Goal: Task Accomplishment & Management: Complete application form

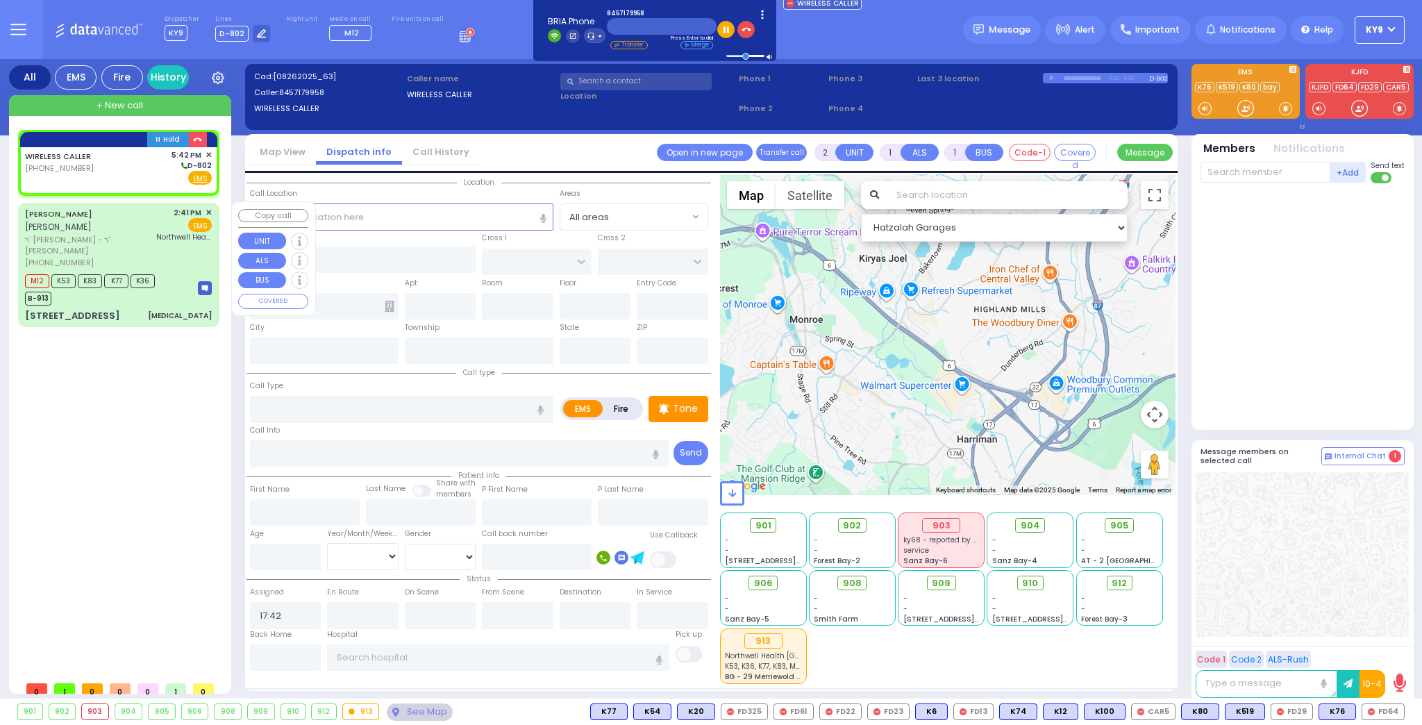
select select
click at [197, 140] on icon "button" at bounding box center [197, 139] width 9 height 9
select select
radio input "true"
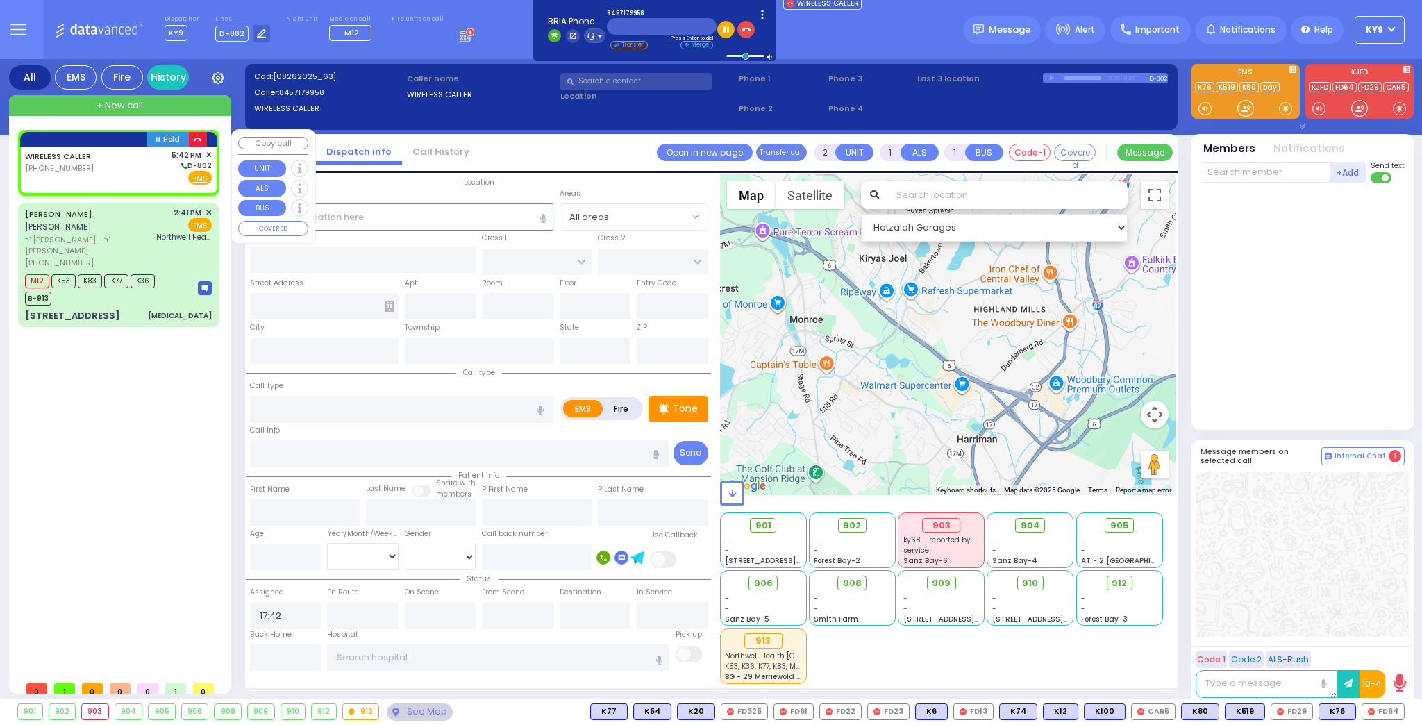
select select
select select "Hatzalah Garages"
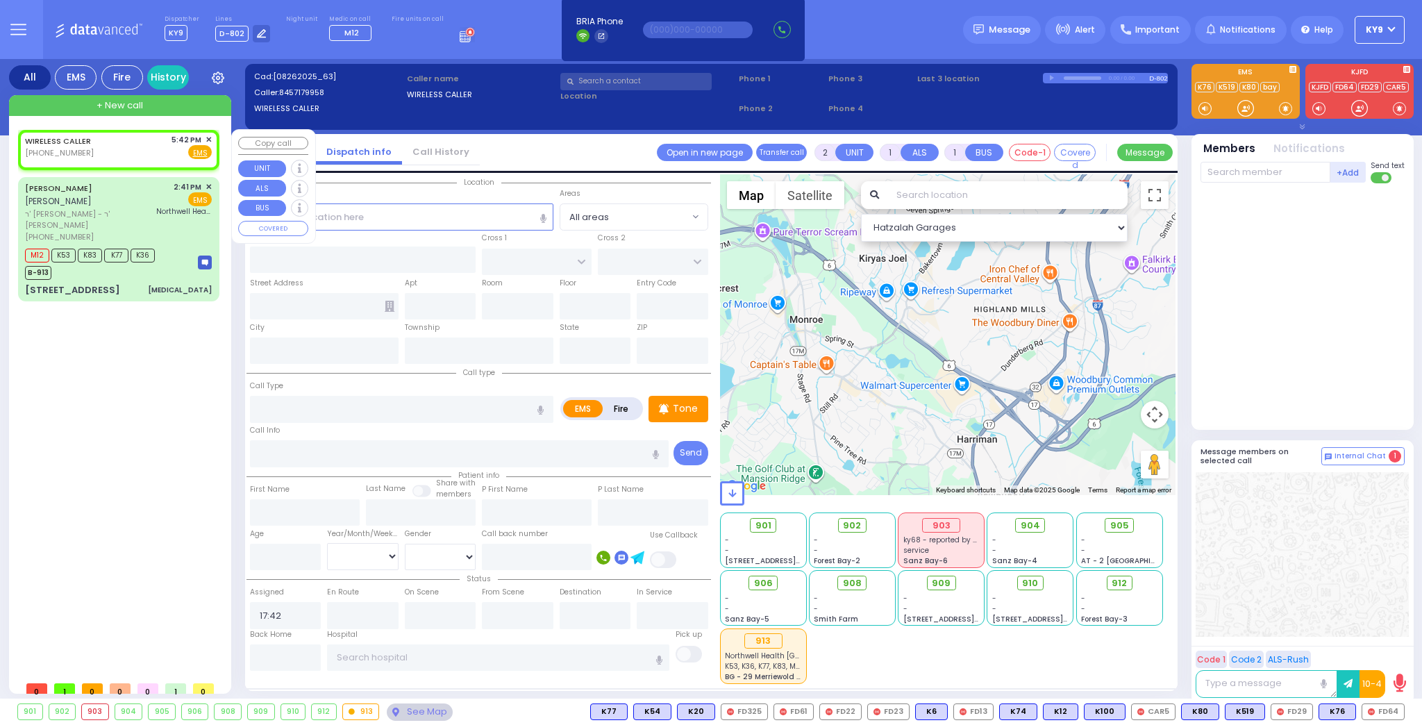
select select
radio input "true"
select select
select select "Hatzalah Garages"
click at [38, 148] on rect at bounding box center [39, 151] width 11 height 11
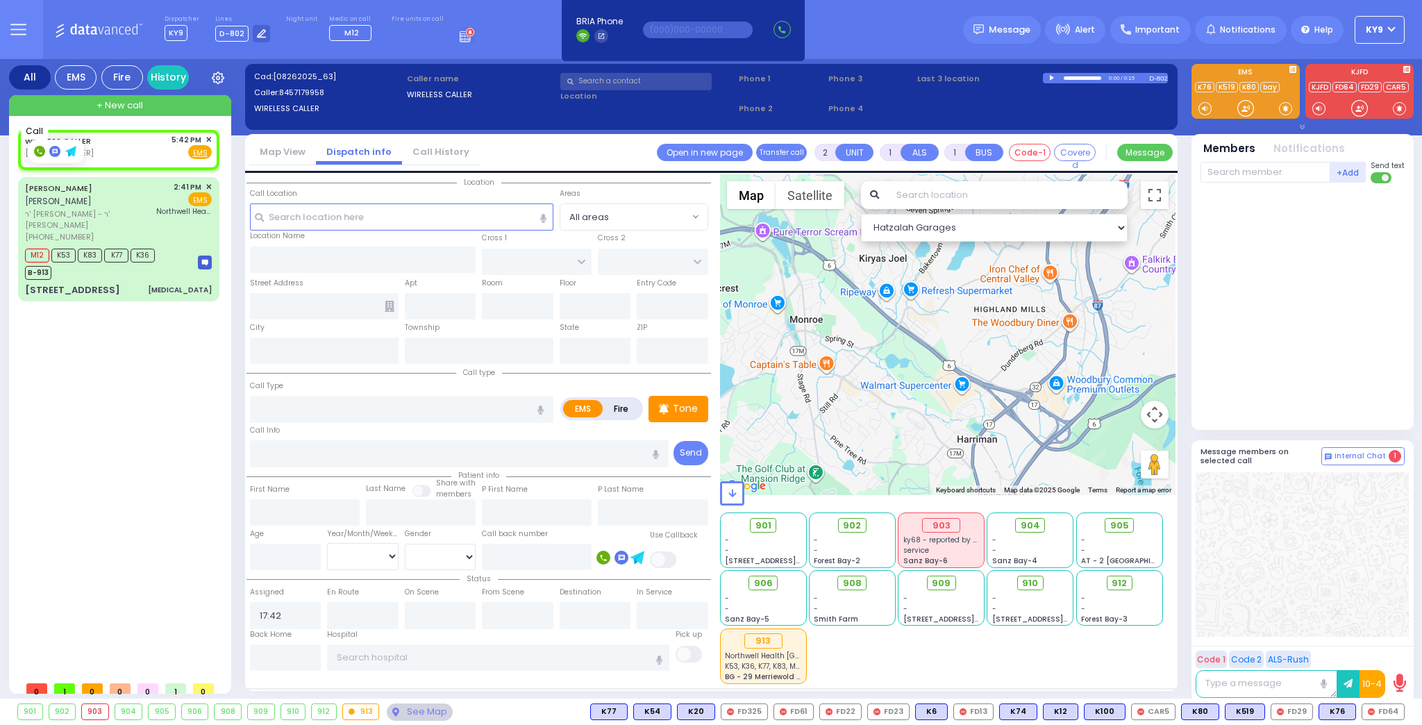
type input "8457179958"
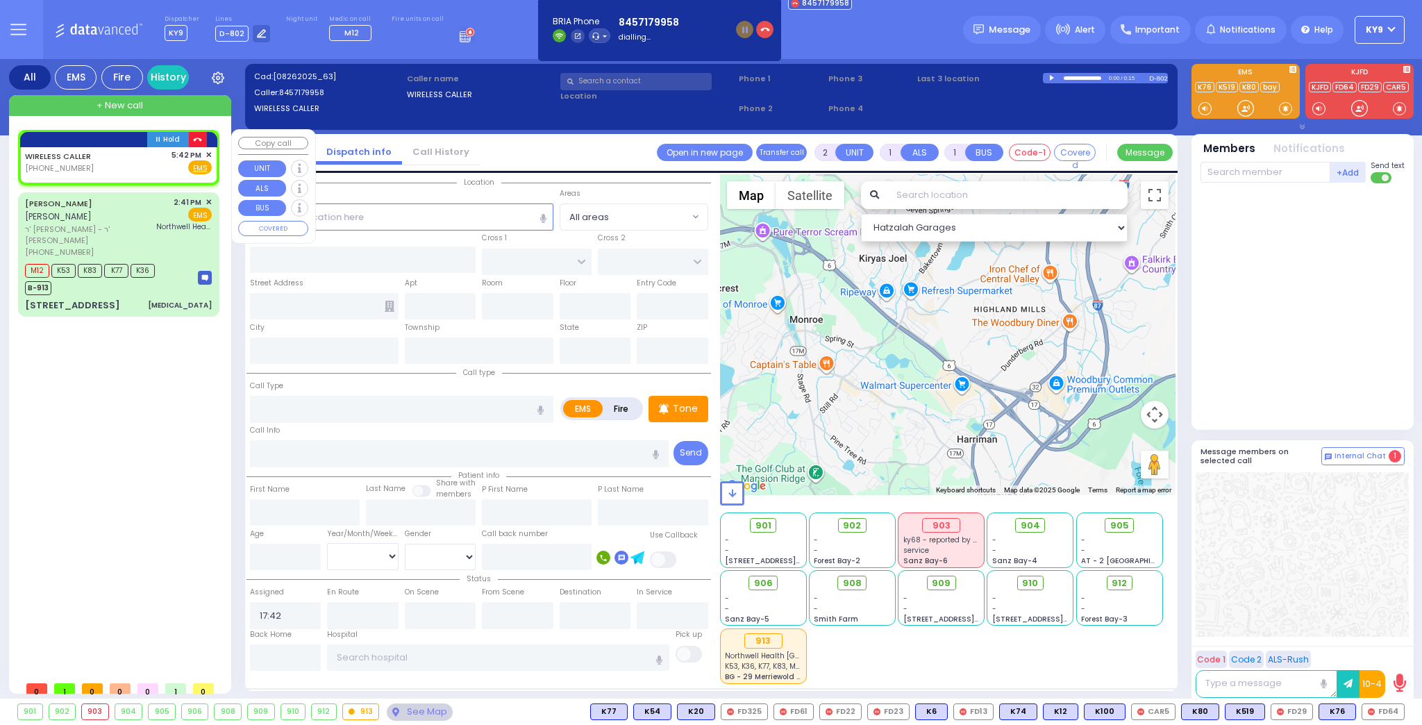
click at [196, 135] on icon "button" at bounding box center [197, 139] width 9 height 9
select select
radio input "true"
select select
select select "Hatzalah Garages"
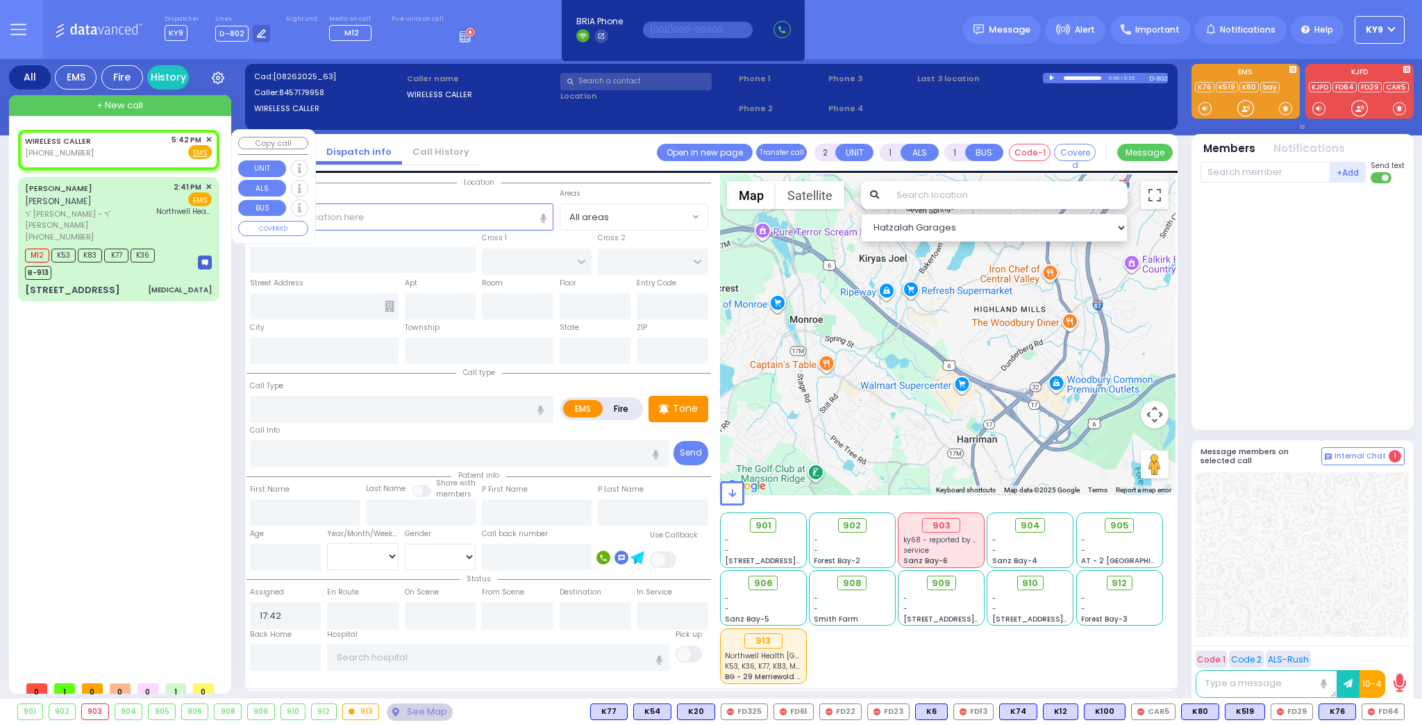
click at [207, 136] on span "✕" at bounding box center [208, 140] width 6 height 12
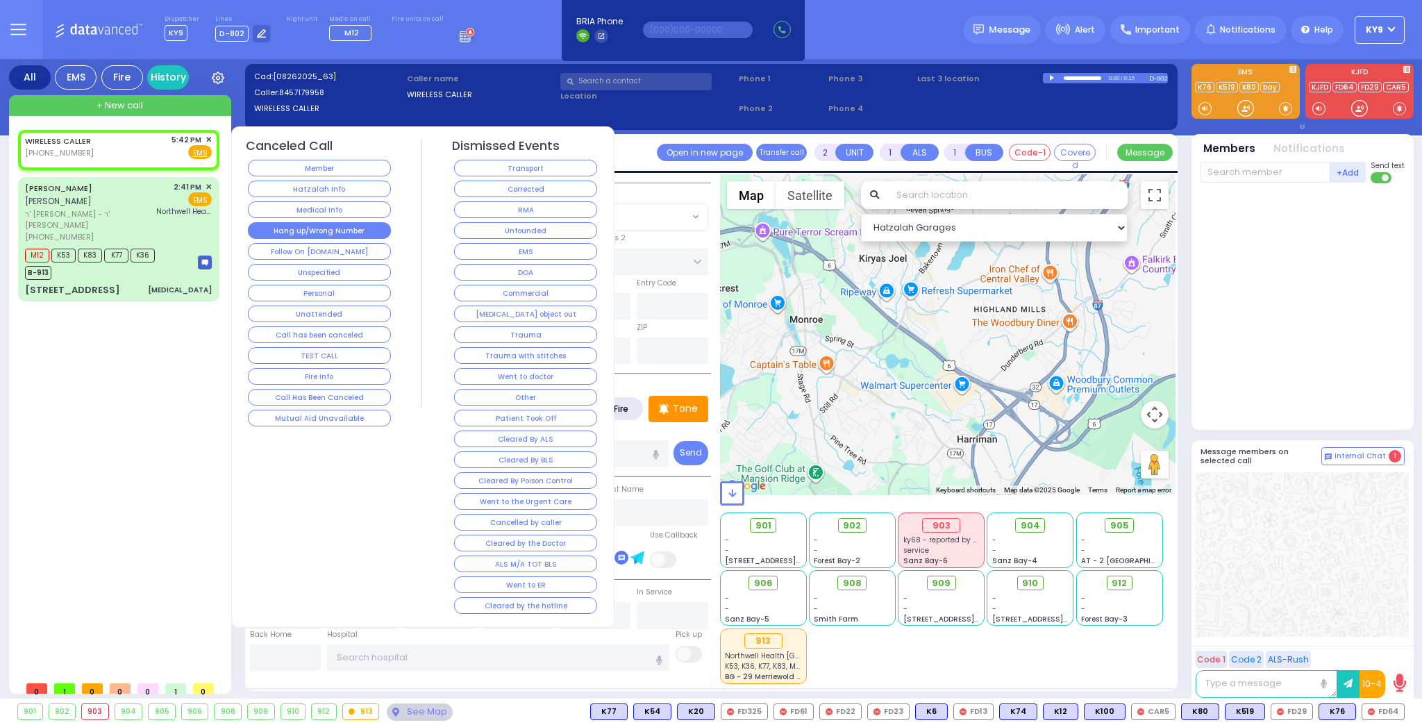
click at [362, 223] on button "Hang up/Wrong Number" at bounding box center [319, 230] width 143 height 17
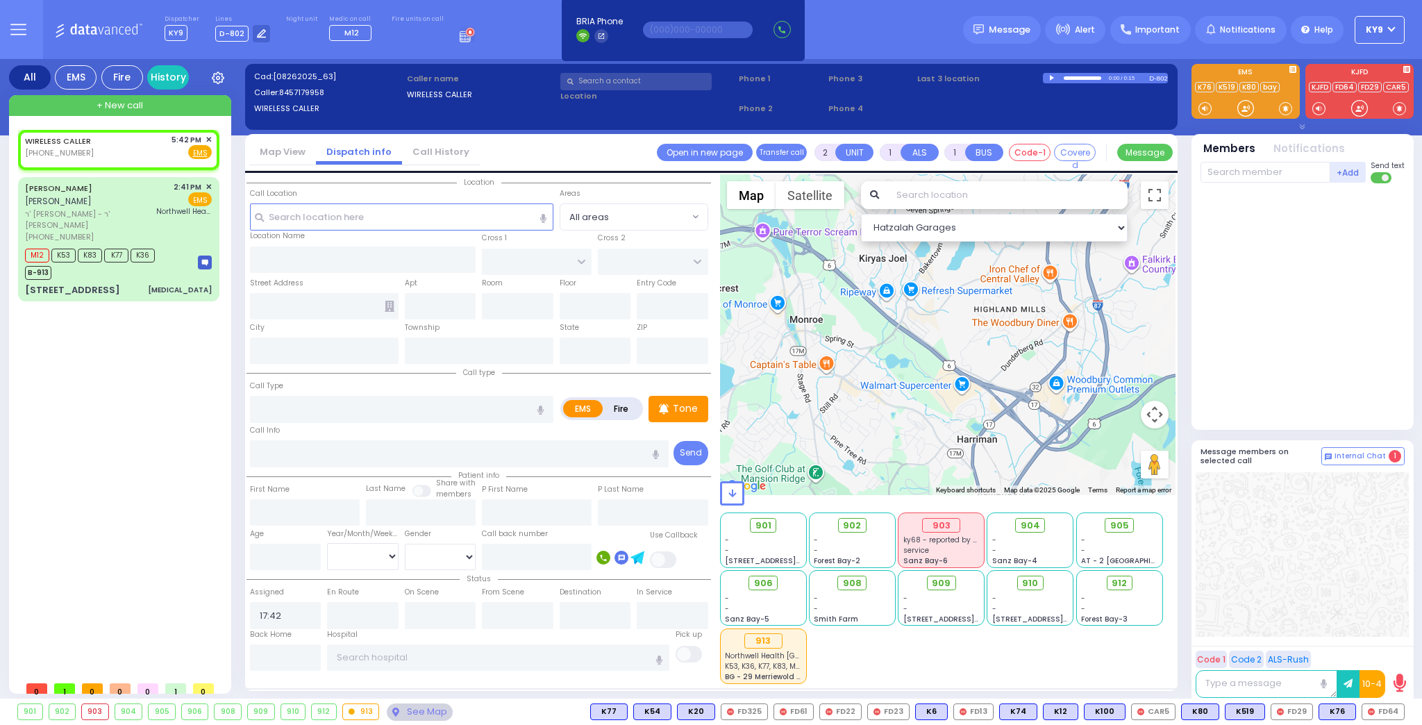
select select
radio input "true"
select select
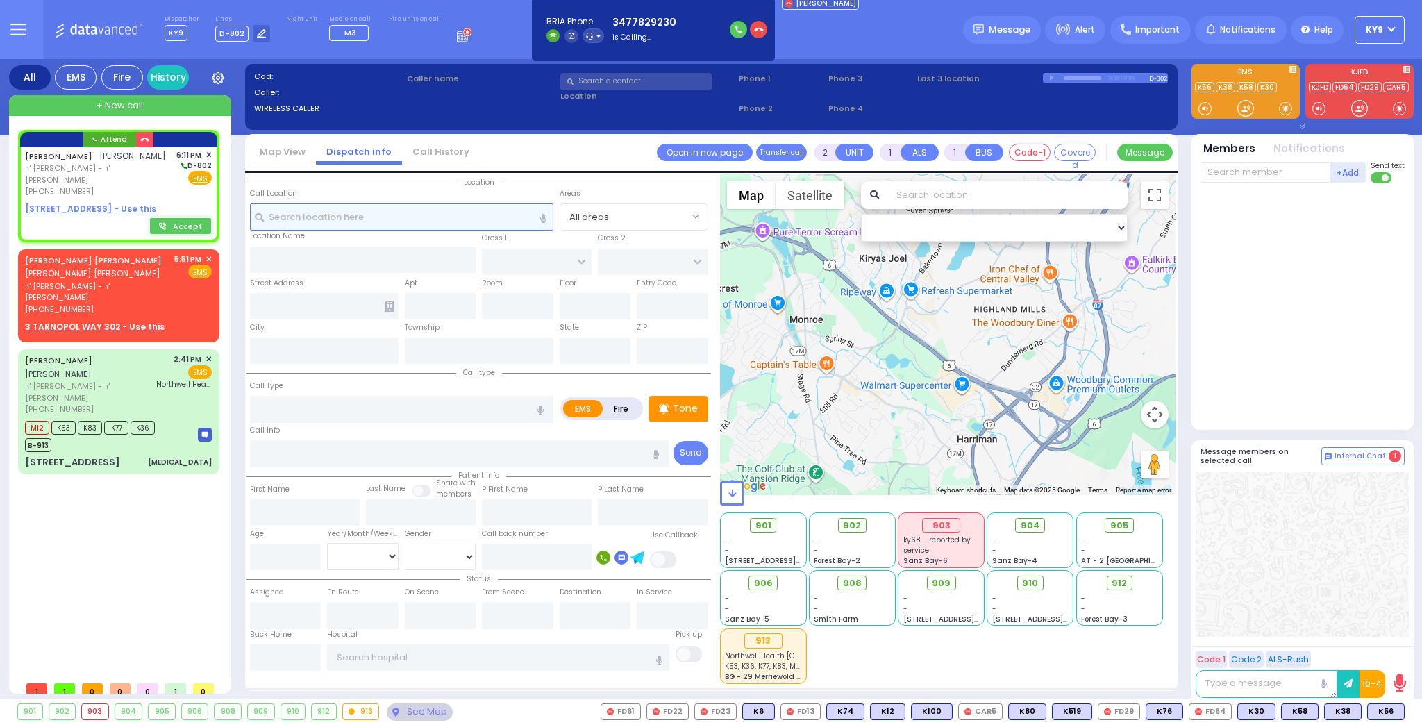
select select
radio input "true"
type input "[PERSON_NAME]"
type input "BLUM"
select select
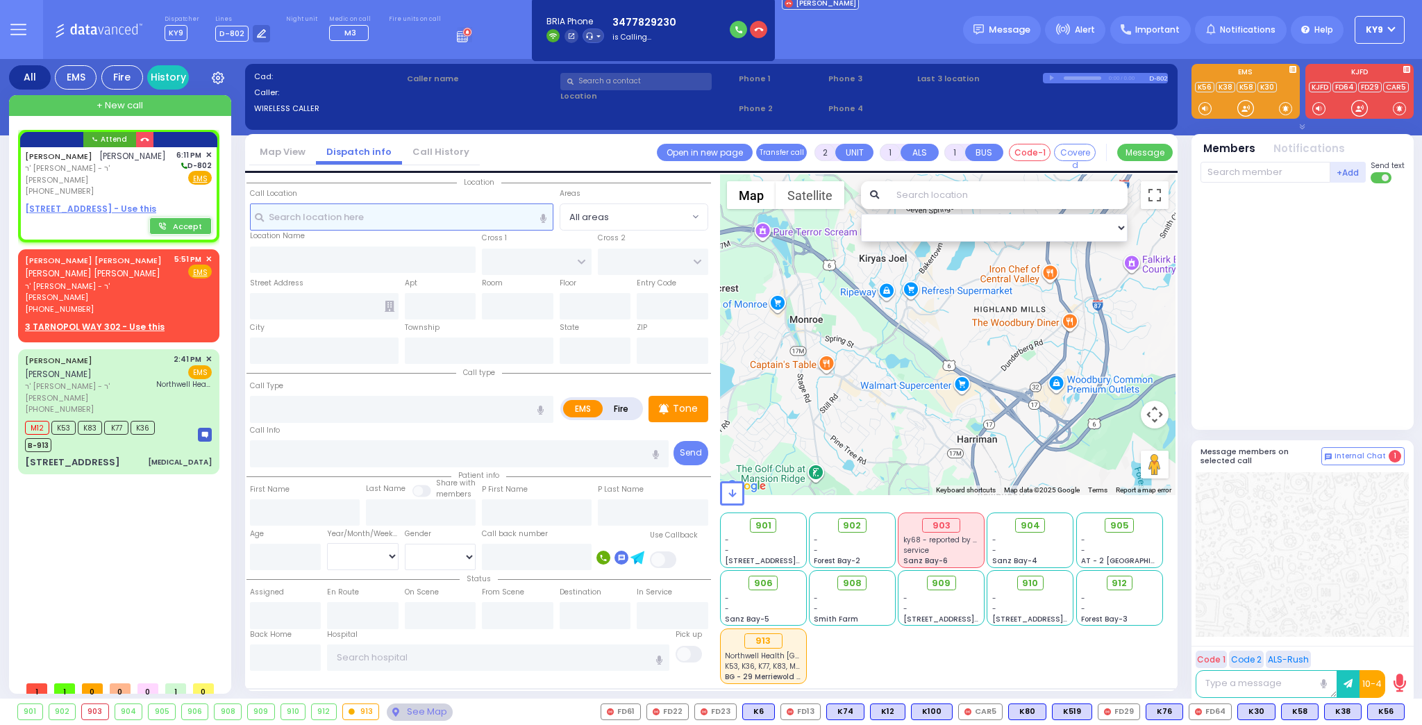
type input "18:11"
select select "Hatzalah Garages"
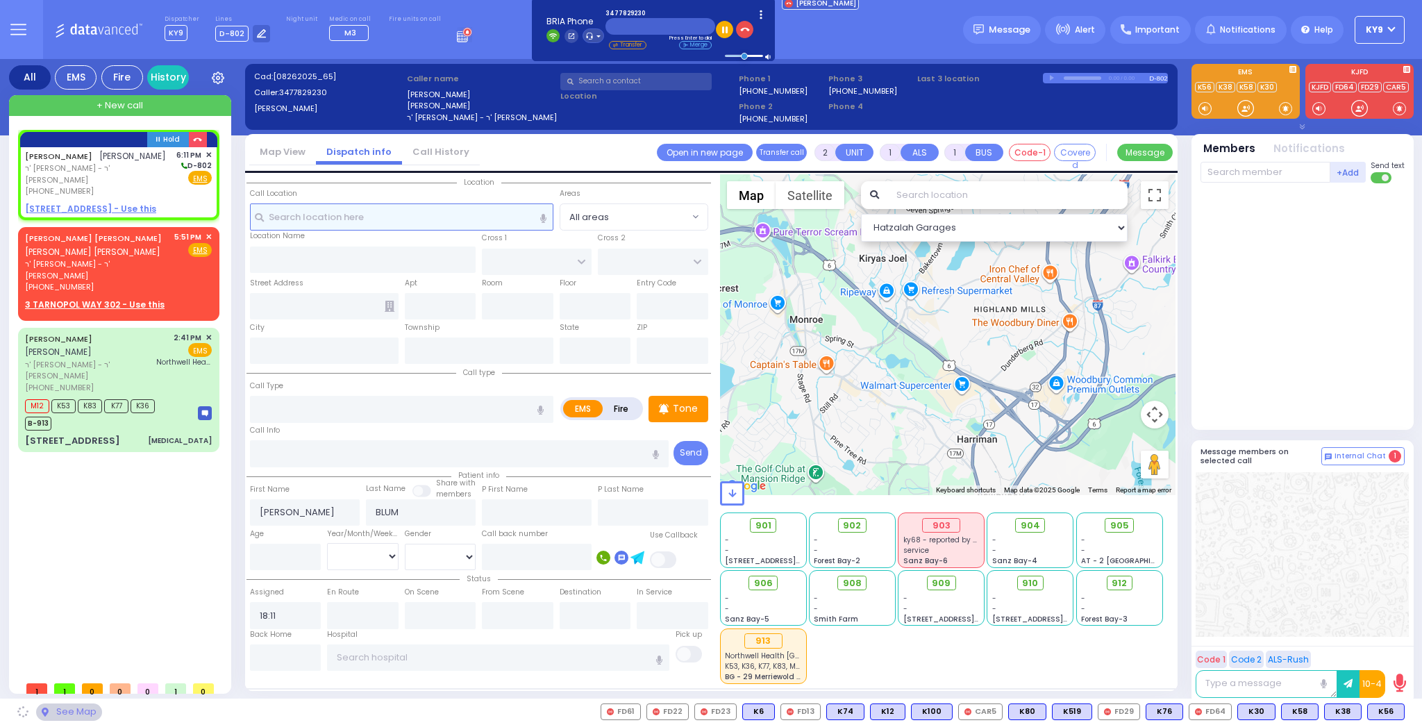
select select
radio input "true"
select select
select select "Hatzalah Garages"
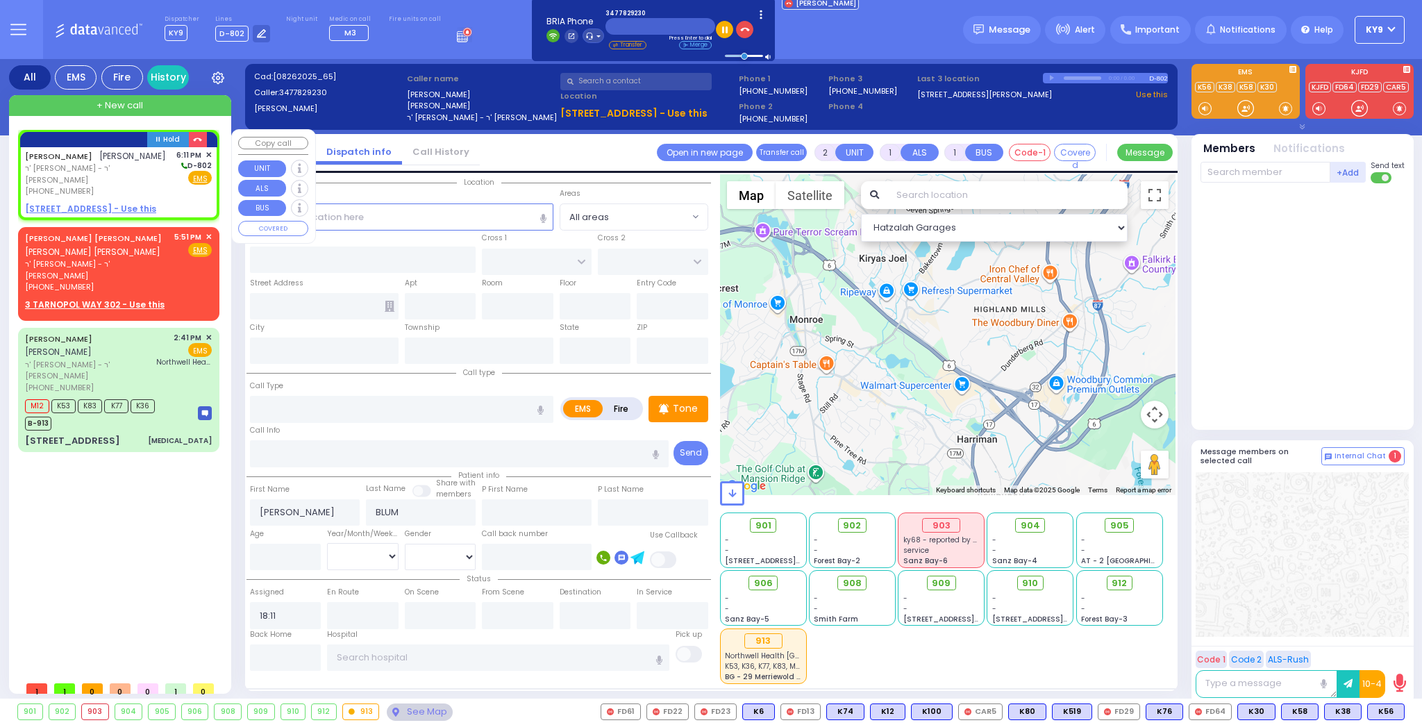
click at [115, 183] on div "DUVID BLUM דוד בלום ר' אהרן ברוך - ר' יעקב פיש (347) 782-9230 6:11 PM ✕ D-802 E…" at bounding box center [118, 173] width 187 height 48
select select
radio input "true"
select select
select select "Hatzalah Garages"
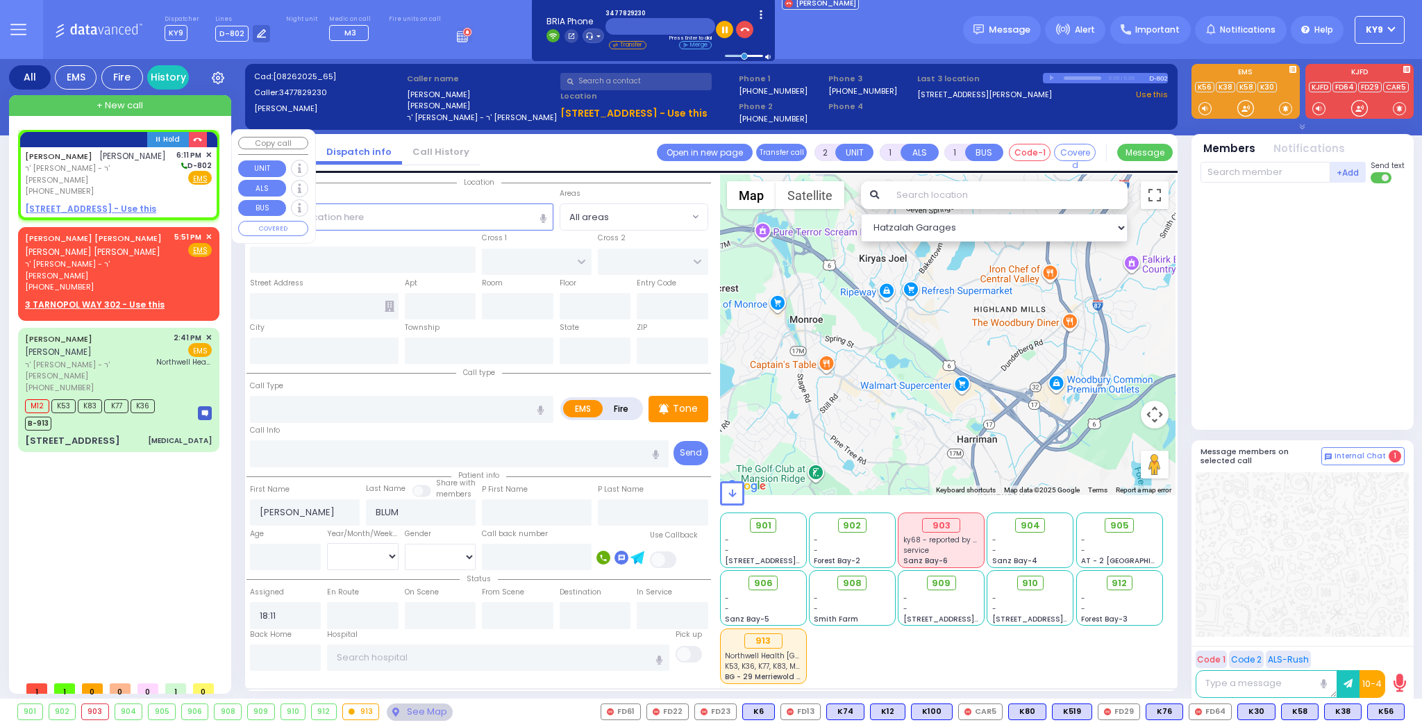
click at [117, 203] on u "97 JEFFERSON ST - Use this" at bounding box center [90, 209] width 131 height 12
select select
radio input "true"
select select
select select "Hatzalah Garages"
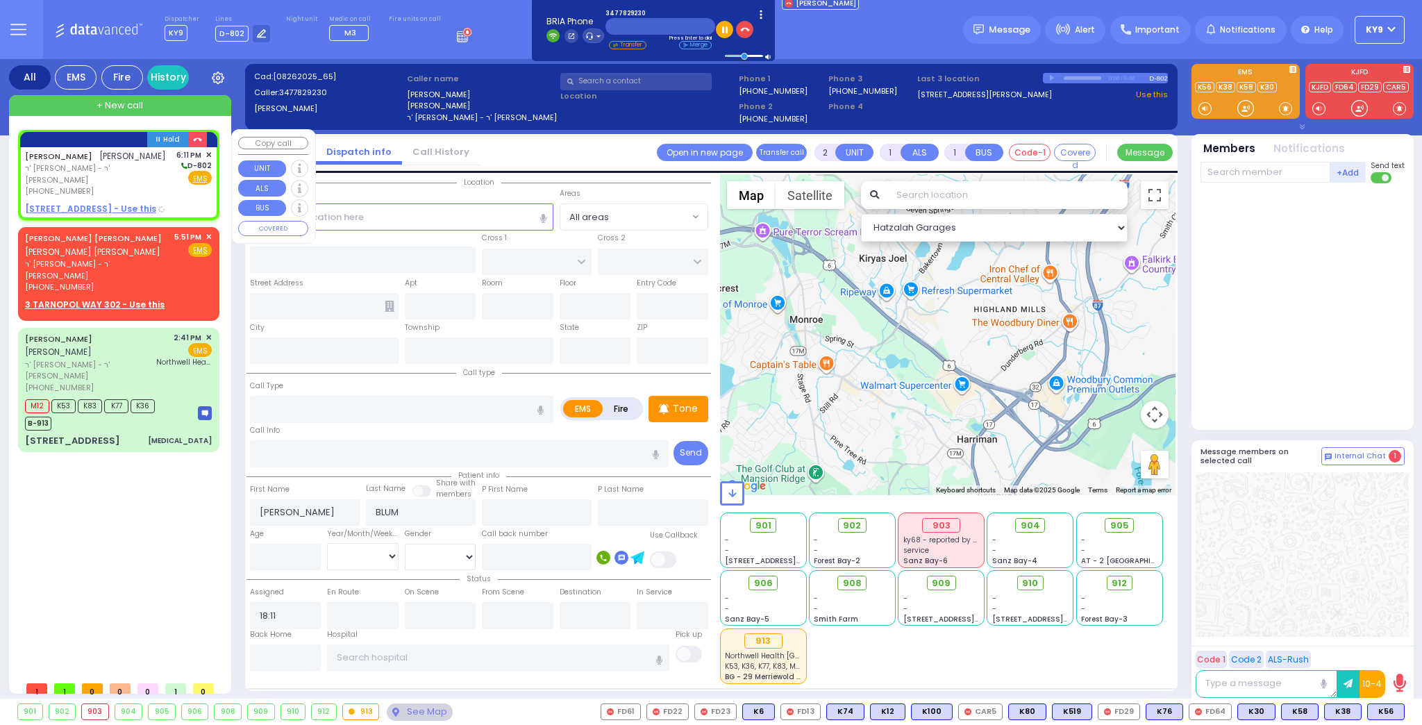
select select
radio input "true"
select select
select select "Hatzalah Garages"
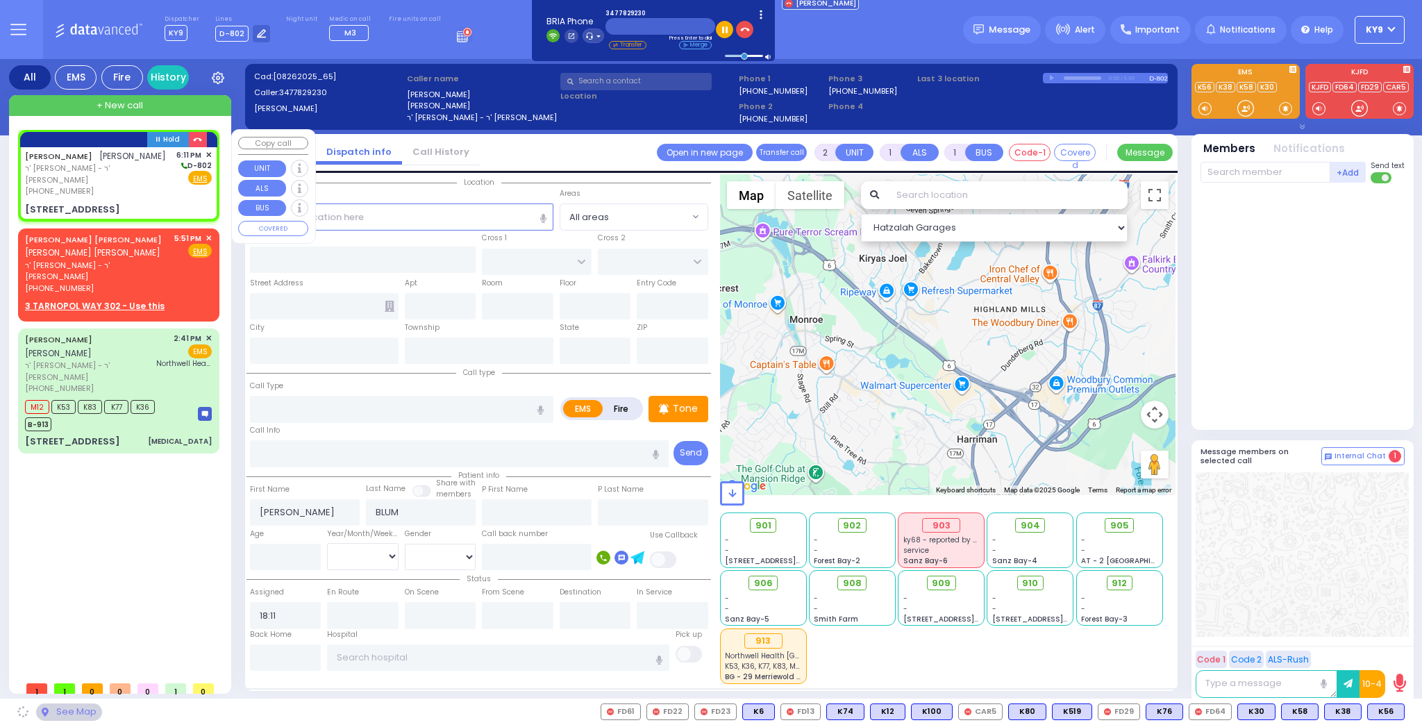
type input "LINCOLN COURT"
type input "VAN BUREN COURT"
type input "[STREET_ADDRESS]"
type input "Woodbury"
type input "[US_STATE]"
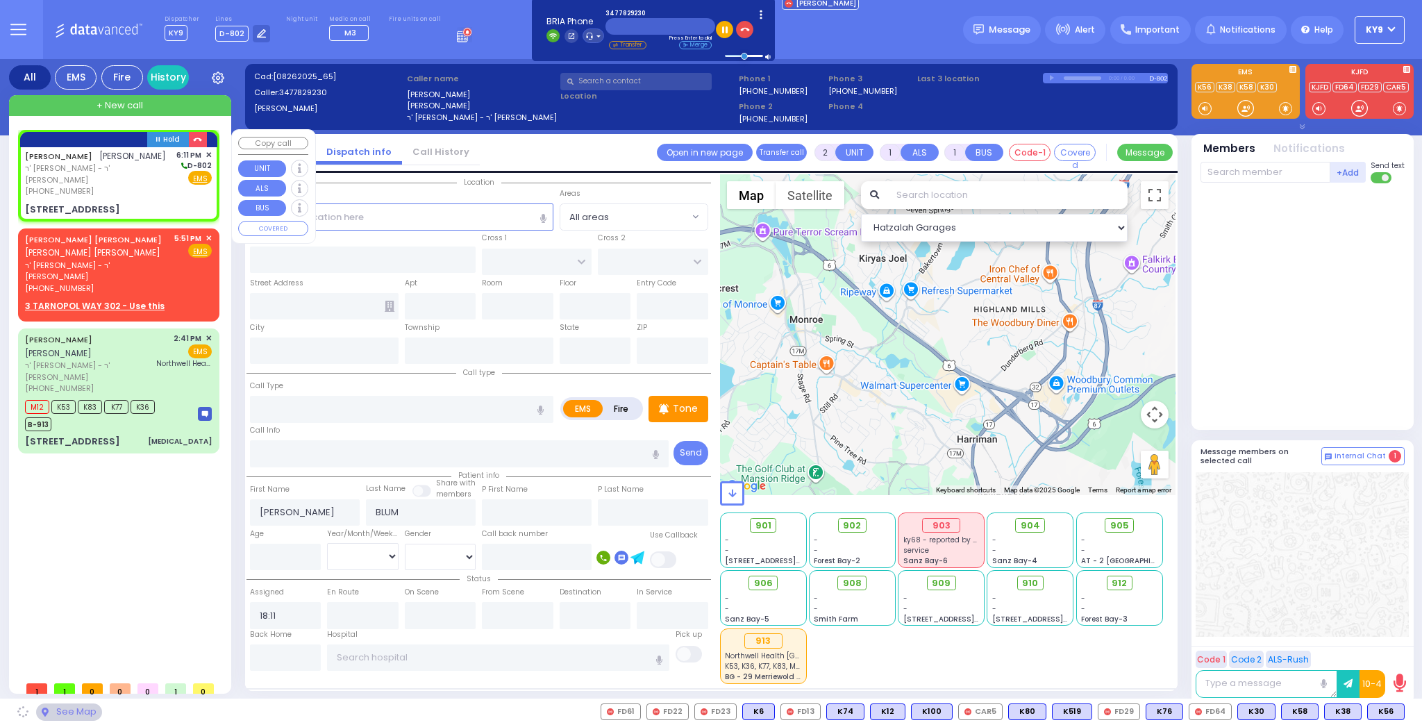
type input "10930"
select select "[GEOGRAPHIC_DATA]"
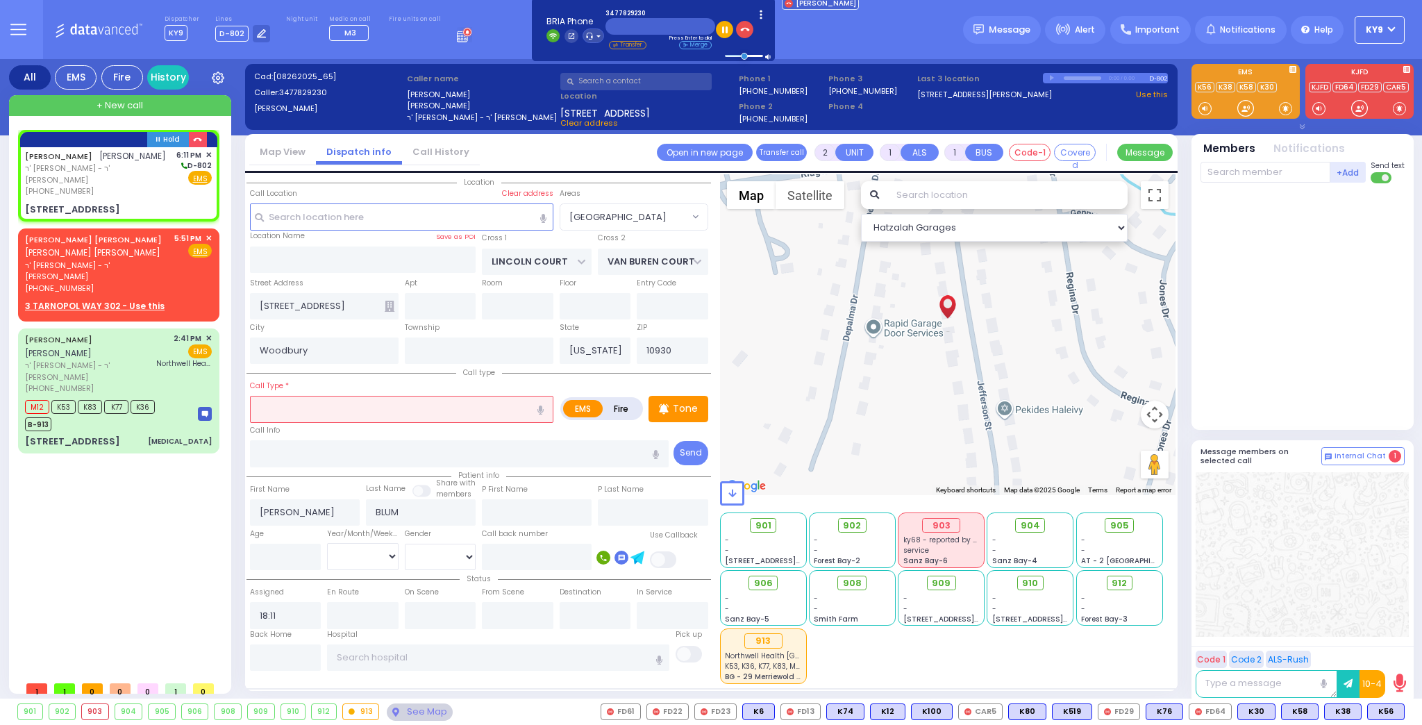
click at [296, 409] on input "text" at bounding box center [401, 409] width 303 height 26
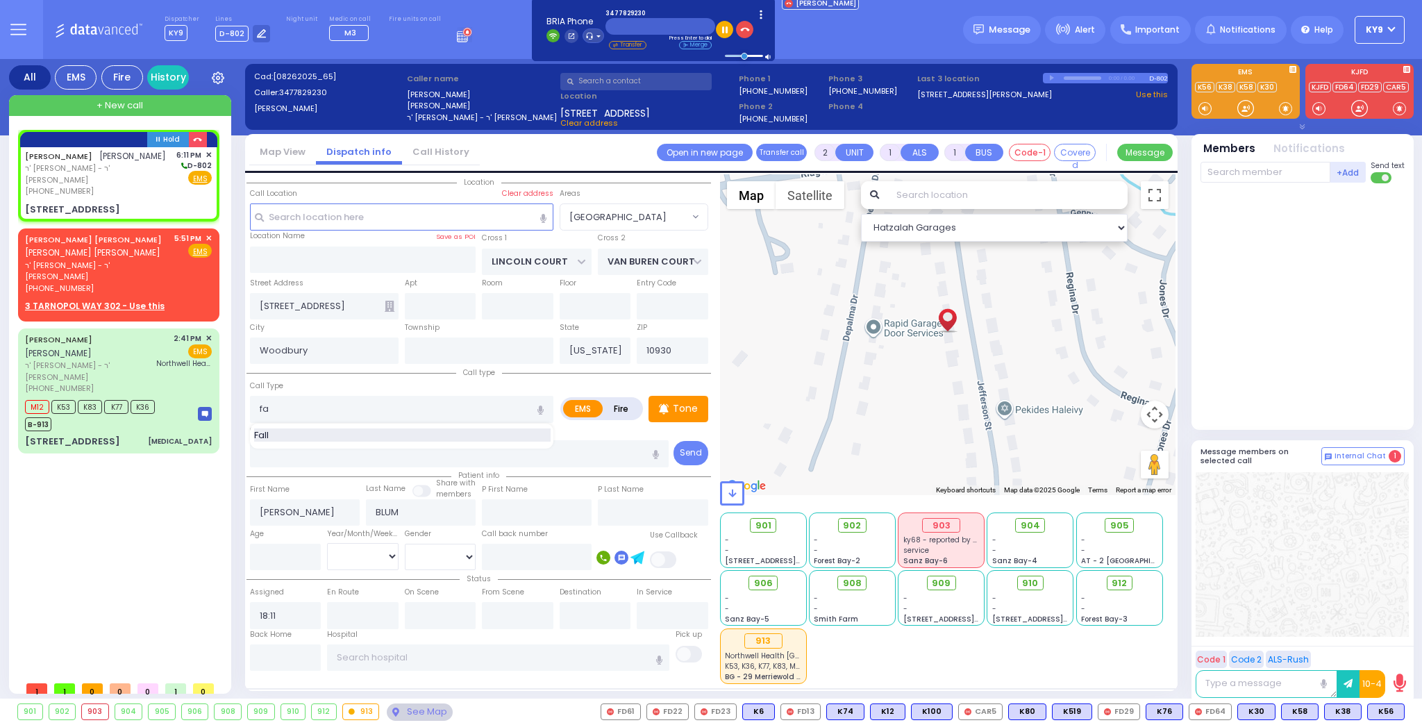
click at [263, 433] on span "Fall" at bounding box center [263, 435] width 19 height 14
type input "Fall"
type input "1"
type input "0"
select select
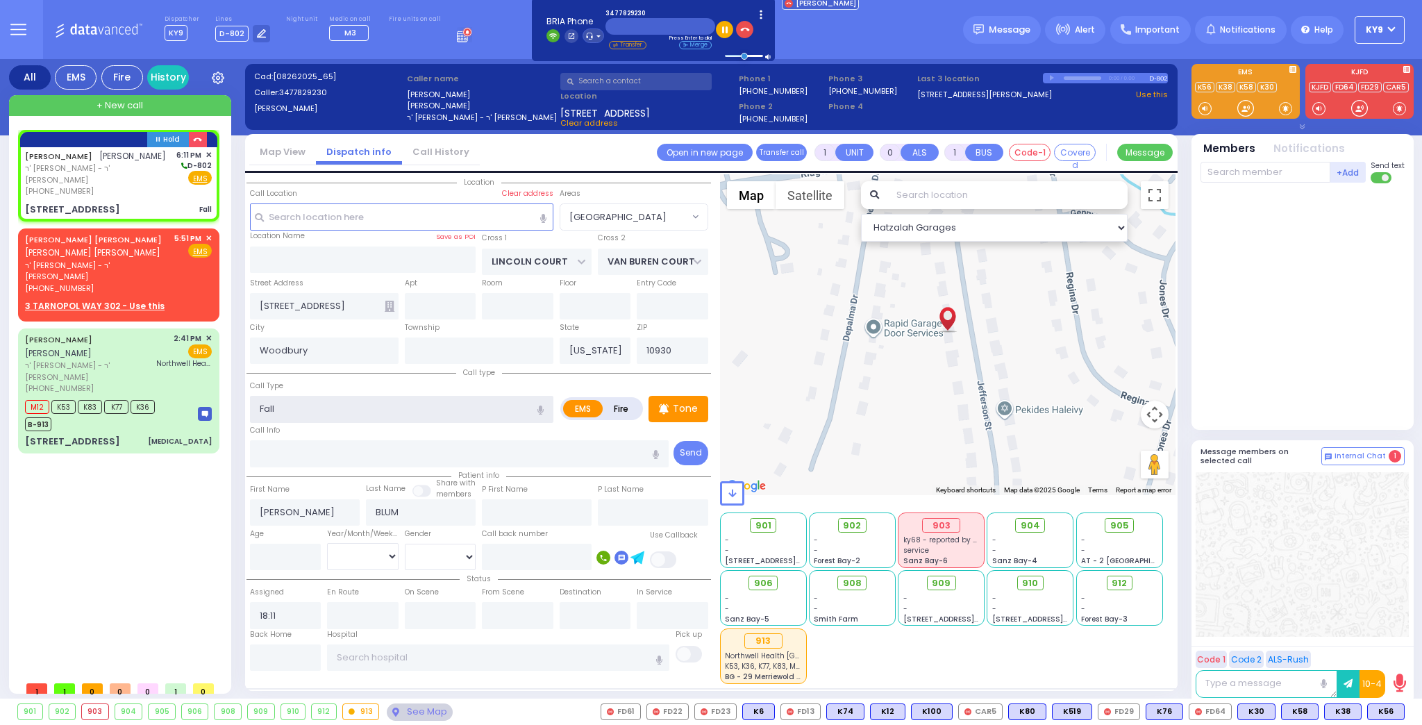
radio input "true"
select select
select select "[GEOGRAPHIC_DATA]"
select select "Hatzalah Garages"
click at [289, 558] on input "number" at bounding box center [285, 556] width 71 height 26
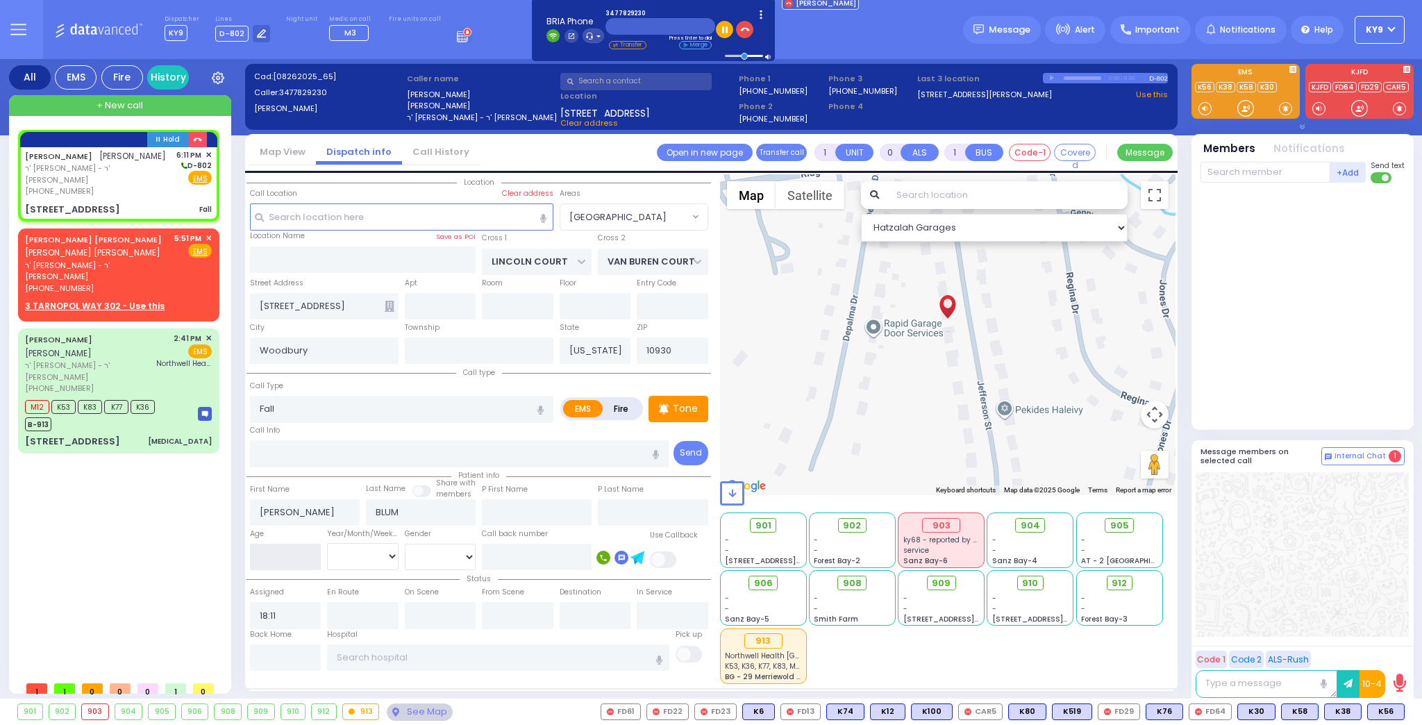
select select
radio input "true"
select select
select select "Hatzalah Garages"
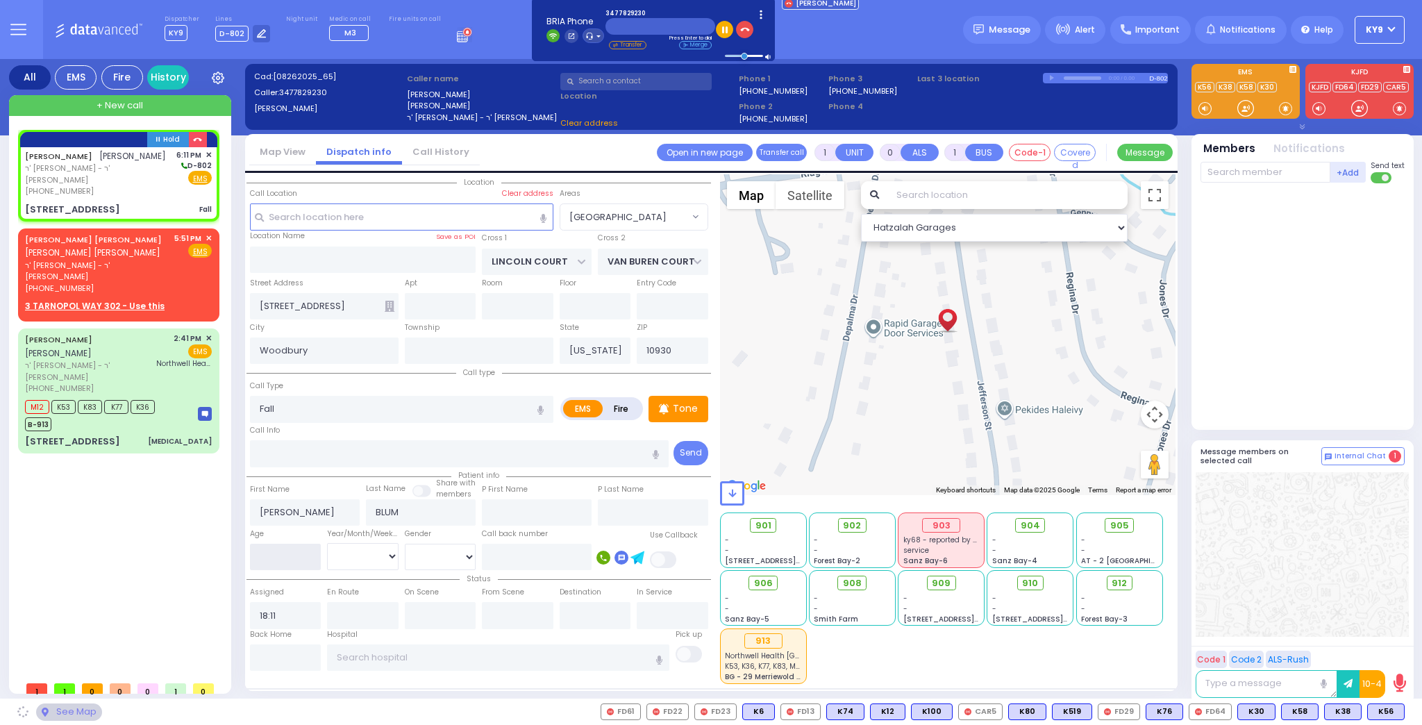
select select "[GEOGRAPHIC_DATA]"
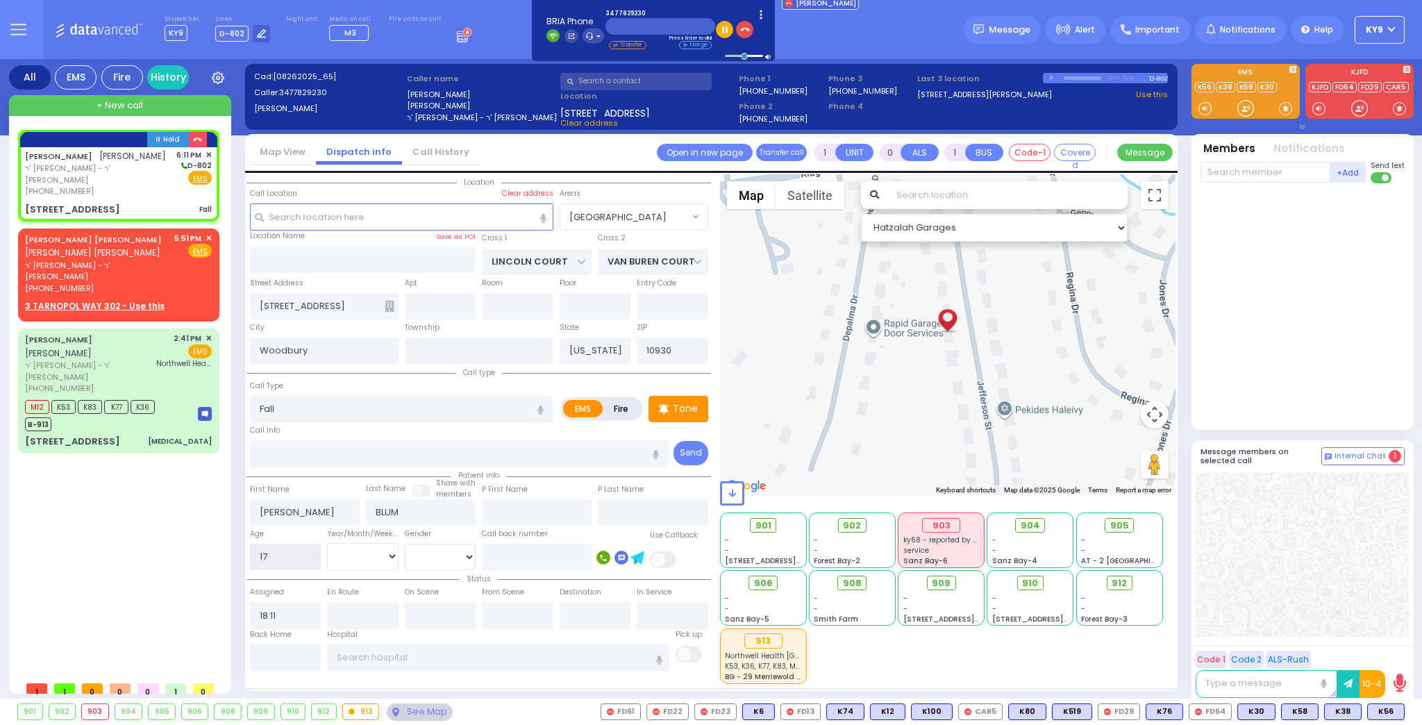
type input "17"
click at [347, 555] on select "Year Month Week Day" at bounding box center [362, 556] width 71 height 26
select select
radio input "true"
select select
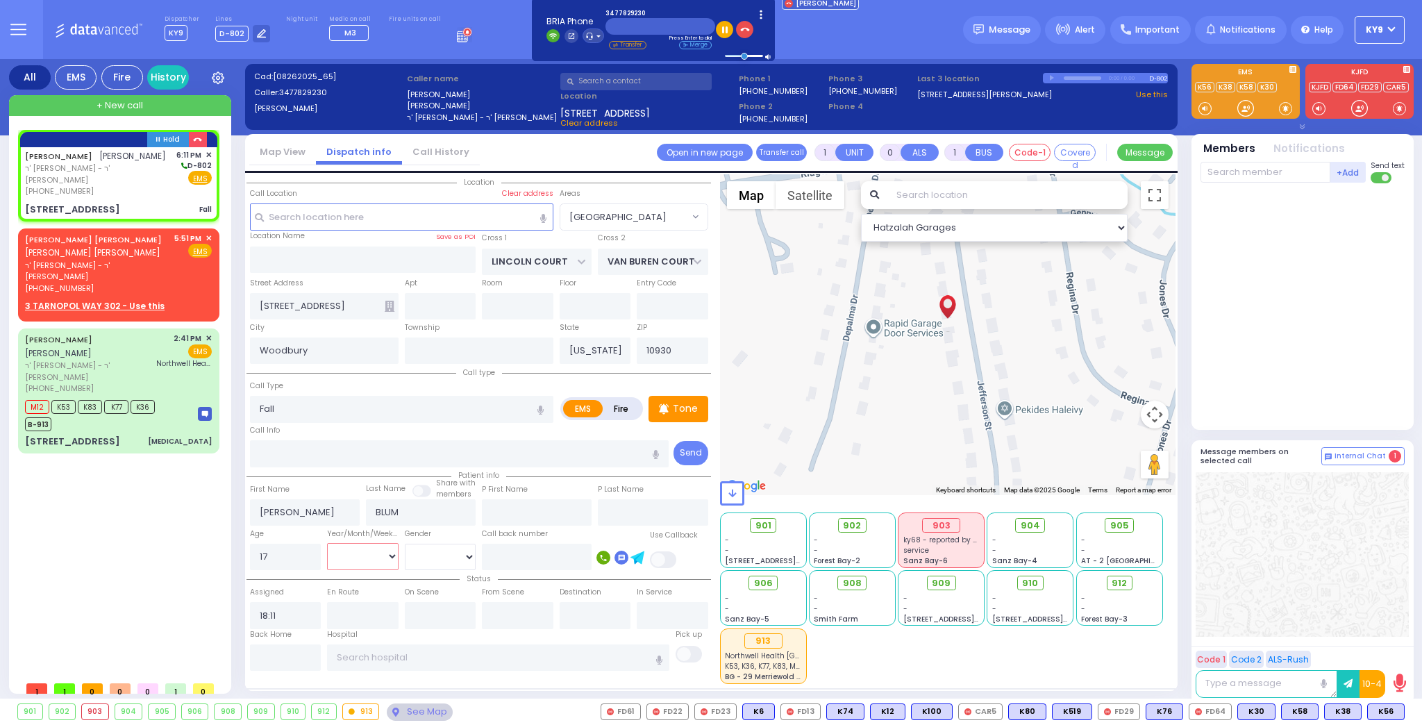
select select "Hatzalah Garages"
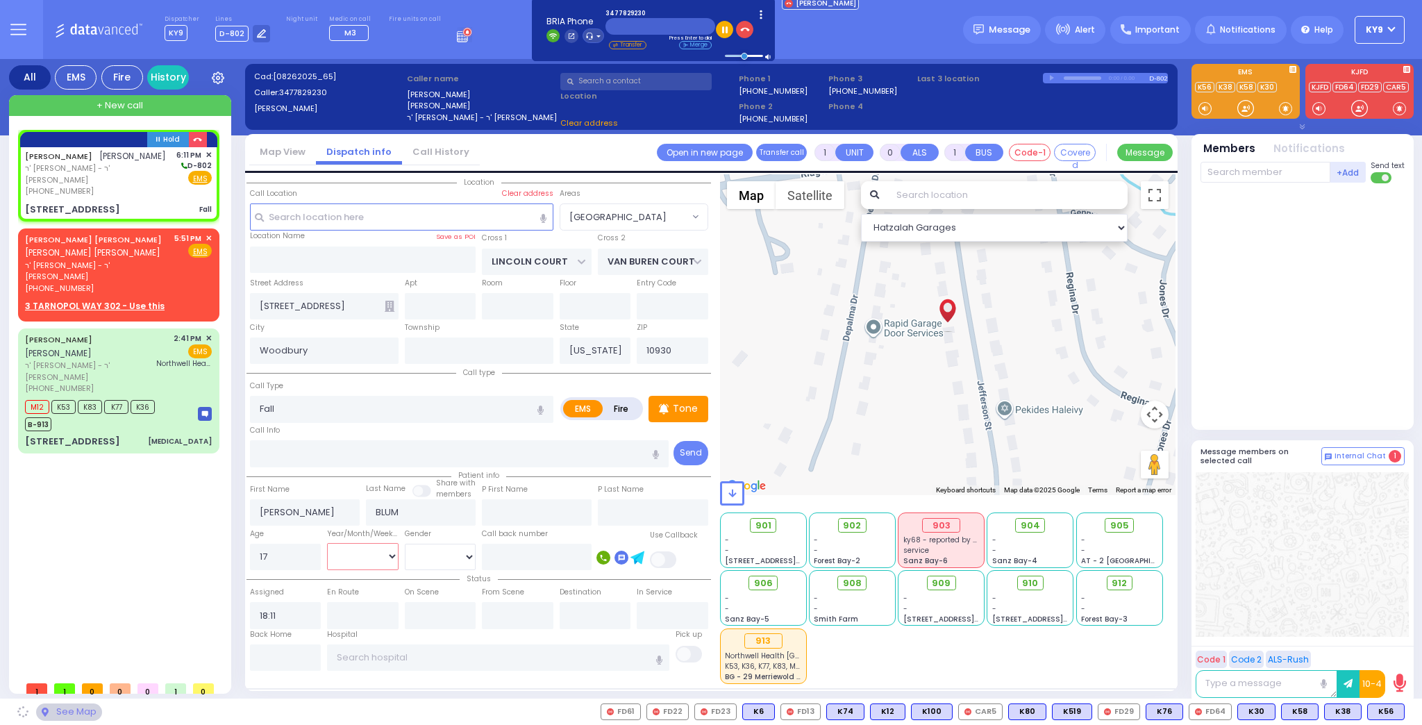
select select "Year"
click at [327, 543] on select "Year Month Week Day" at bounding box center [362, 556] width 71 height 26
select select "[GEOGRAPHIC_DATA]"
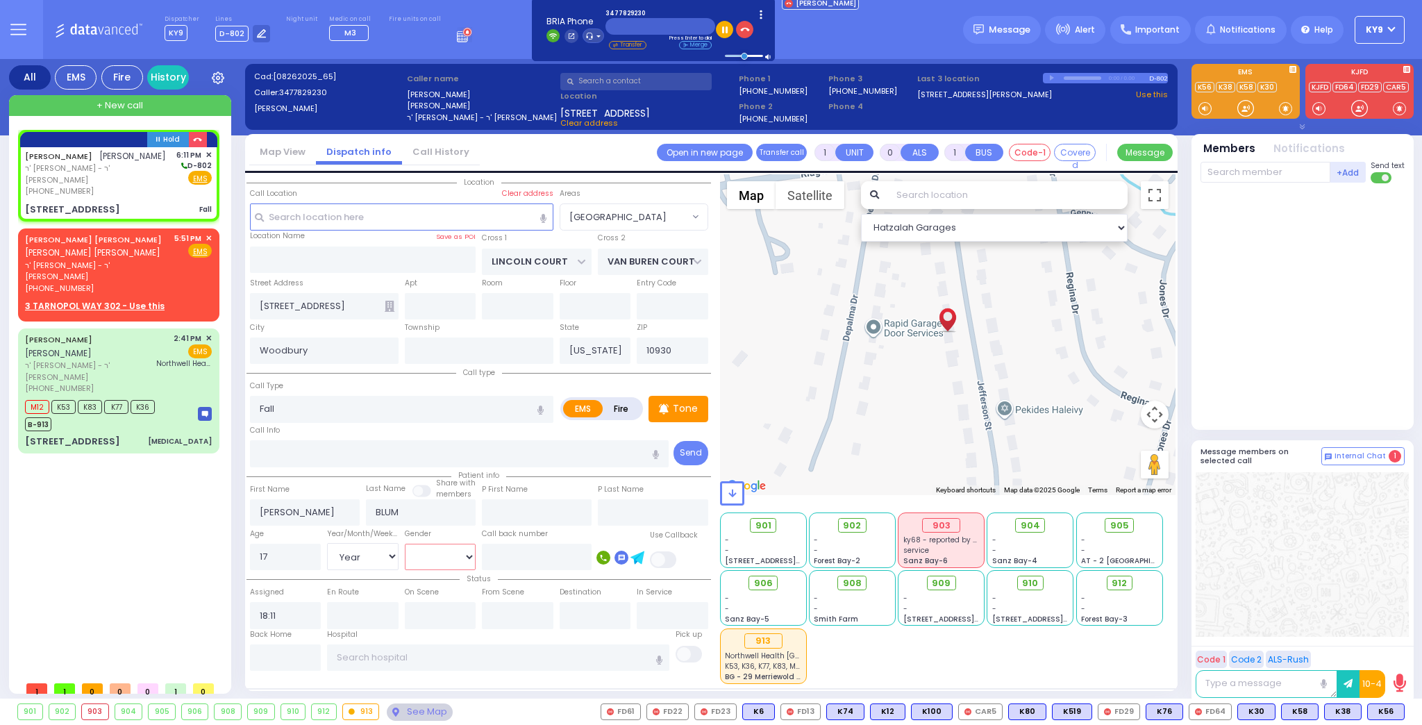
select select
radio input "true"
select select "Year"
select select "Hatzalah Garages"
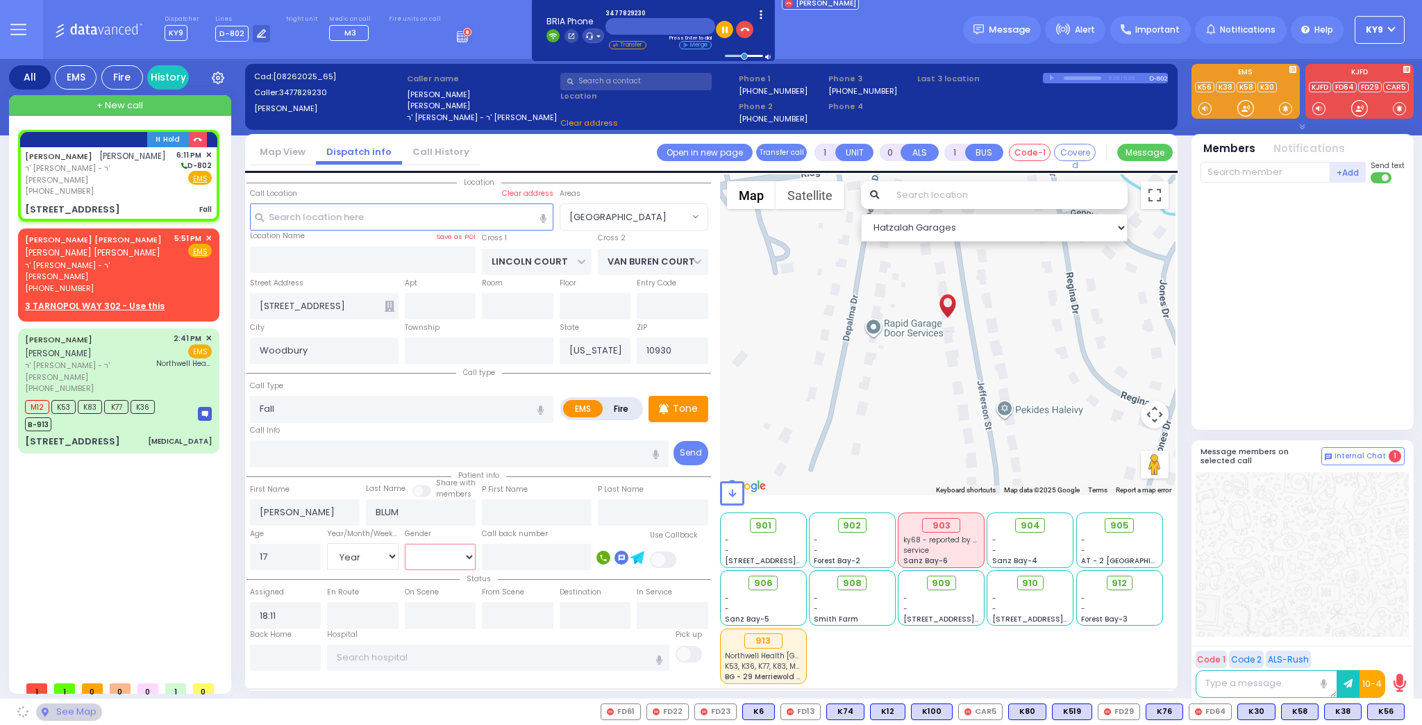
click at [408, 552] on select "[DEMOGRAPHIC_DATA] [DEMOGRAPHIC_DATA]" at bounding box center [440, 556] width 71 height 26
select select "[GEOGRAPHIC_DATA]"
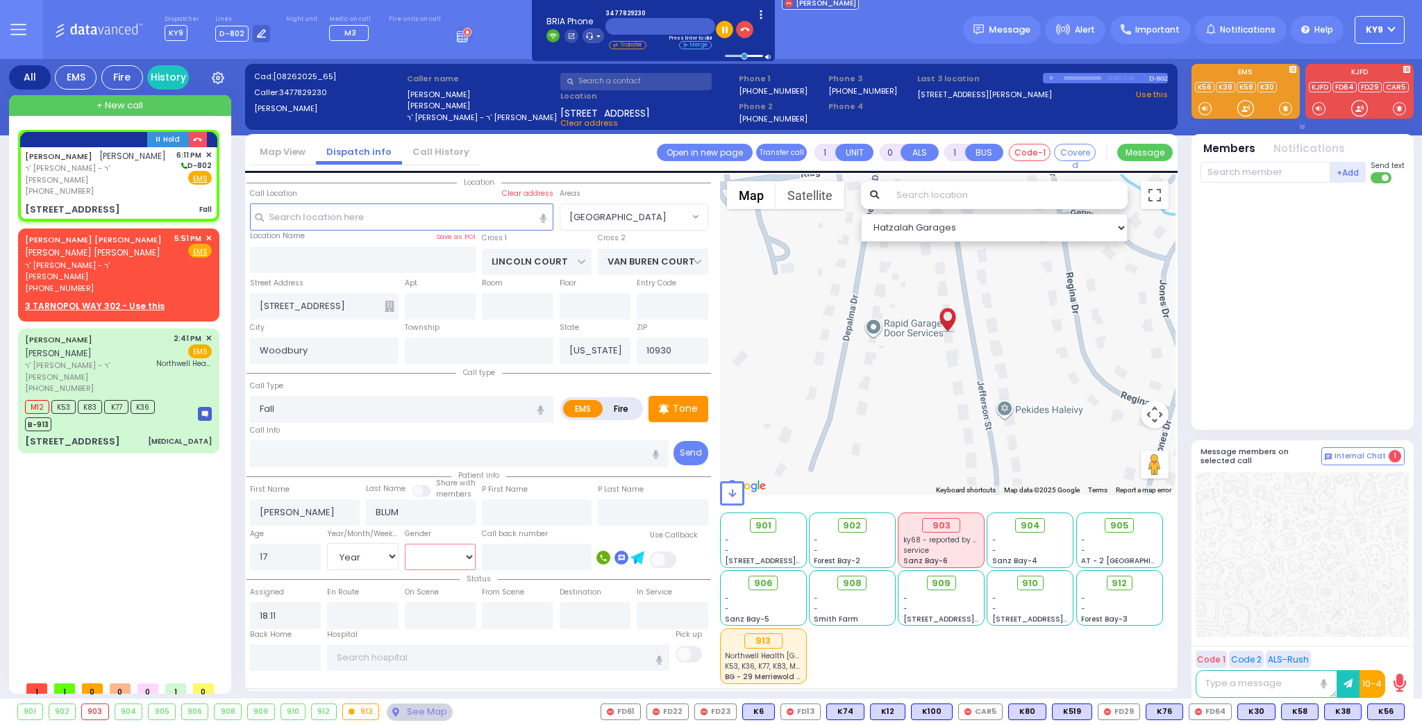
select select "[DEMOGRAPHIC_DATA]"
click at [405, 543] on select "[DEMOGRAPHIC_DATA] [DEMOGRAPHIC_DATA]" at bounding box center [440, 556] width 71 height 26
select select
radio input "true"
select select "Year"
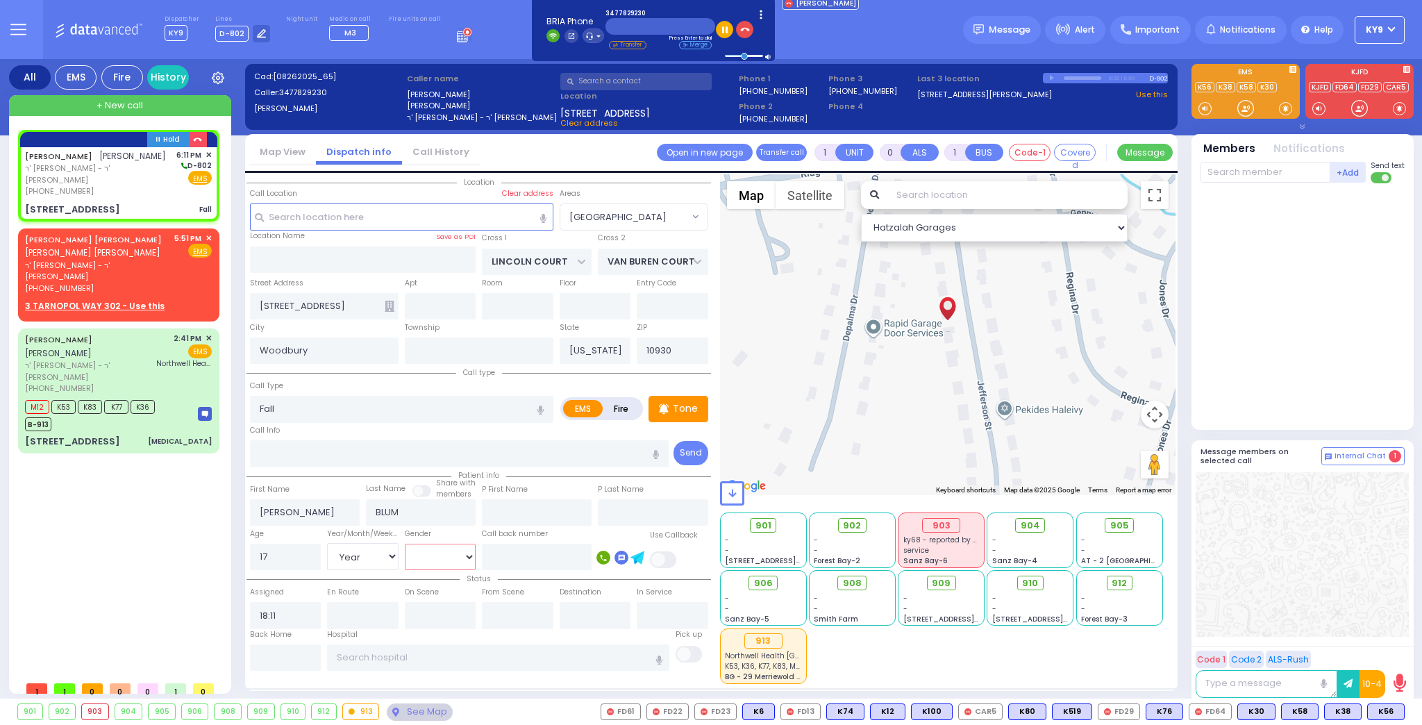
select select "[DEMOGRAPHIC_DATA]"
select select "Hatzalah Garages"
select select "[GEOGRAPHIC_DATA]"
click at [206, 233] on span "✕" at bounding box center [208, 239] width 6 height 12
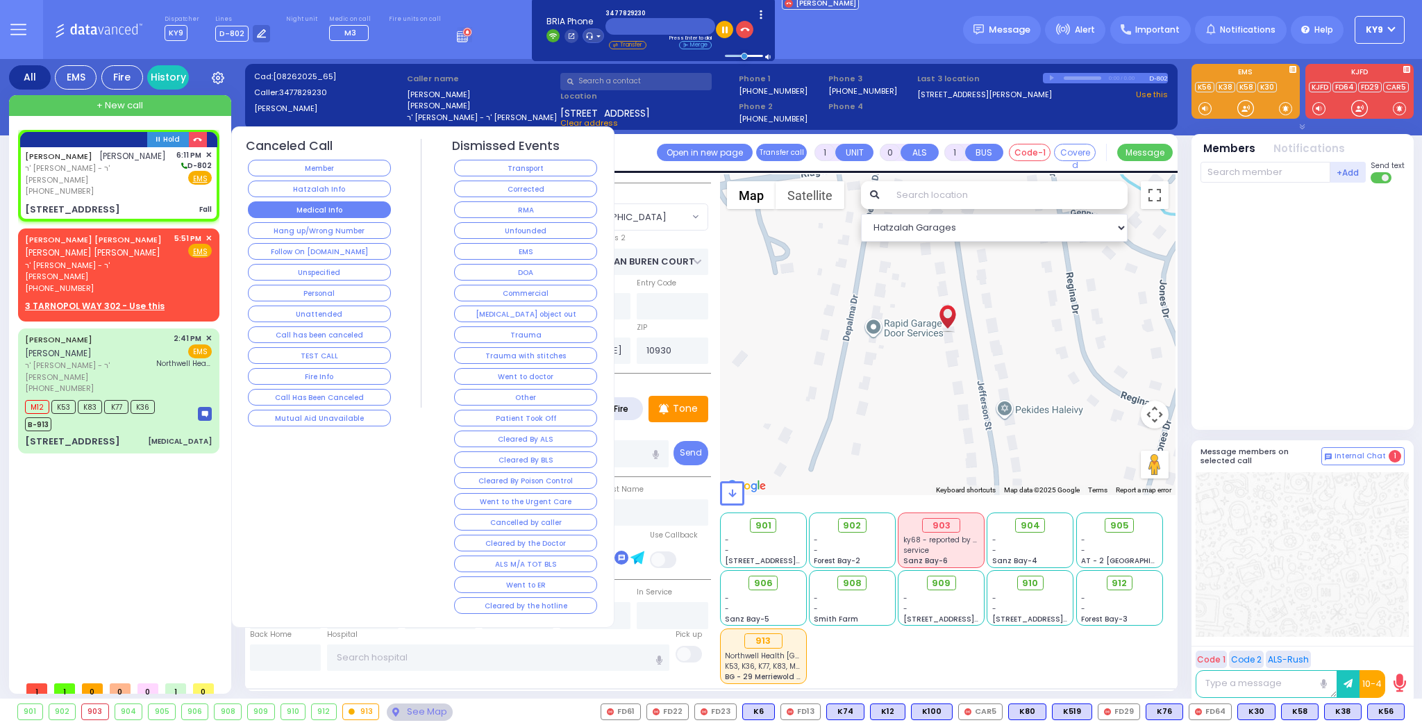
click at [285, 215] on button "Medical Info" at bounding box center [319, 209] width 143 height 17
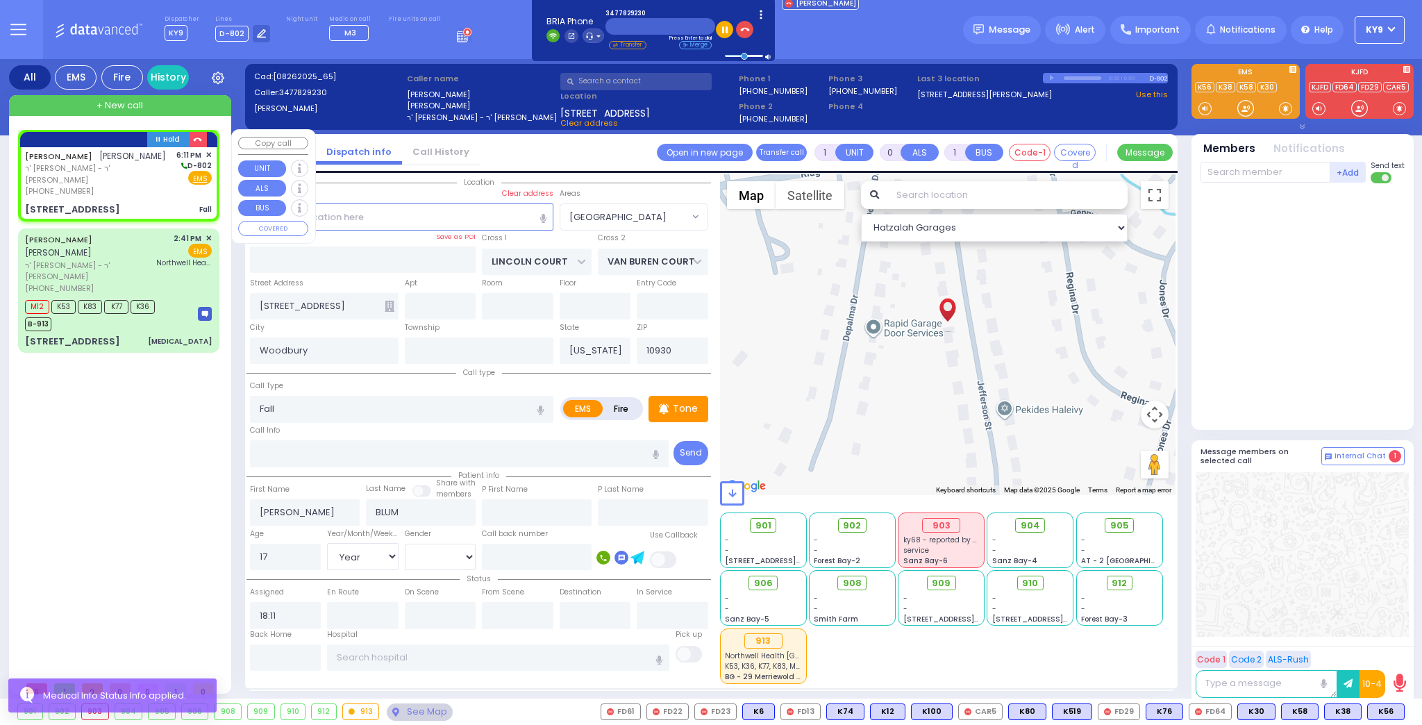
click at [140, 176] on div "DUVID BLUM דוד בלום ר' אהרן ברוך - ר' יעקב פיש (347) 782-9230 6:11 PM ✕ D-802 E…" at bounding box center [118, 173] width 187 height 48
select select
radio input "true"
select select "Year"
select select "[DEMOGRAPHIC_DATA]"
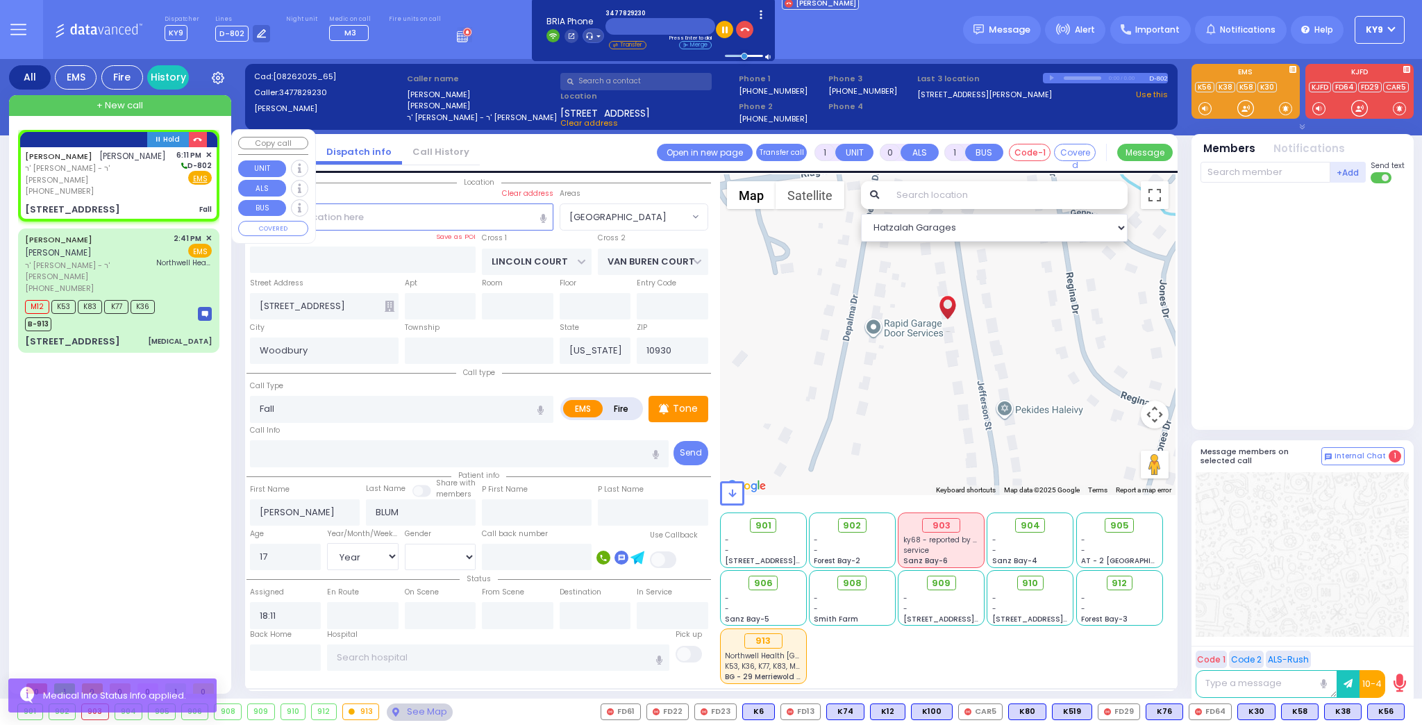
select select "Hatzalah Garages"
select select "[GEOGRAPHIC_DATA]"
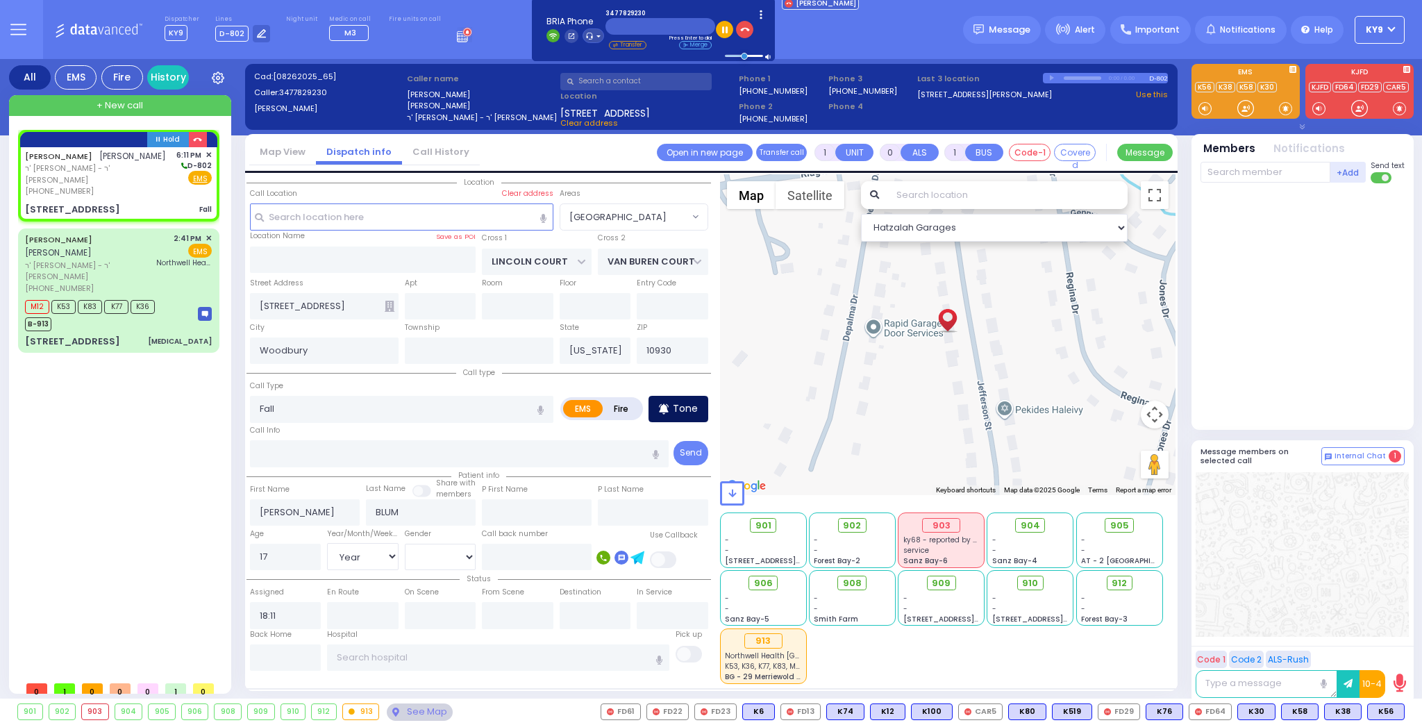
click at [683, 410] on p "Tone" at bounding box center [685, 408] width 25 height 15
click at [688, 409] on p "Tone" at bounding box center [685, 408] width 25 height 15
click at [1241, 109] on div at bounding box center [1245, 108] width 14 height 14
click at [1287, 108] on span at bounding box center [1285, 108] width 13 height 14
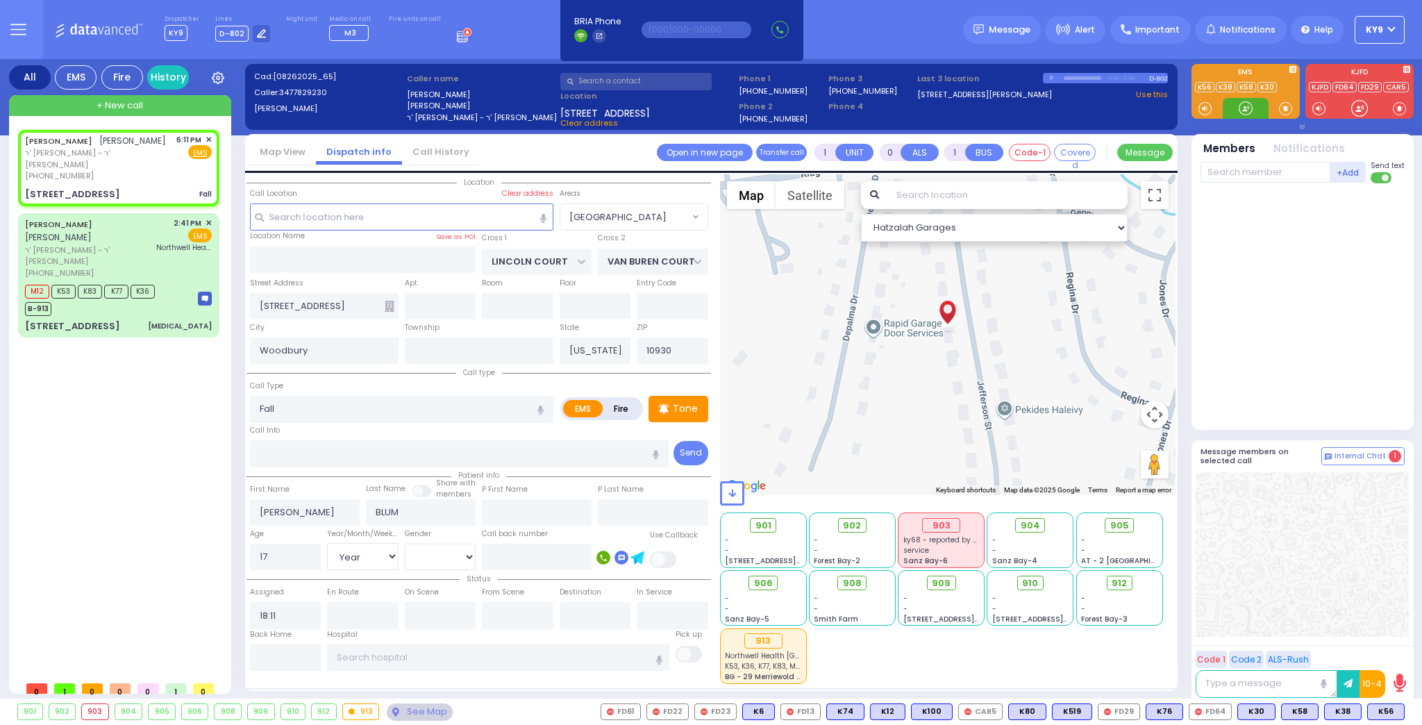
select select
radio input "true"
select select "Year"
select select "[DEMOGRAPHIC_DATA]"
select select "[GEOGRAPHIC_DATA]"
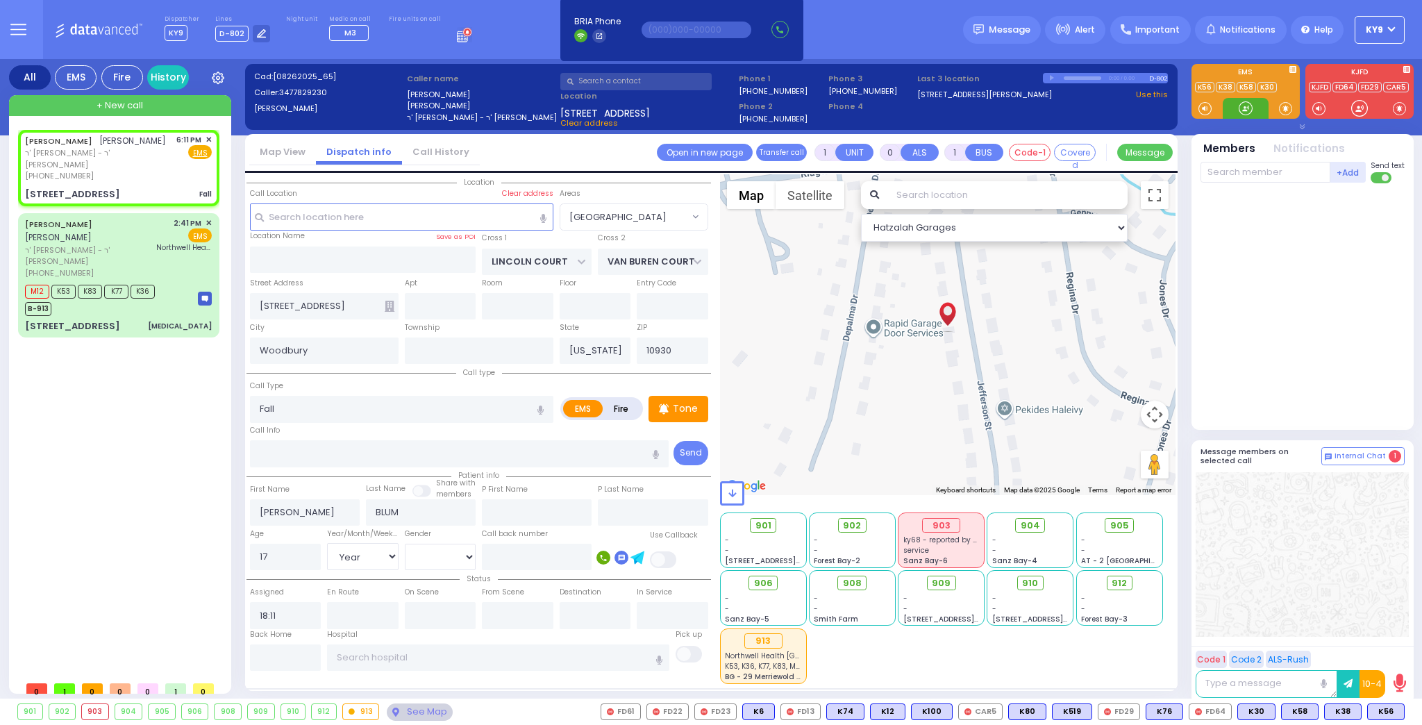
select select "Hatzalah Garages"
click at [1241, 108] on div at bounding box center [1245, 108] width 14 height 14
click at [1280, 105] on span at bounding box center [1285, 108] width 13 height 14
drag, startPoint x: 1245, startPoint y: 115, endPoint x: 1240, endPoint y: 109, distance: 8.4
click at [1240, 109] on div at bounding box center [1245, 108] width 14 height 14
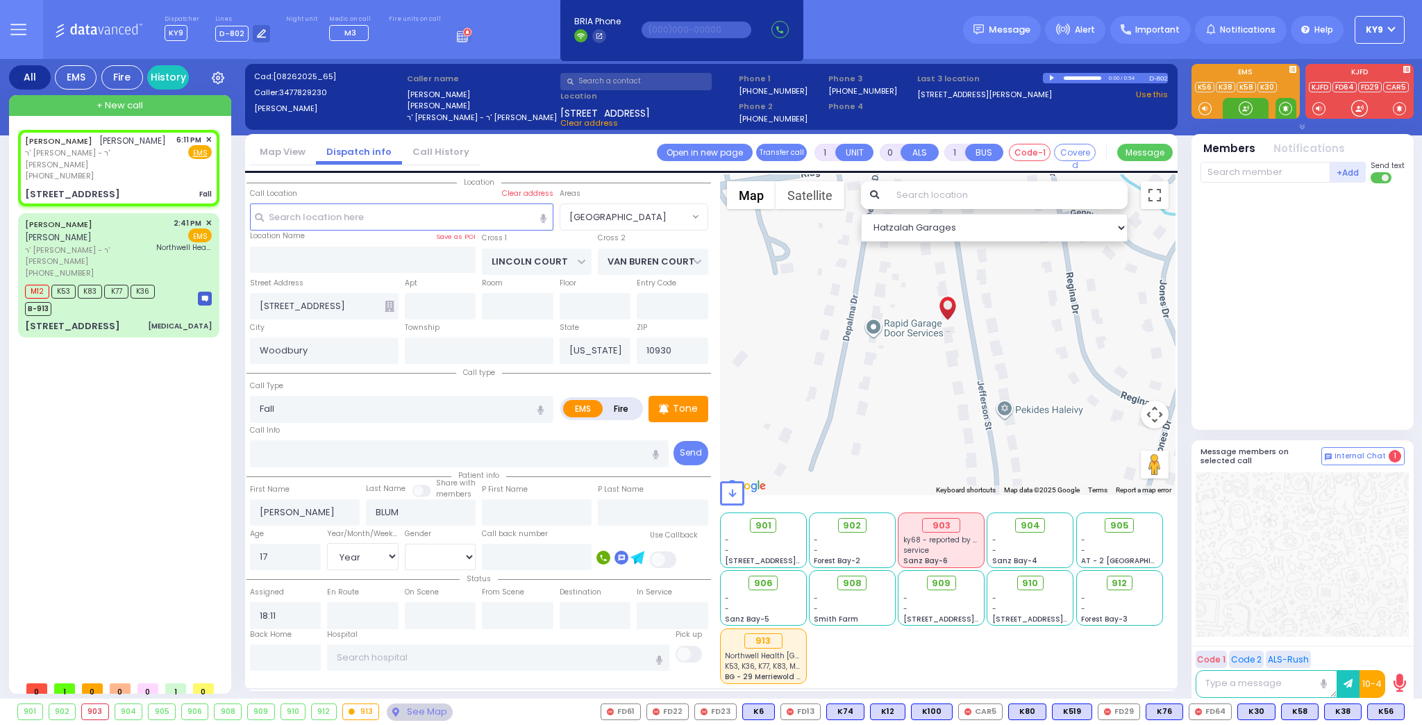
click at [1281, 105] on span at bounding box center [1285, 108] width 13 height 14
click at [1242, 110] on div at bounding box center [1245, 108] width 14 height 14
click at [1285, 108] on span at bounding box center [1285, 108] width 13 height 14
click at [1243, 106] on div at bounding box center [1245, 108] width 14 height 14
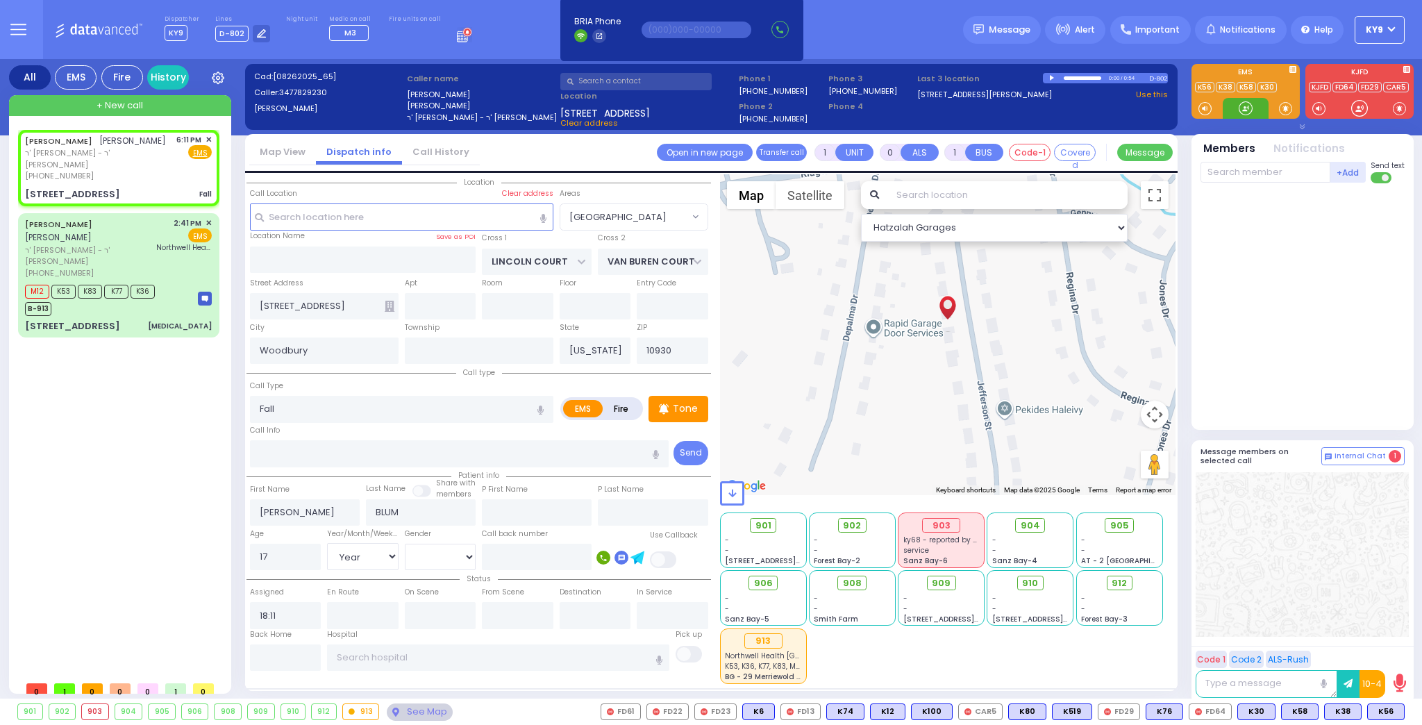
click at [1243, 106] on div at bounding box center [1245, 108] width 14 height 14
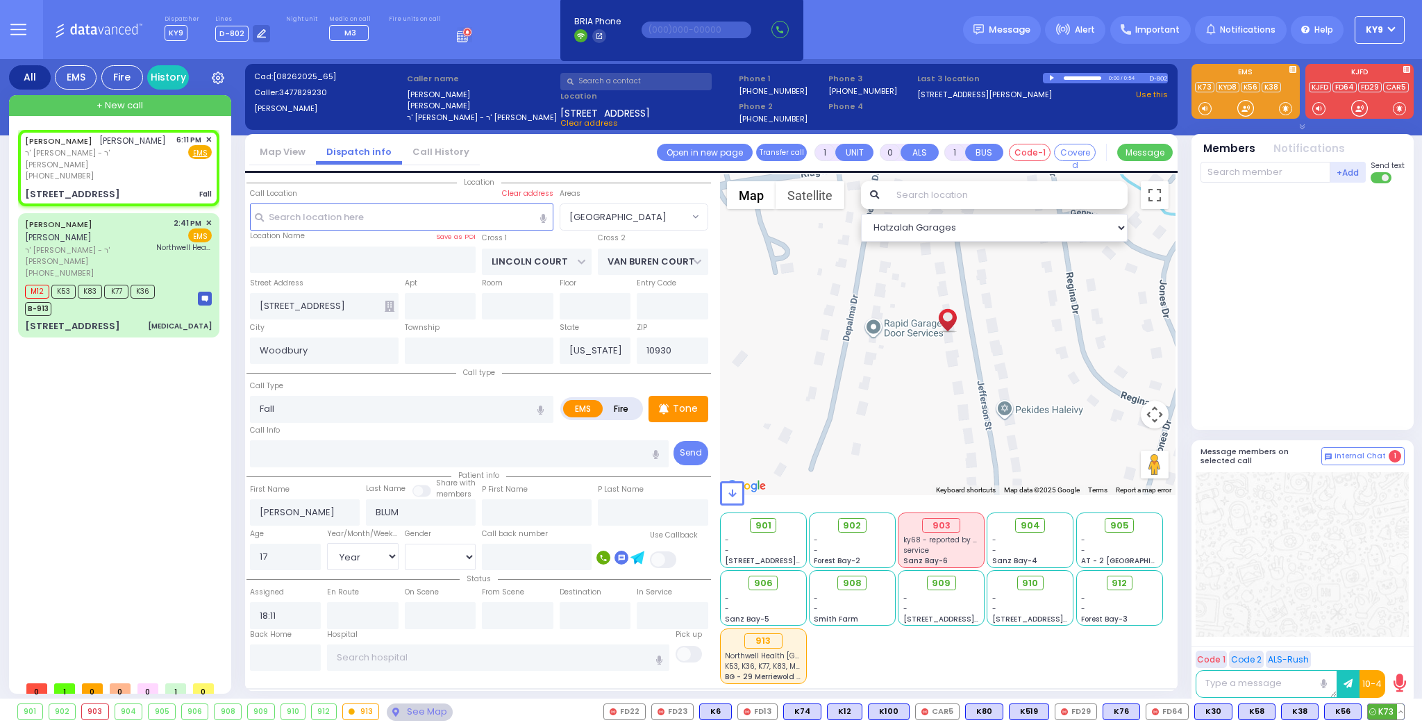
click at [1388, 714] on span "K73" at bounding box center [1385, 711] width 36 height 15
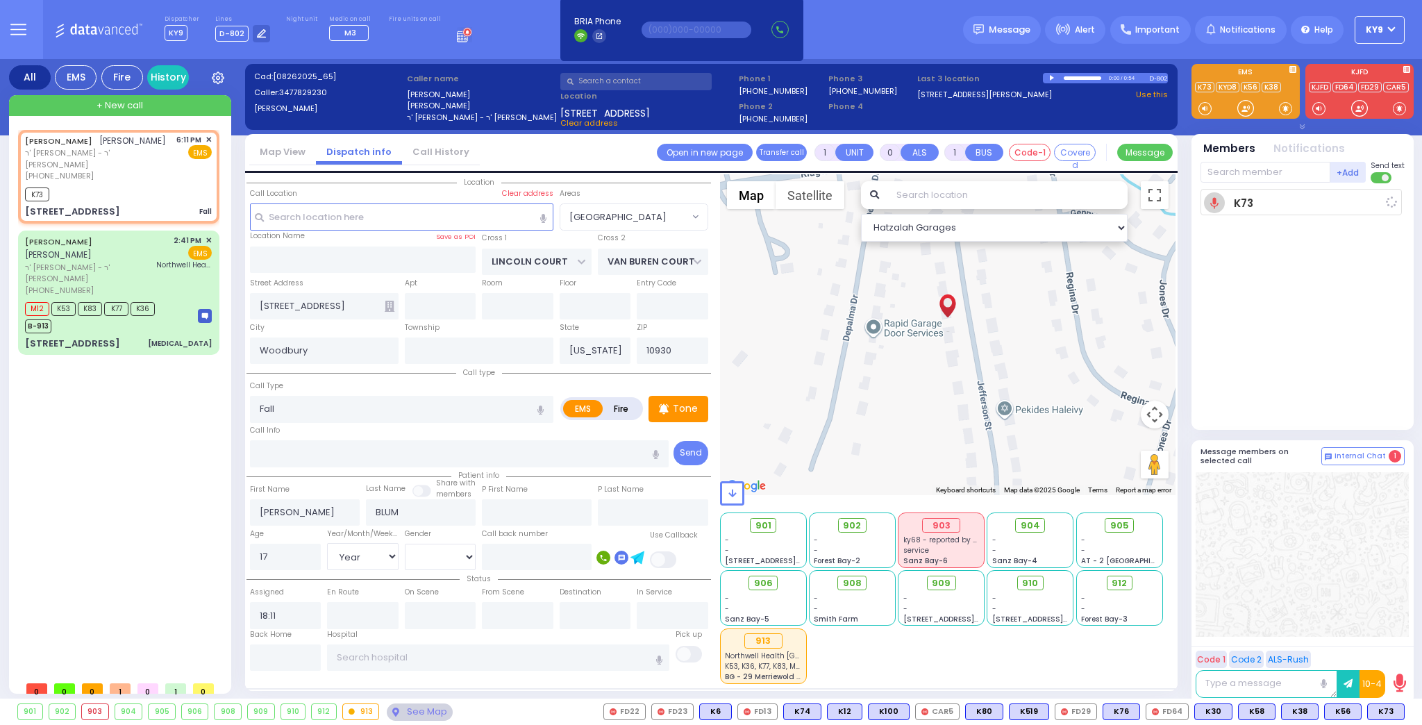
select select
radio input "true"
select select "Year"
select select "[DEMOGRAPHIC_DATA]"
type input "18:13"
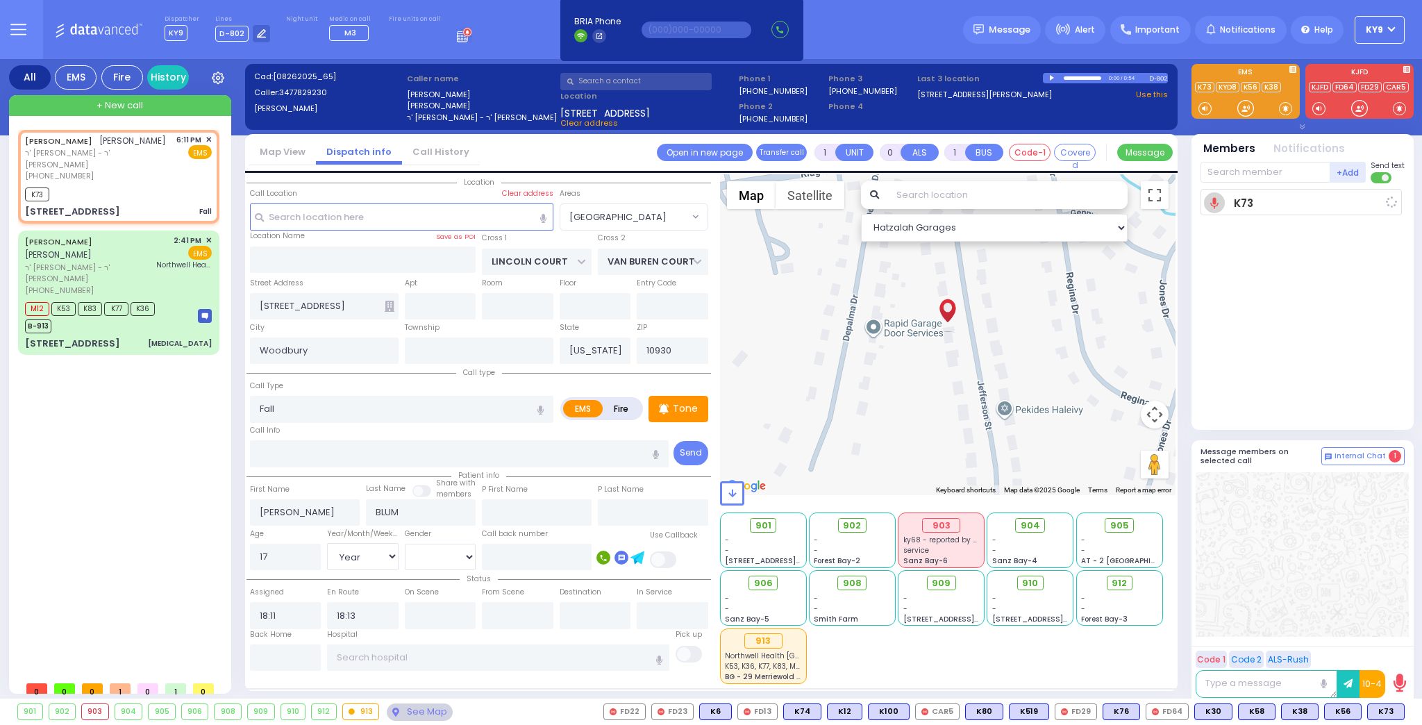
select select "Hatzalah Garages"
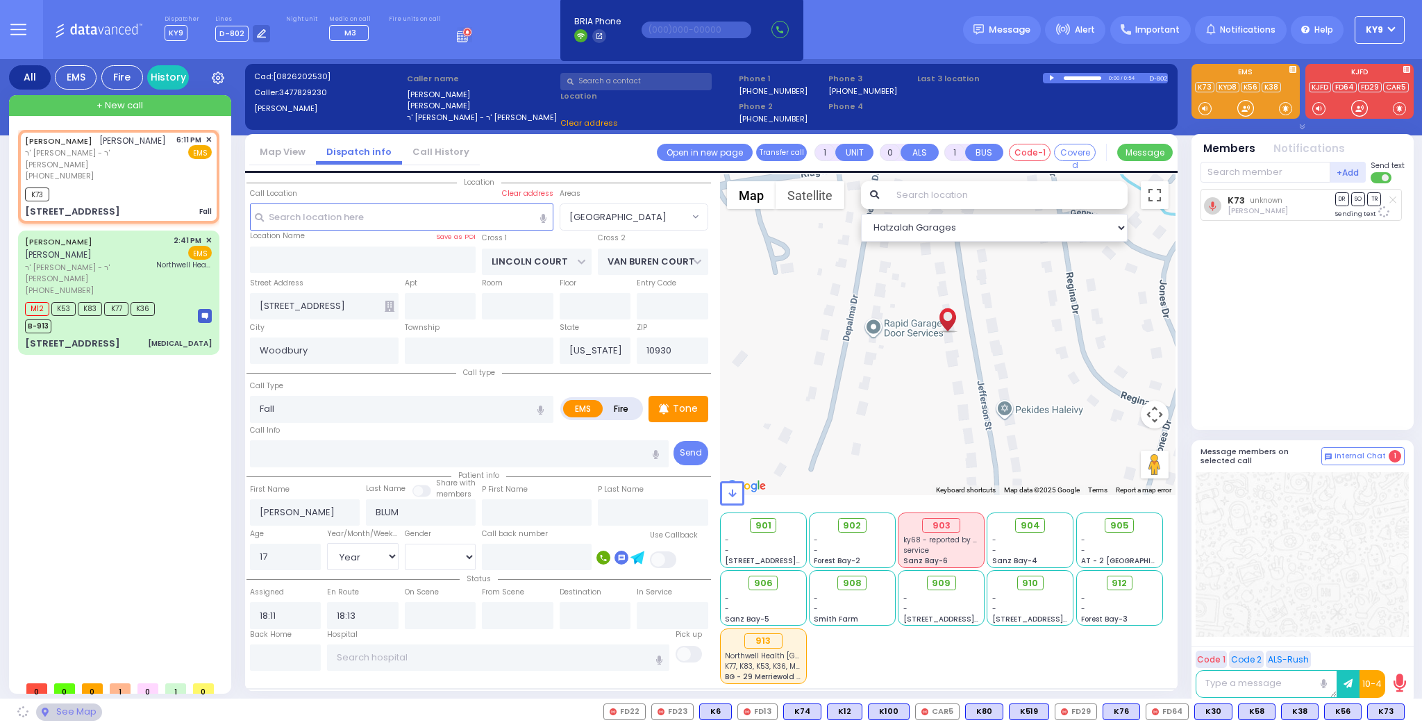
select select "[GEOGRAPHIC_DATA]"
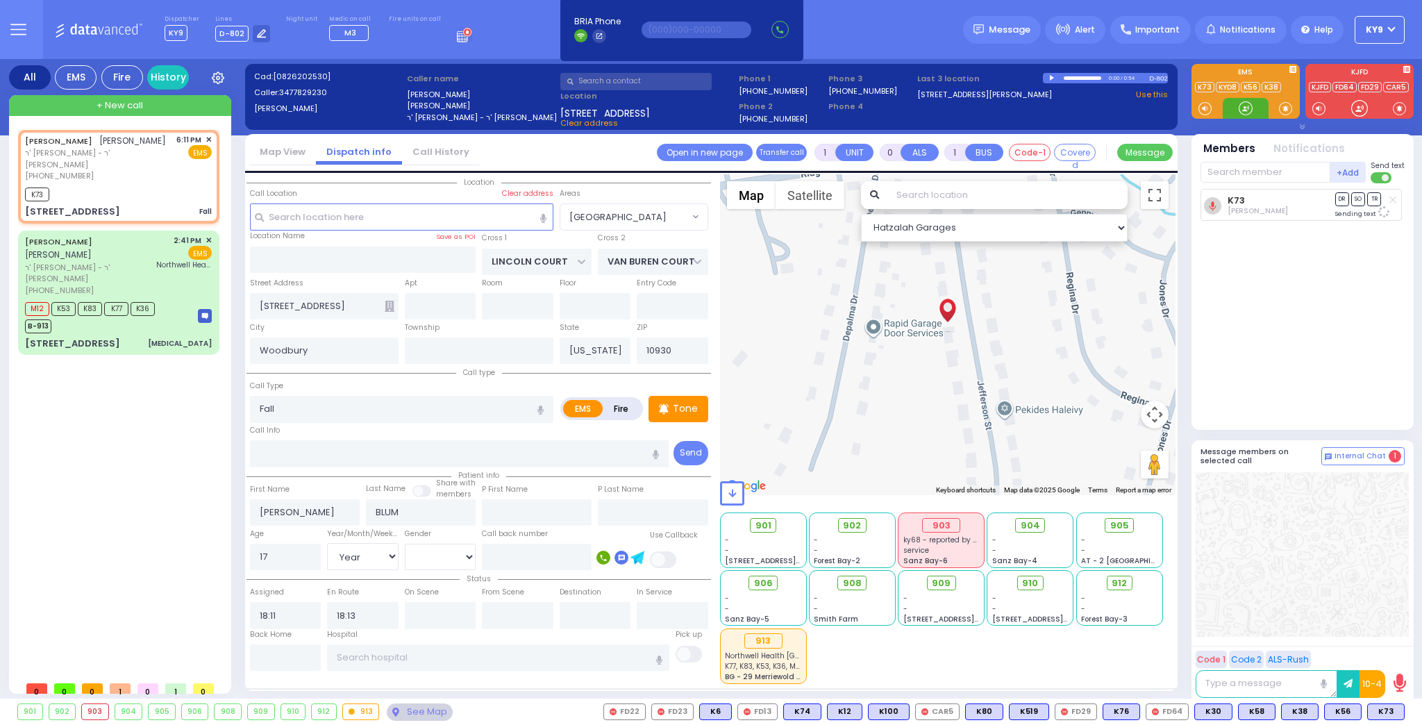
click at [1247, 107] on div at bounding box center [1245, 108] width 14 height 14
click at [1244, 107] on div at bounding box center [1245, 108] width 14 height 14
click at [1246, 108] on div at bounding box center [1245, 108] width 14 height 14
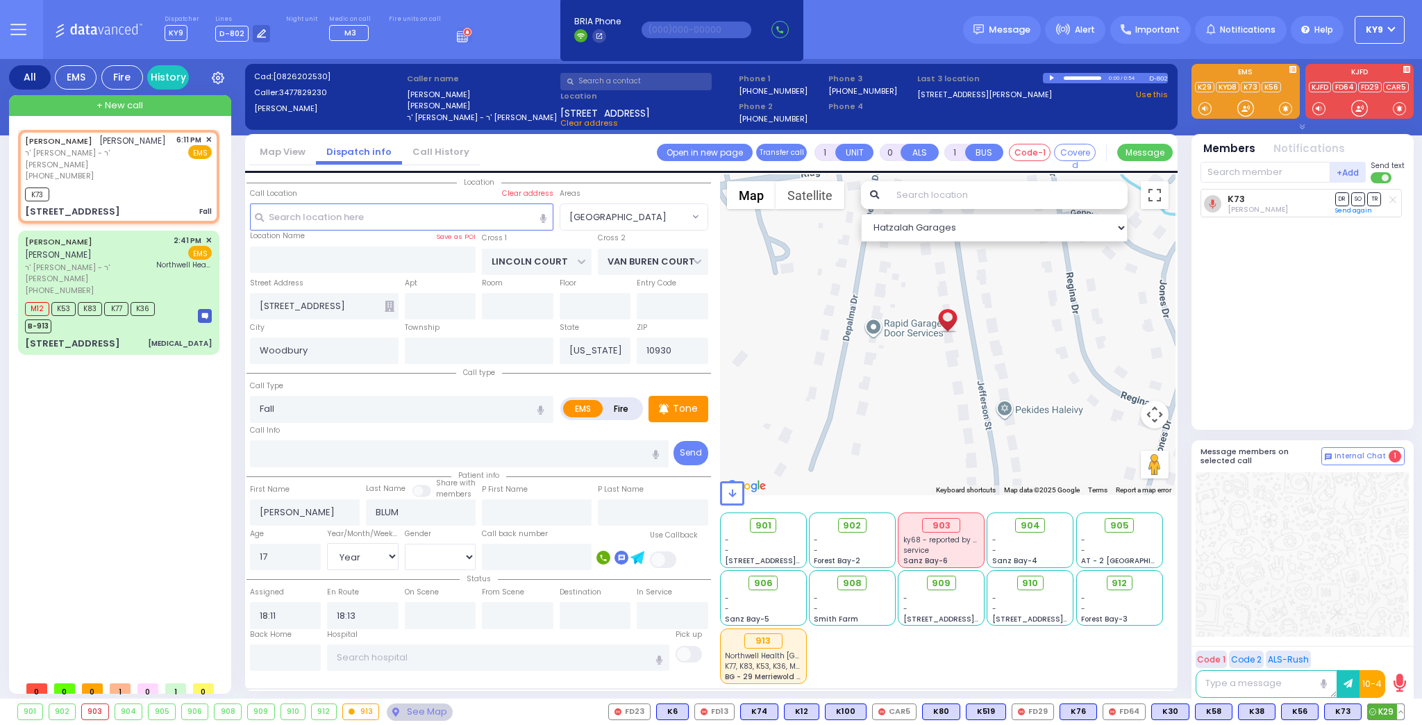
click at [1387, 711] on span "K29" at bounding box center [1385, 711] width 36 height 15
select select
radio input "true"
select select "Year"
select select "[DEMOGRAPHIC_DATA]"
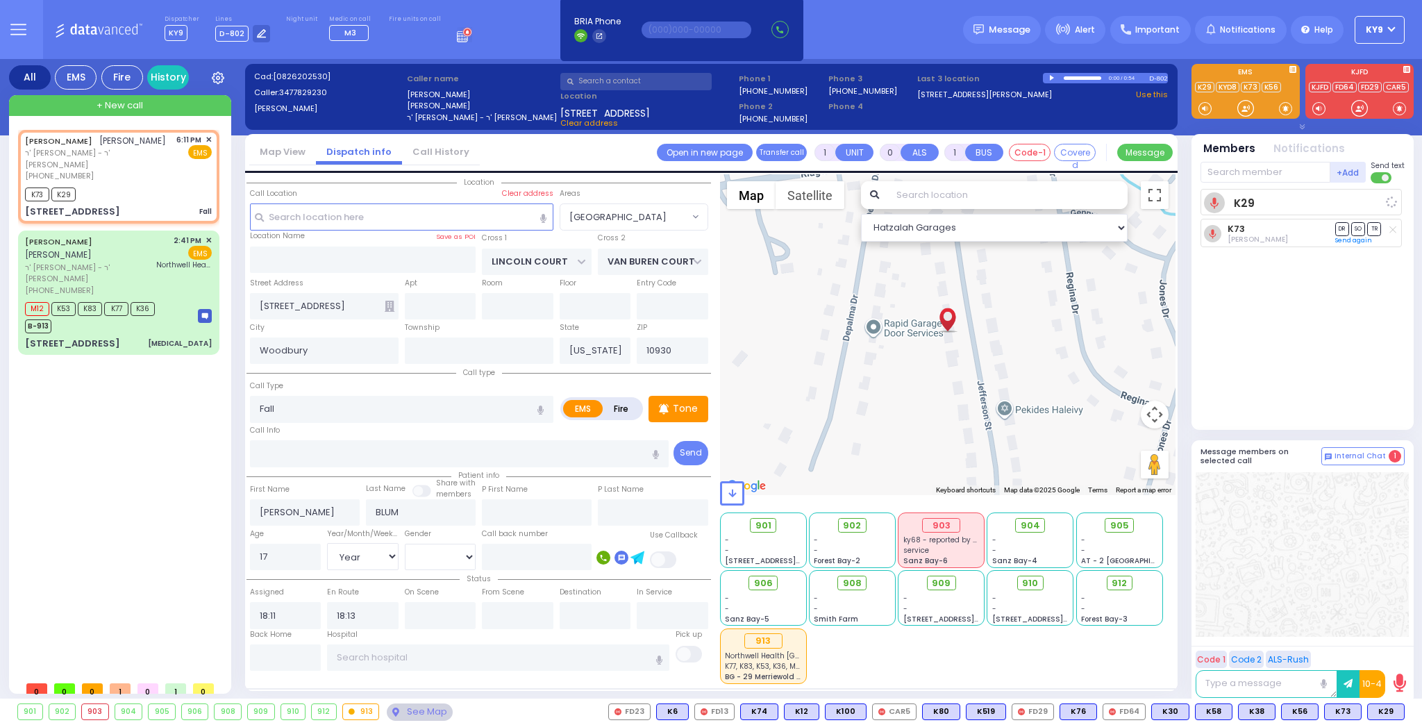
select select "Hatzalah Garages"
select select "[GEOGRAPHIC_DATA]"
click at [405, 712] on div "See Map" at bounding box center [419, 711] width 65 height 17
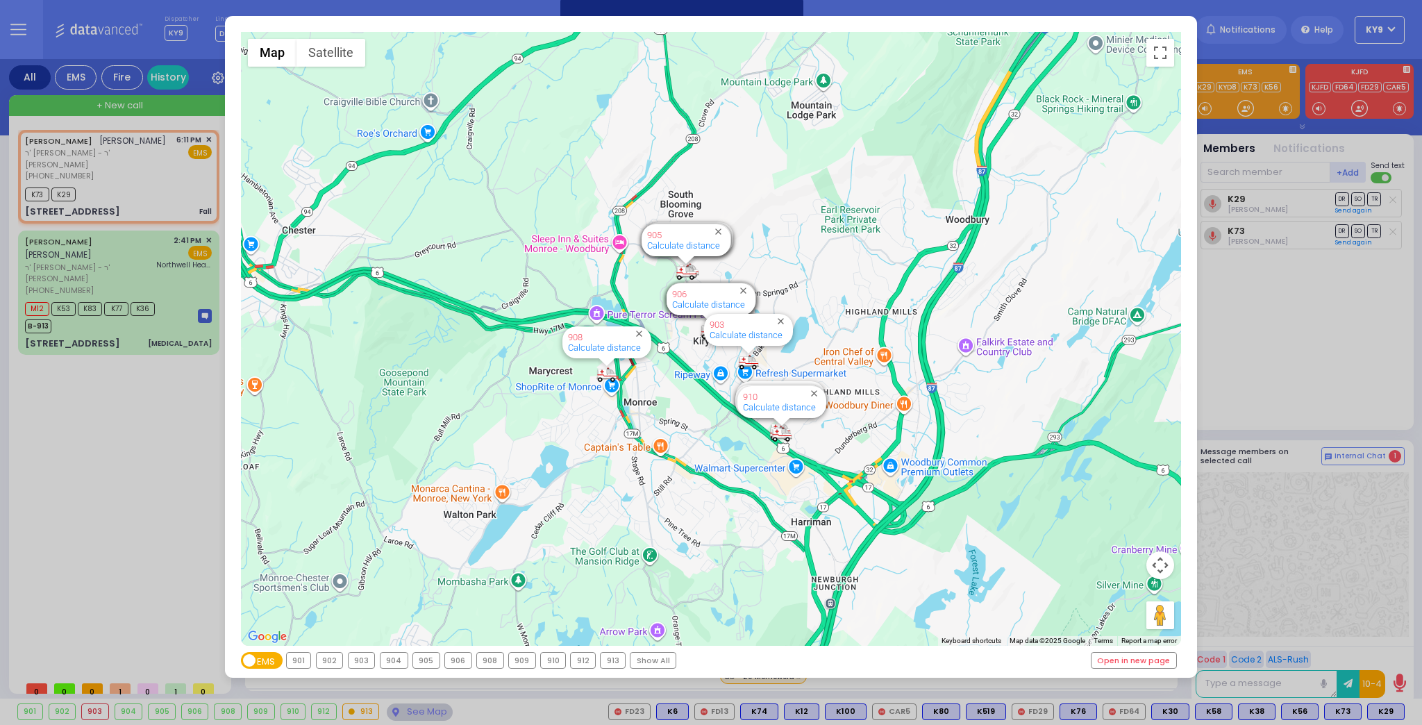
click at [603, 660] on div "913" at bounding box center [612, 659] width 24 height 15
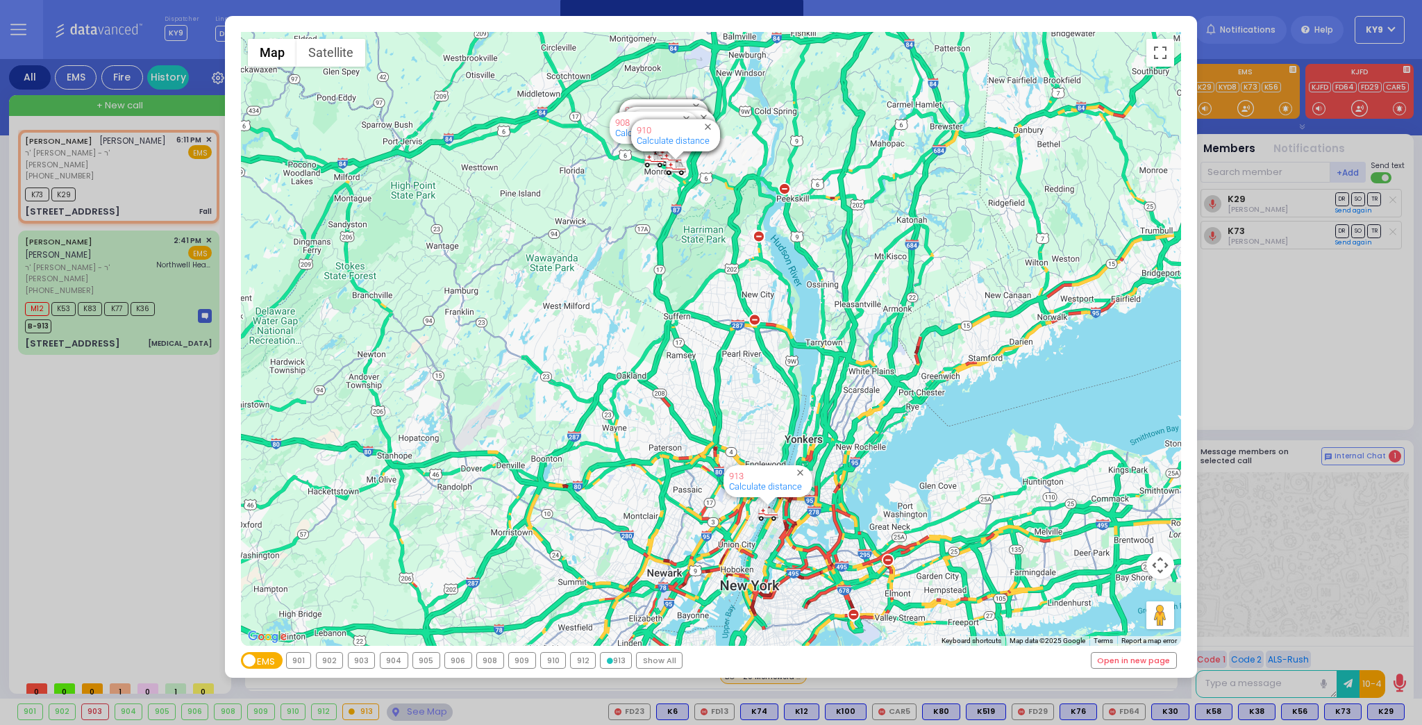
click at [607, 660] on icon at bounding box center [610, 660] width 6 height 6
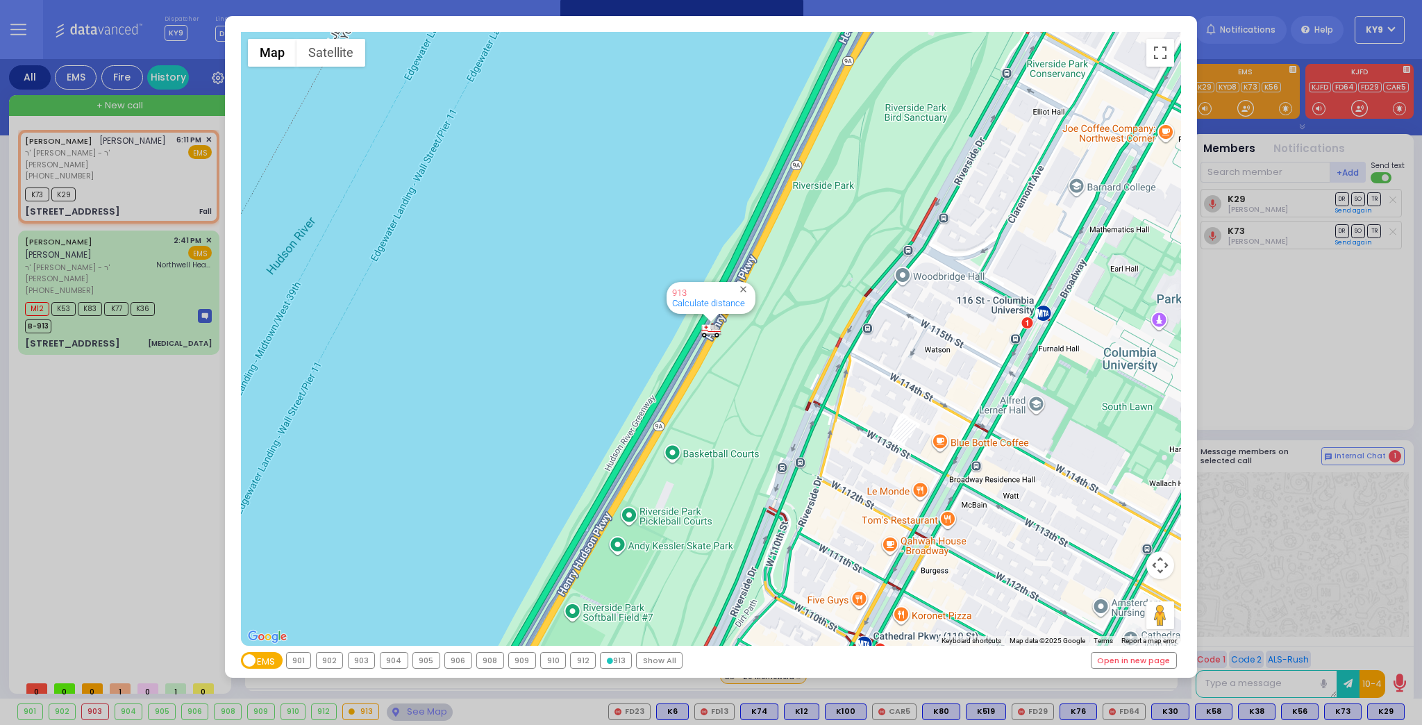
click at [650, 661] on div "Show All" at bounding box center [658, 659] width 45 height 15
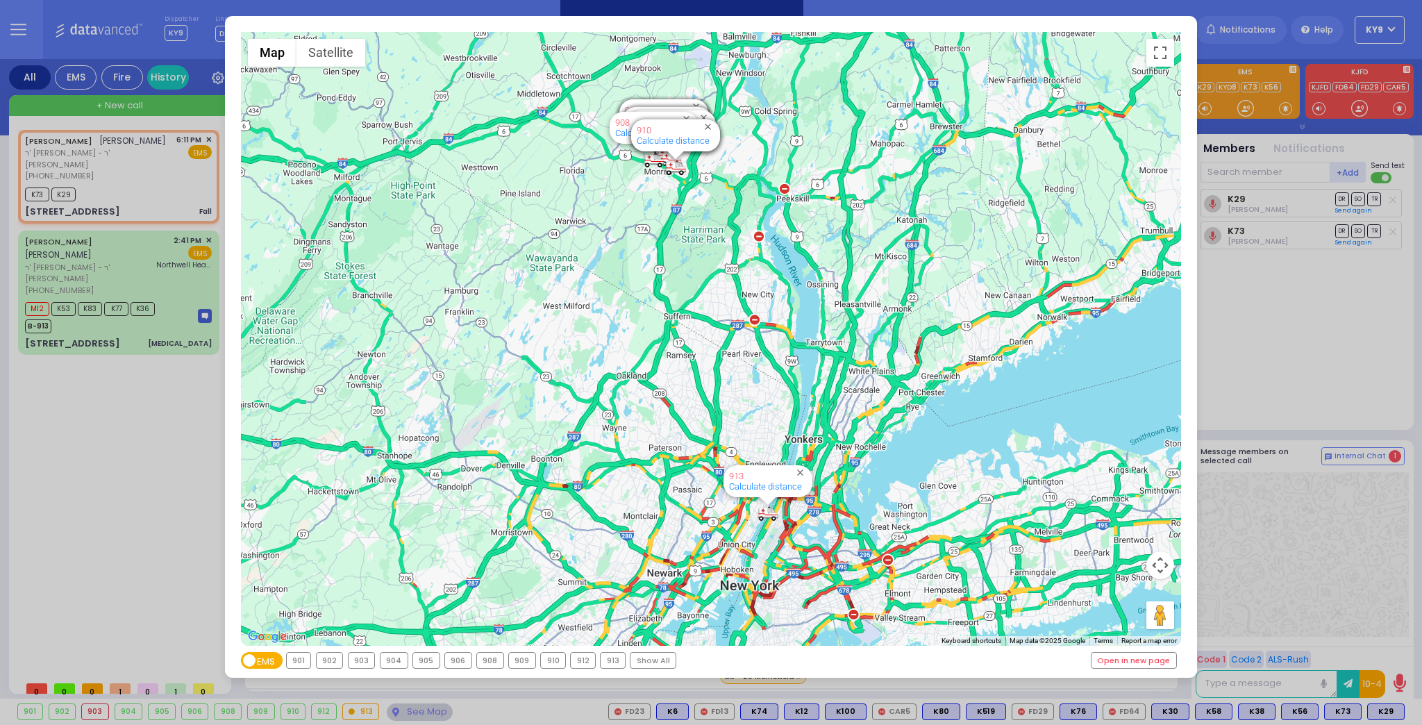
click at [415, 712] on div "← Move left → Move right ↑ Move up ↓ Move down + Zoom in - Zoom out Home Jump l…" at bounding box center [711, 362] width 1422 height 725
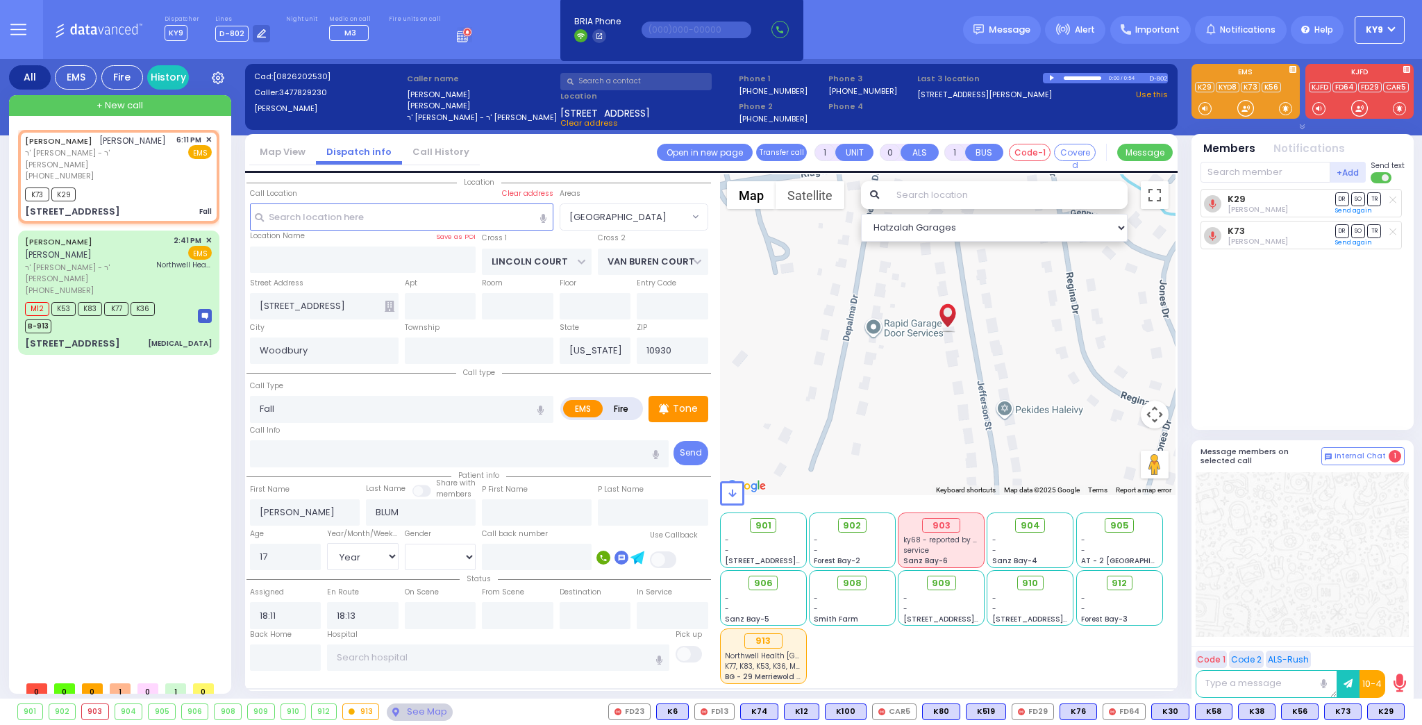
click at [1310, 304] on div "K29 Yikseal Yosef Neuman DR SO TR Sending text" at bounding box center [1303, 303] width 207 height 229
click at [856, 529] on span "902" at bounding box center [857, 525] width 18 height 14
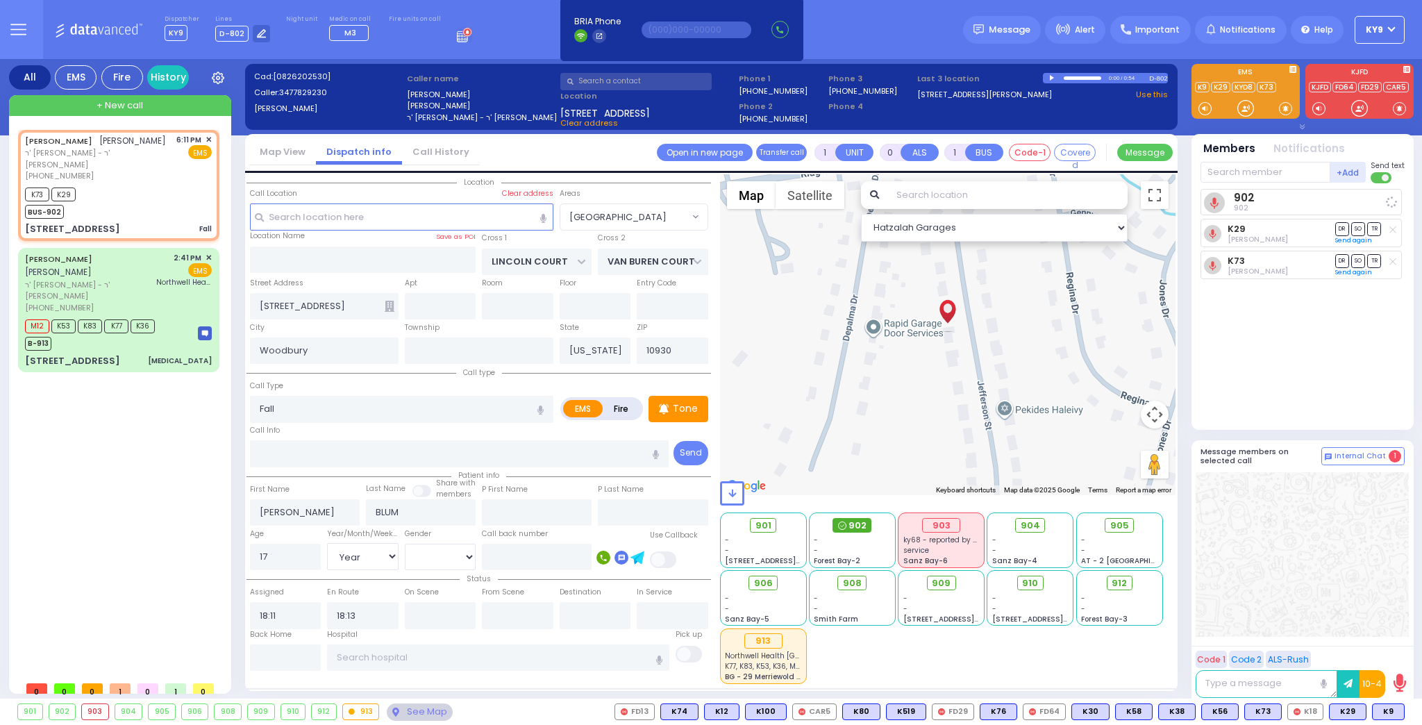
select select
radio input "true"
select select "Year"
select select "[DEMOGRAPHIC_DATA]"
select select "[GEOGRAPHIC_DATA]"
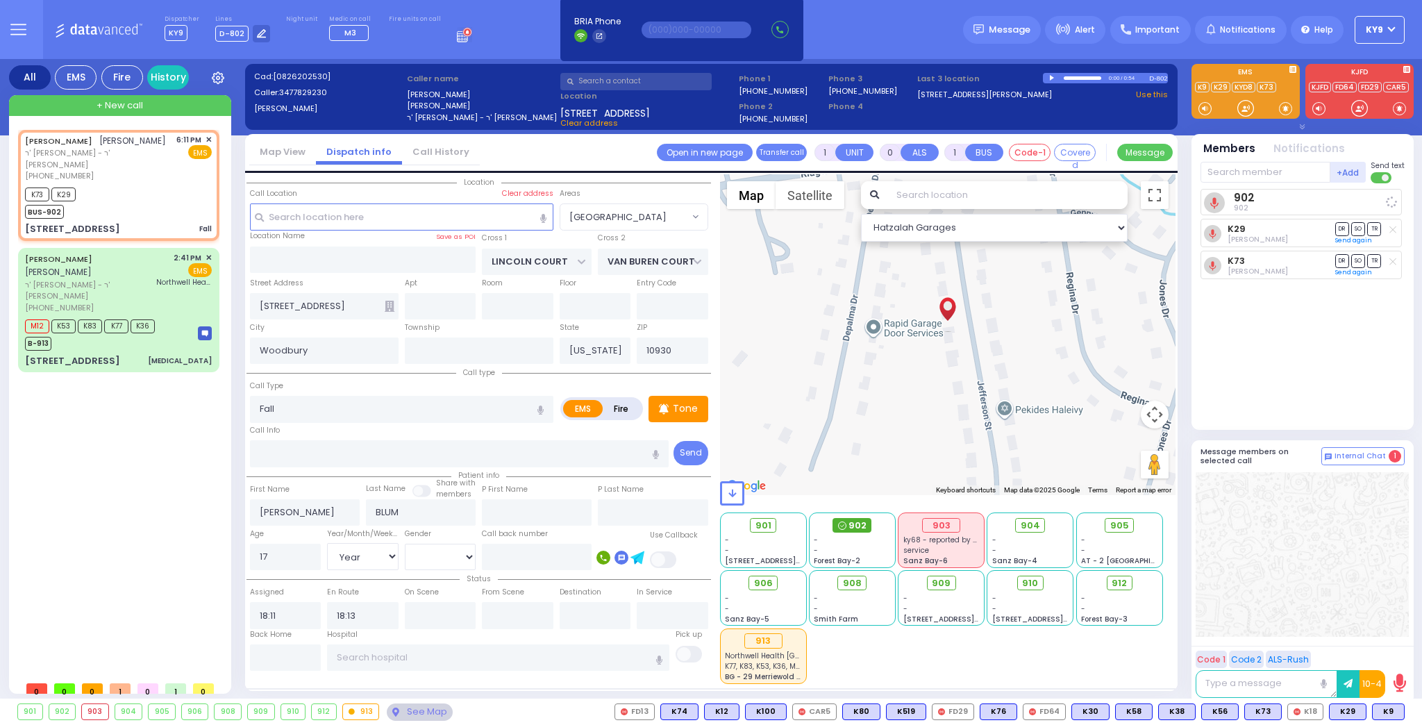
select select "Hatzalah Garages"
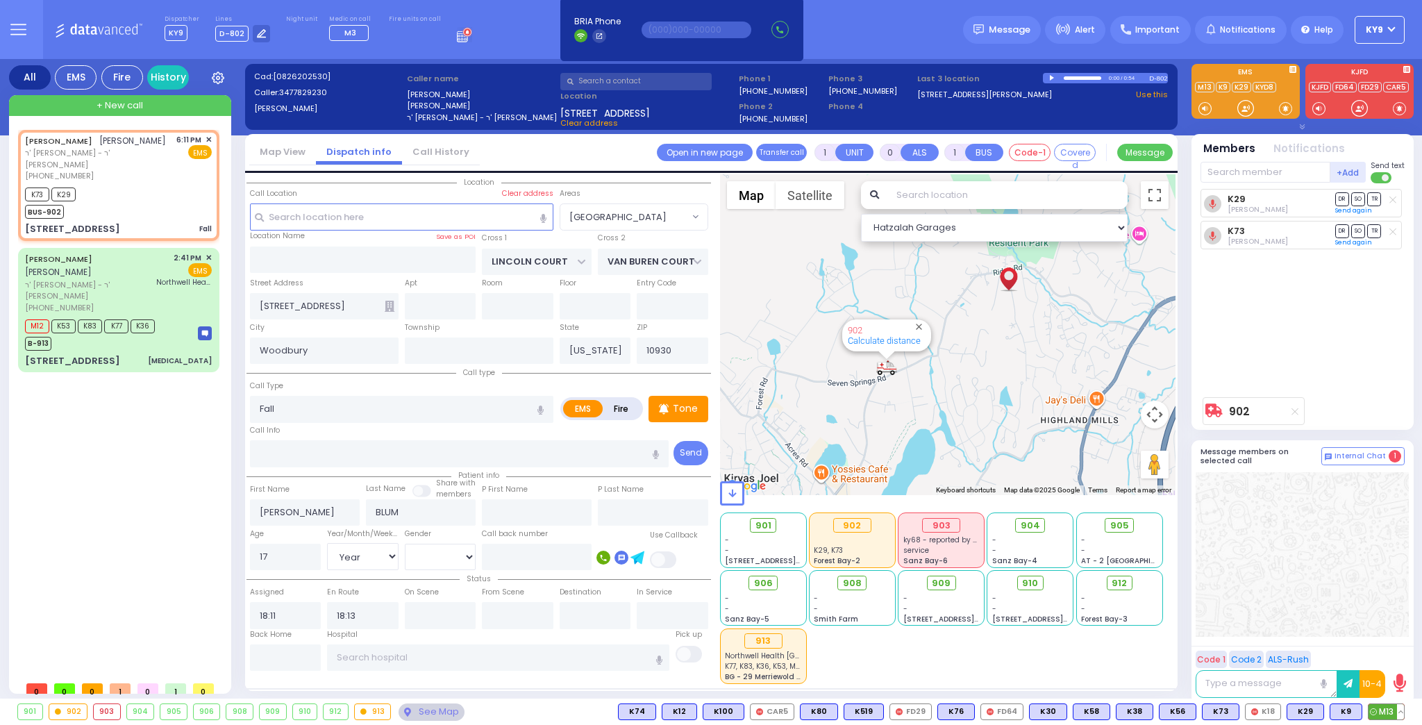
click at [1403, 714] on button at bounding box center [1400, 711] width 7 height 15
click at [1390, 652] on icon at bounding box center [1390, 650] width 15 height 15
click at [1353, 710] on span "M13" at bounding box center [1342, 711] width 35 height 15
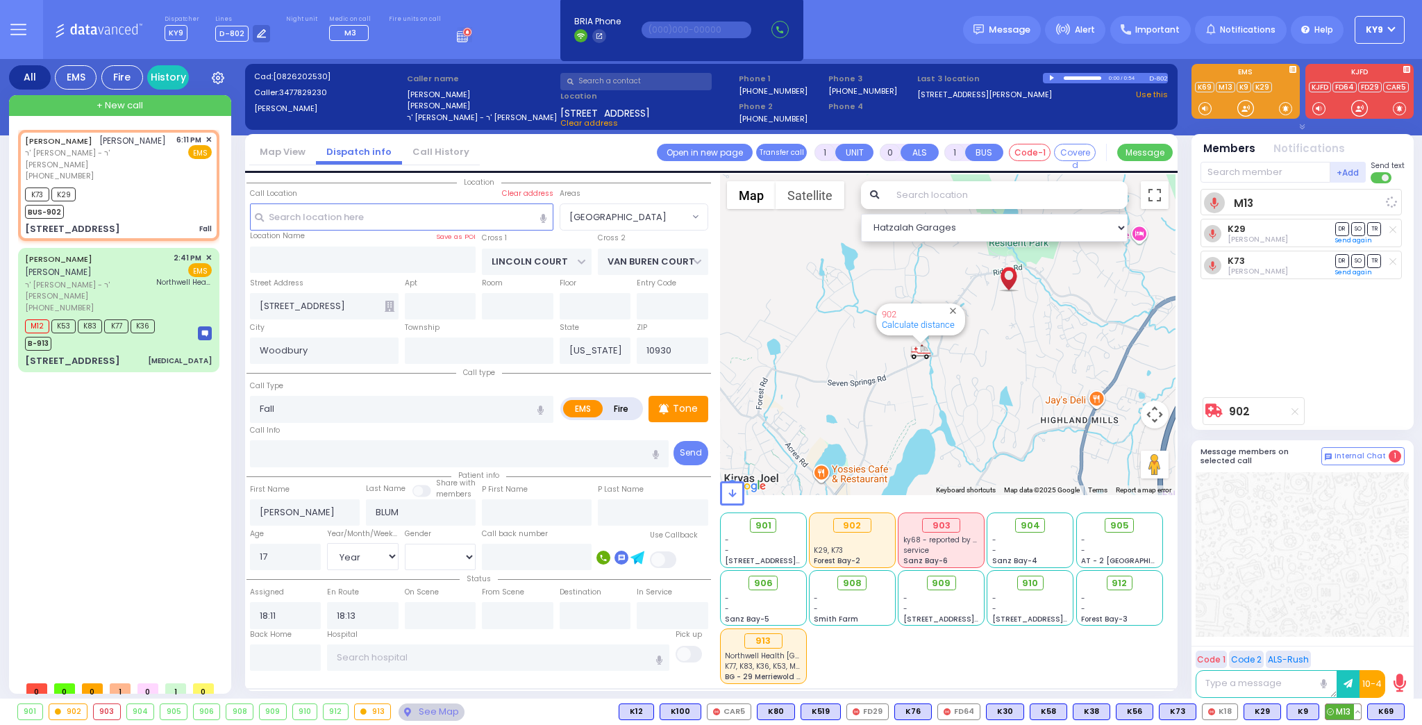
select select
radio input "true"
select select "Year"
select select "[DEMOGRAPHIC_DATA]"
select select "Hatzalah Garages"
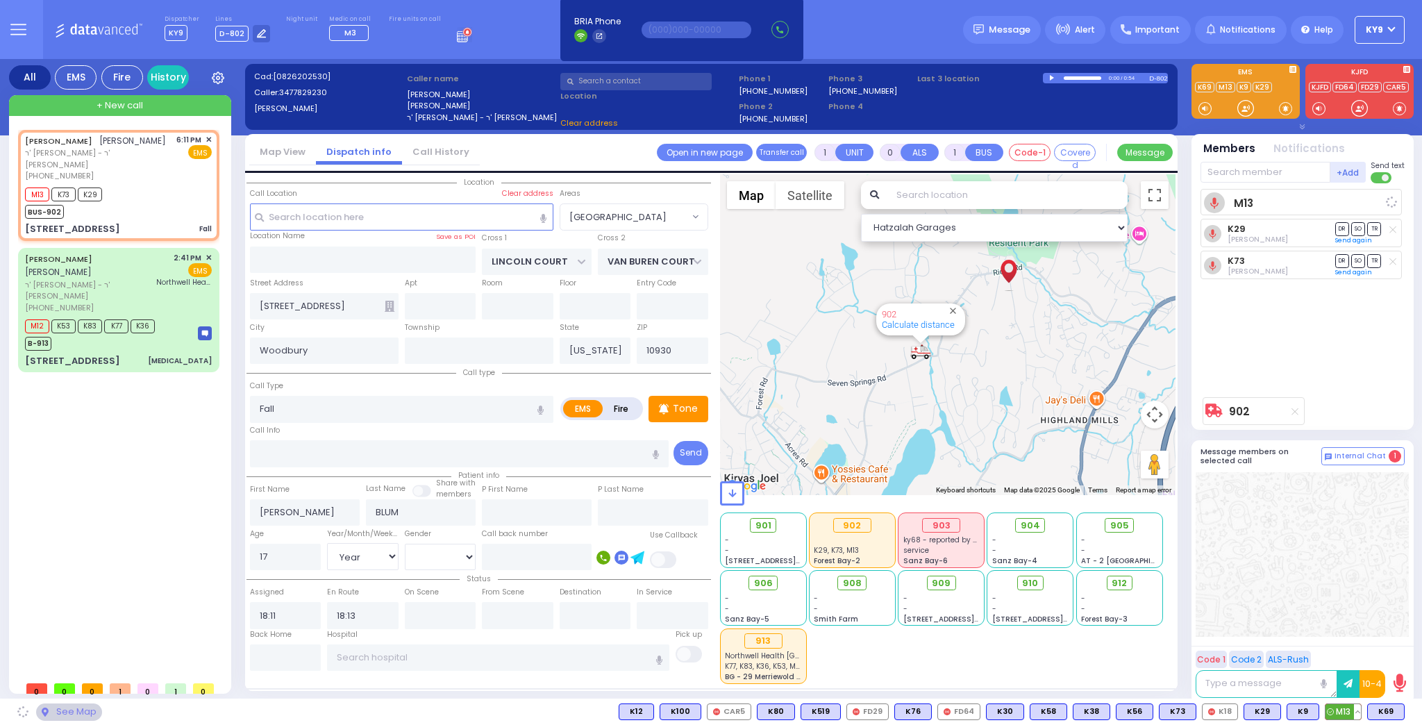
select select "[GEOGRAPHIC_DATA]"
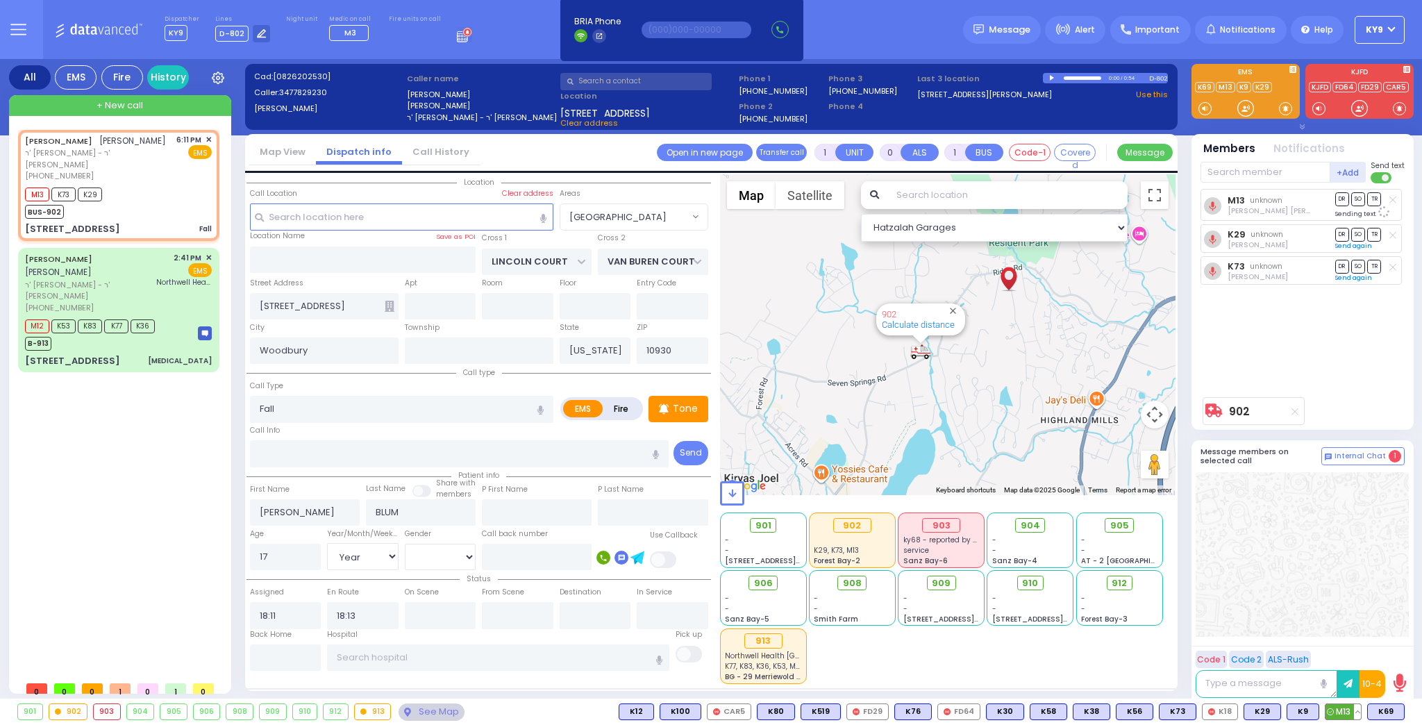
click at [1356, 713] on button at bounding box center [1356, 711] width 7 height 15
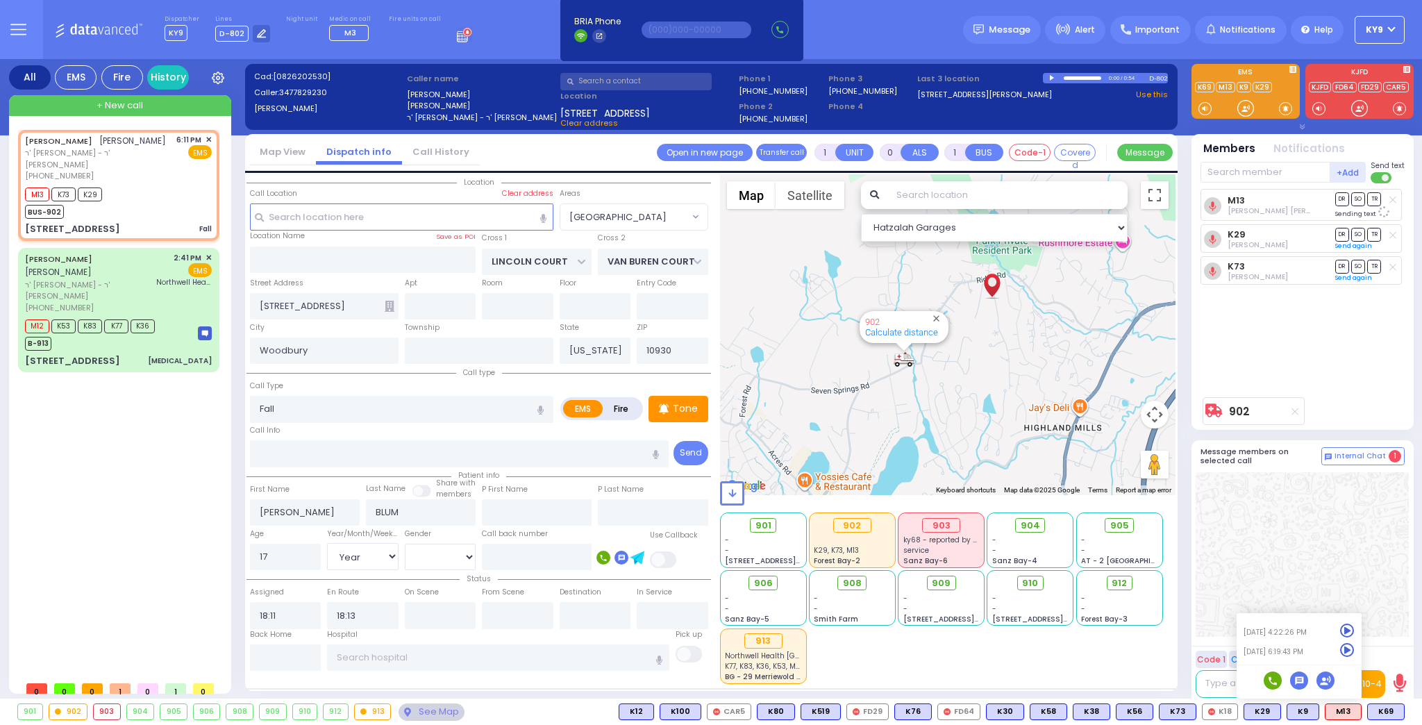
click at [1390, 203] on icon at bounding box center [1392, 200] width 7 height 8
select select
radio input "true"
select select "Year"
select select "[DEMOGRAPHIC_DATA]"
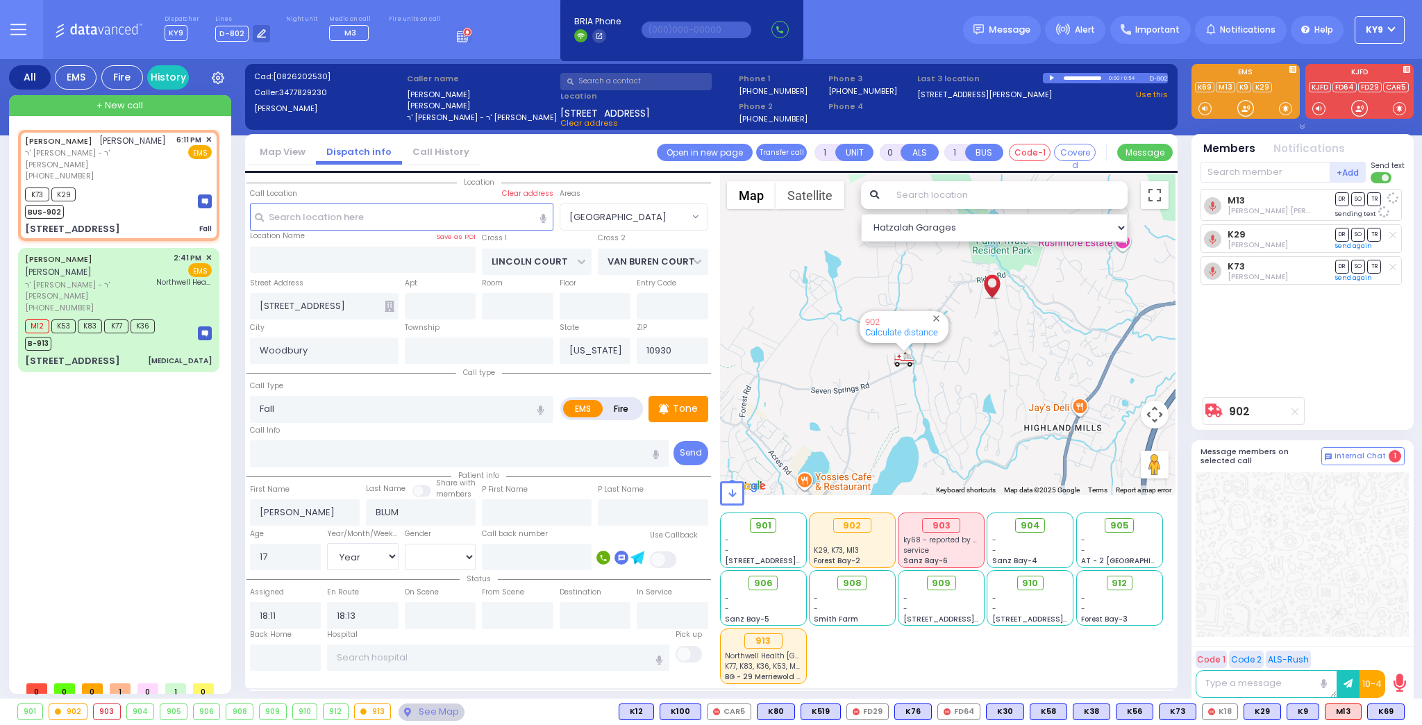
select select "Hatzalah Garages"
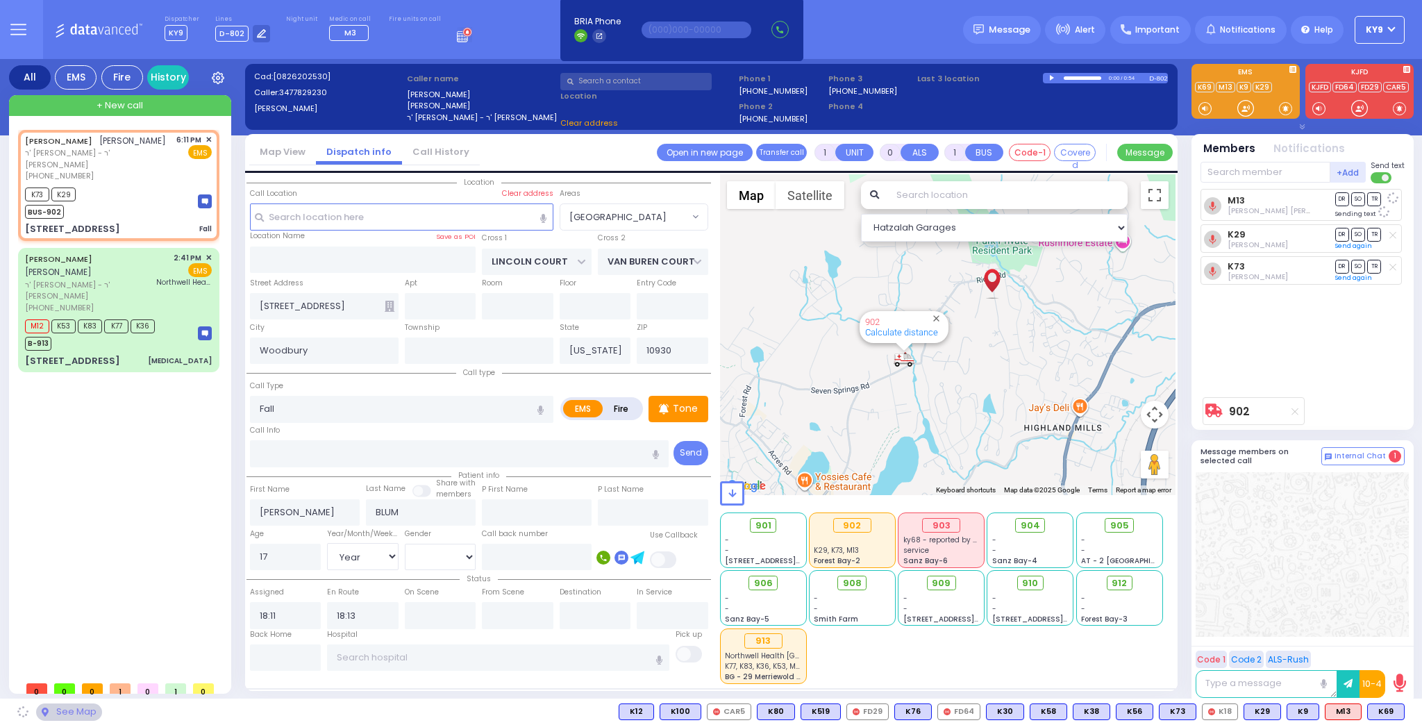
select select "[GEOGRAPHIC_DATA]"
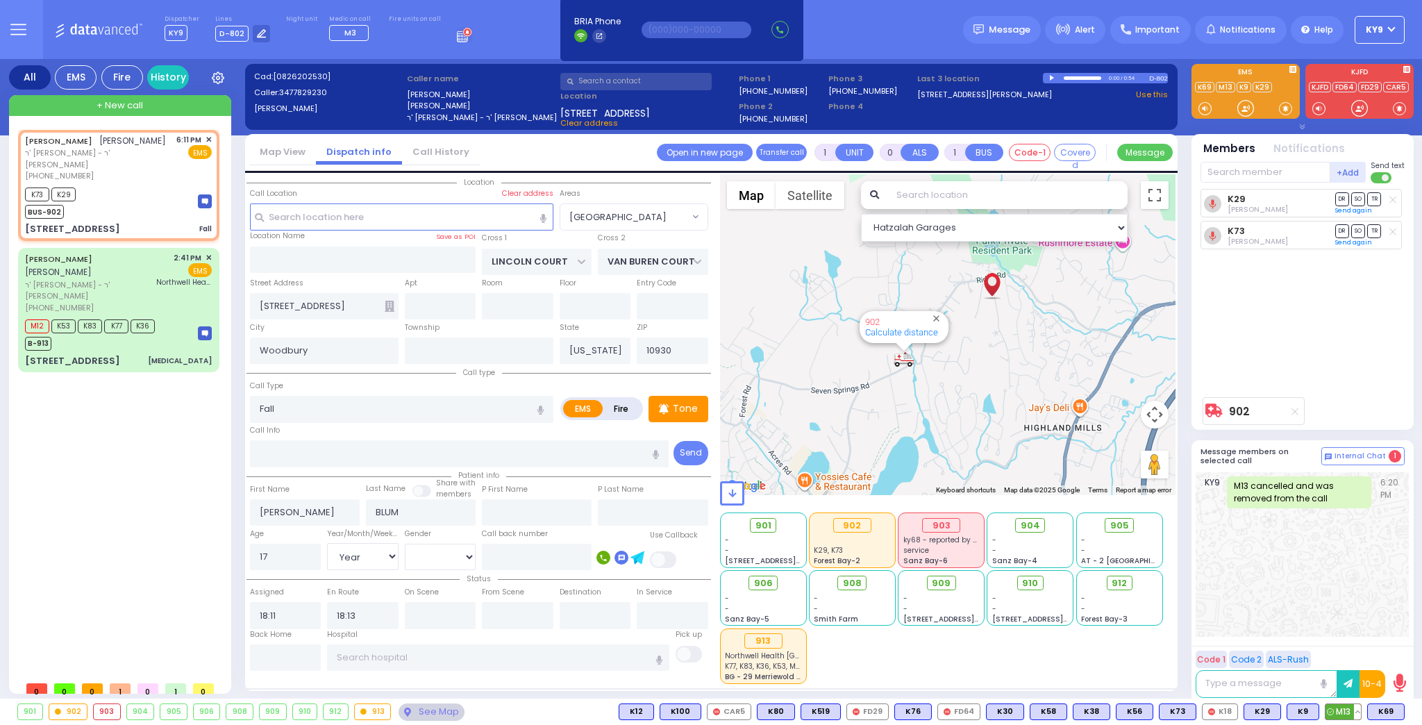
click at [1356, 711] on button at bounding box center [1356, 711] width 7 height 15
click at [1350, 629] on icon at bounding box center [1347, 630] width 15 height 15
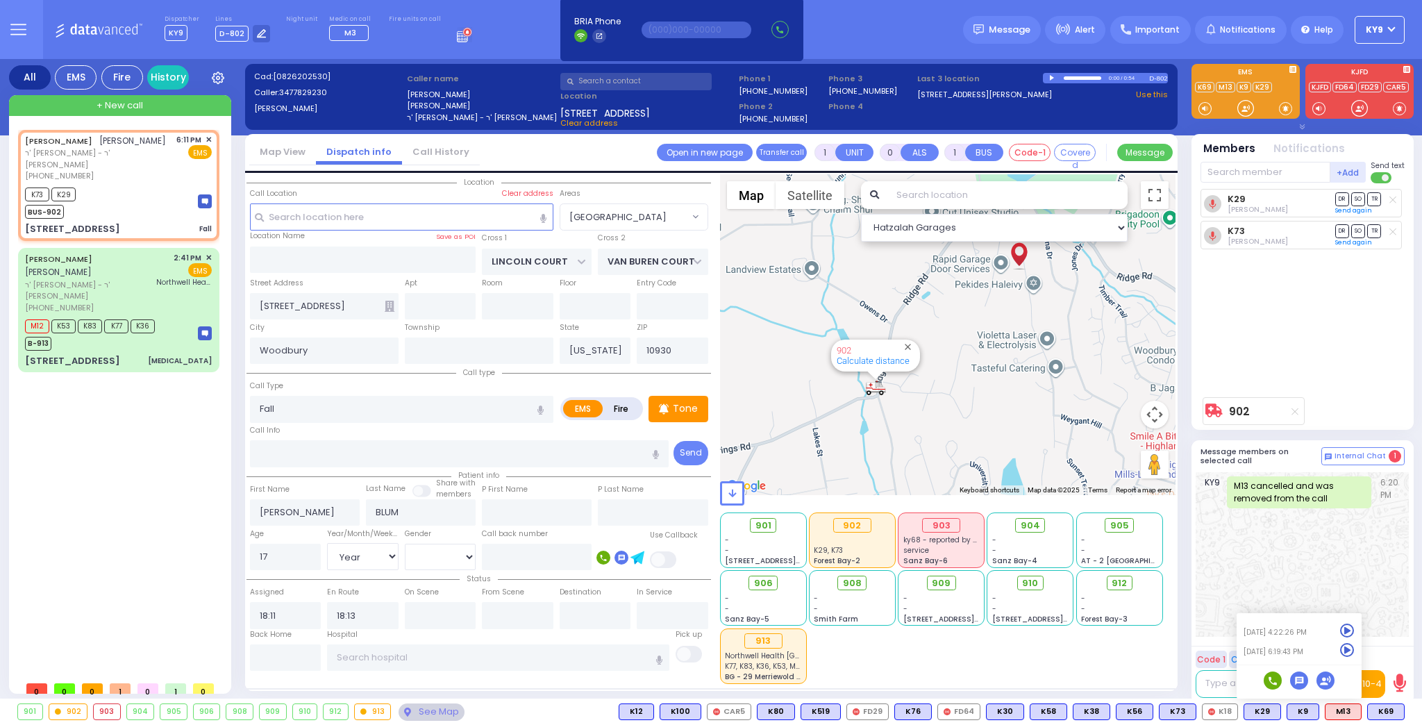
click at [1324, 323] on div "K29 Yikseal Yosef Neuman DR SO TR Sending text" at bounding box center [1303, 289] width 207 height 201
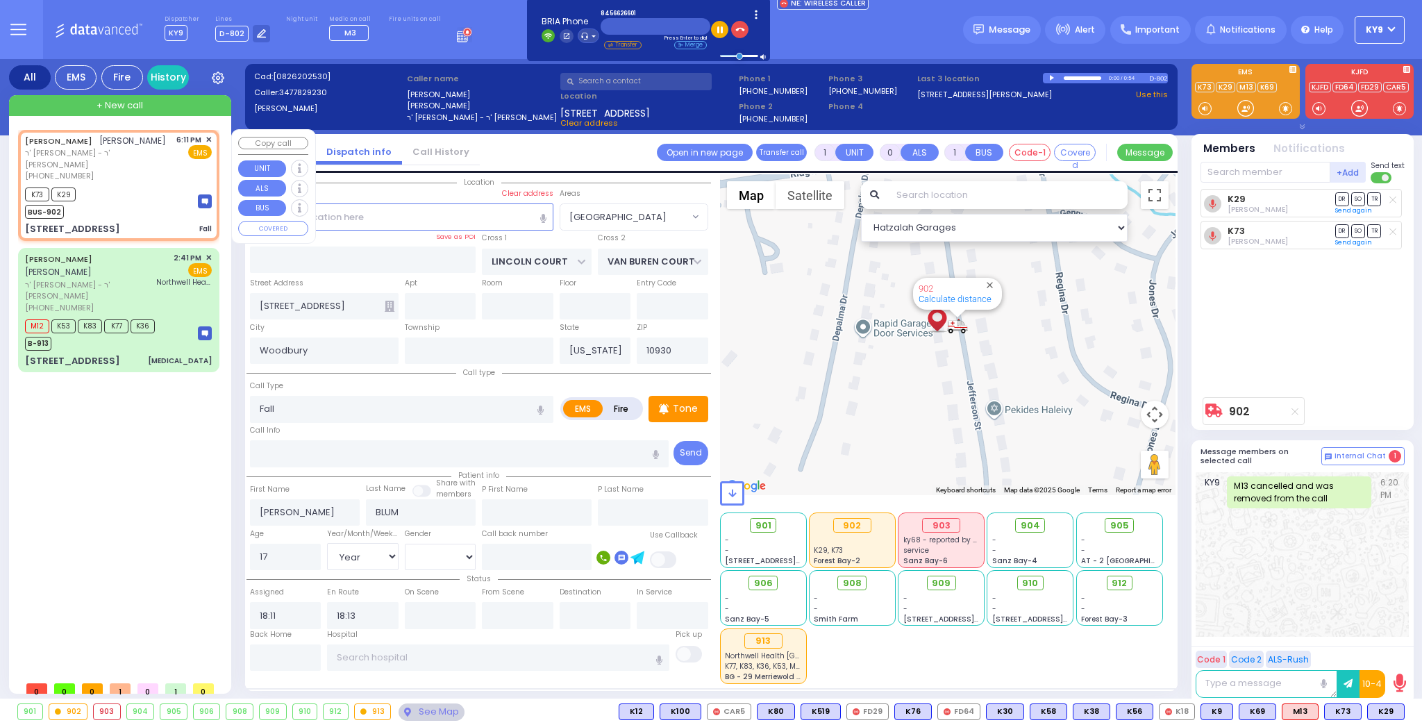
click at [133, 186] on div "K73 K29 BUS-902" at bounding box center [118, 201] width 187 height 35
select select
radio input "true"
select select "Year"
select select "[DEMOGRAPHIC_DATA]"
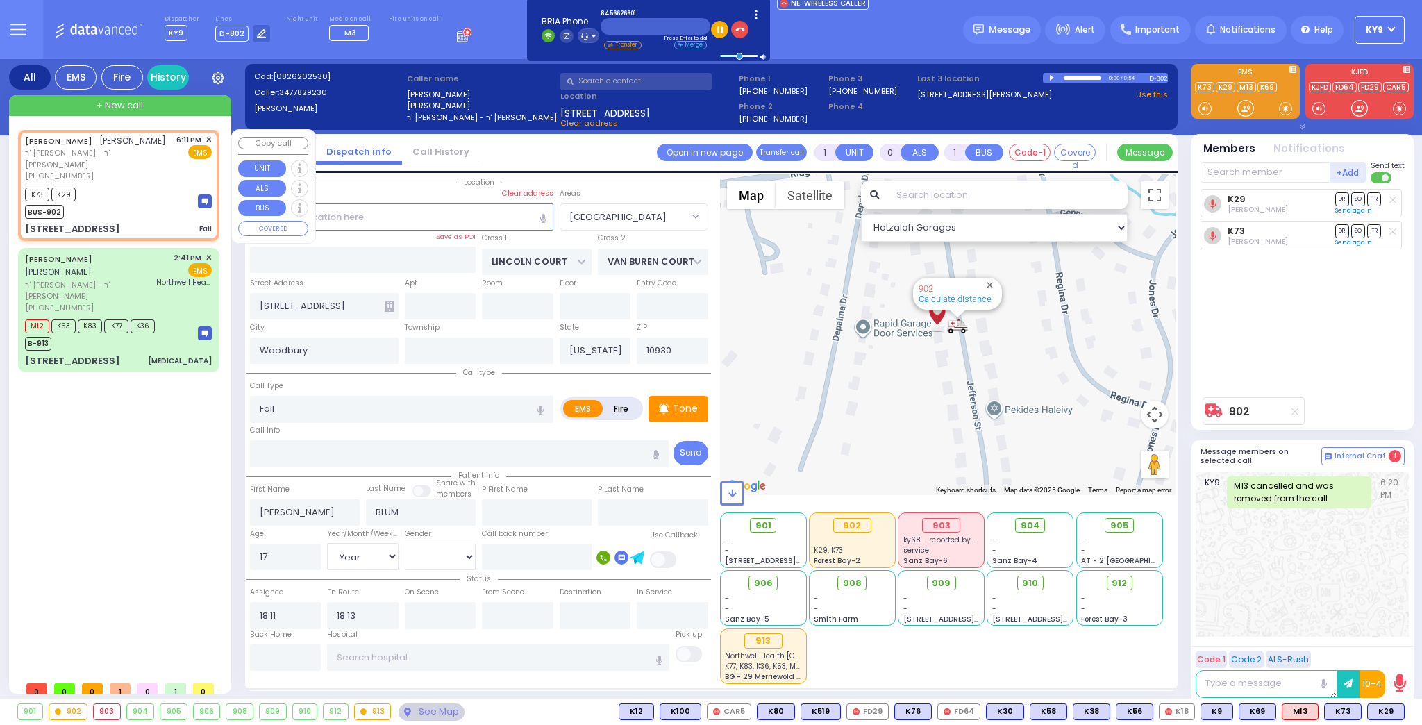
select select "Hatzalah Garages"
select select "[GEOGRAPHIC_DATA]"
click at [675, 410] on p "Tone" at bounding box center [685, 408] width 25 height 15
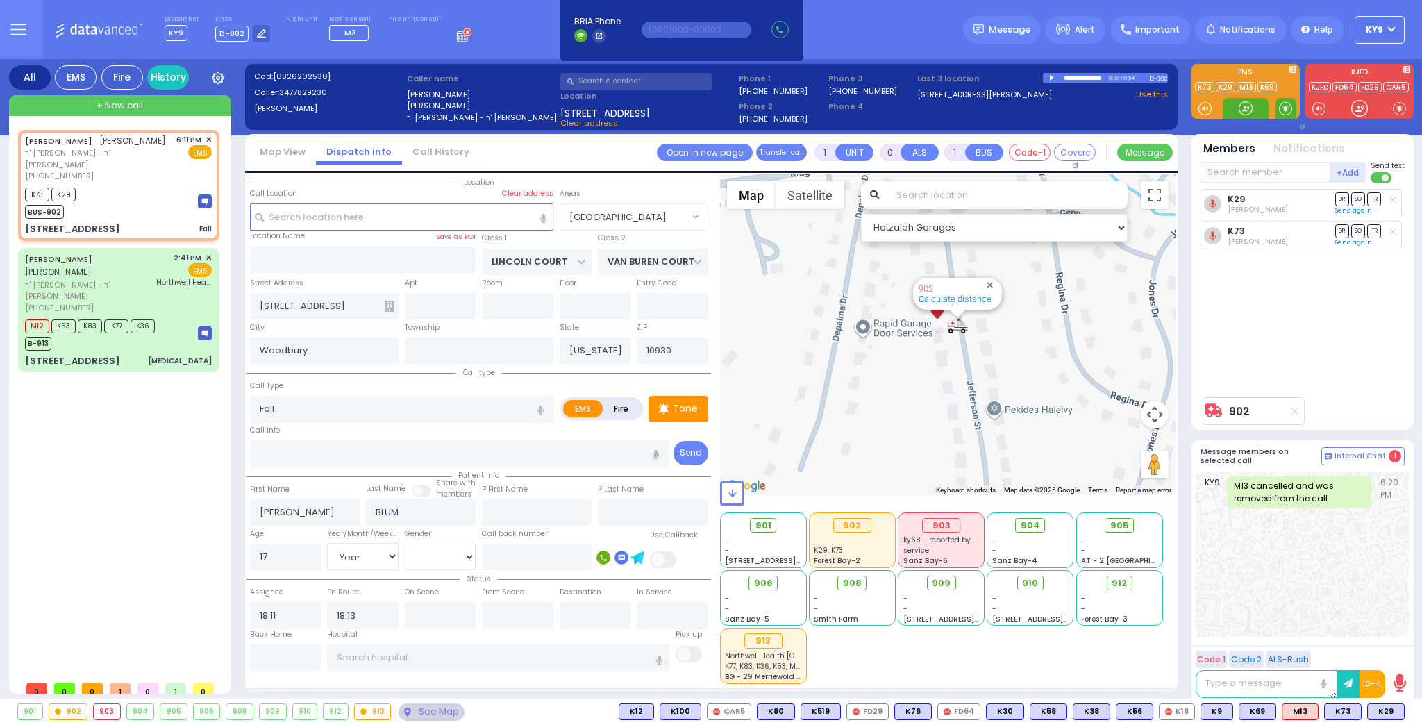
click at [1285, 105] on span at bounding box center [1285, 108] width 13 height 14
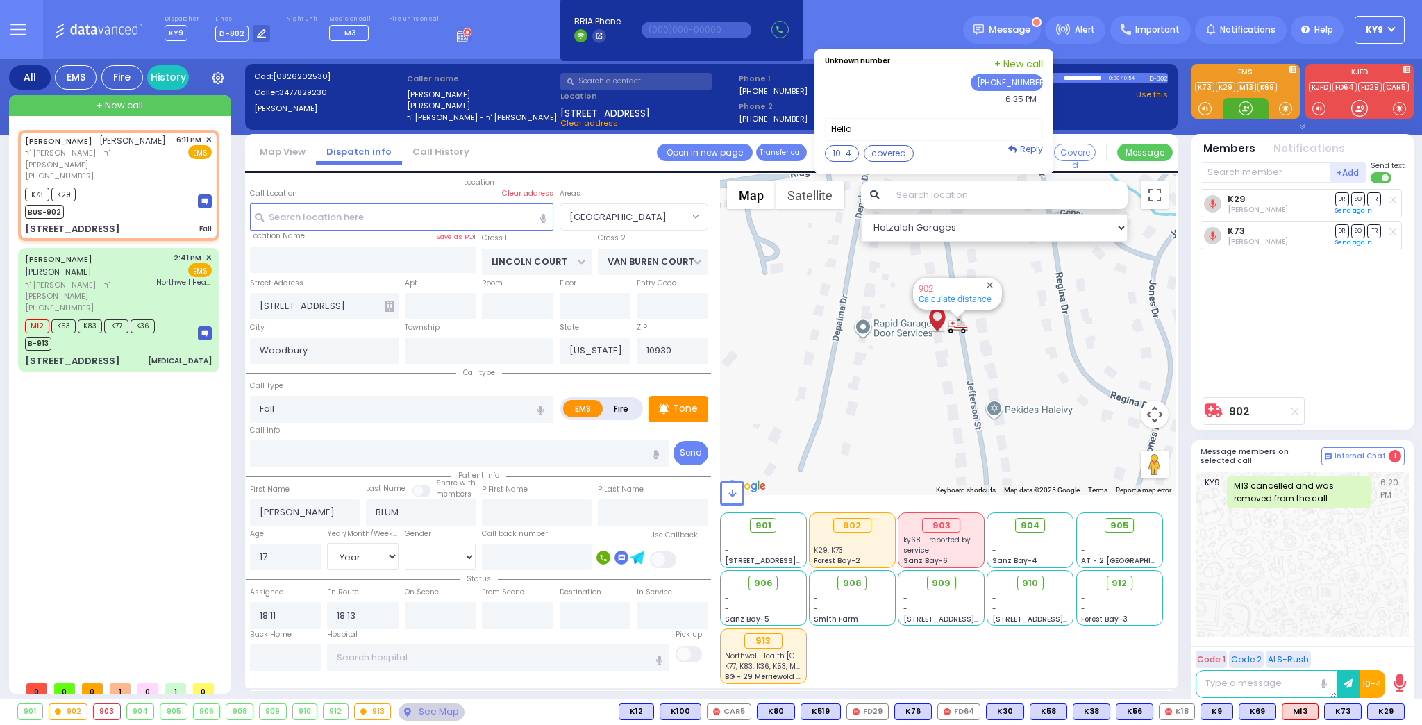
click at [1242, 104] on div at bounding box center [1245, 108] width 14 height 14
click at [1029, 149] on link "Reply" at bounding box center [1025, 149] width 35 height 12
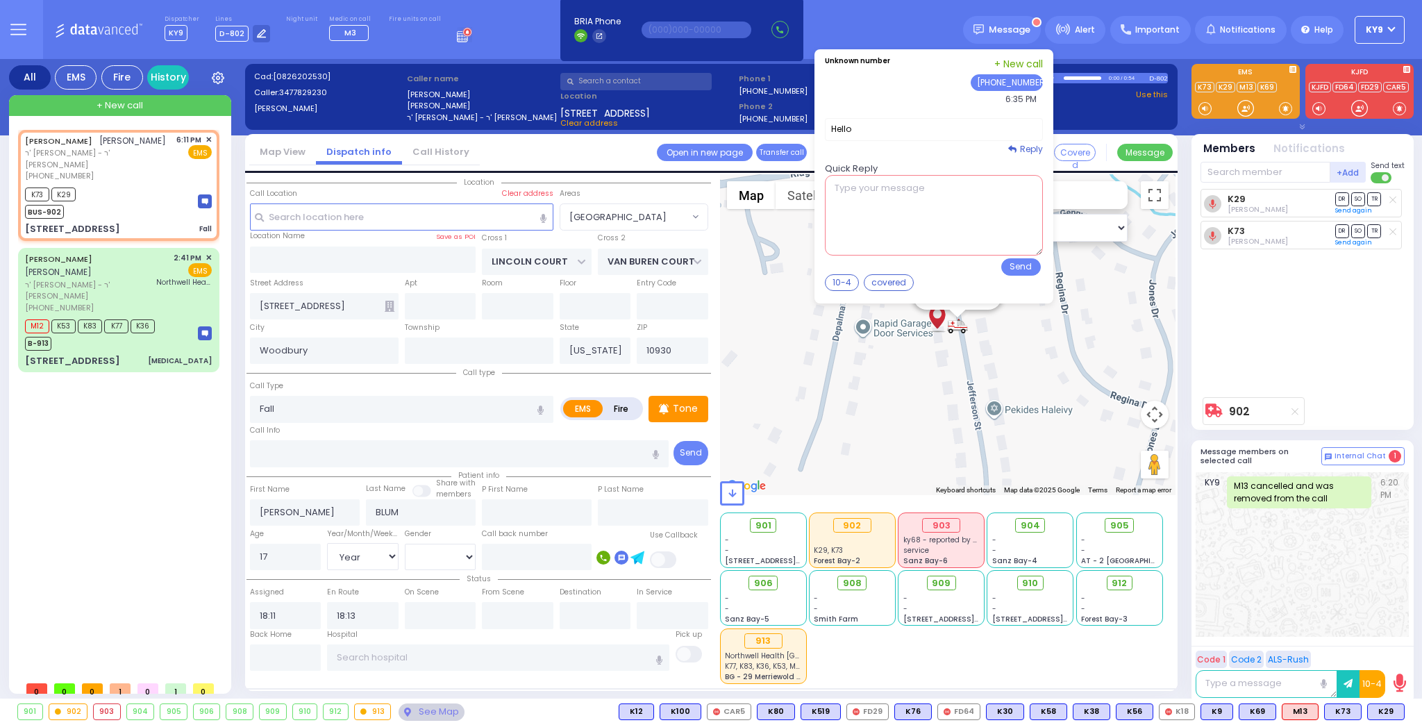
click at [929, 225] on textarea at bounding box center [934, 215] width 218 height 81
type textarea "g"
type textarea "hi"
click at [1021, 265] on button "Send" at bounding box center [1021, 266] width 40 height 17
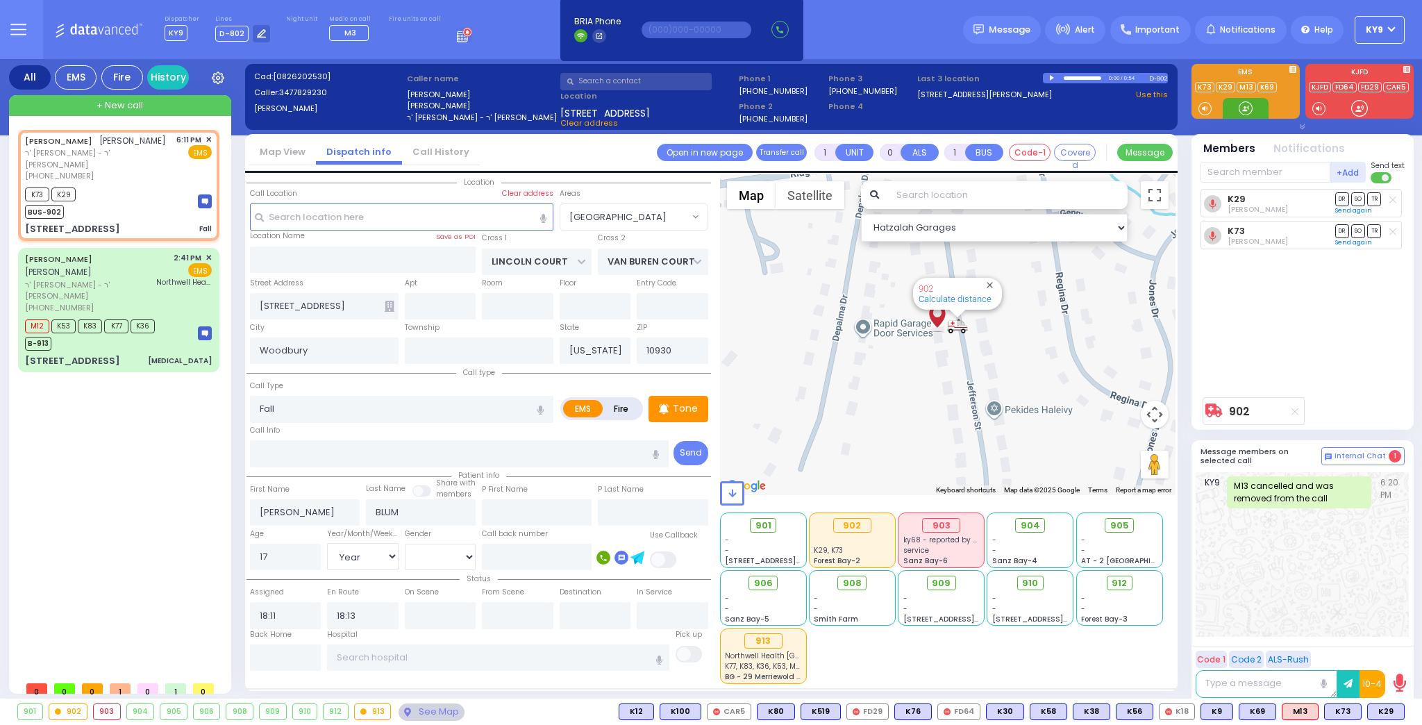
click at [1248, 107] on div at bounding box center [1245, 108] width 14 height 14
drag, startPoint x: 1274, startPoint y: 99, endPoint x: 1270, endPoint y: 105, distance: 7.5
click at [1273, 99] on div at bounding box center [1245, 91] width 108 height 55
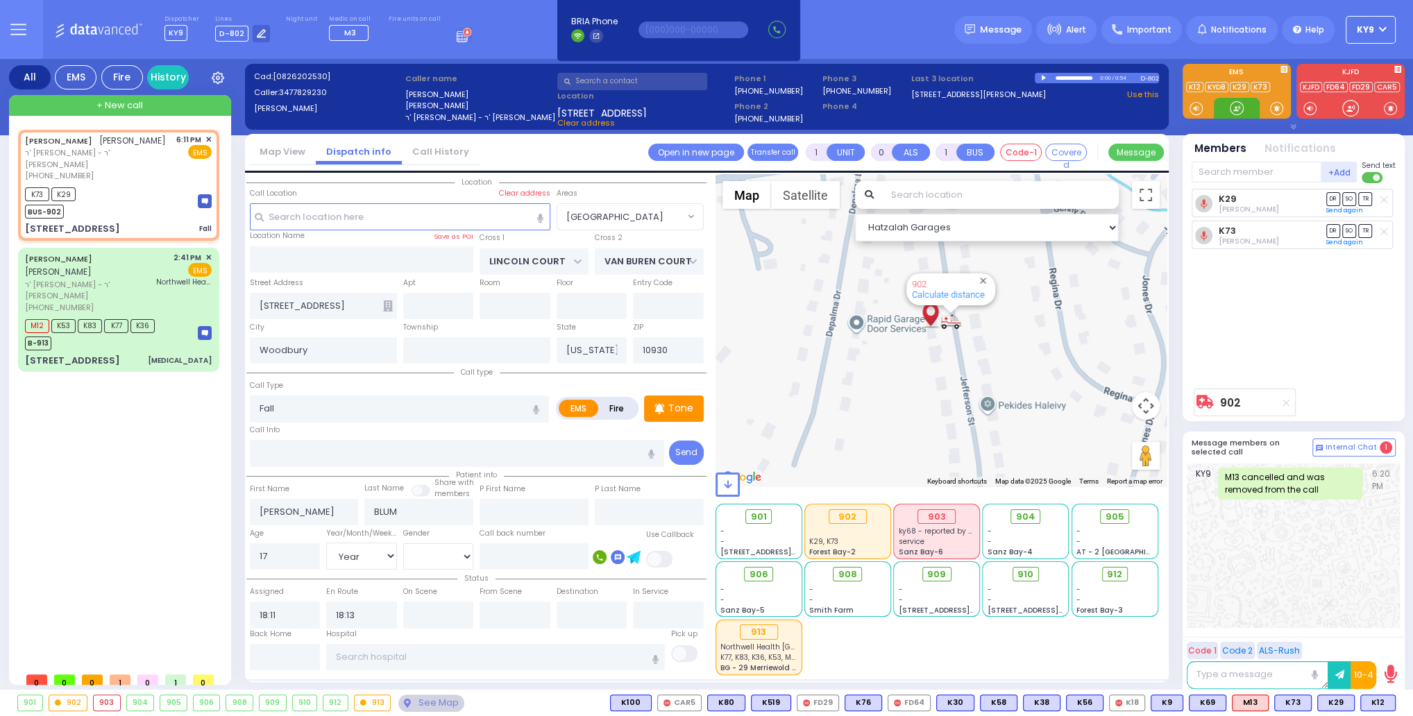
click at [1231, 110] on div at bounding box center [1237, 108] width 14 height 14
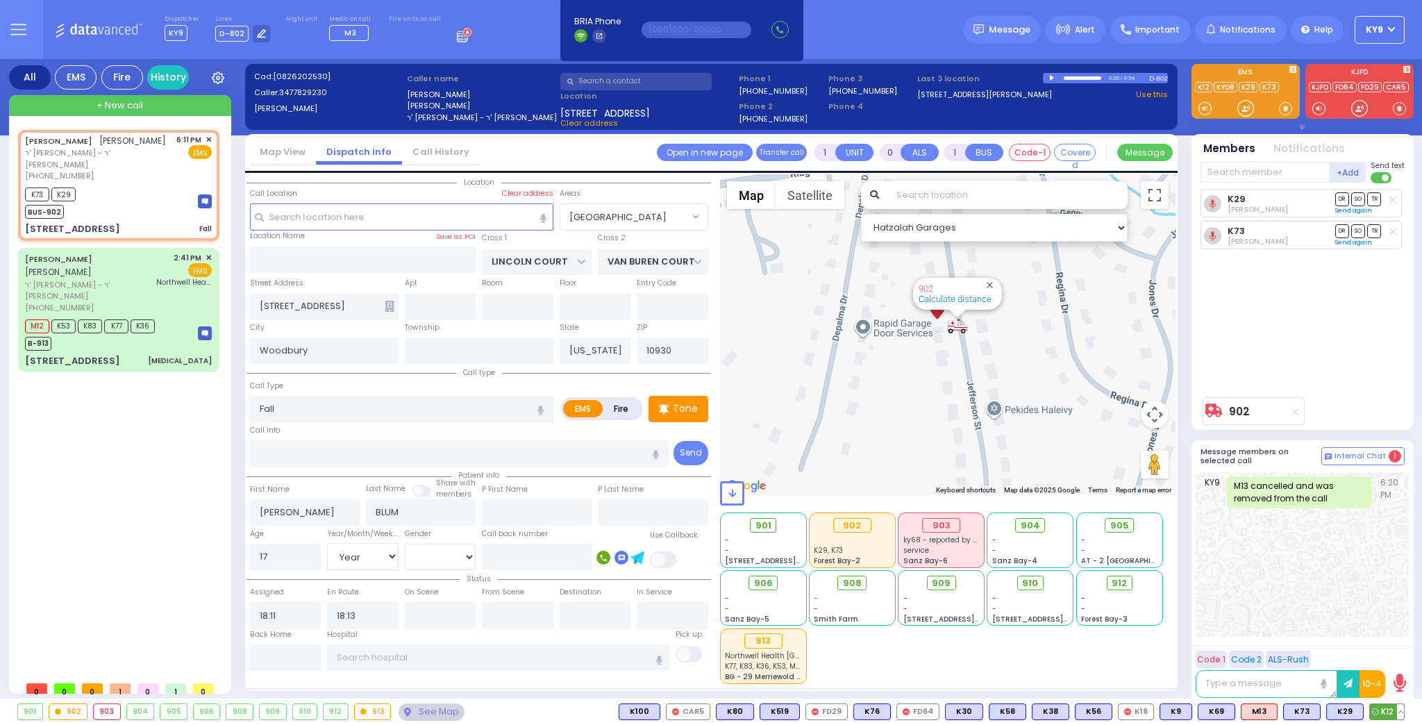
click at [1385, 714] on span "K12" at bounding box center [1386, 711] width 34 height 15
select select
radio input "true"
select select "Year"
select select "[DEMOGRAPHIC_DATA]"
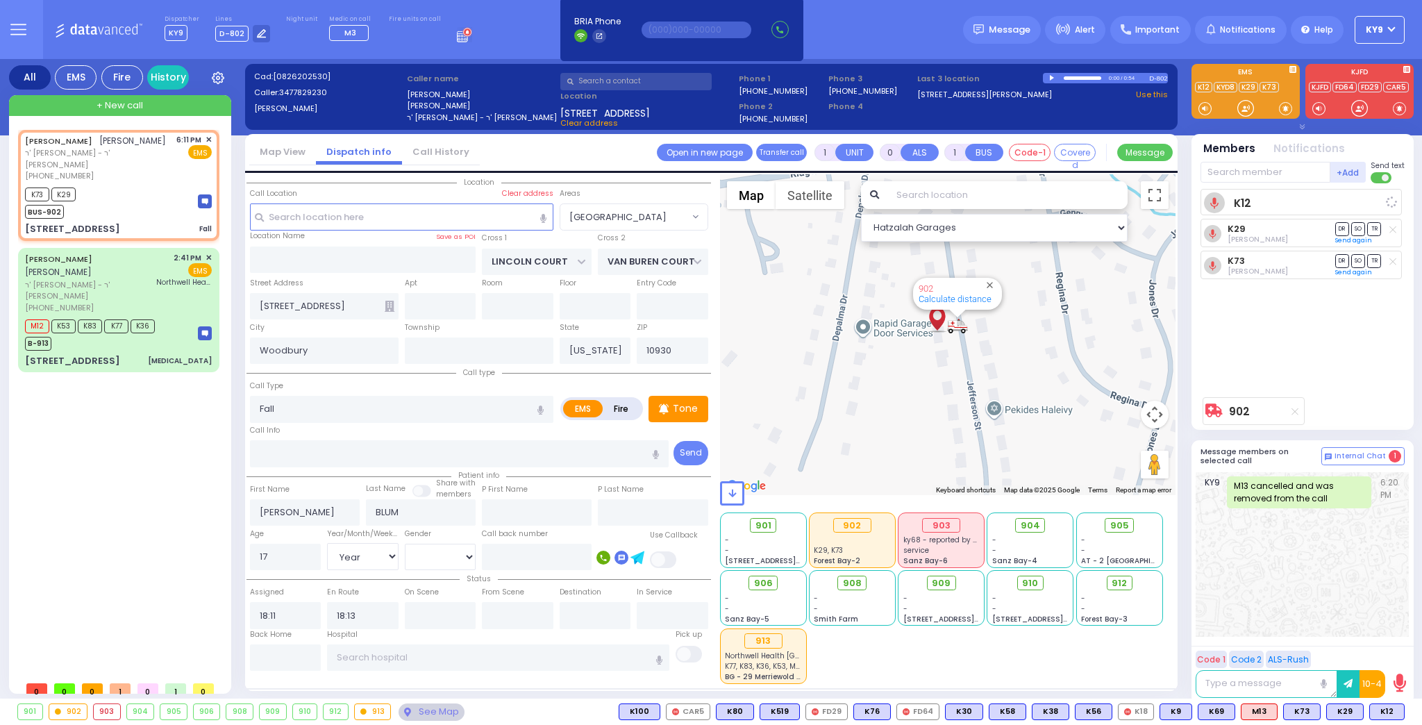
select select "Hatzalah Garages"
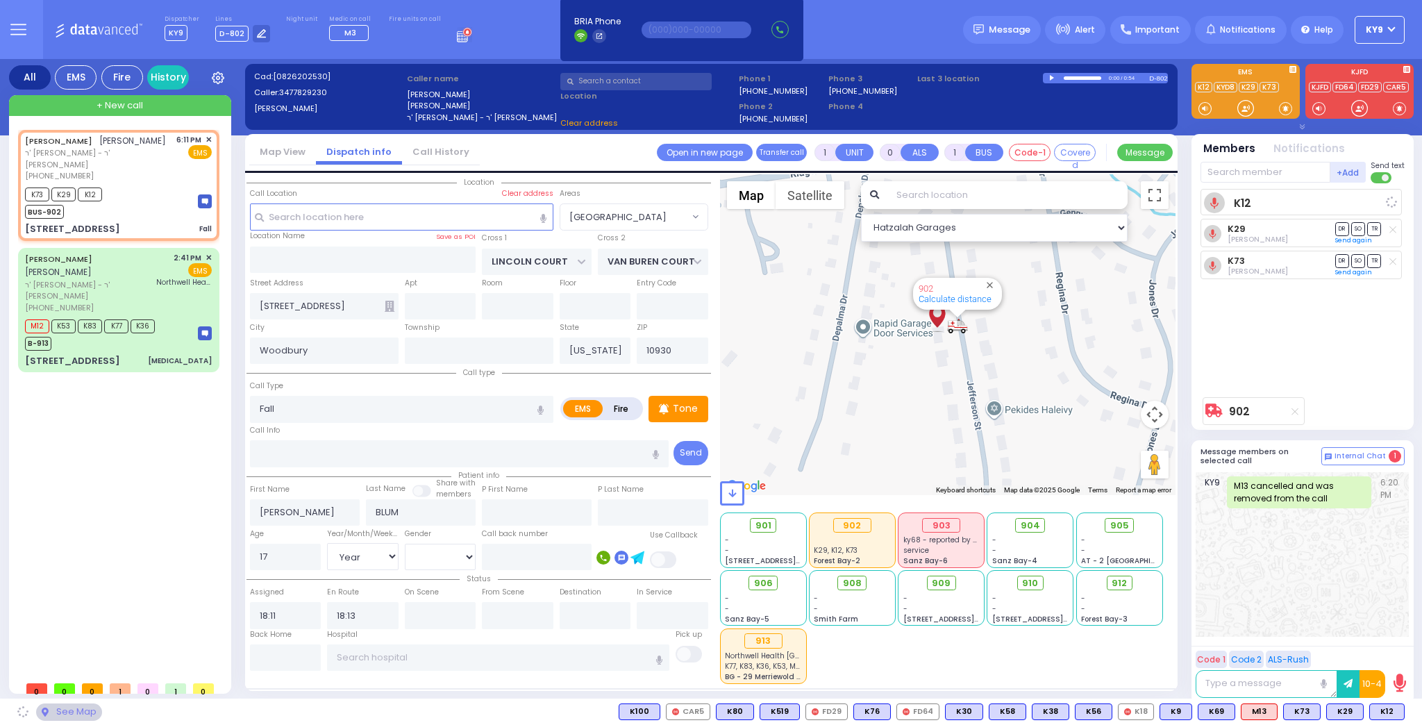
select select "[GEOGRAPHIC_DATA]"
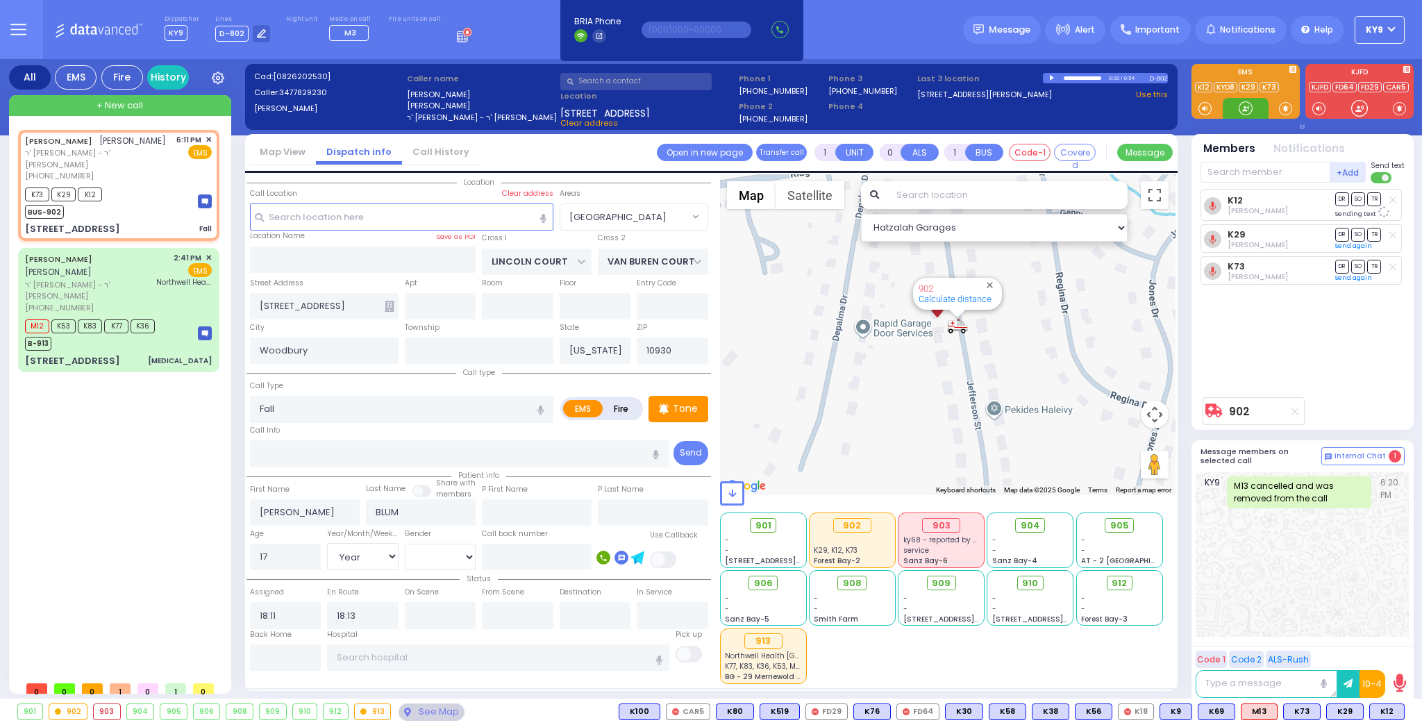
click at [1242, 101] on div at bounding box center [1245, 108] width 14 height 14
click at [369, 650] on input "text" at bounding box center [498, 657] width 342 height 26
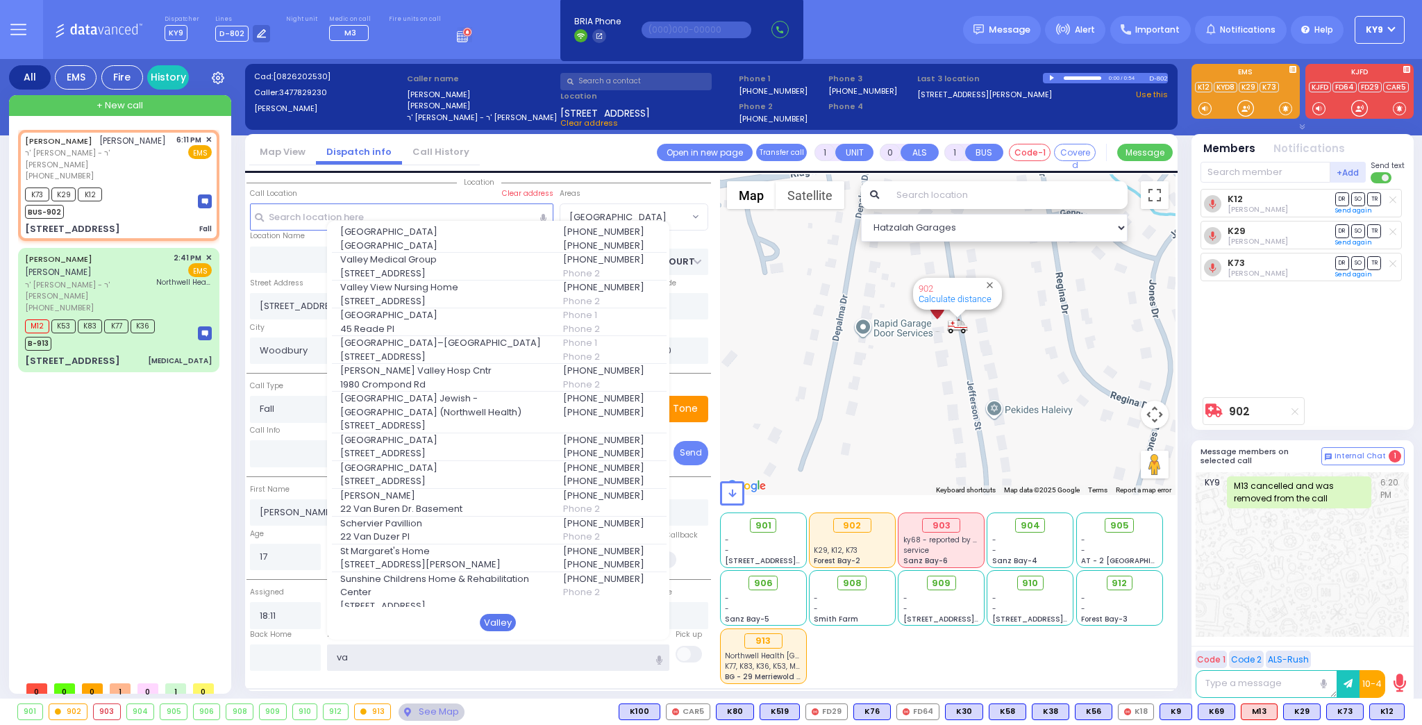
type input "va"
click at [509, 625] on div "Valley" at bounding box center [498, 623] width 36 height 18
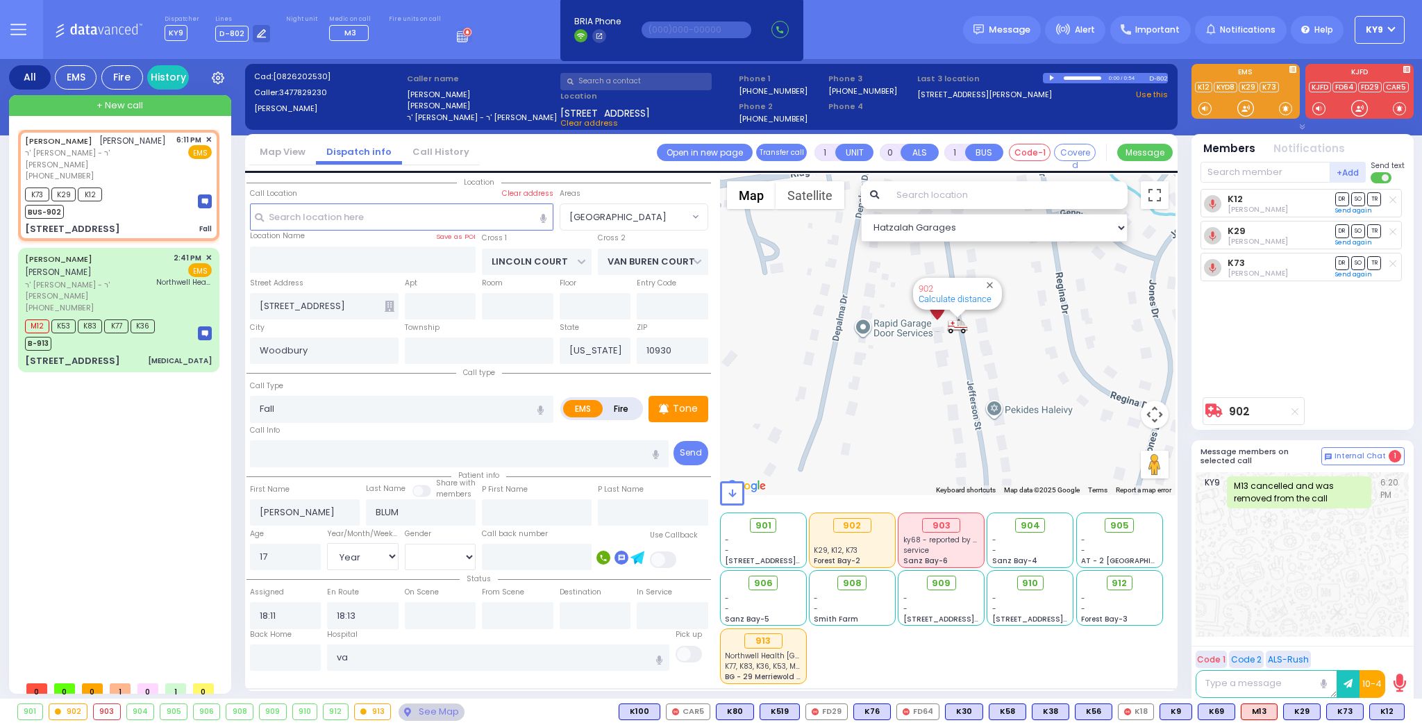
select select
radio input "true"
select select "Year"
select select "[DEMOGRAPHIC_DATA]"
type input "[GEOGRAPHIC_DATA]"
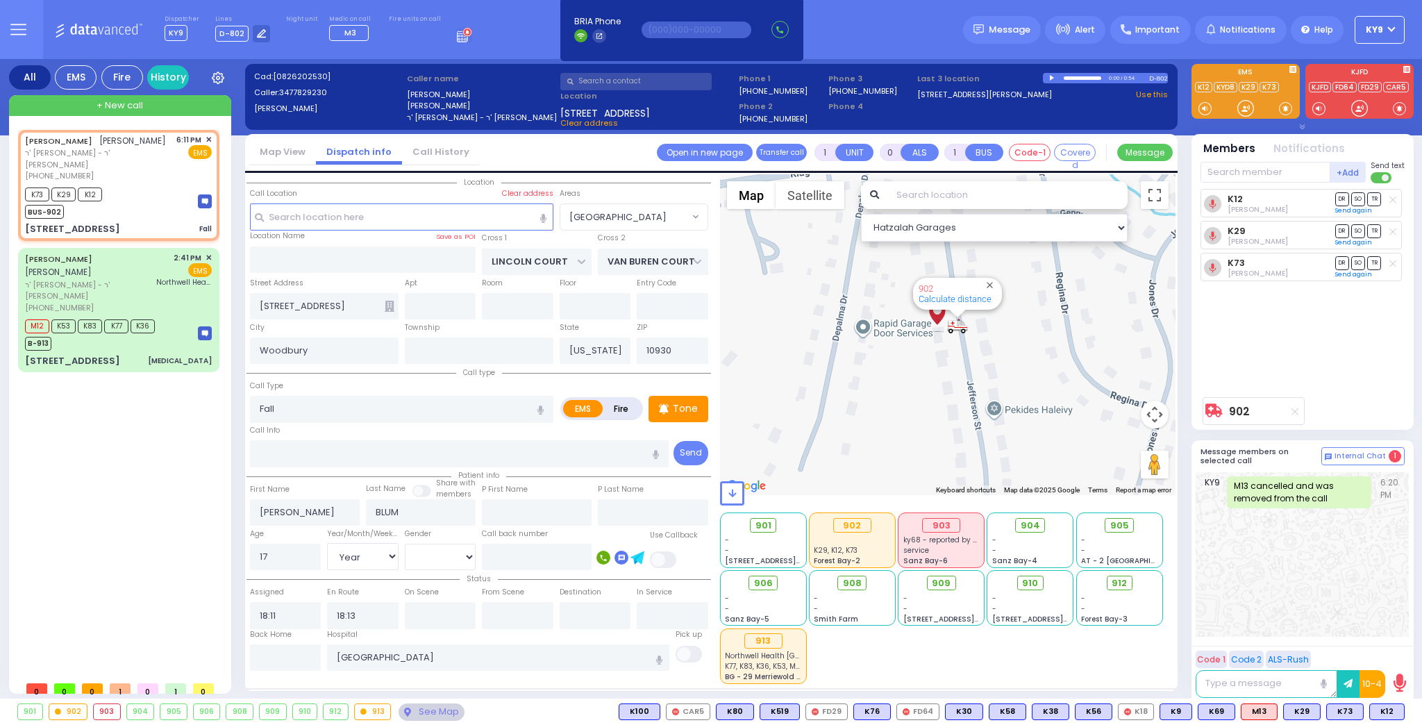
select select "Hatzalah Garages"
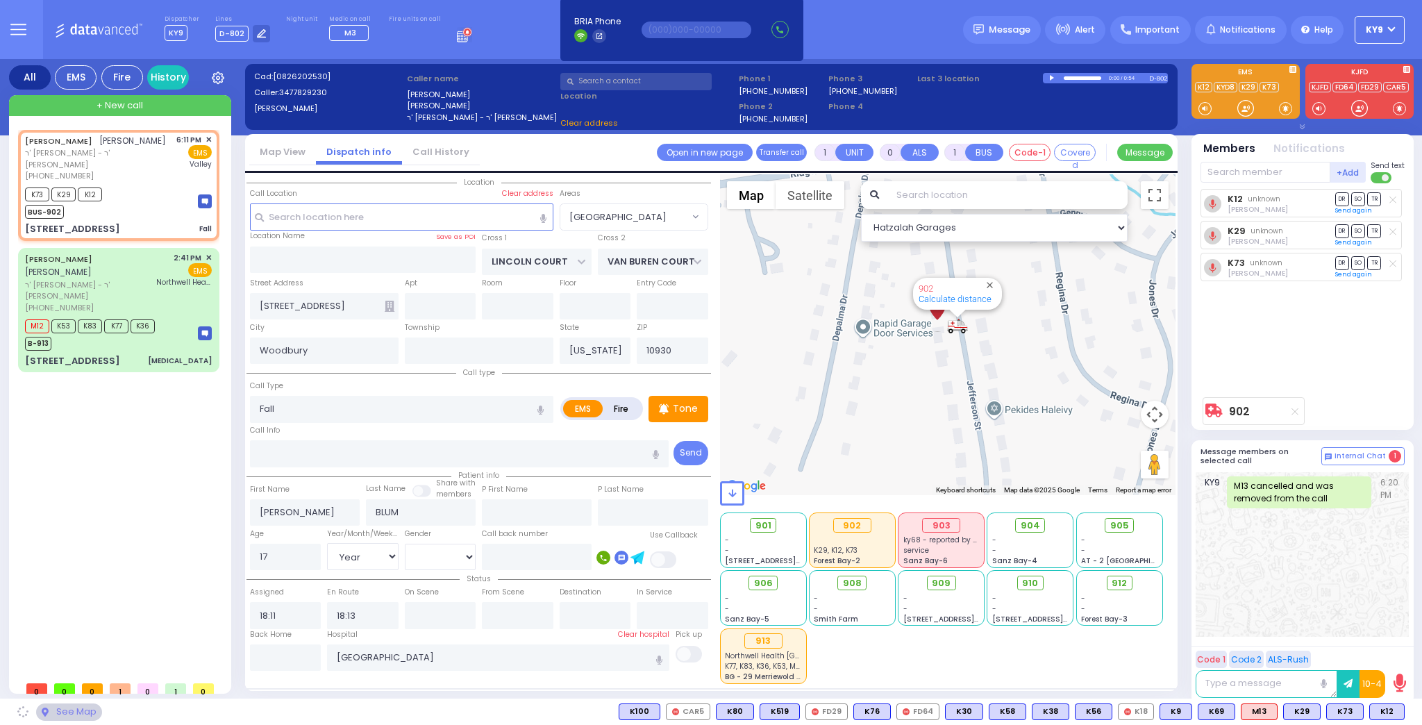
select select "[GEOGRAPHIC_DATA]"
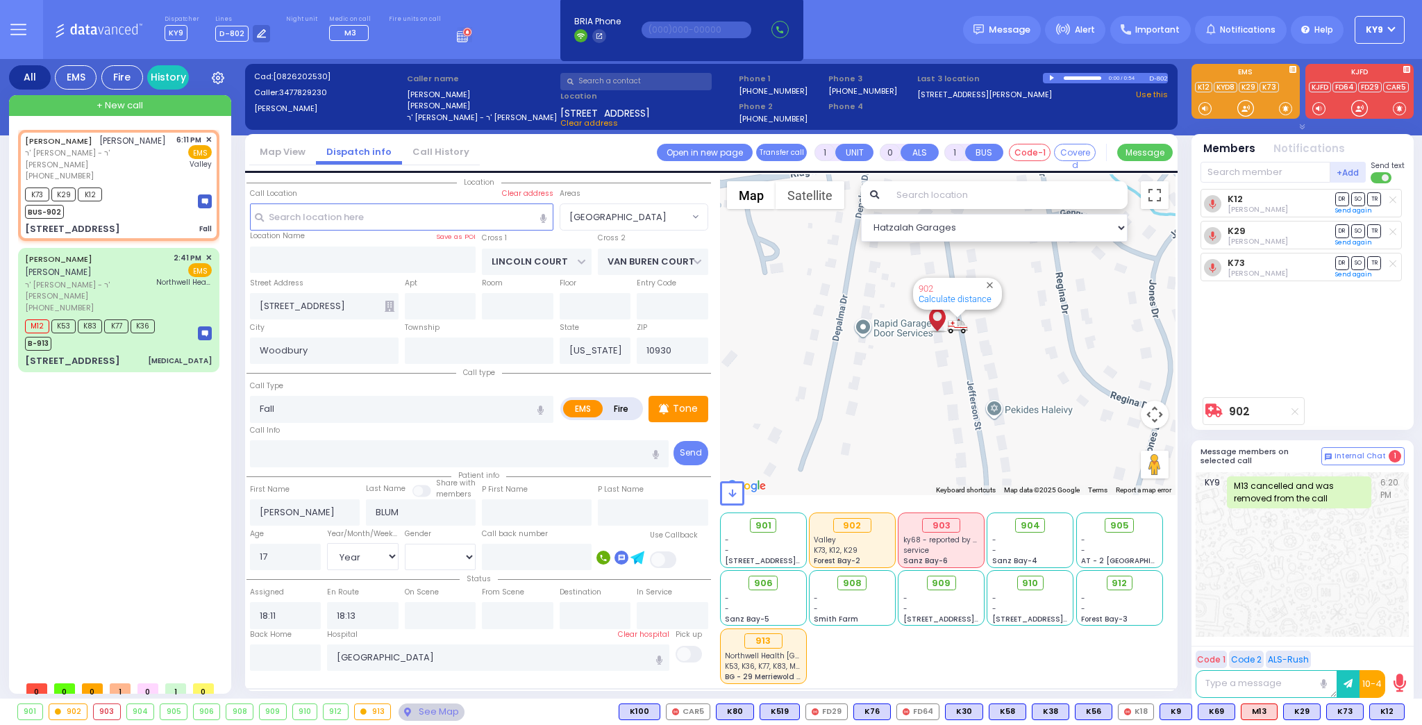
select select "[GEOGRAPHIC_DATA]"
select select "Year"
select select "[DEMOGRAPHIC_DATA]"
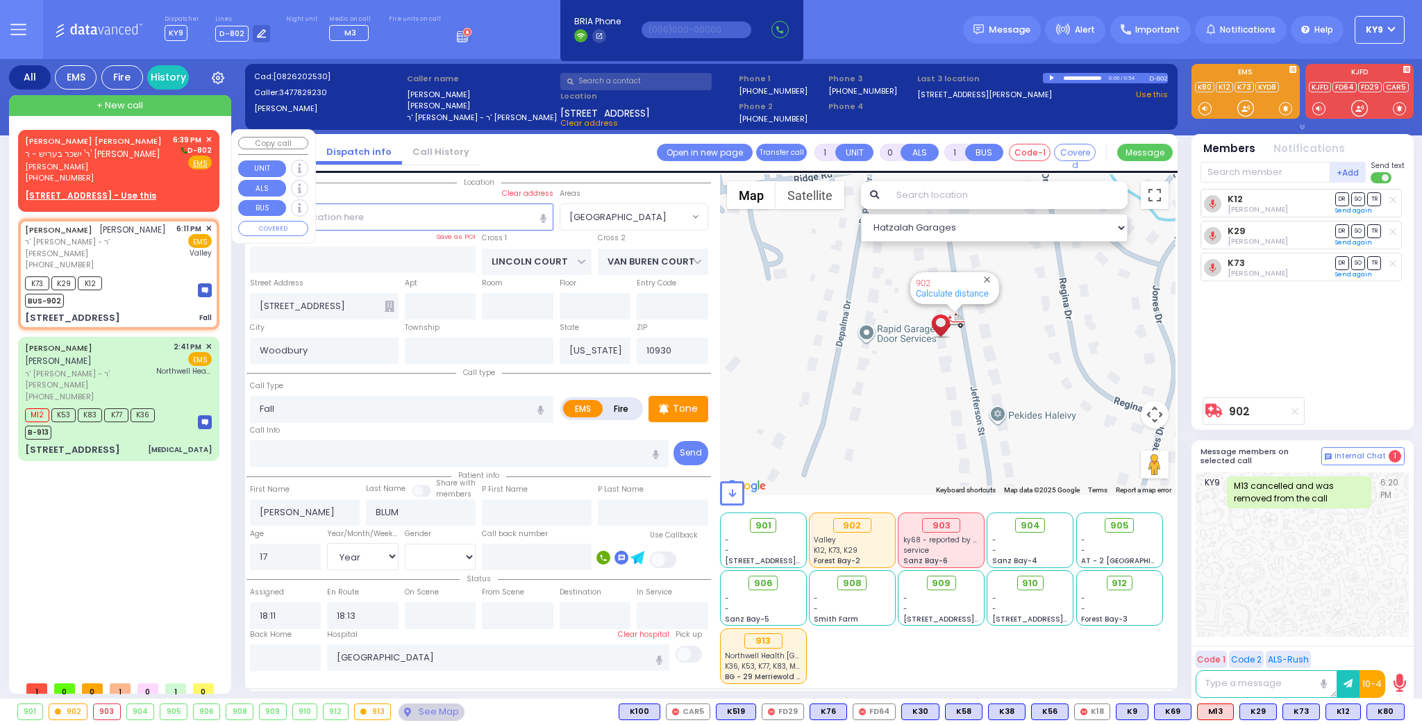
click at [189, 187] on div "[PERSON_NAME] [PERSON_NAME] ר' ישכר בעריש - ר' [PERSON_NAME] [PERSON_NAME] [PHO…" at bounding box center [119, 168] width 196 height 73
type input "2"
type input "1"
select select
radio input "true"
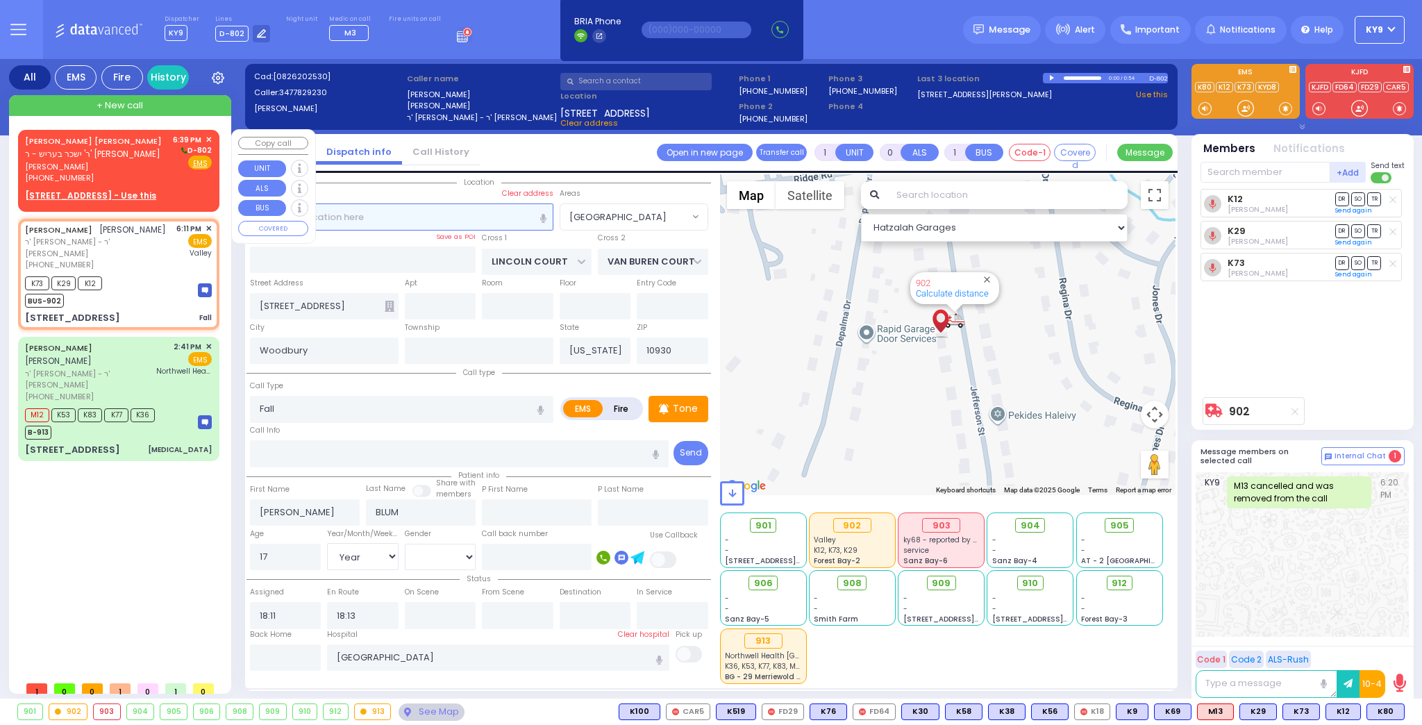
type input "[PERSON_NAME]"
select select
type input "18:39"
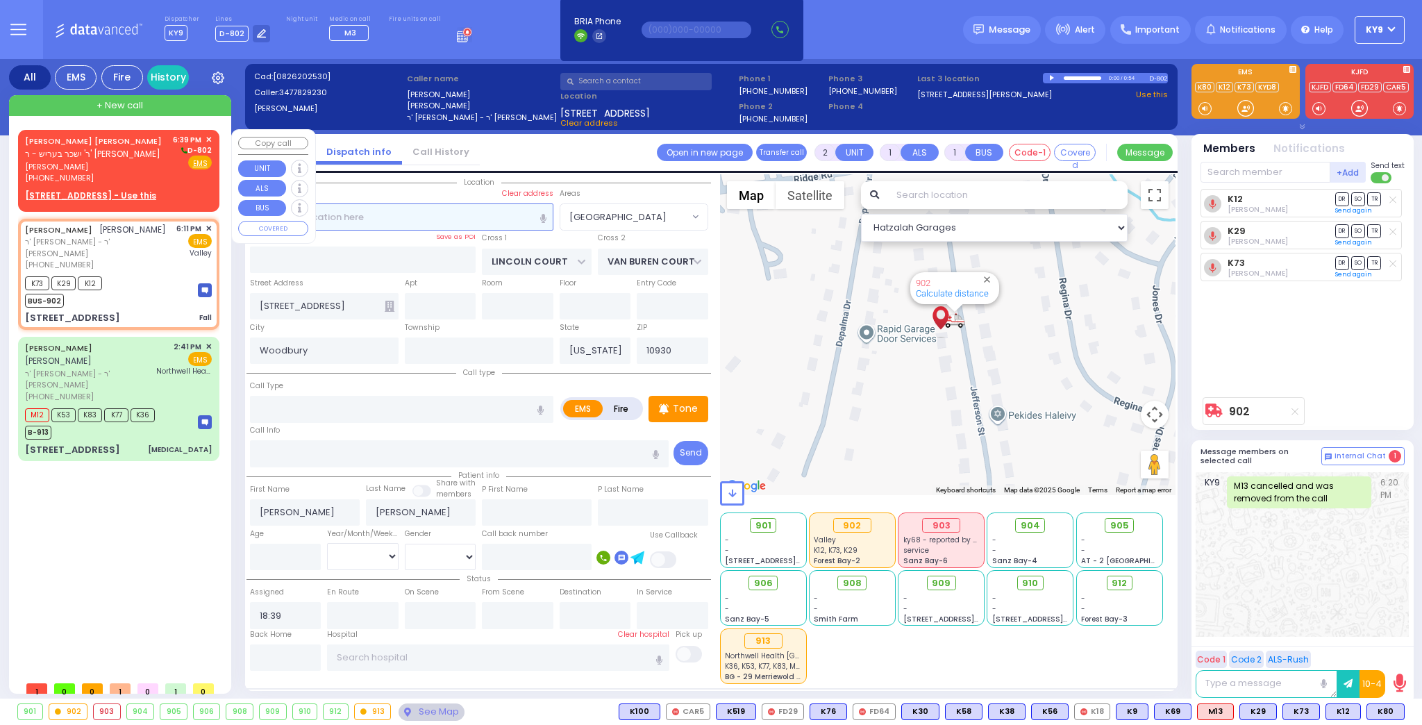
select select "Hatzalah Garages"
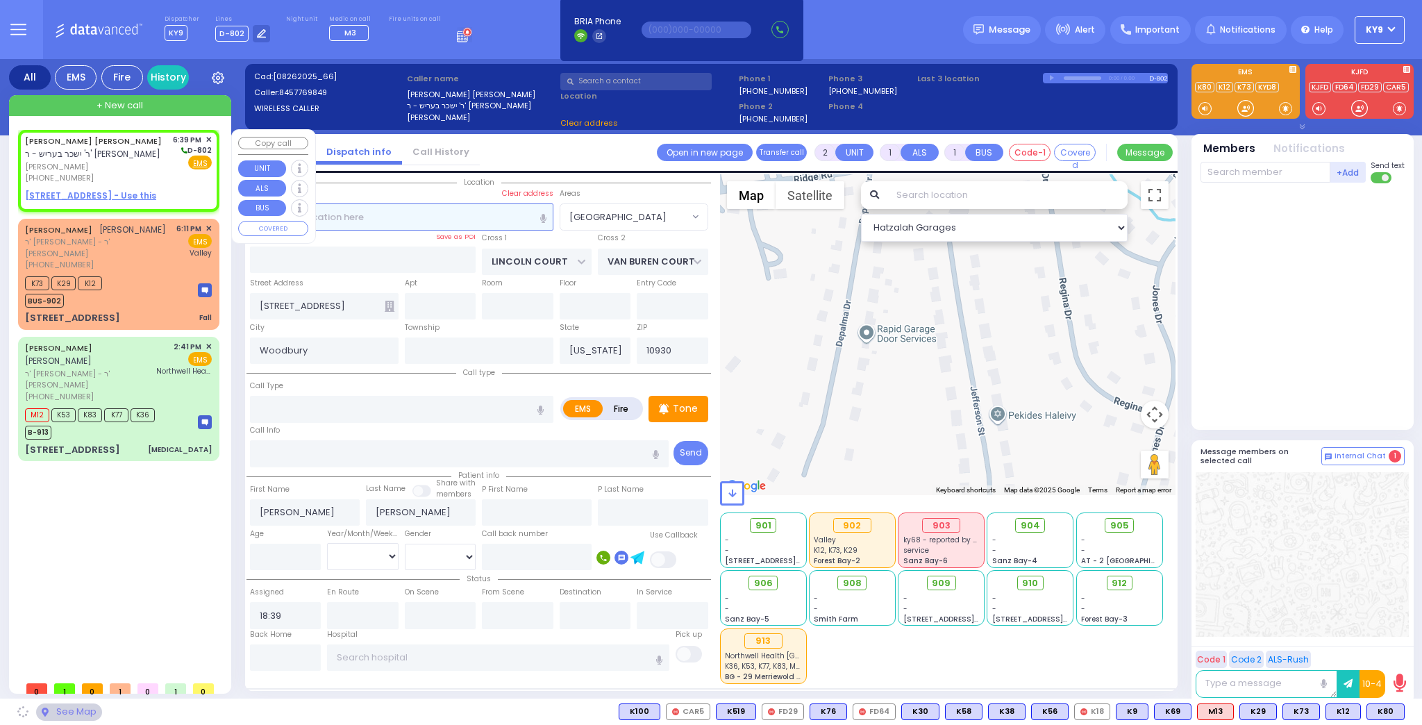
select select
radio input "true"
select select
select select "Hatzalah Garages"
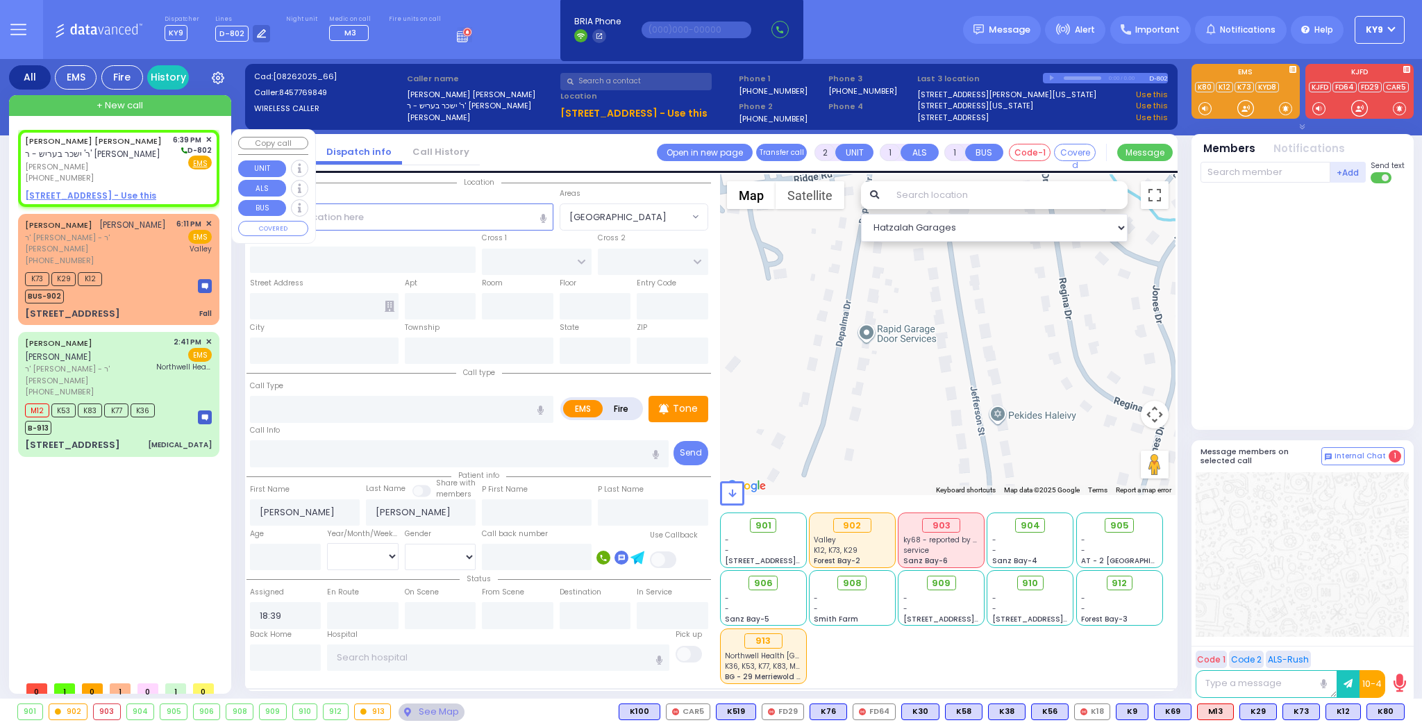
click at [83, 191] on u "[STREET_ADDRESS] - Use this" at bounding box center [90, 195] width 131 height 12
select select
radio input "true"
select select
select select "Hatzalah Garages"
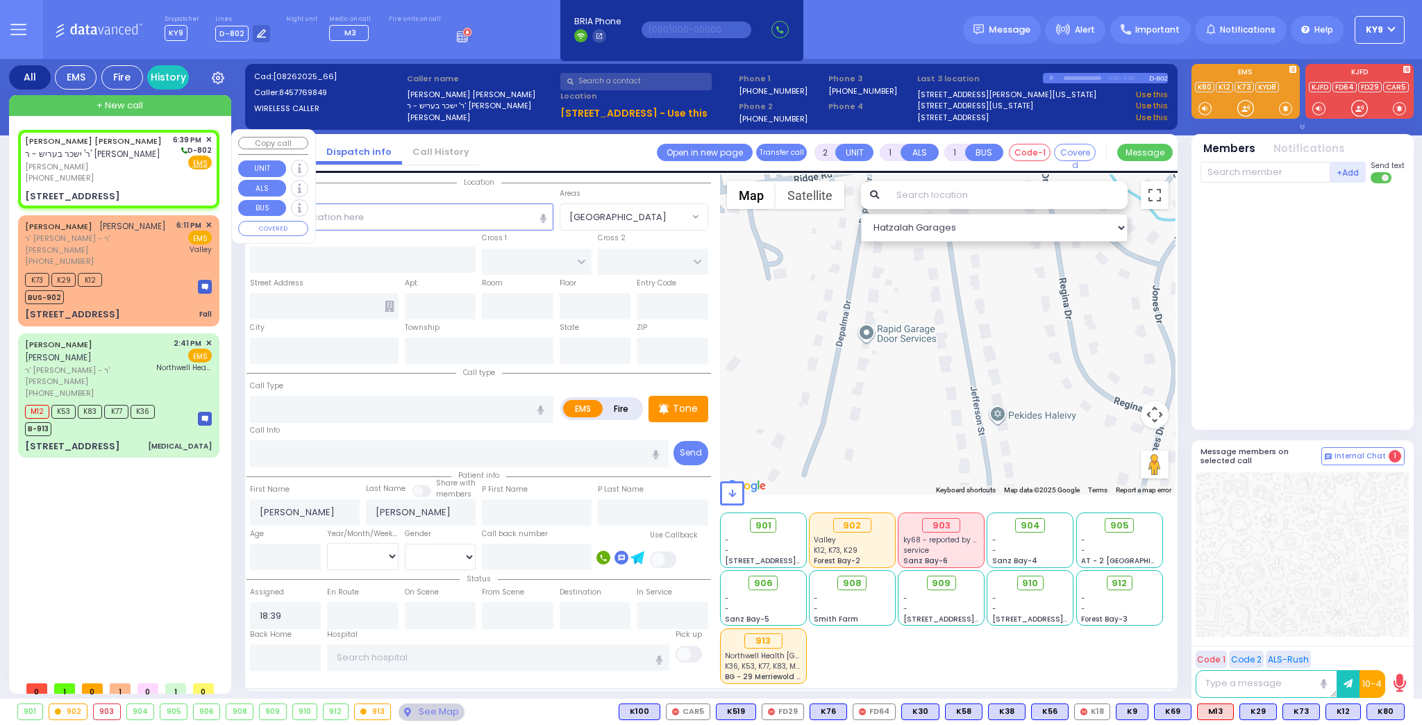
select select
radio input "true"
select select
type input "STATE ROUTE 208"
type input "SLEEPY HOLLOW RD"
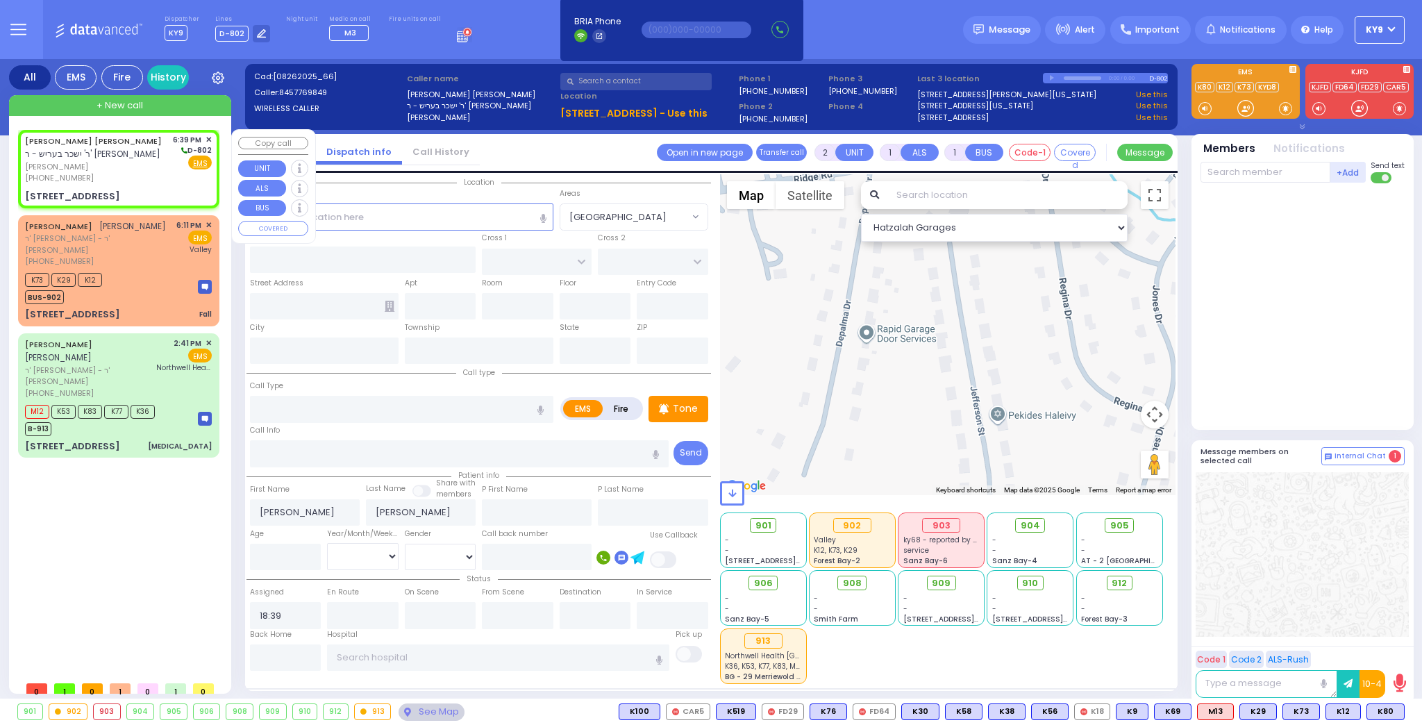
type input "[STREET_ADDRESS]"
type input "101"
type input "Monroe"
type input "[US_STATE]"
type input "10950"
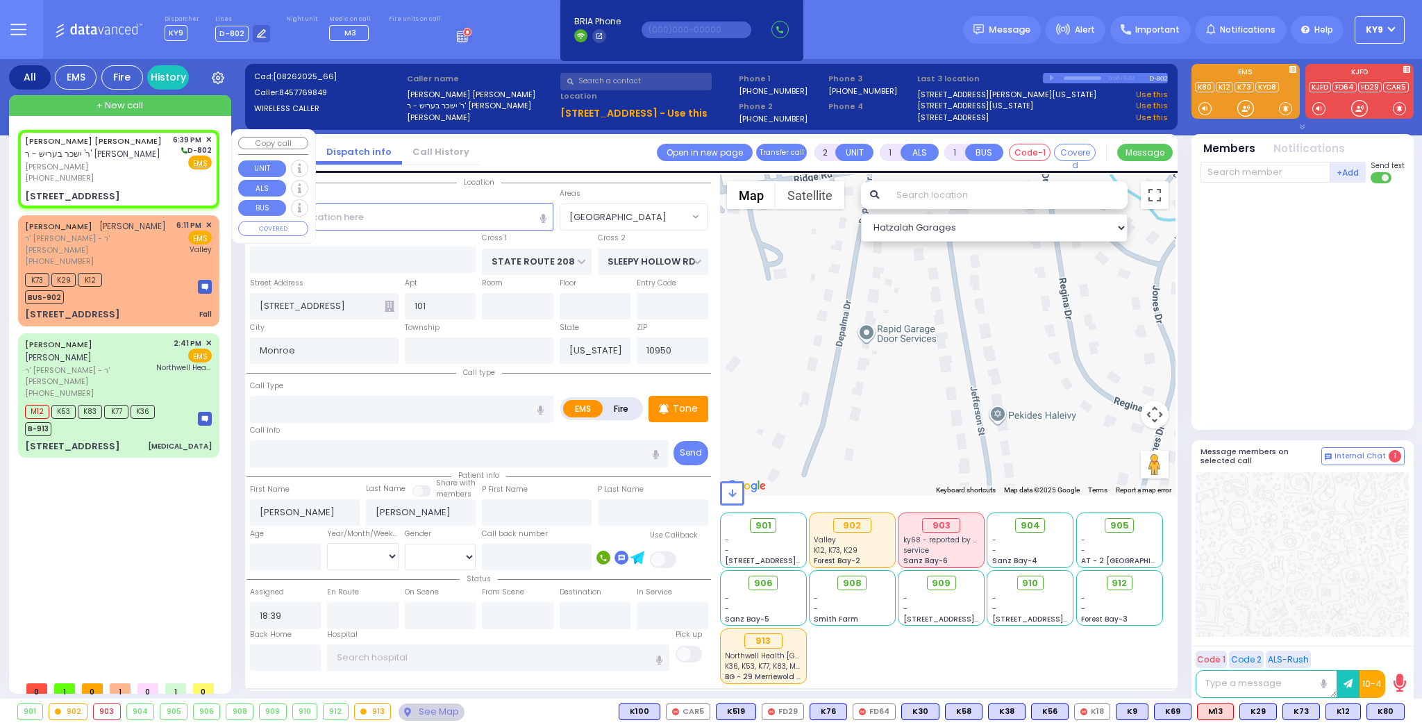
select select "Hatzalah Garages"
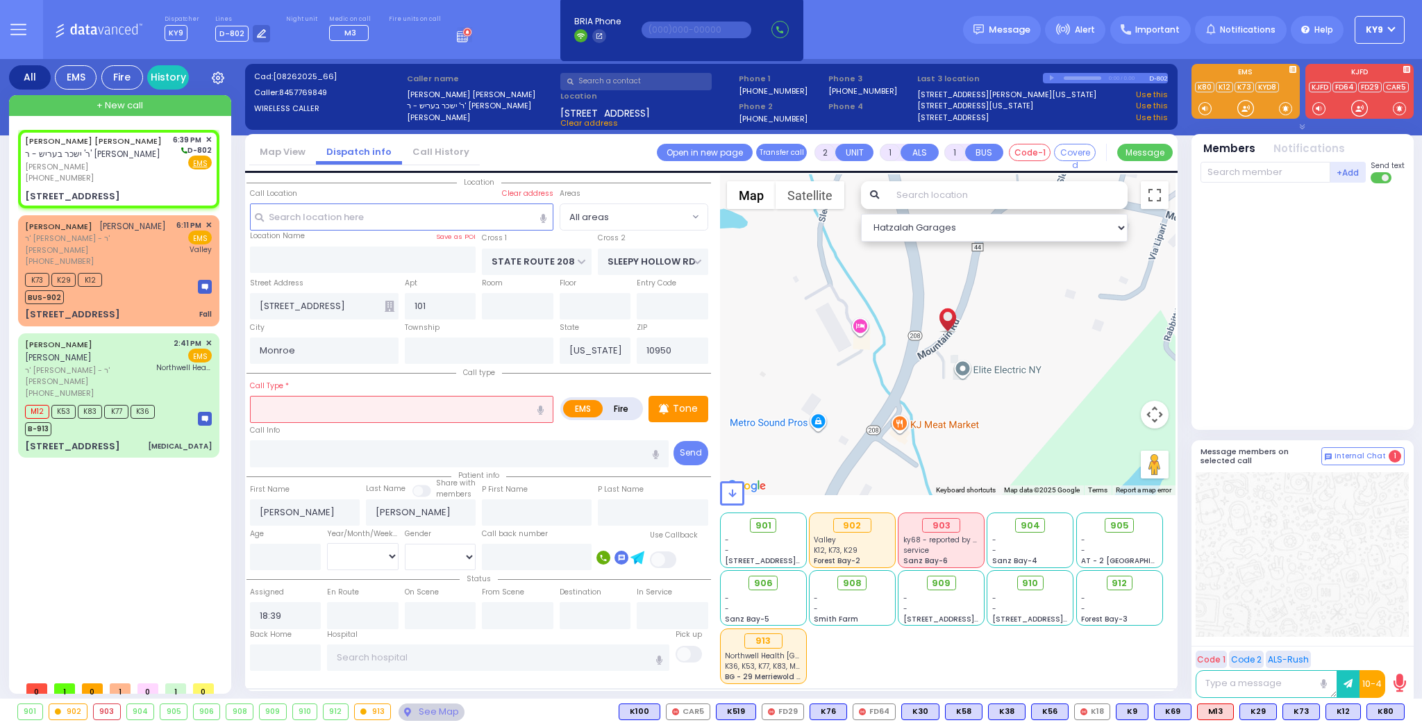
click at [322, 405] on input "text" at bounding box center [401, 409] width 303 height 26
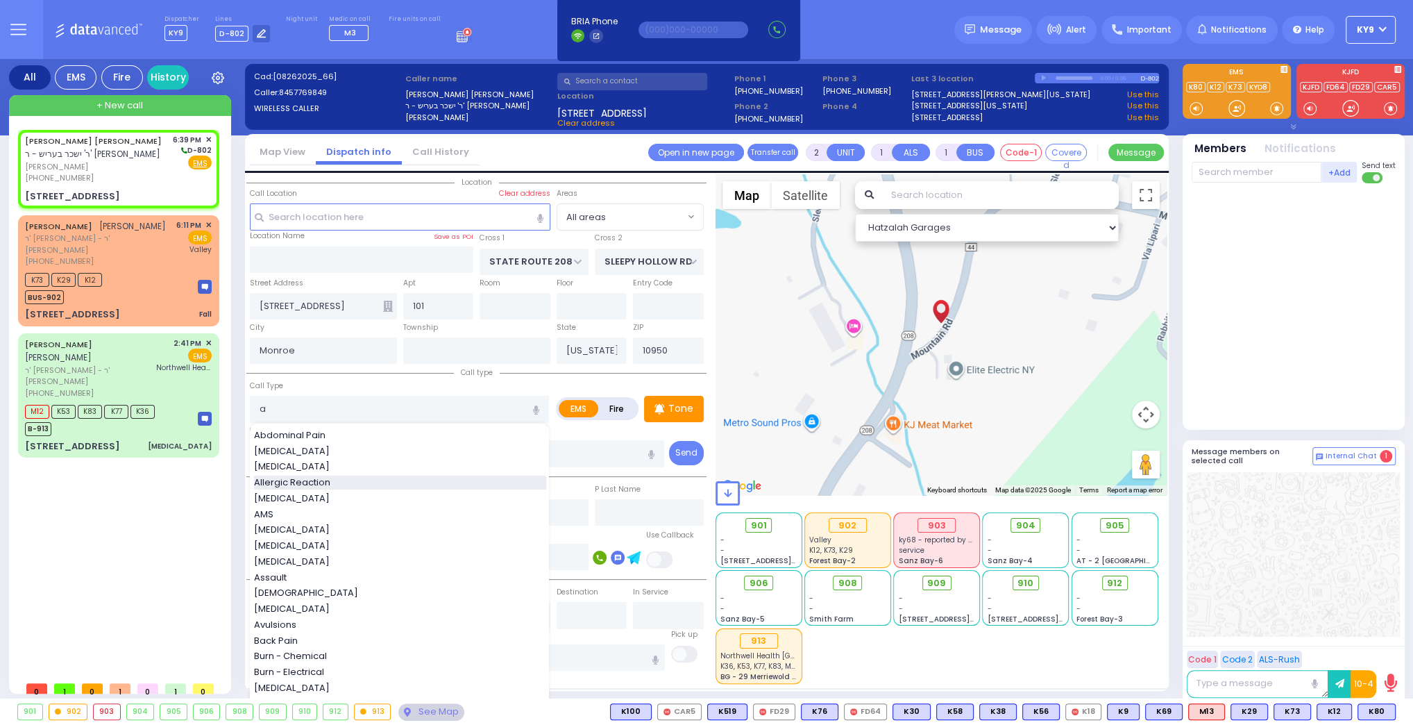
click at [339, 483] on div "Allergic Reaction" at bounding box center [400, 482] width 292 height 14
type input "Allergic Reaction"
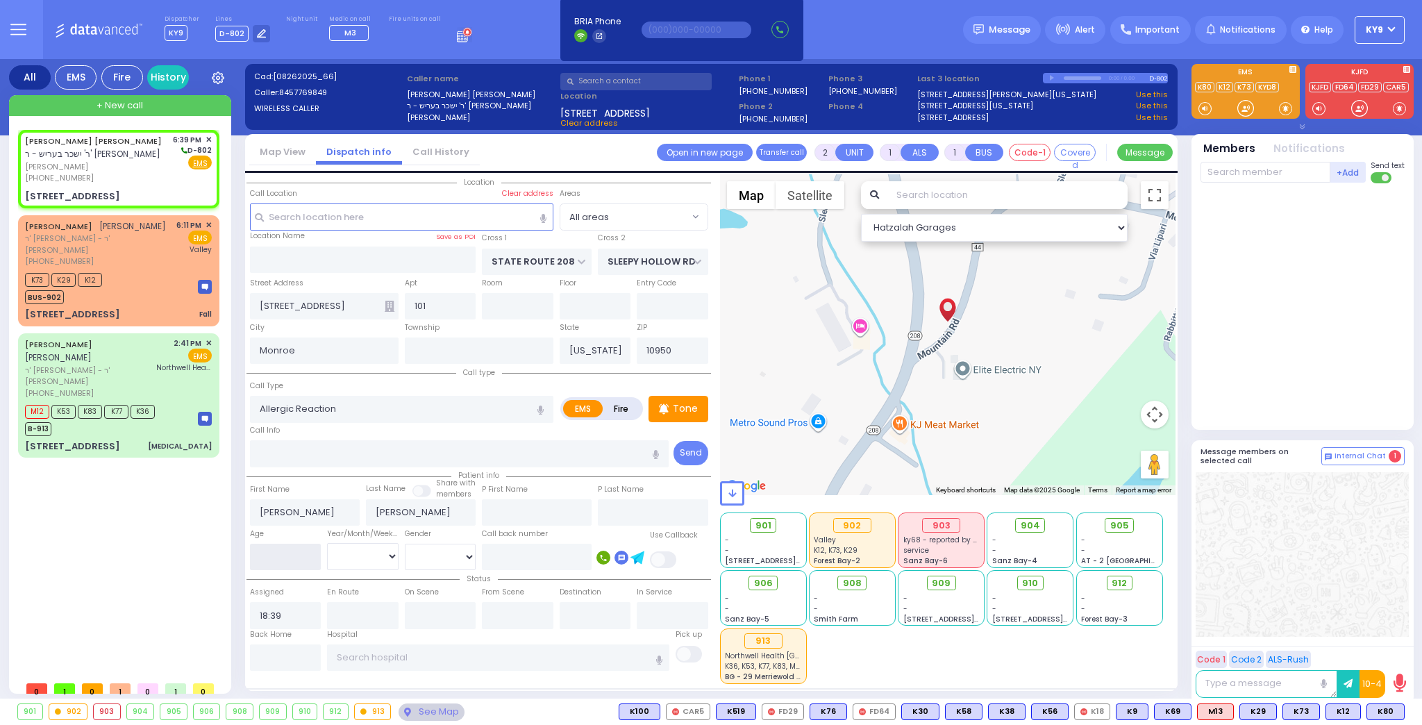
click at [264, 561] on input "number" at bounding box center [285, 556] width 71 height 26
select select
radio input "true"
select select
select select "Hatzalah Garages"
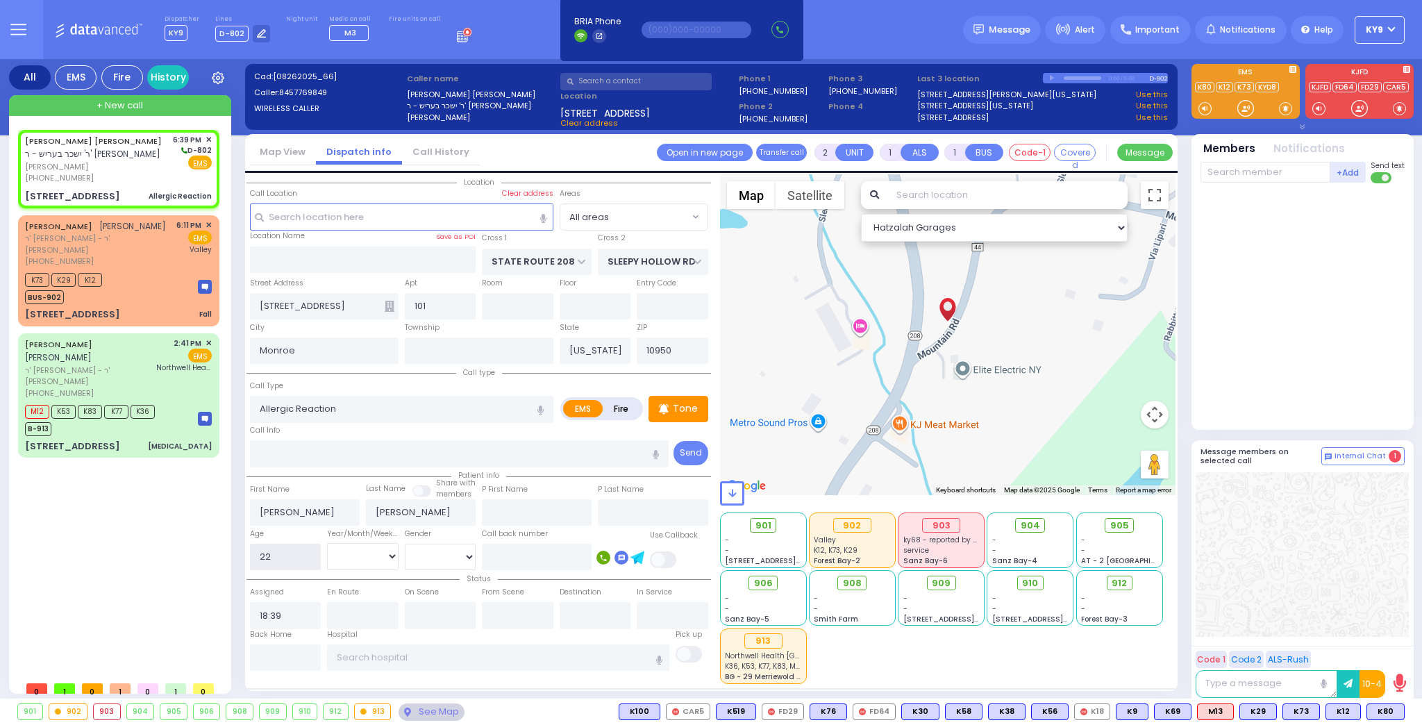
type input "22"
click at [353, 557] on select "Year Month Week Day" at bounding box center [362, 556] width 71 height 26
select select
radio input "true"
select select
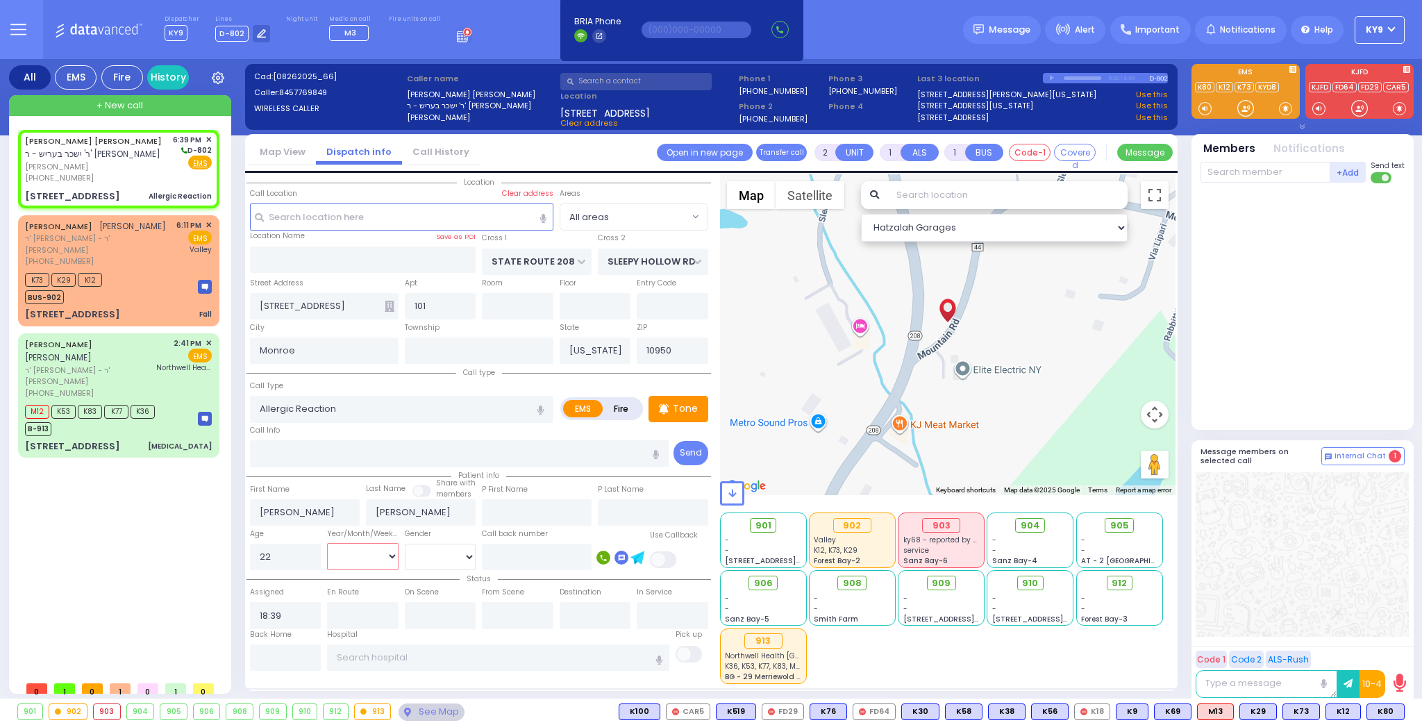
select select "Hatzalah Garages"
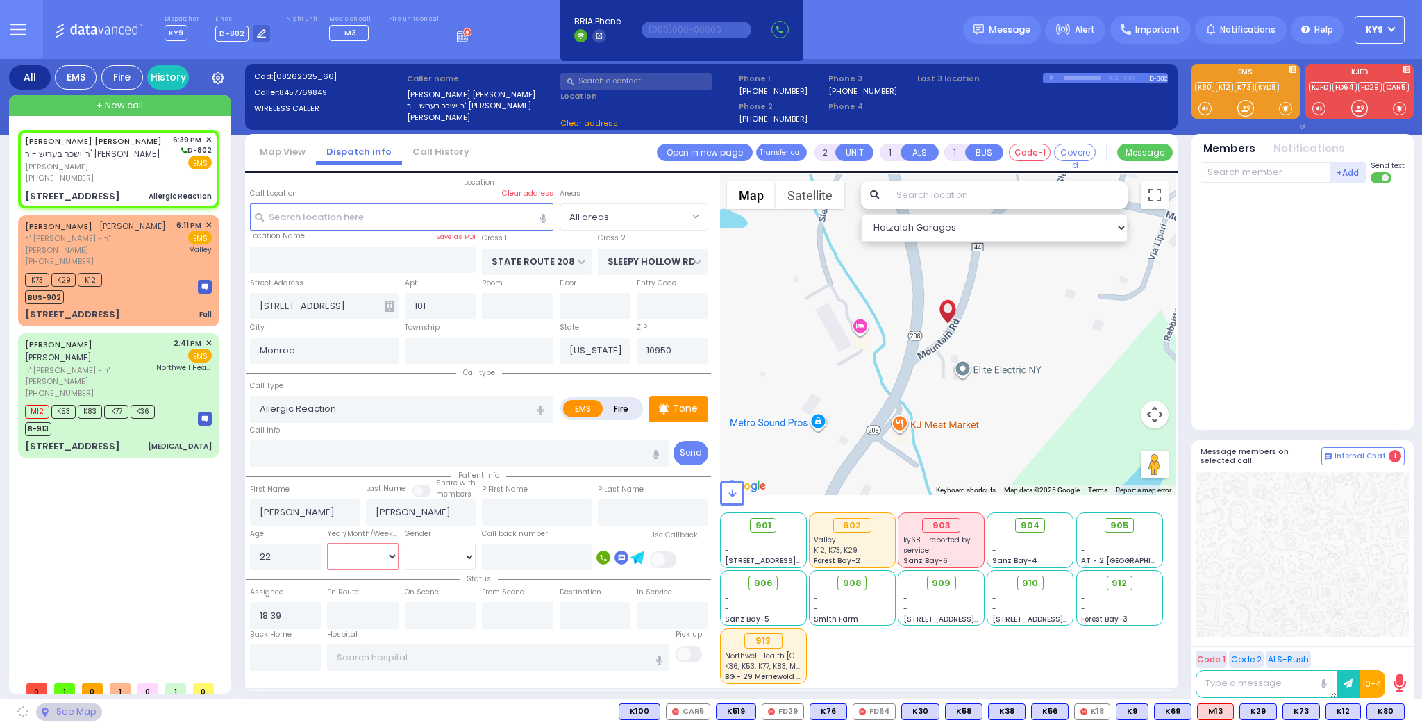
select select "Year"
click at [327, 543] on select "Year Month Week Day" at bounding box center [362, 556] width 71 height 26
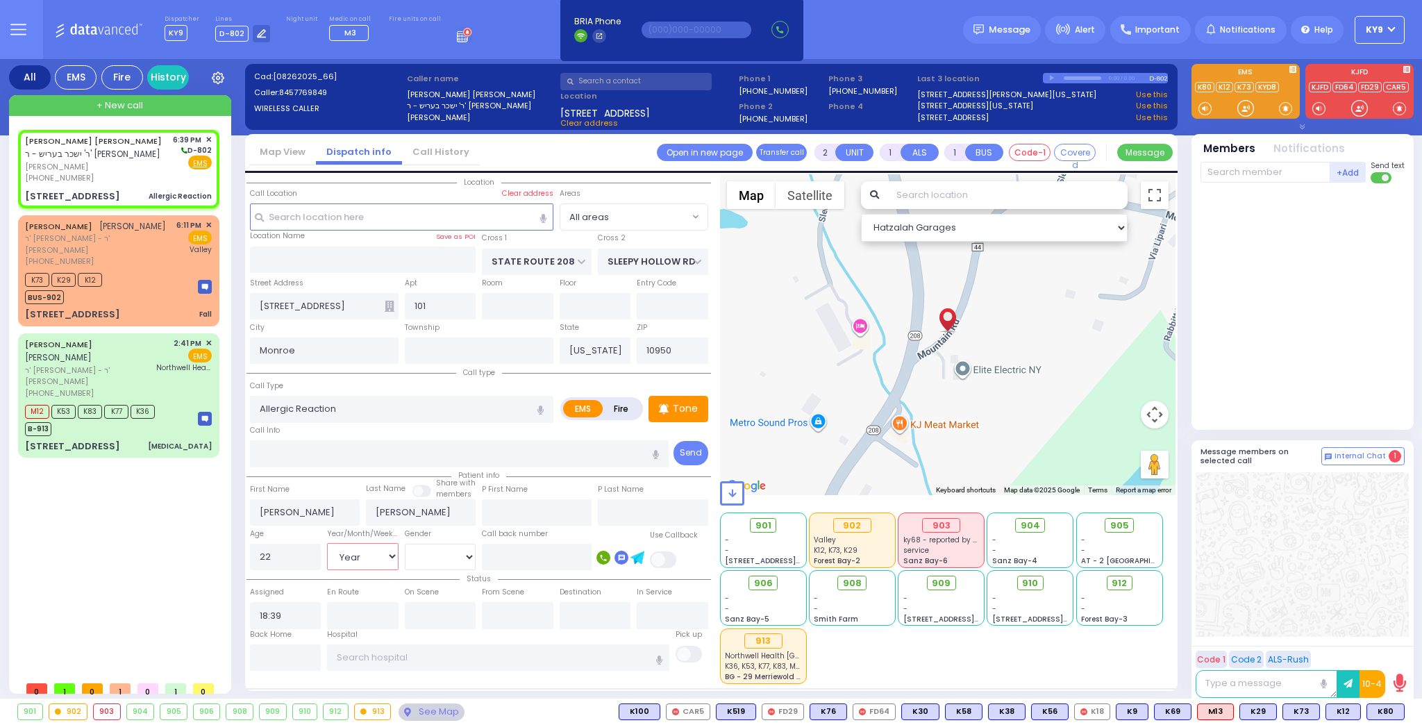
select select
radio input "true"
select select "Year"
select select "Hatzalah Garages"
click at [430, 545] on select "[DEMOGRAPHIC_DATA] [DEMOGRAPHIC_DATA]" at bounding box center [440, 556] width 71 height 26
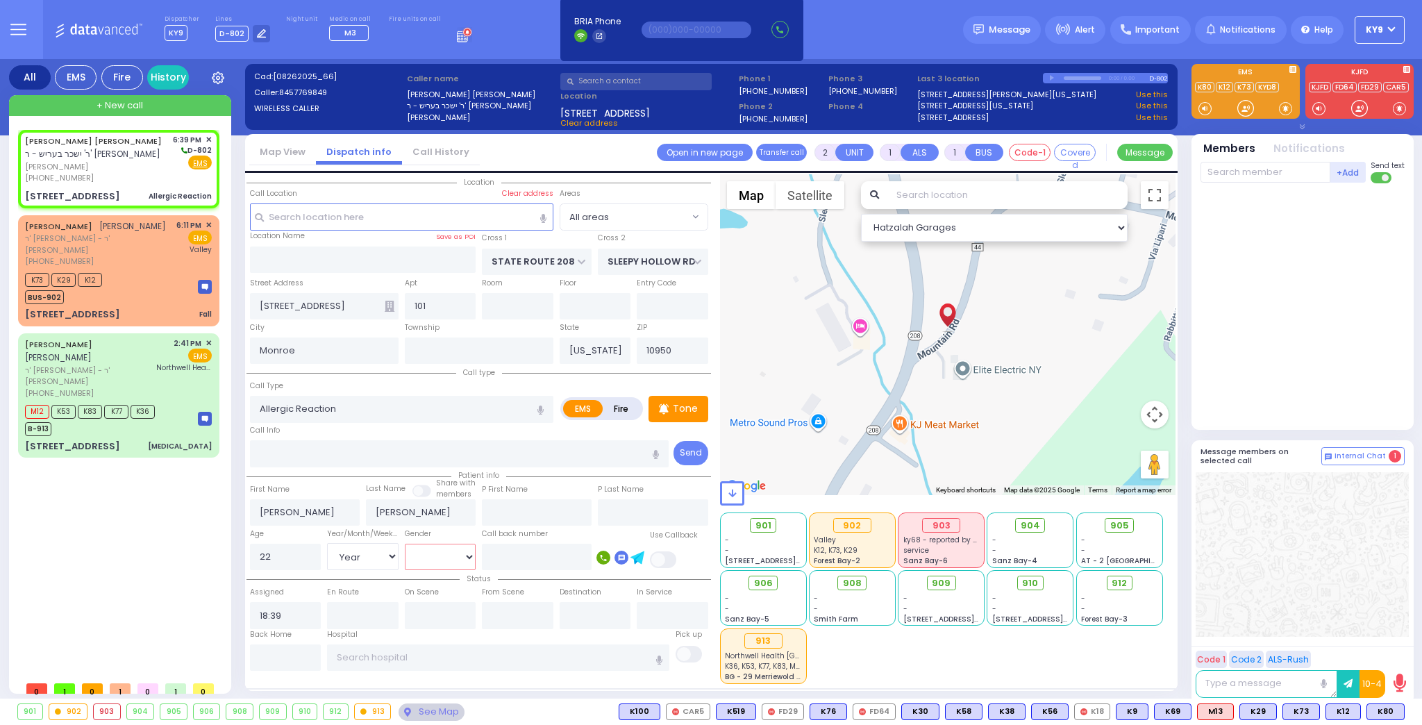
select select "[DEMOGRAPHIC_DATA]"
click at [405, 543] on select "[DEMOGRAPHIC_DATA] [DEMOGRAPHIC_DATA]" at bounding box center [440, 556] width 71 height 26
select select
radio input "true"
select select "Year"
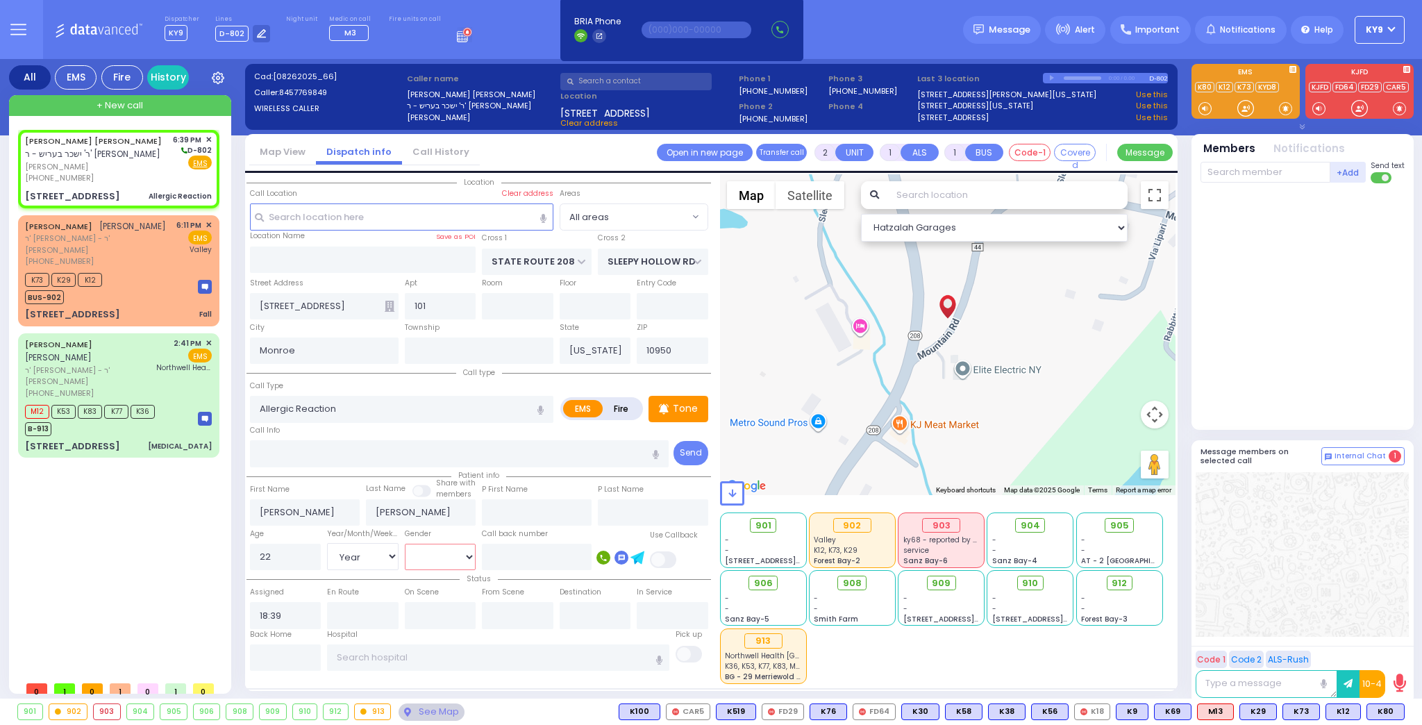
select select "[DEMOGRAPHIC_DATA]"
select select "Hatzalah Garages"
click at [350, 408] on input "Allergic Reaction" at bounding box center [401, 409] width 303 height 26
click at [178, 447] on div "[PERSON_NAME] [PERSON_NAME] ר' ישכר בעריש - ר' [PERSON_NAME] [PERSON_NAME] [PHO…" at bounding box center [121, 402] width 207 height 544
select select
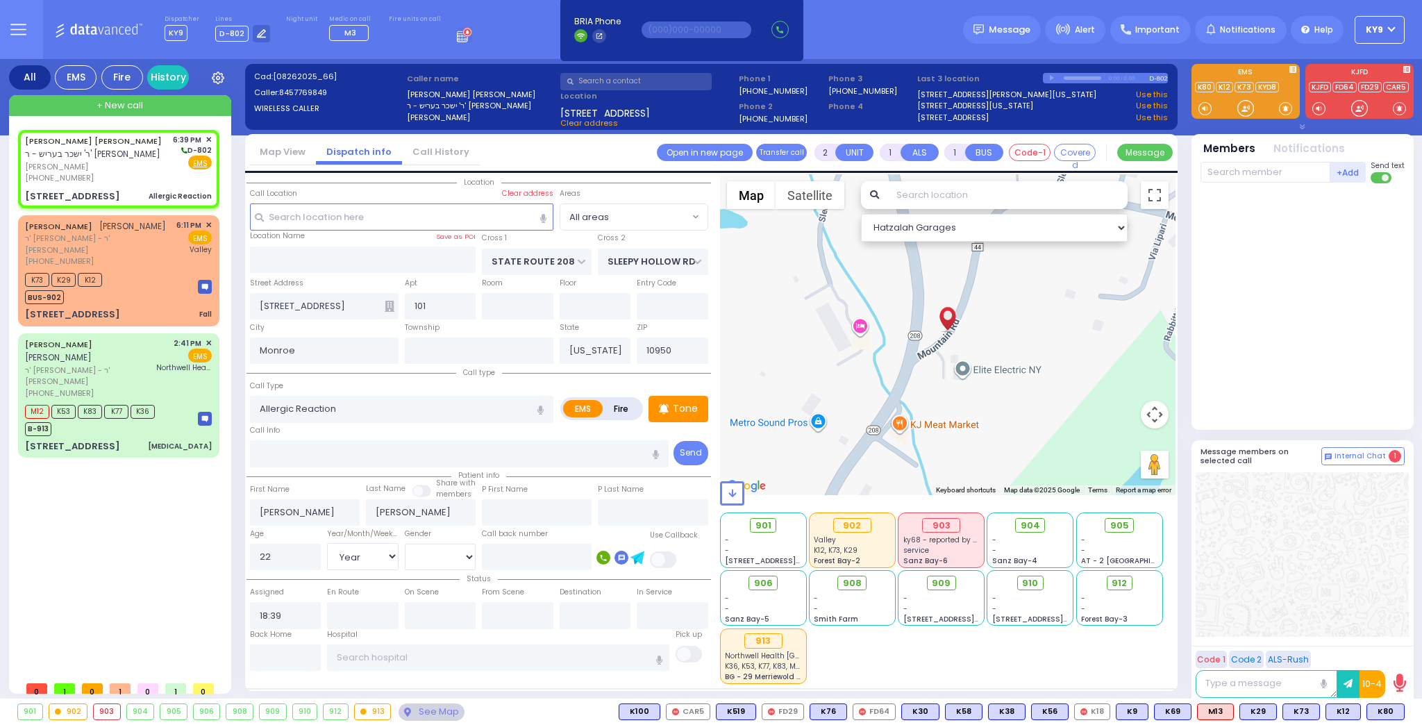
radio input "true"
select select "Year"
select select "[DEMOGRAPHIC_DATA]"
select select "Hatzalah Garages"
click at [1280, 107] on span at bounding box center [1285, 108] width 13 height 14
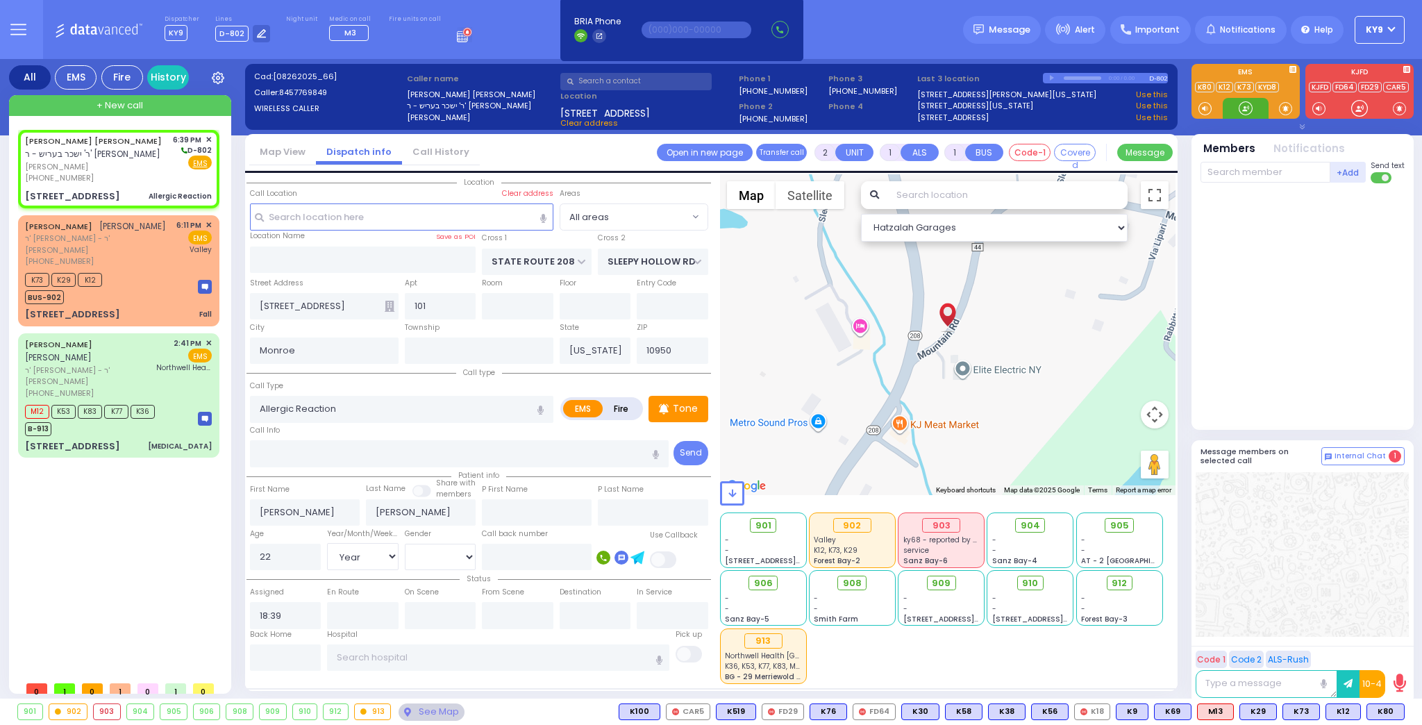
select select
radio input "true"
select select "Year"
select select "[DEMOGRAPHIC_DATA]"
select select "Hatzalah Garages"
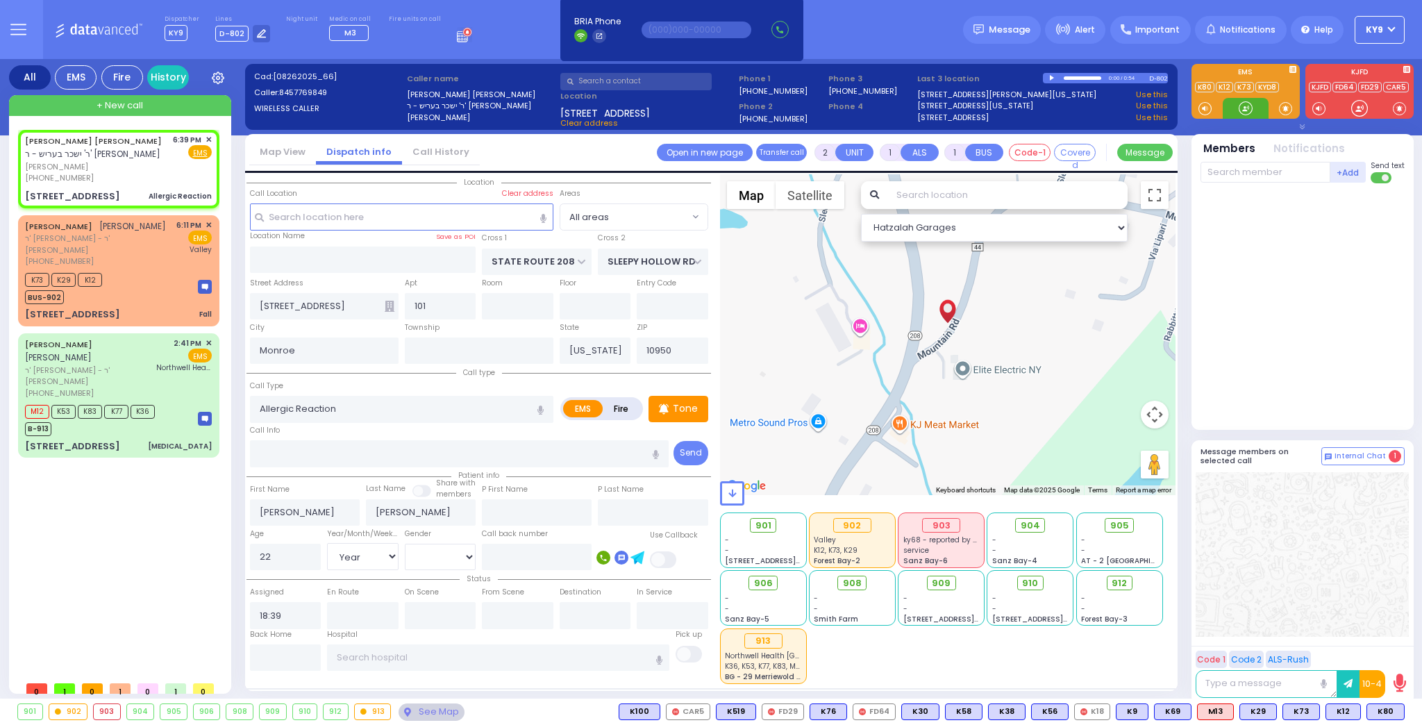
click at [1242, 106] on div at bounding box center [1245, 108] width 14 height 14
click at [1282, 105] on span at bounding box center [1285, 108] width 13 height 14
click at [1249, 106] on div at bounding box center [1245, 108] width 14 height 14
click at [1245, 107] on div at bounding box center [1245, 108] width 14 height 14
click at [1383, 708] on span "K58" at bounding box center [1385, 711] width 36 height 15
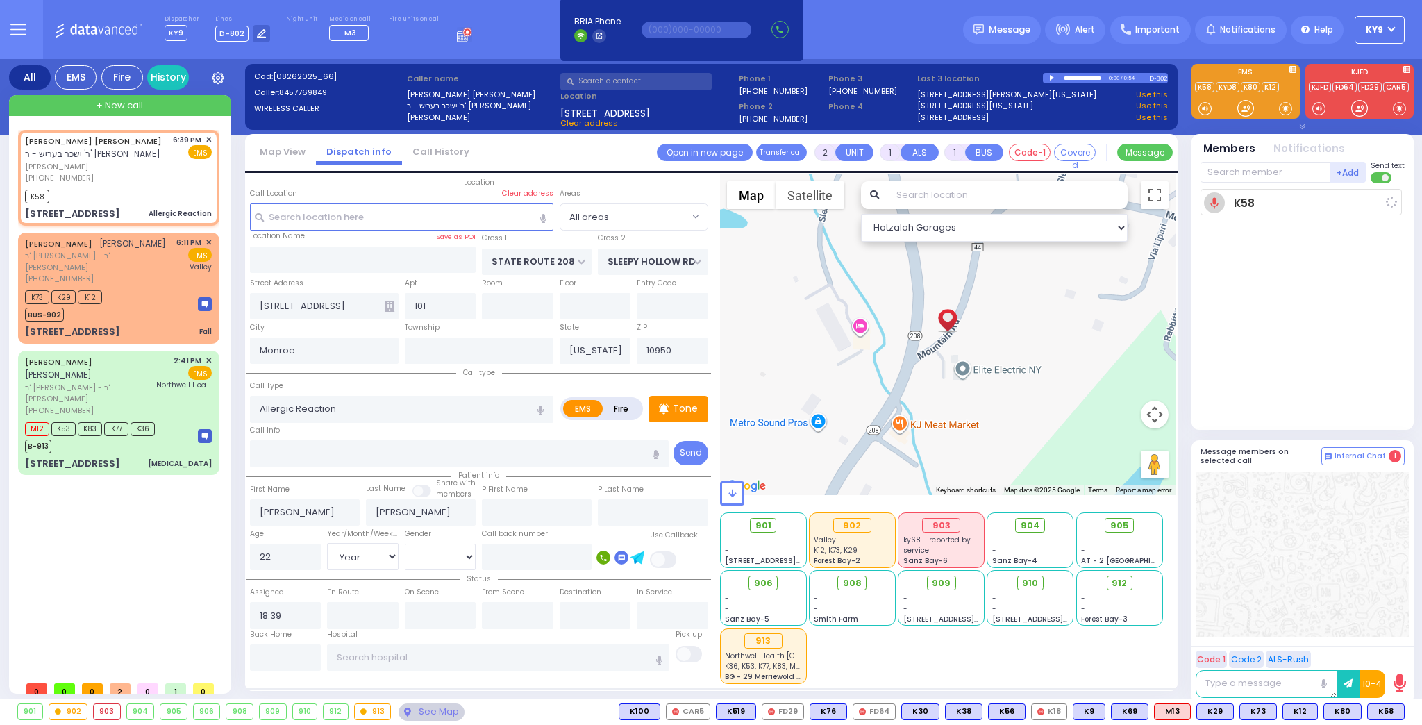
select select
radio input "true"
select select "Year"
select select "[DEMOGRAPHIC_DATA]"
type input "18:40"
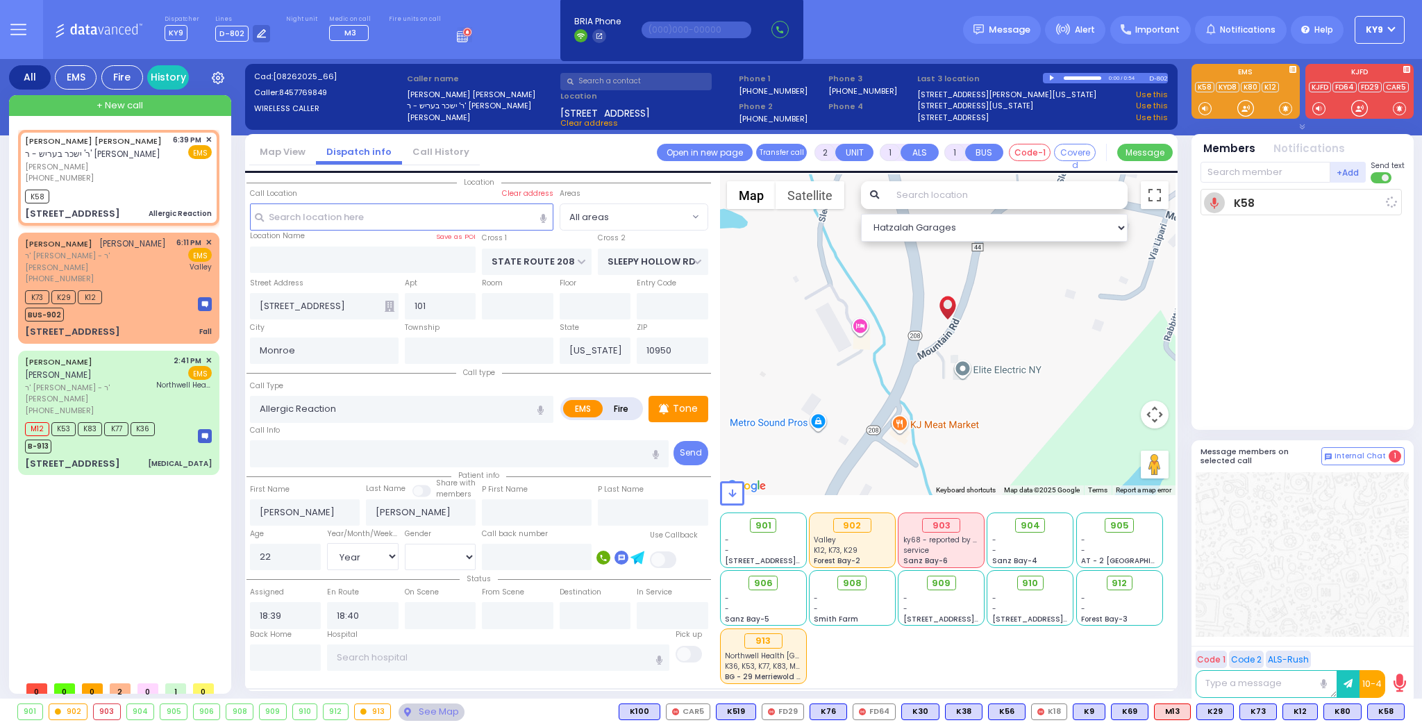
select select "Hatzalah Garages"
click at [1245, 105] on div at bounding box center [1245, 108] width 14 height 14
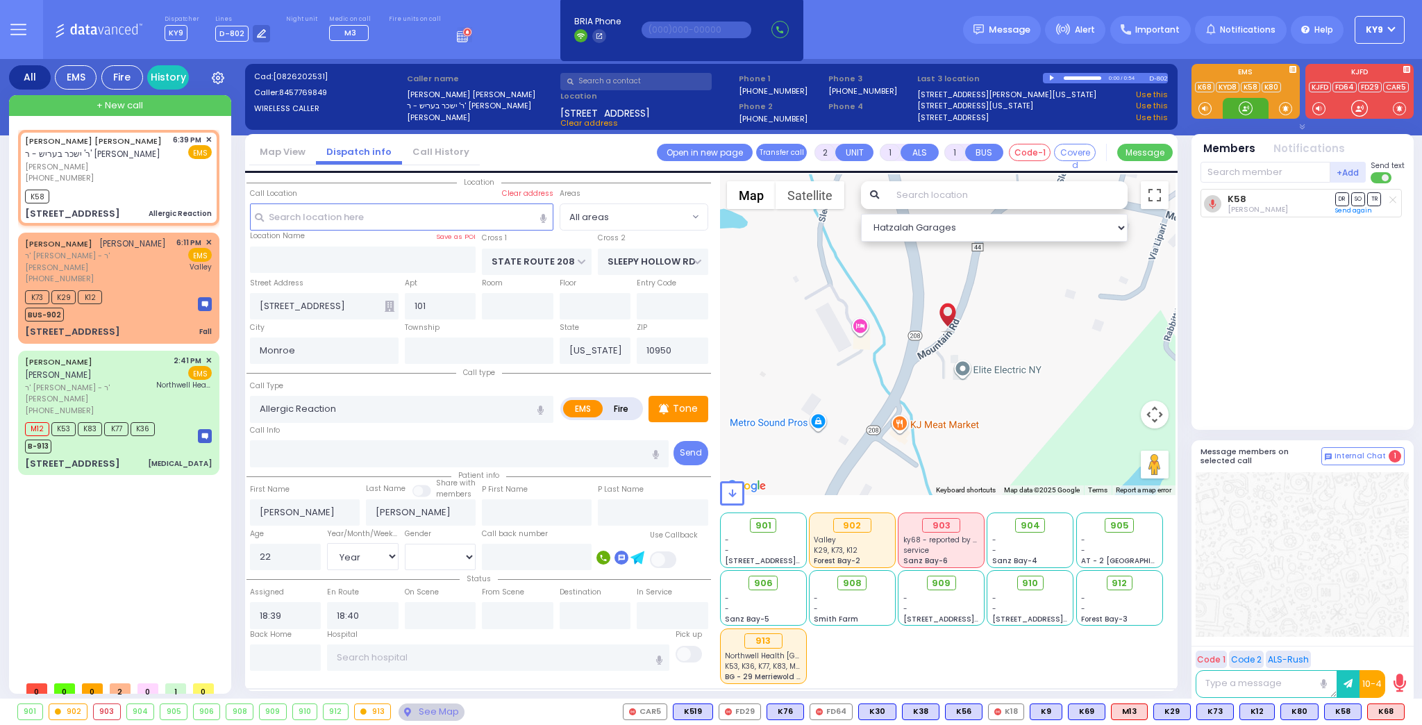
click at [1249, 106] on div at bounding box center [1245, 108] width 14 height 14
click at [1381, 714] on span "K68" at bounding box center [1385, 711] width 36 height 15
select select
radio input "true"
select select "Year"
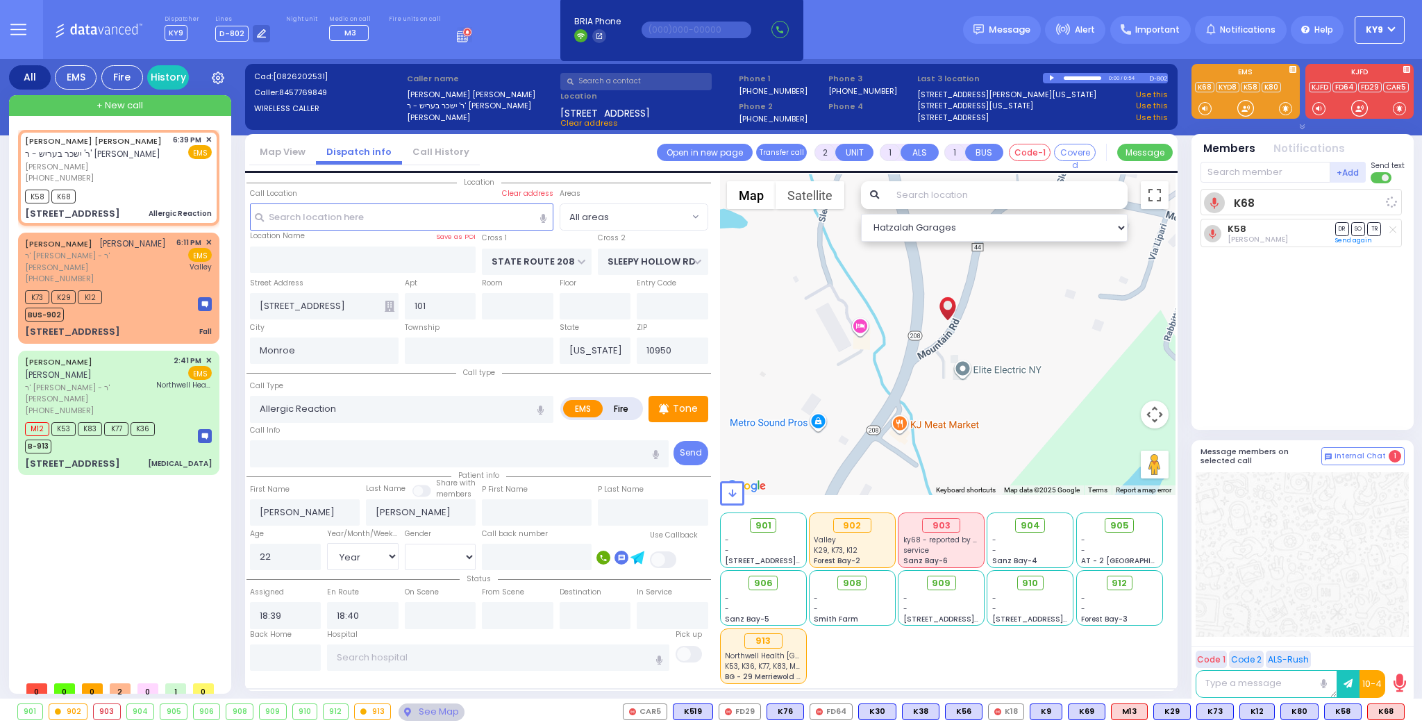
select select "[DEMOGRAPHIC_DATA]"
select select "Hatzalah Garages"
click at [1401, 715] on button at bounding box center [1400, 711] width 7 height 15
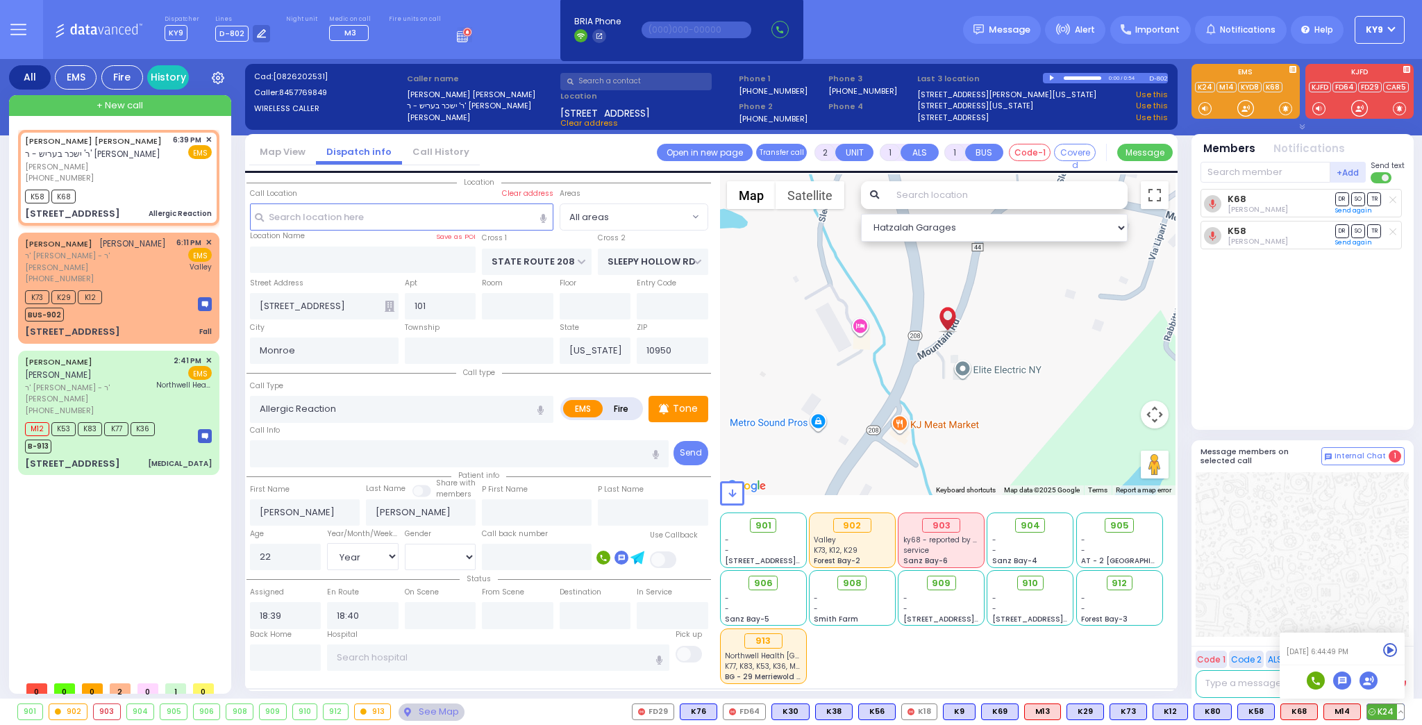
click at [1387, 646] on icon at bounding box center [1390, 650] width 15 height 15
click at [1245, 104] on div at bounding box center [1245, 108] width 14 height 14
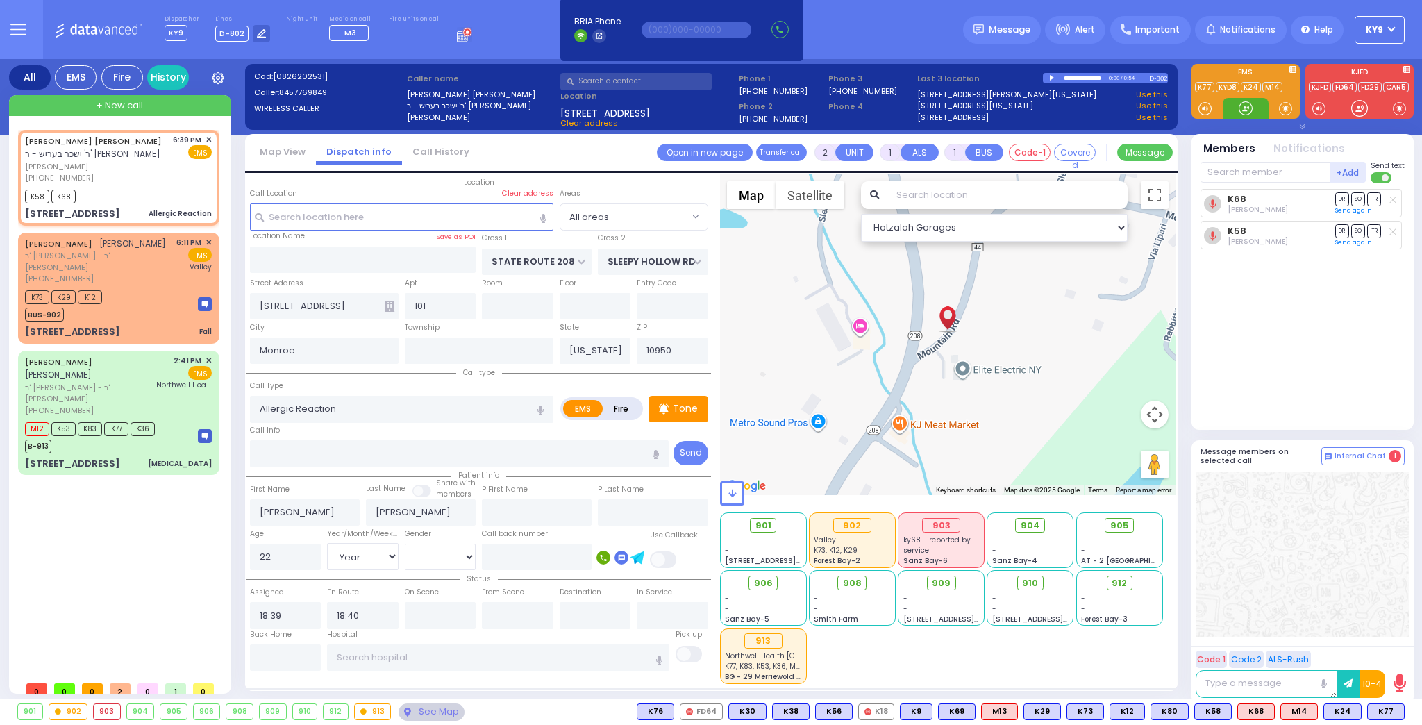
click at [1244, 106] on div at bounding box center [1245, 108] width 14 height 14
click at [117, 436] on div "B-913" at bounding box center [90, 444] width 130 height 17
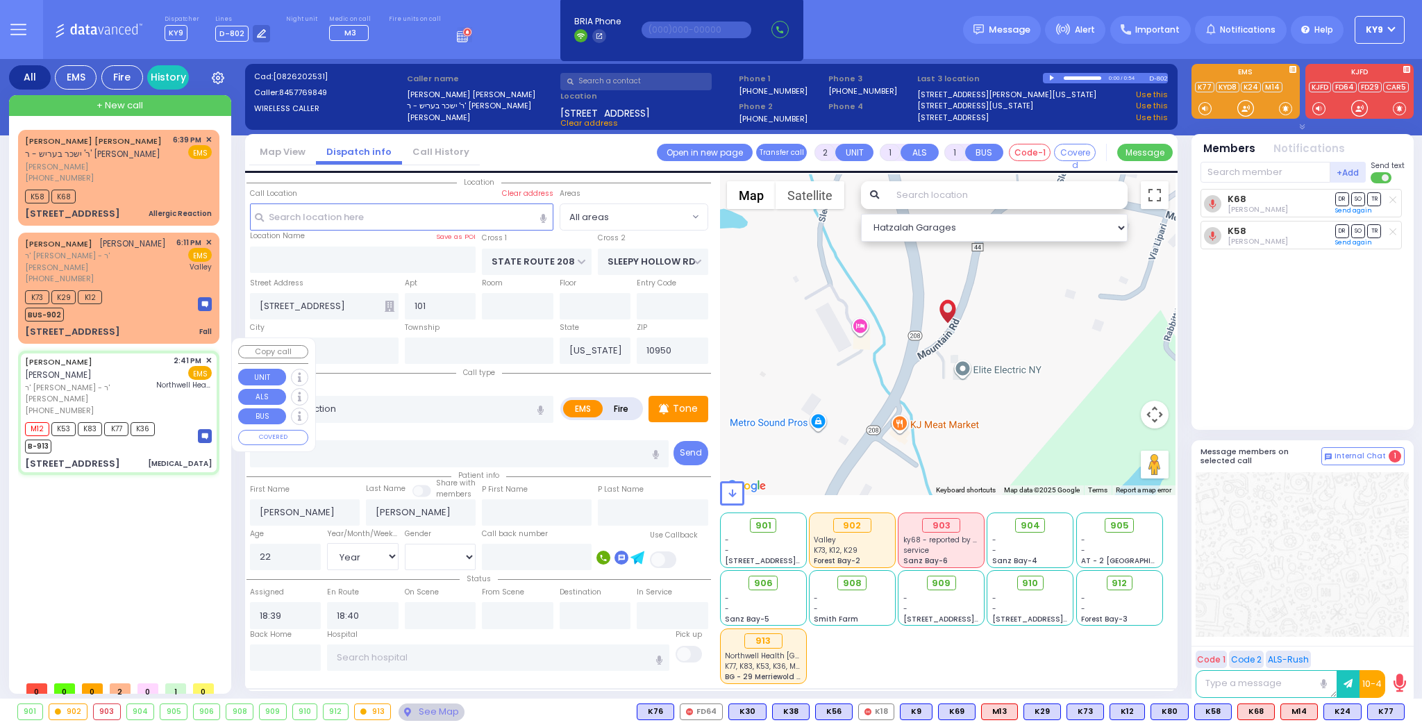
type input "6"
select select
type input "[MEDICAL_DATA]"
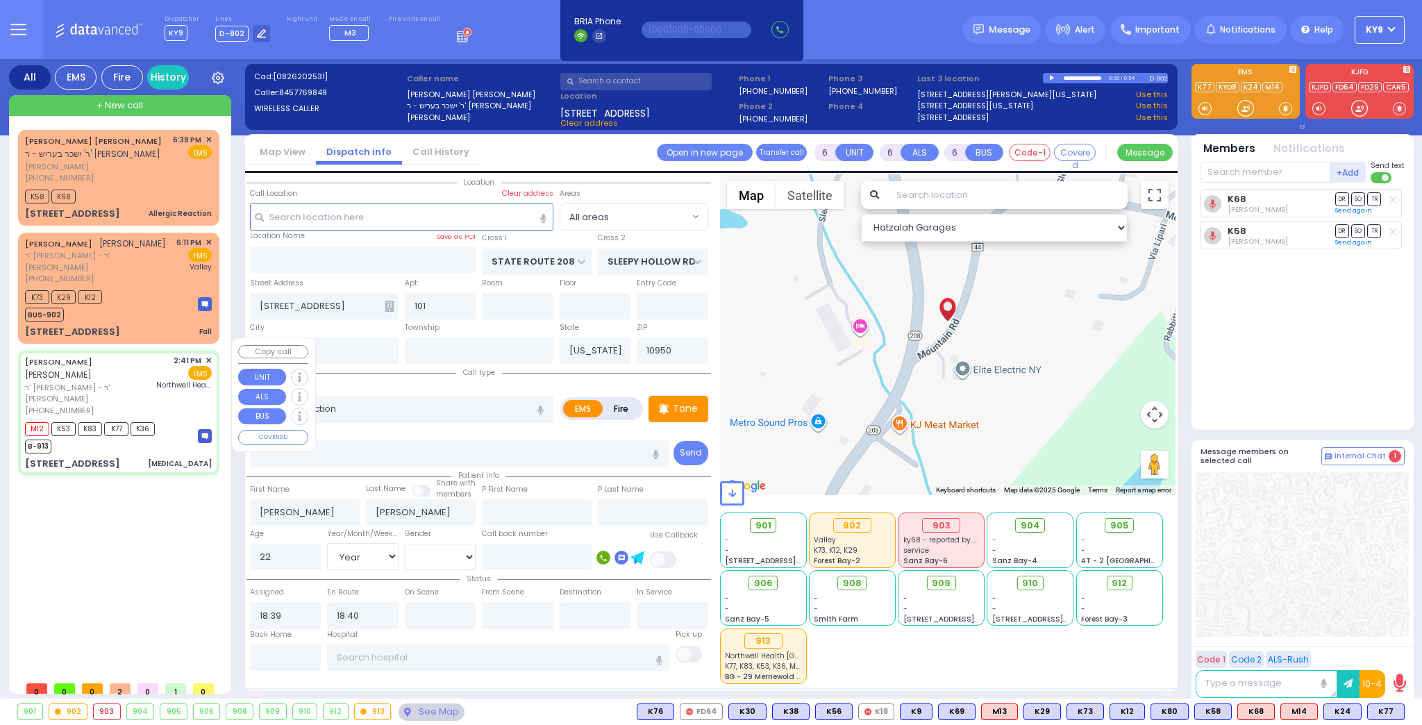
radio input "true"
type input "[PERSON_NAME]"
type input "MAUSKOPF"
type input "Feige"
type input "Falkovits"
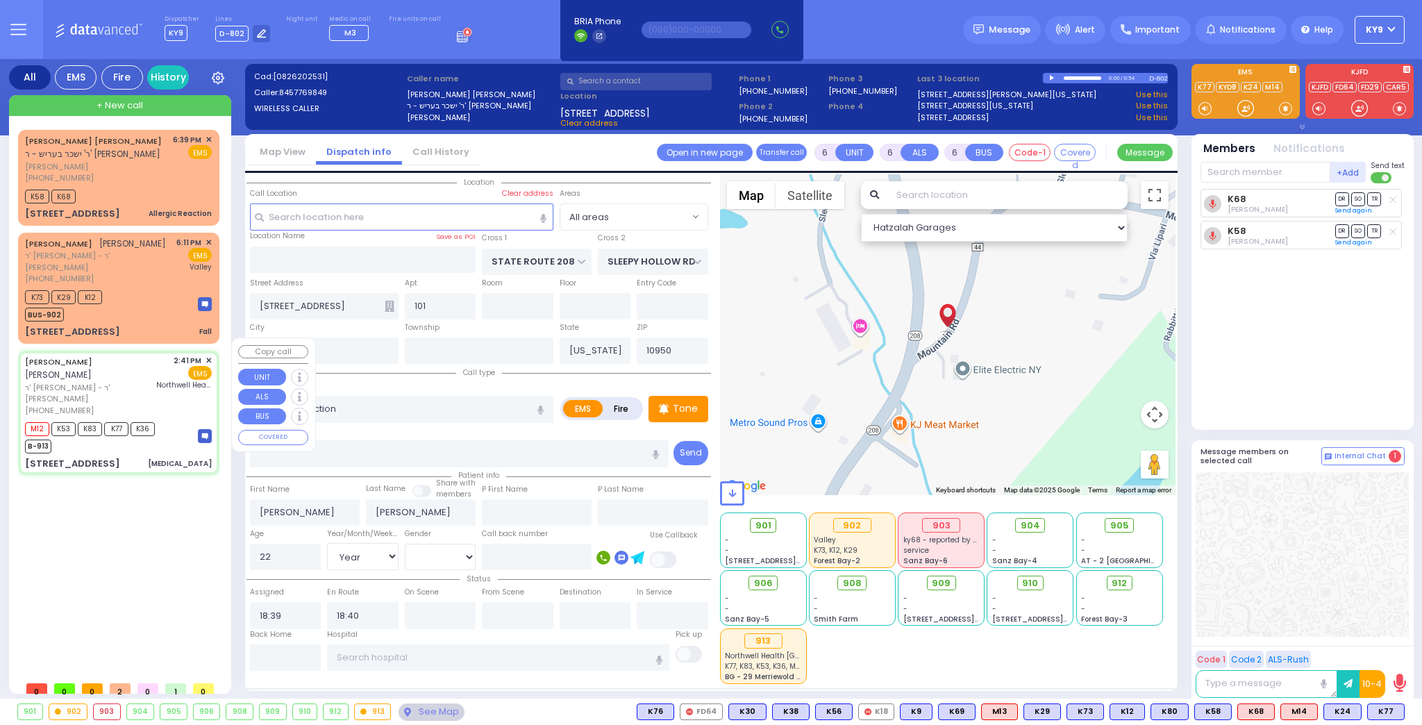
type input "75"
select select "Year"
select select "[DEMOGRAPHIC_DATA]"
type input "14:41"
type input "14:43"
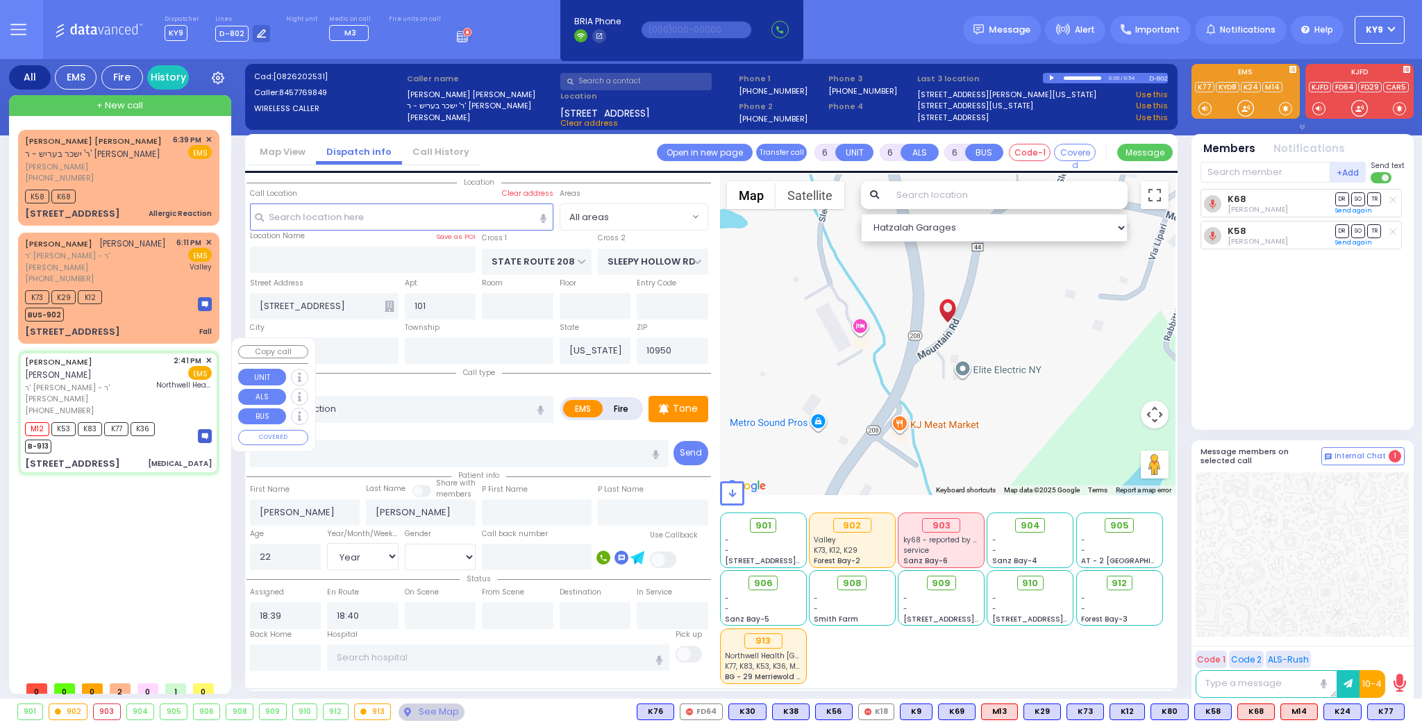
type input "14:45"
type input "15:31"
type input "17:14"
type input "Northwell Health [GEOGRAPHIC_DATA]"
type input "[US_STATE][GEOGRAPHIC_DATA]"
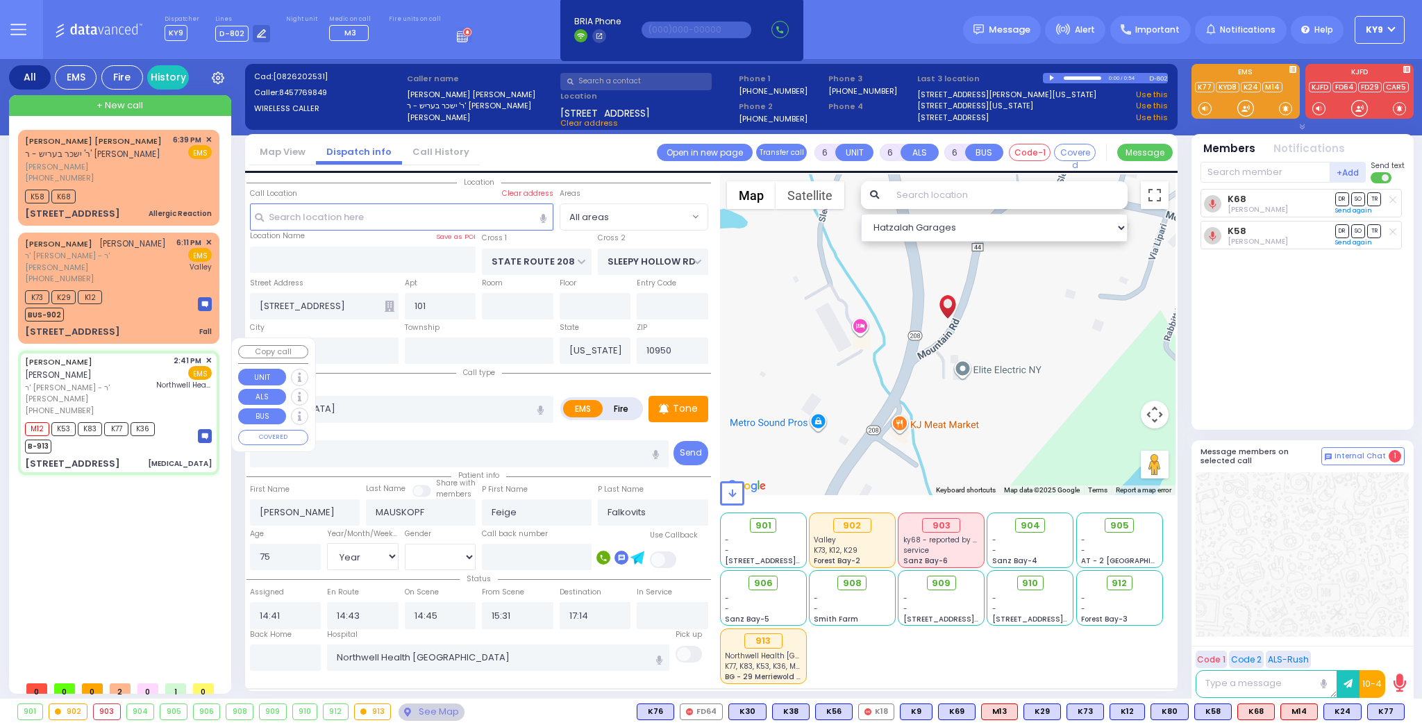
type input "[STREET_ADDRESS]"
select select "Hatzalah Garages"
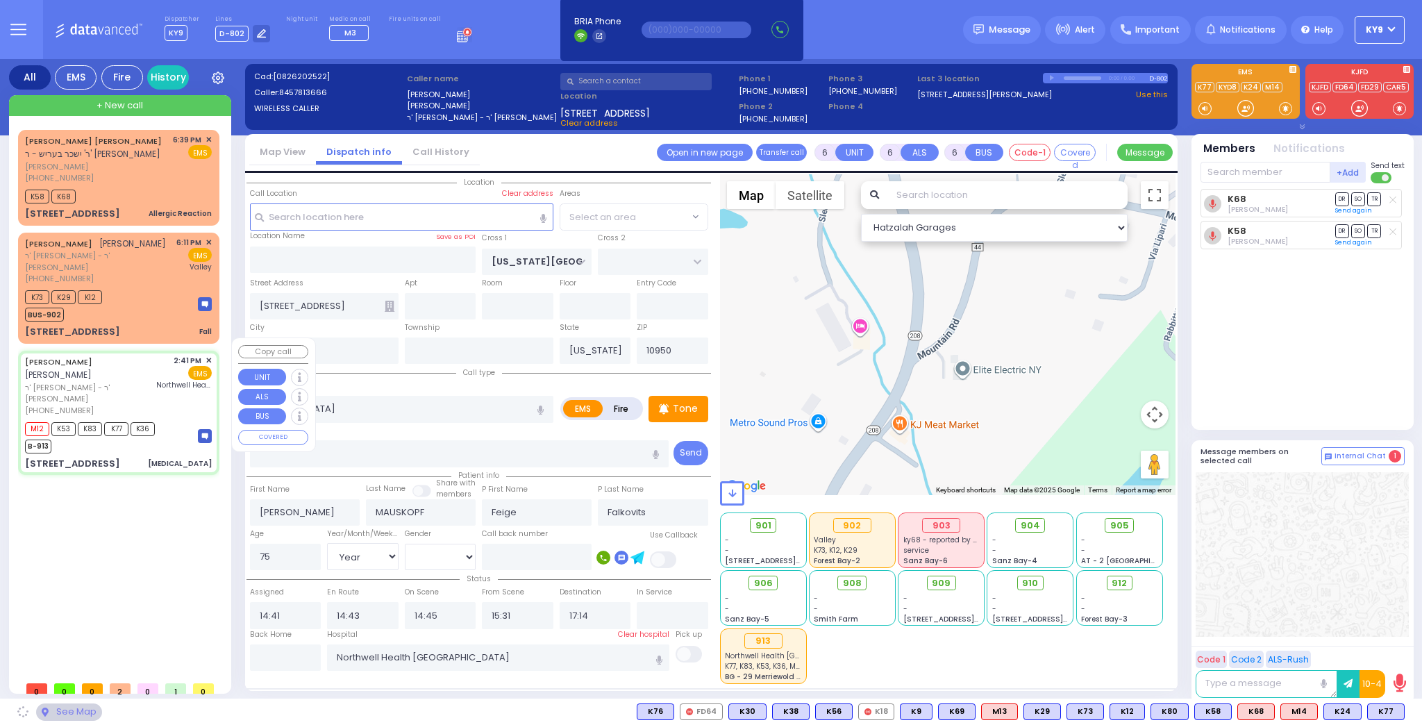
select select "[GEOGRAPHIC_DATA]"
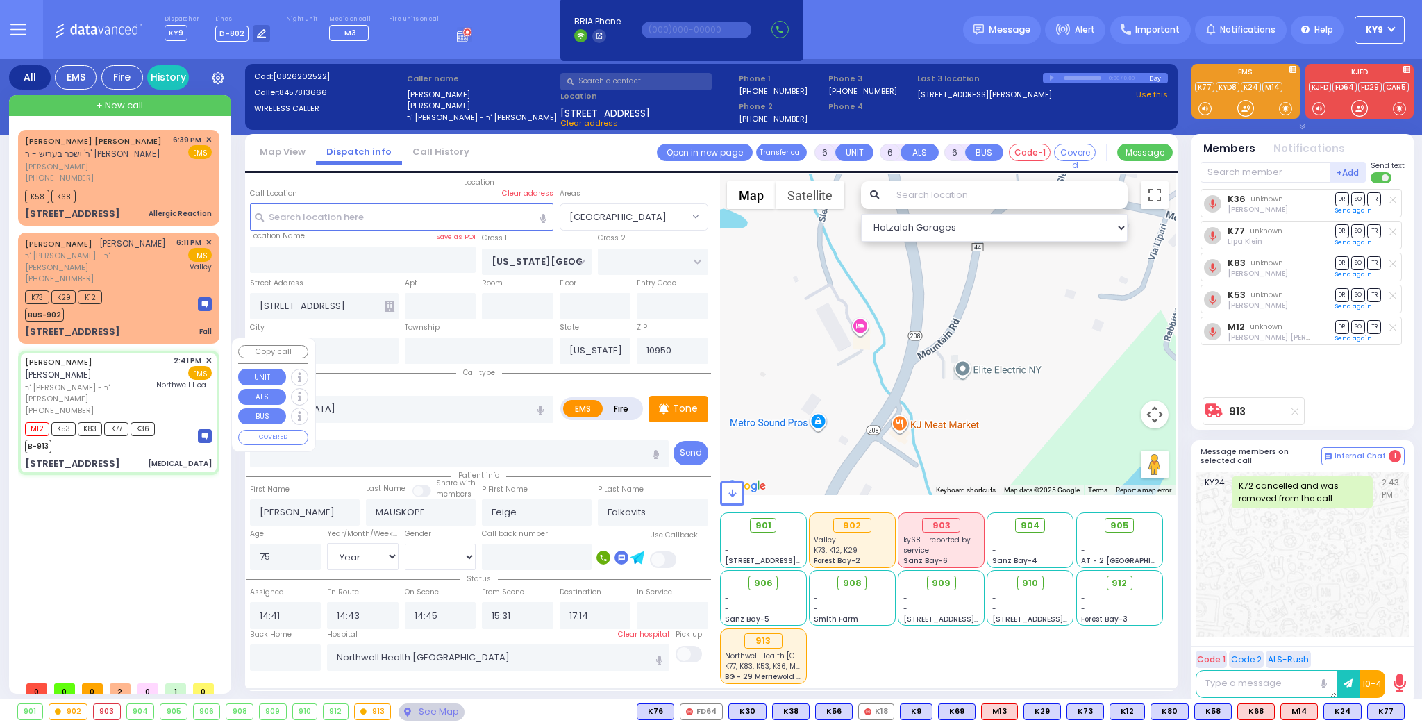
click at [117, 436] on div "B-913" at bounding box center [90, 444] width 130 height 17
select select
radio input "true"
select select "Year"
select select "[DEMOGRAPHIC_DATA]"
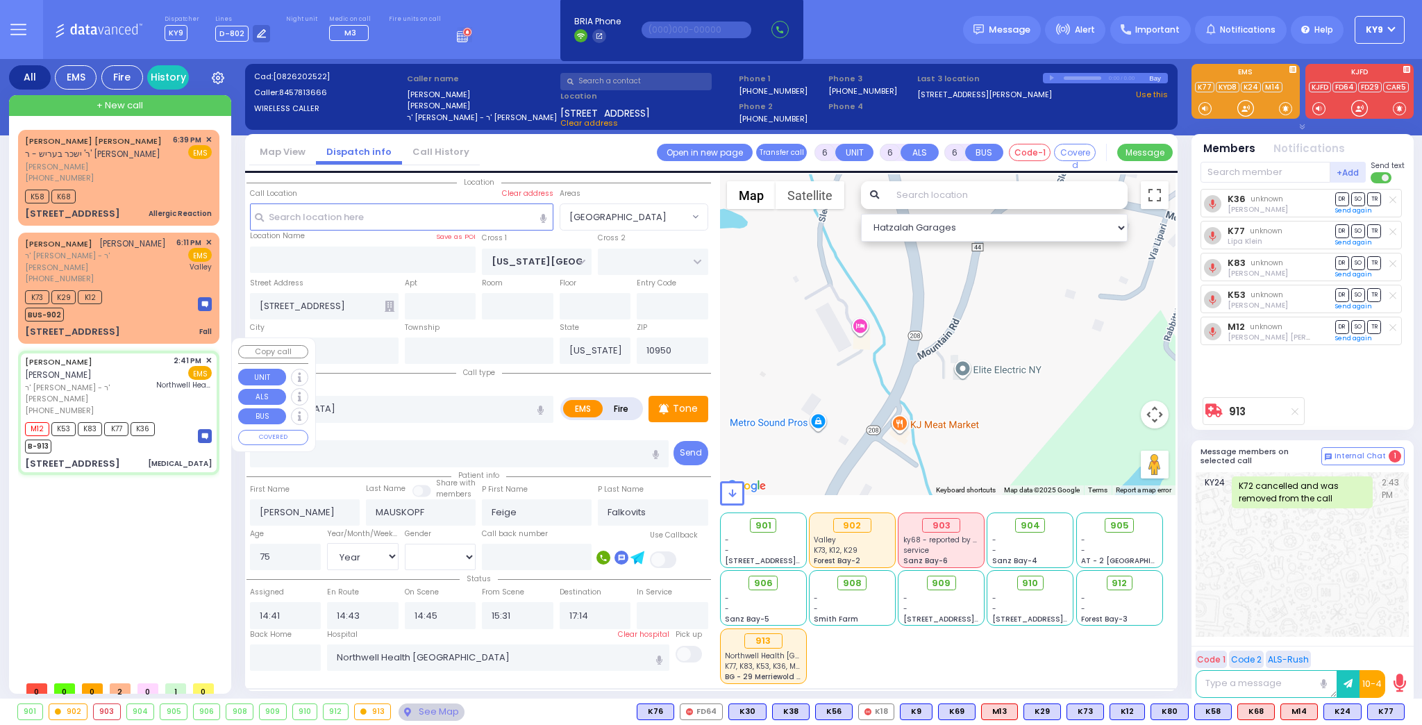
select select "[GEOGRAPHIC_DATA]"
select select "Hatzalah Garages"
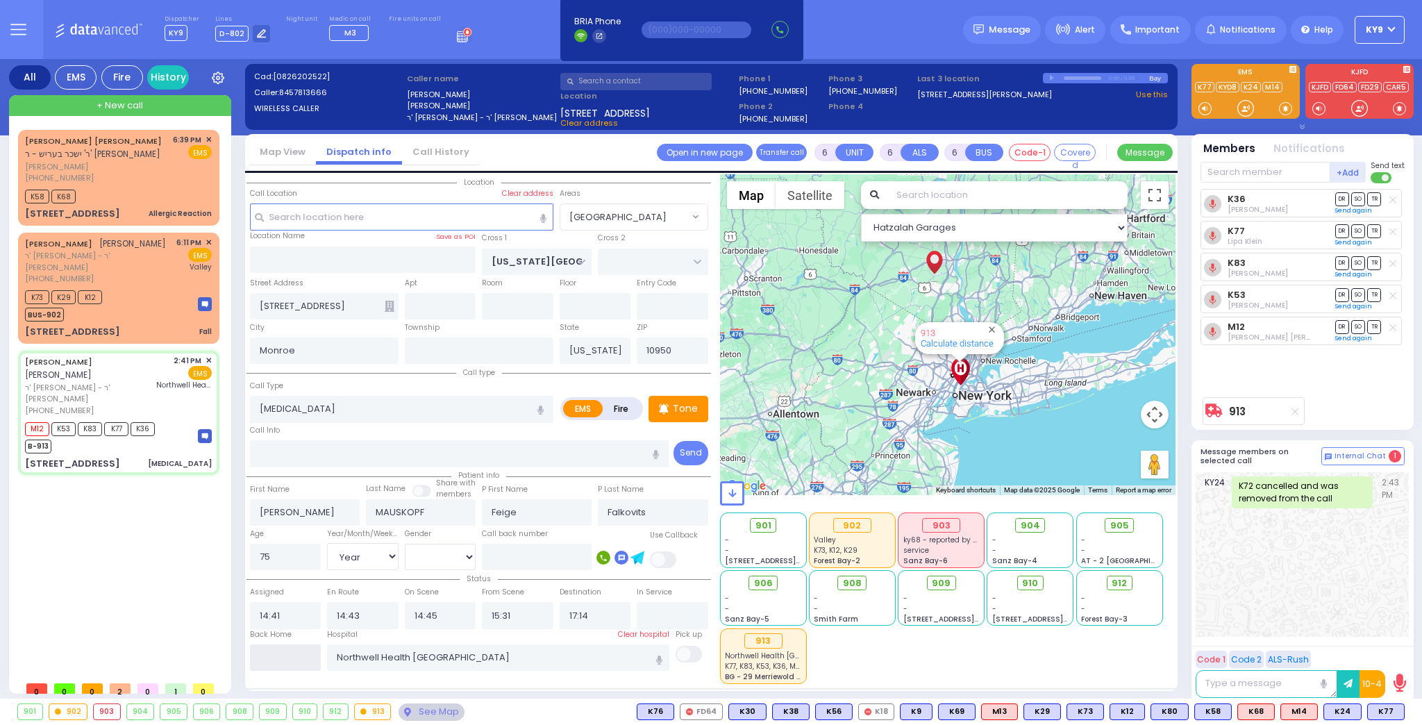
click at [296, 658] on input "text" at bounding box center [285, 657] width 71 height 26
click at [298, 655] on input "text" at bounding box center [285, 657] width 71 height 26
click at [297, 657] on input "text" at bounding box center [285, 657] width 71 height 26
type input "18:48"
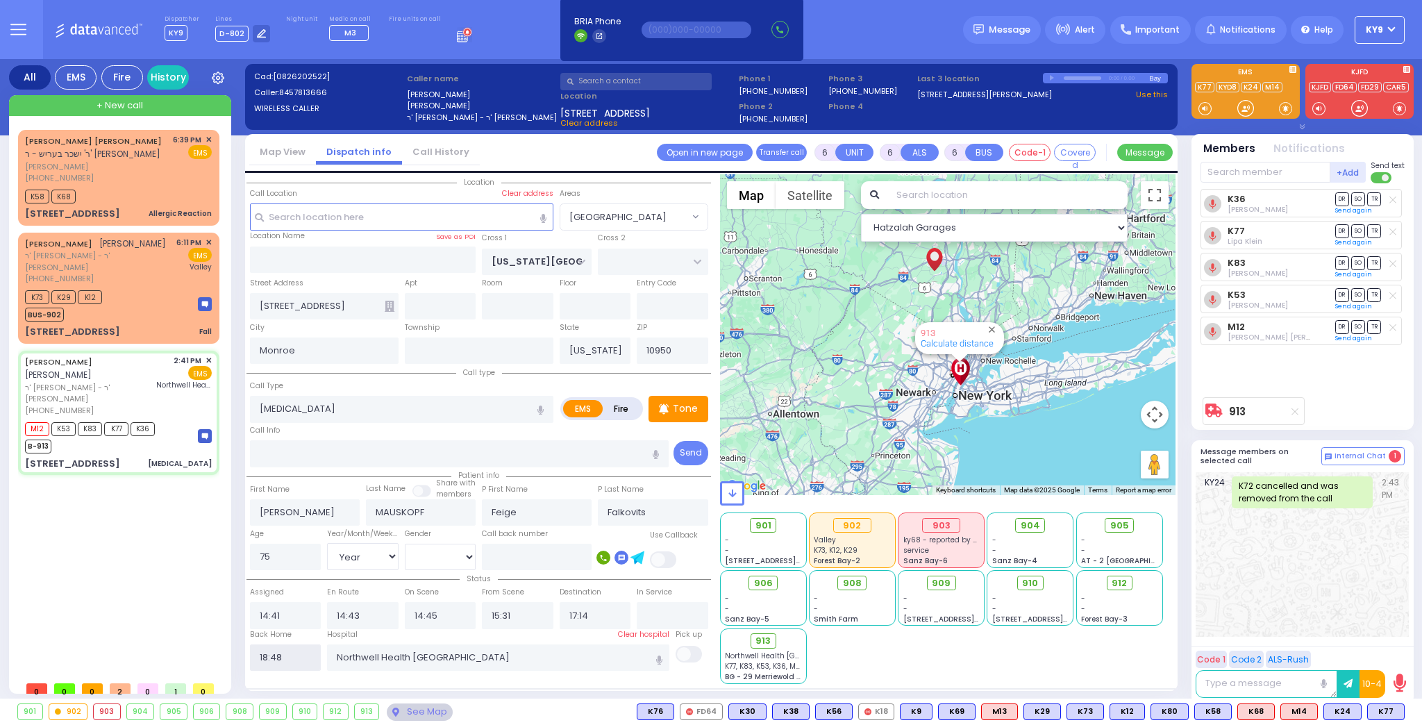
select select
radio input "true"
select select
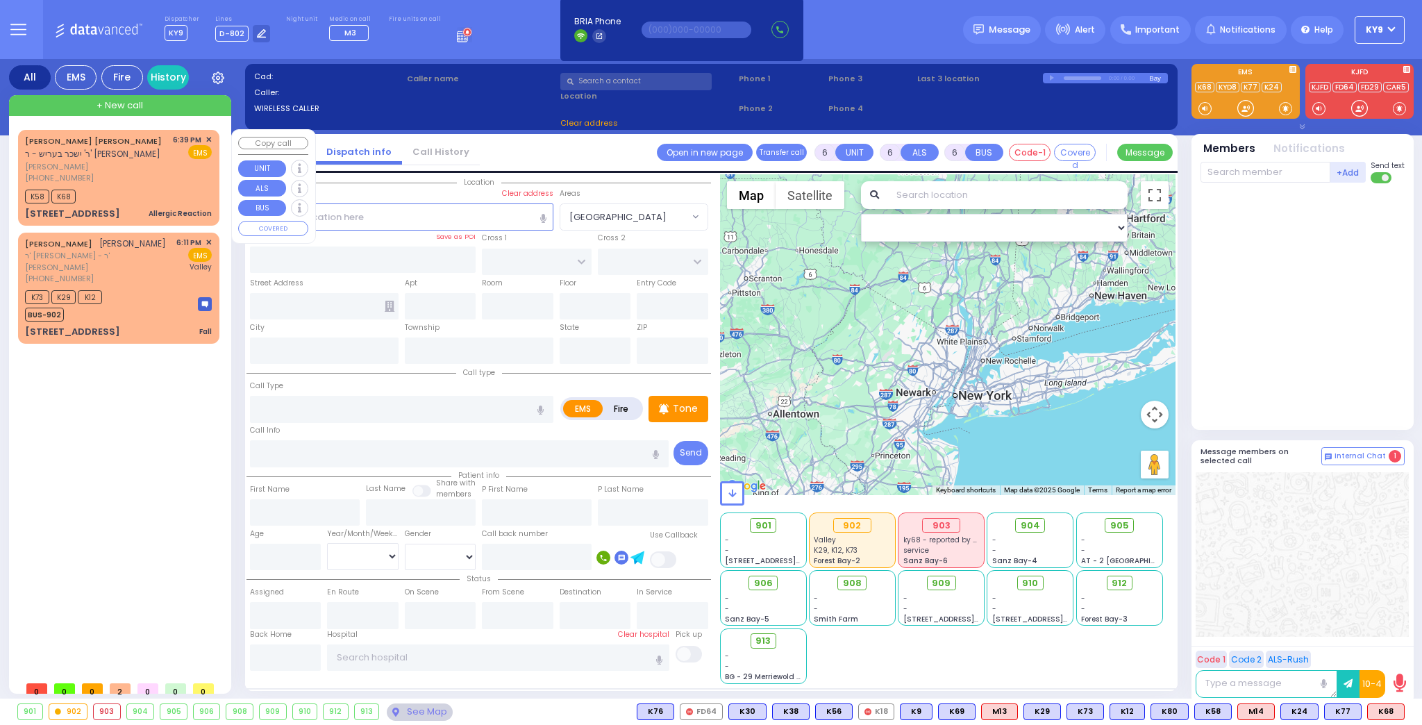
click at [145, 165] on span "[PERSON_NAME]" at bounding box center [96, 167] width 143 height 12
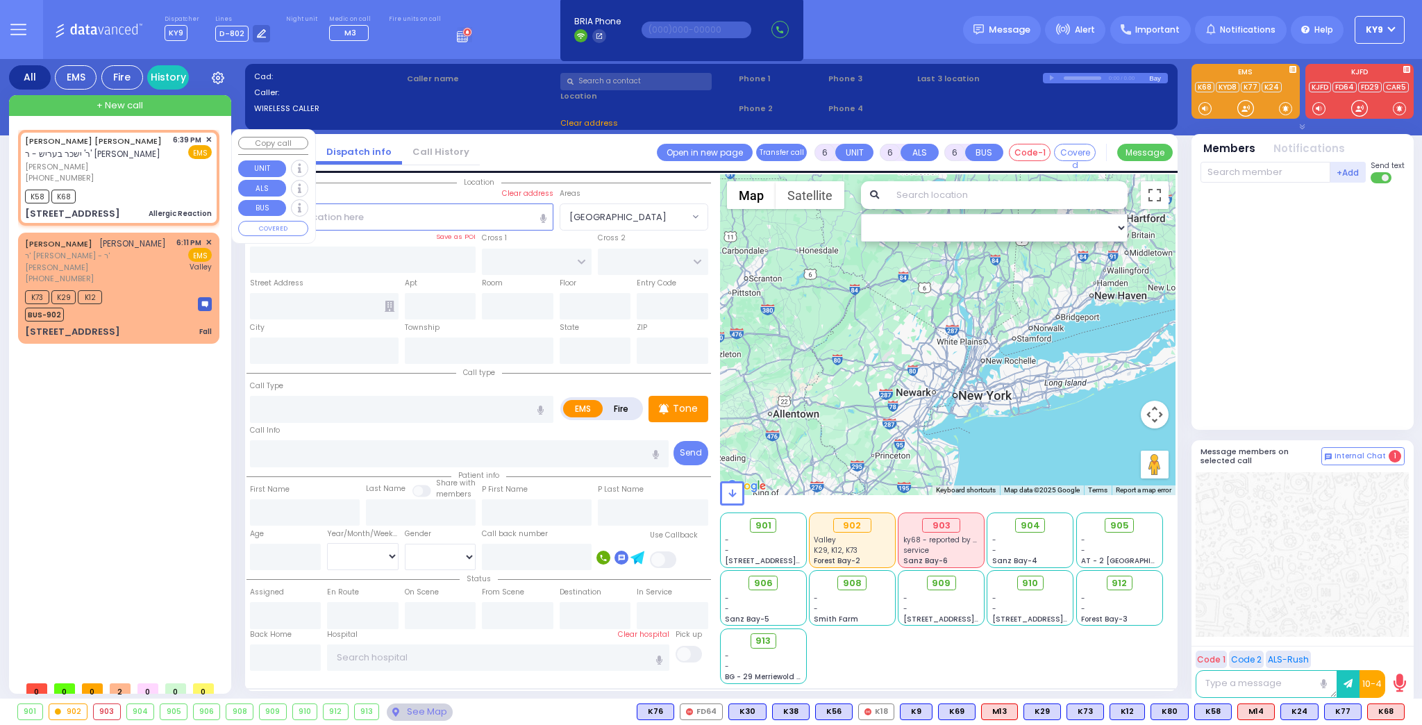
type input "2"
type input "1"
select select
type input "Allergic Reaction"
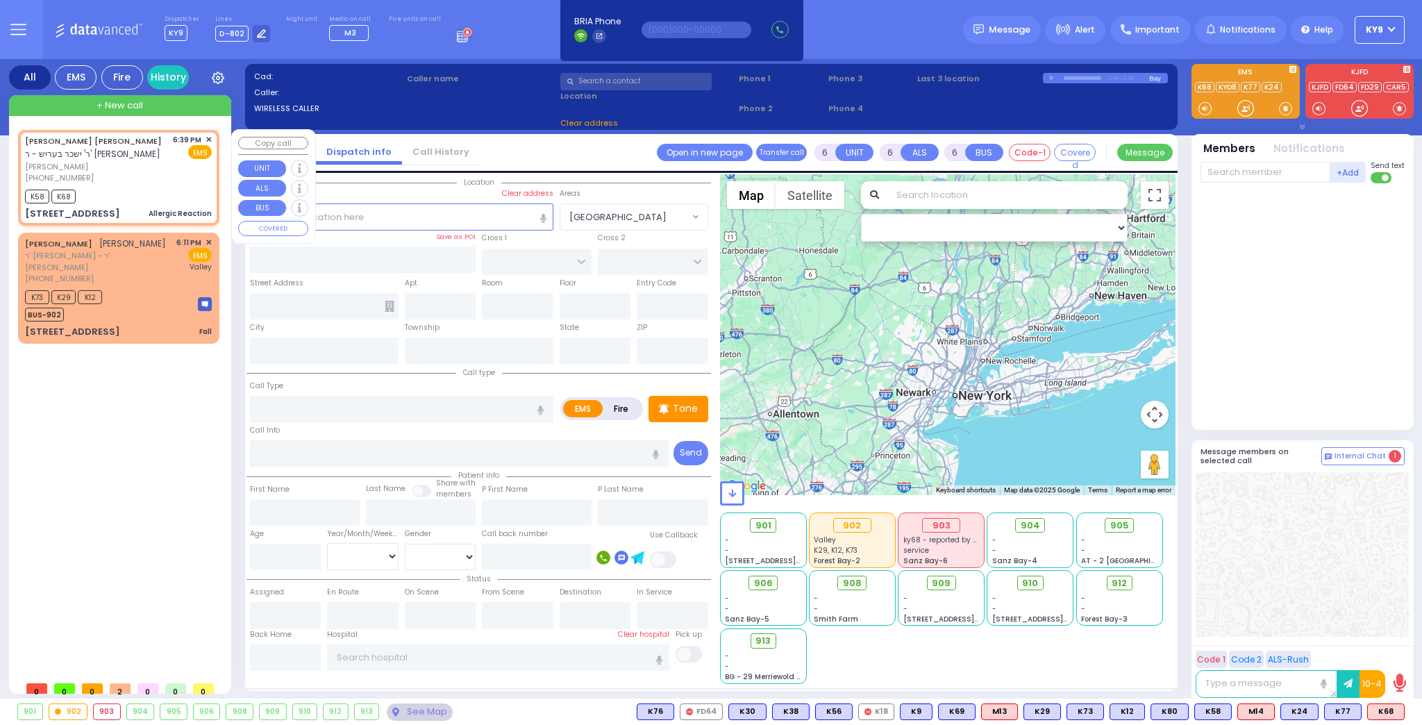
radio input "true"
type input "[PERSON_NAME]"
type input "22"
select select "Year"
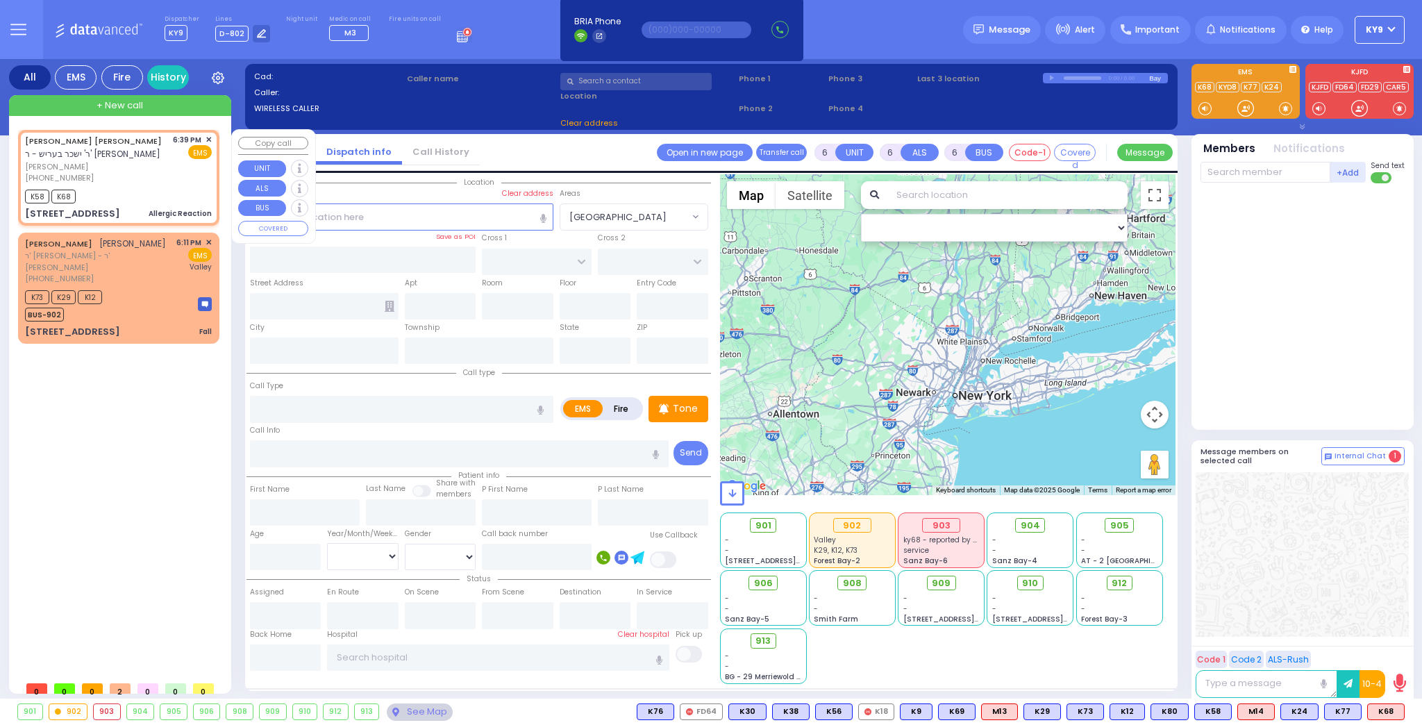
select select "[DEMOGRAPHIC_DATA]"
type input "18:39"
type input "18:40"
select select "Hatzalah Garages"
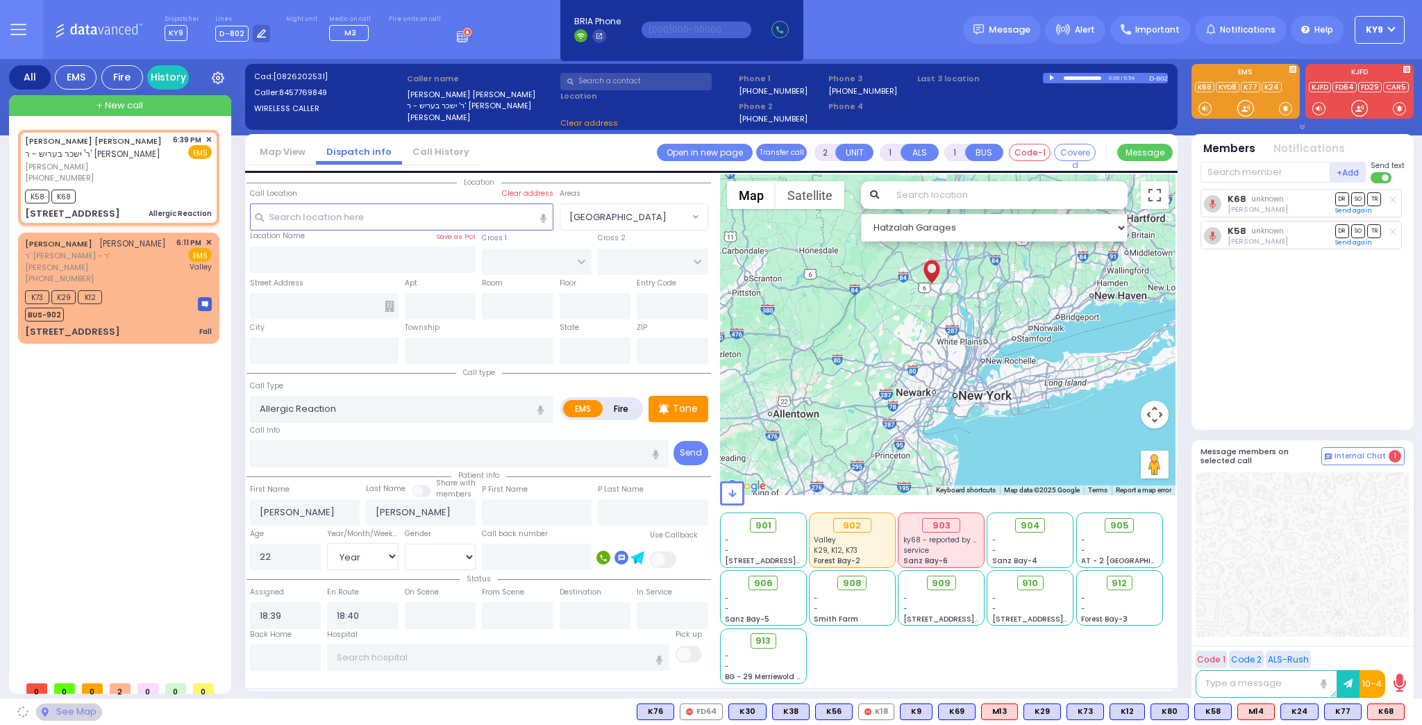
type input "STATE ROUTE 208"
type input "SLEEPY HOLLOW RD"
type input "[STREET_ADDRESS]"
type input "101"
type input "Monroe"
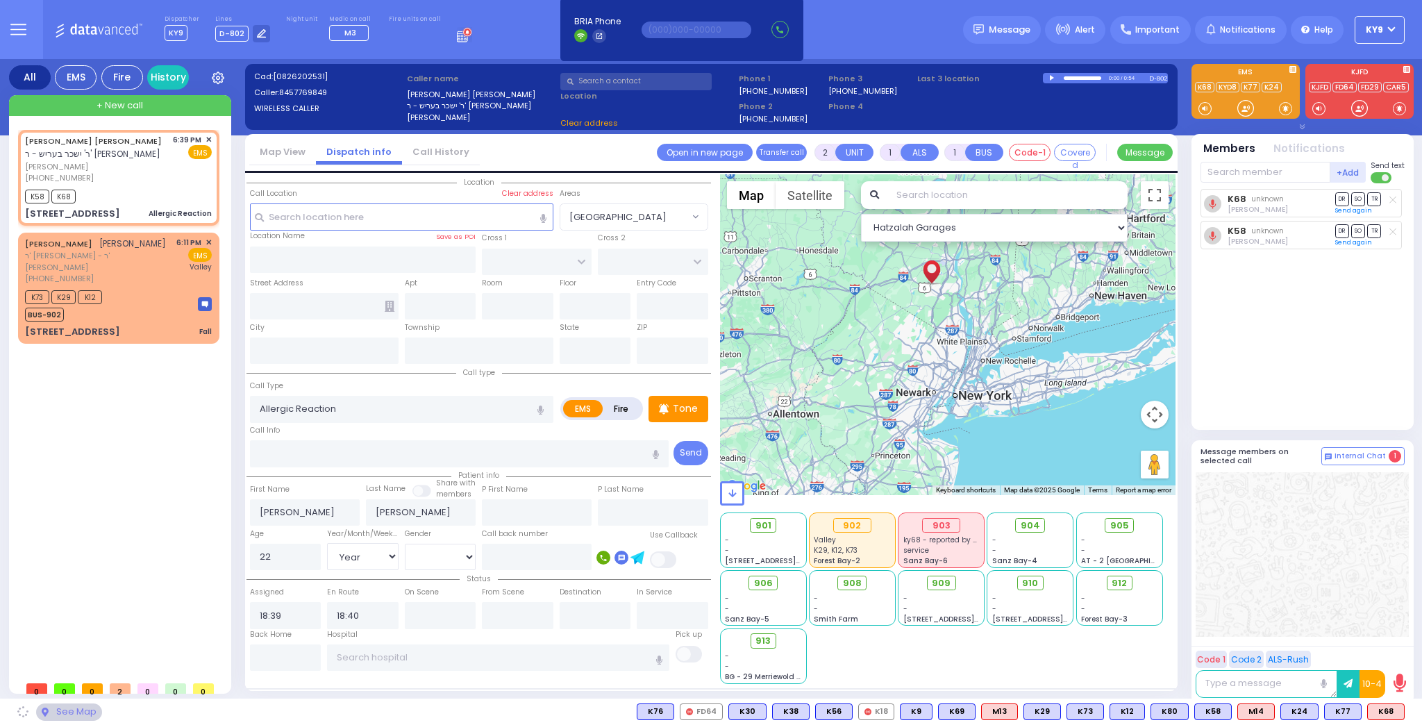
type input "[US_STATE]"
type input "10950"
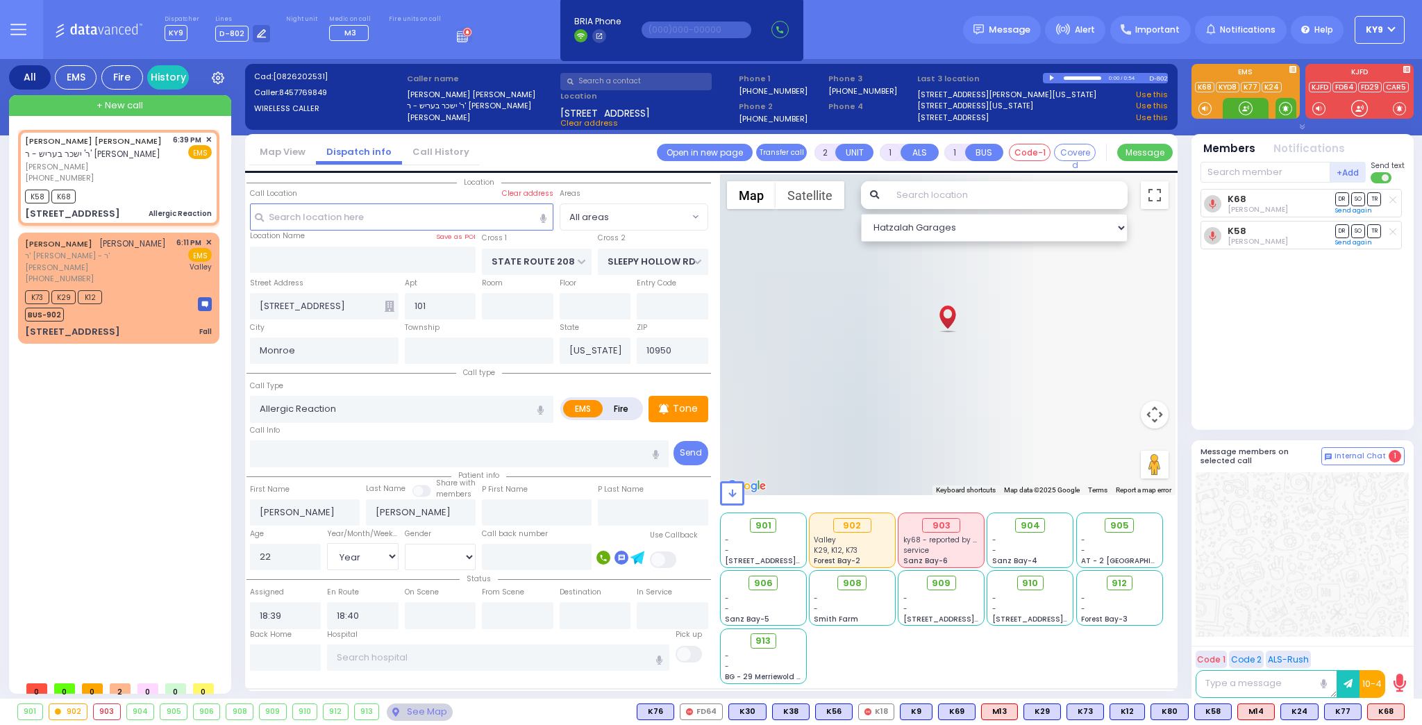
click at [1281, 108] on span at bounding box center [1285, 108] width 13 height 14
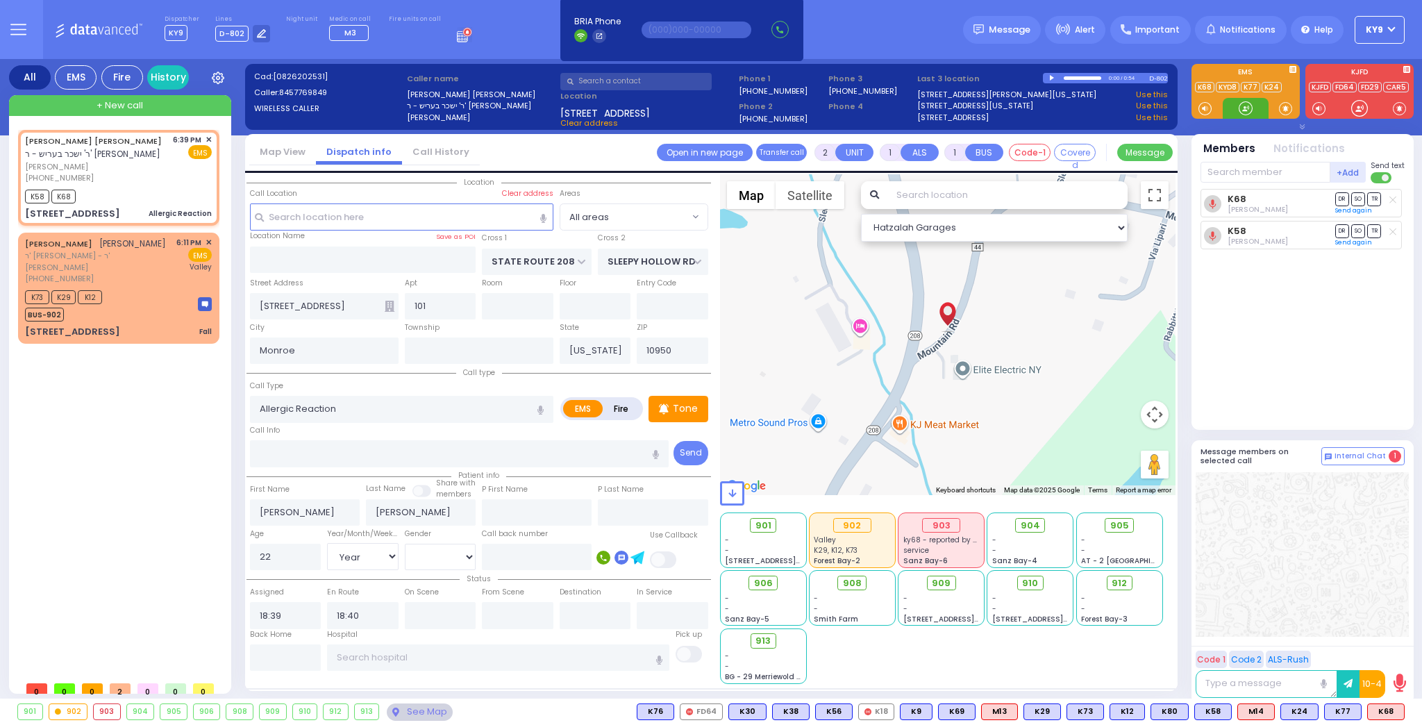
click at [1245, 109] on div at bounding box center [1245, 108] width 14 height 14
click at [1243, 104] on div at bounding box center [1245, 108] width 14 height 14
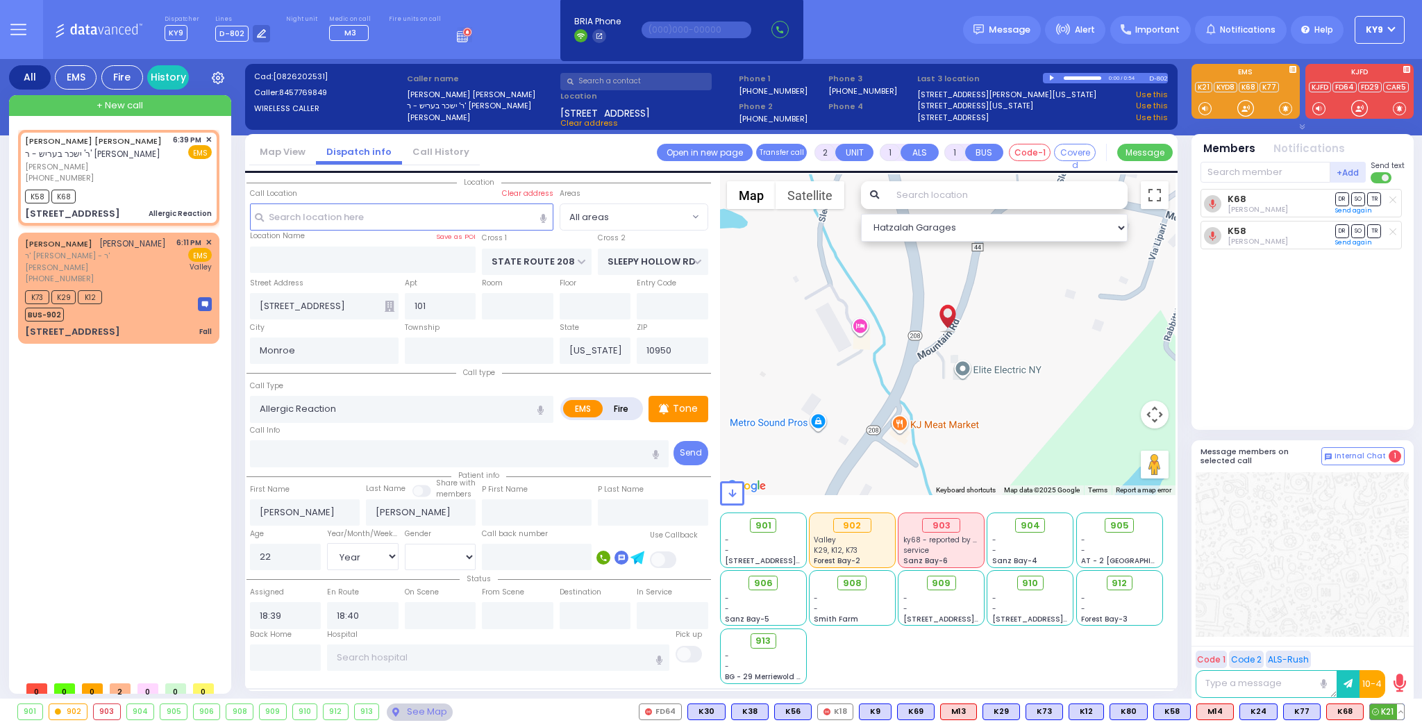
click at [1387, 711] on span "K21" at bounding box center [1386, 711] width 34 height 15
select select
radio input "true"
select select "Year"
select select "[DEMOGRAPHIC_DATA]"
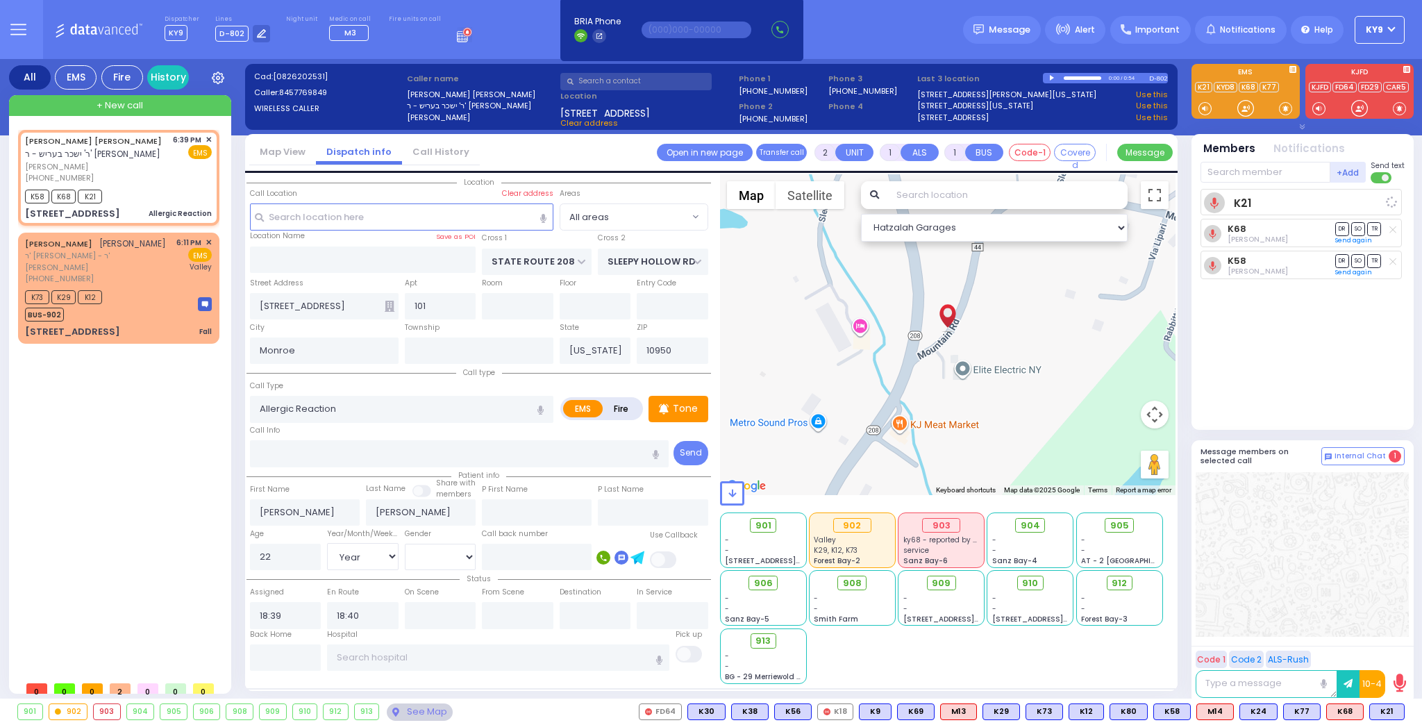
select select "Hatzalah Garages"
click at [1242, 107] on div at bounding box center [1245, 108] width 14 height 14
click at [1245, 108] on div at bounding box center [1245, 108] width 14 height 14
click at [1118, 576] on span "912" at bounding box center [1124, 583] width 15 height 14
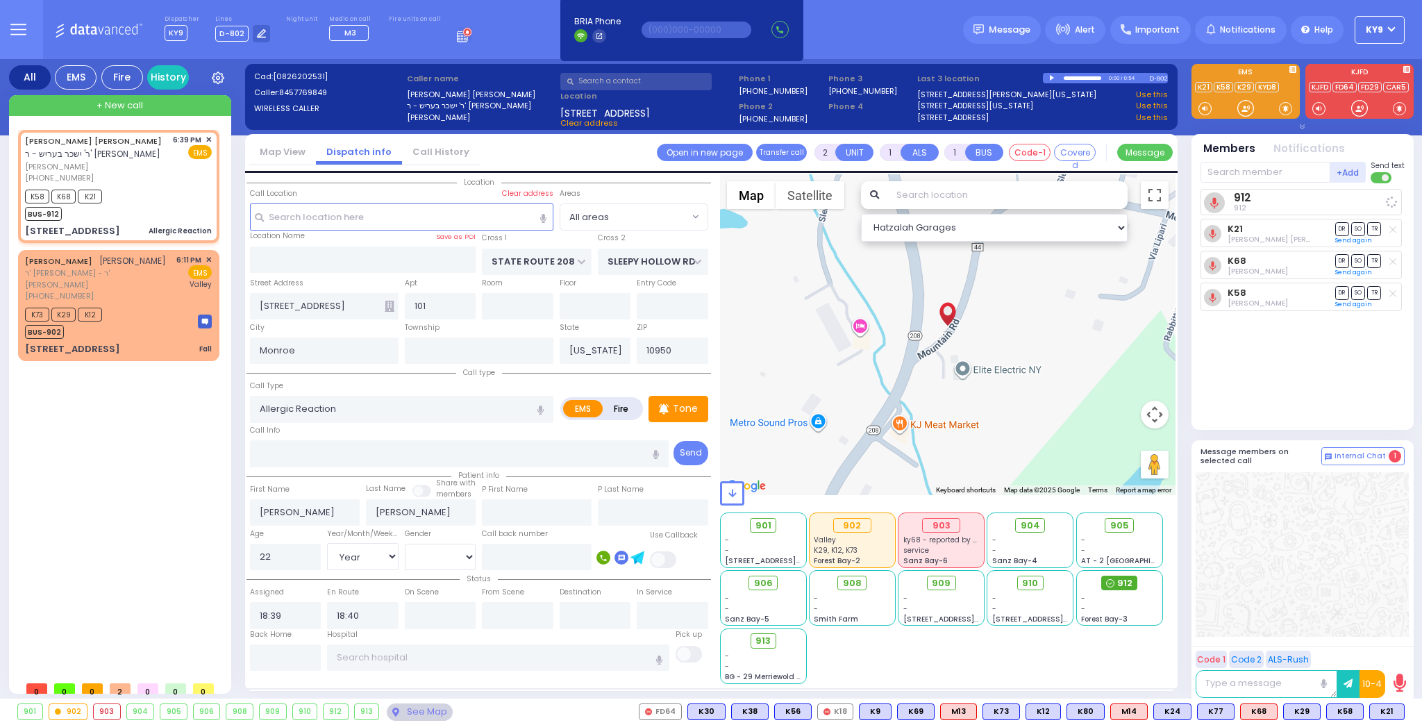
select select
radio input "true"
select select "Year"
select select "[DEMOGRAPHIC_DATA]"
select select "Hatzalah Garages"
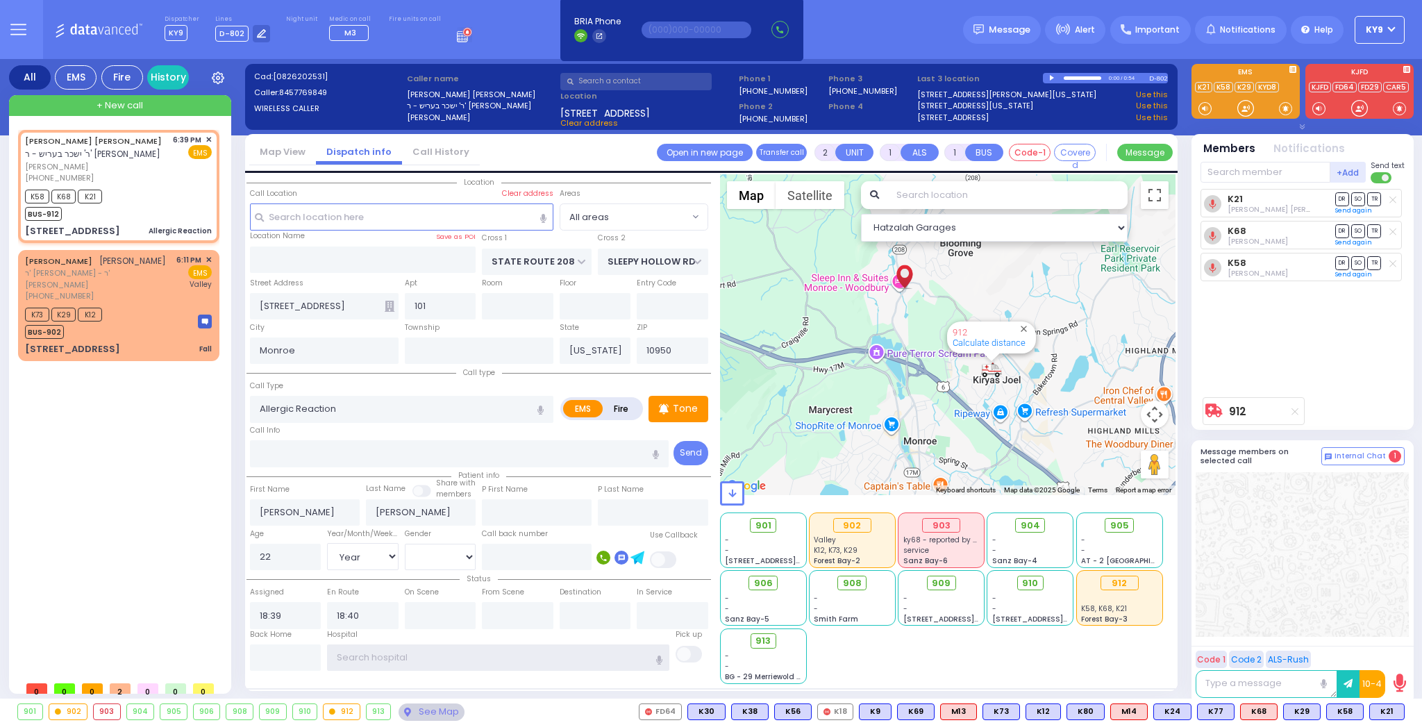
click at [391, 657] on input "text" at bounding box center [498, 657] width 342 height 26
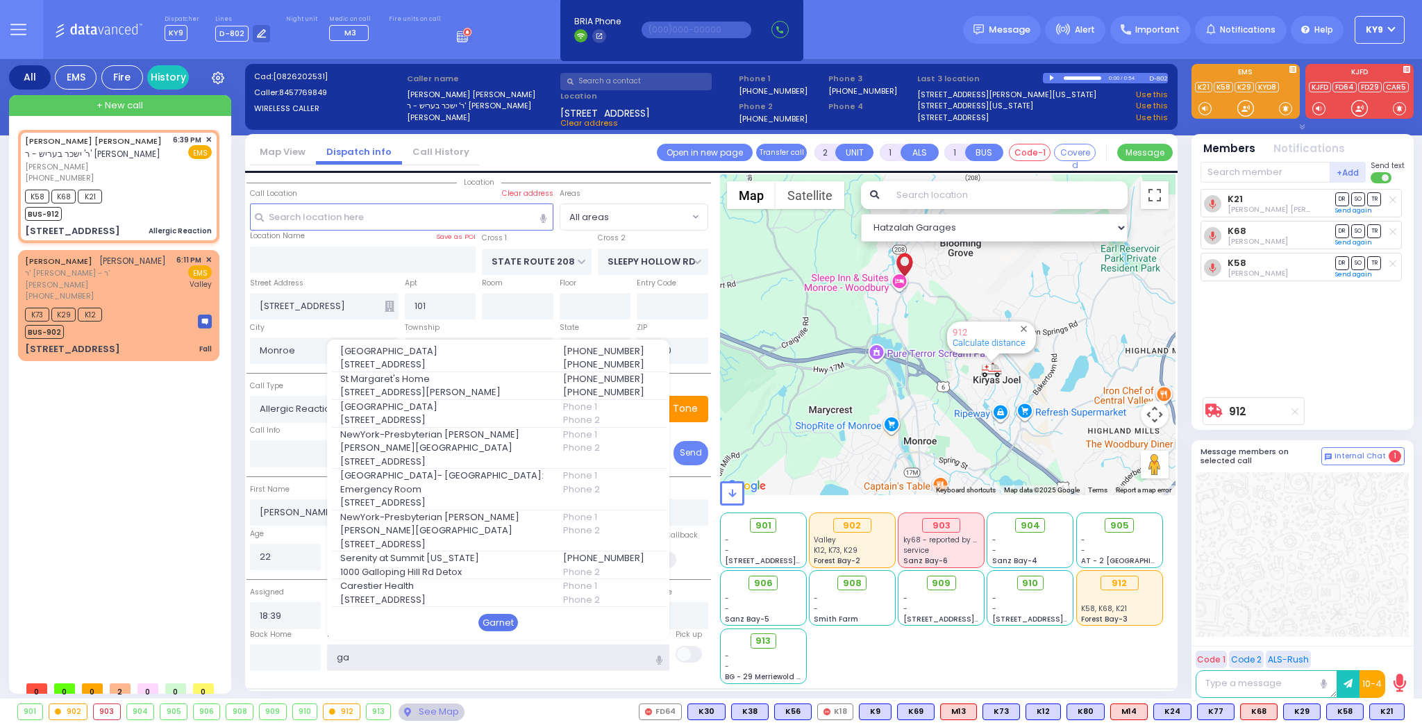
type input "ga"
click at [494, 623] on div "Garnet" at bounding box center [498, 623] width 40 height 18
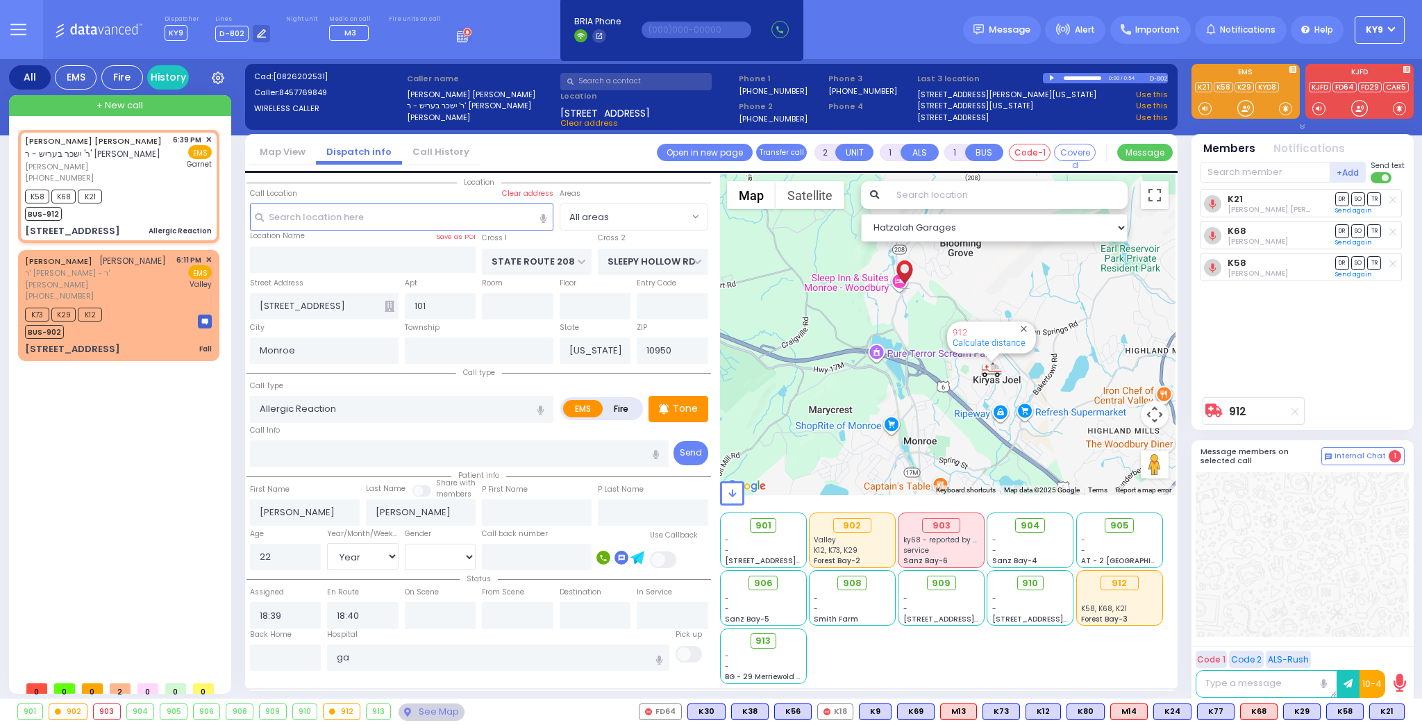
select select
radio input "true"
select select "Year"
select select "[DEMOGRAPHIC_DATA]"
type input "[GEOGRAPHIC_DATA]"
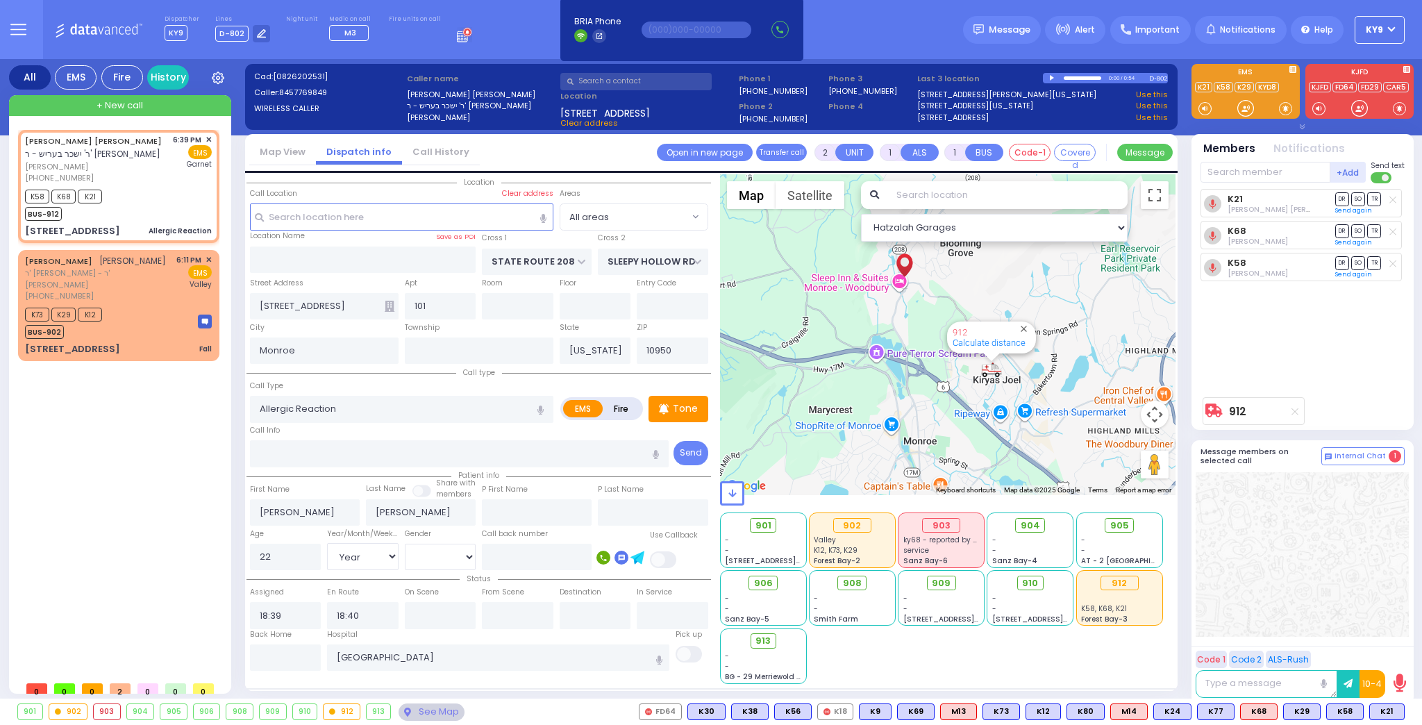
select select "Hatzalah Garages"
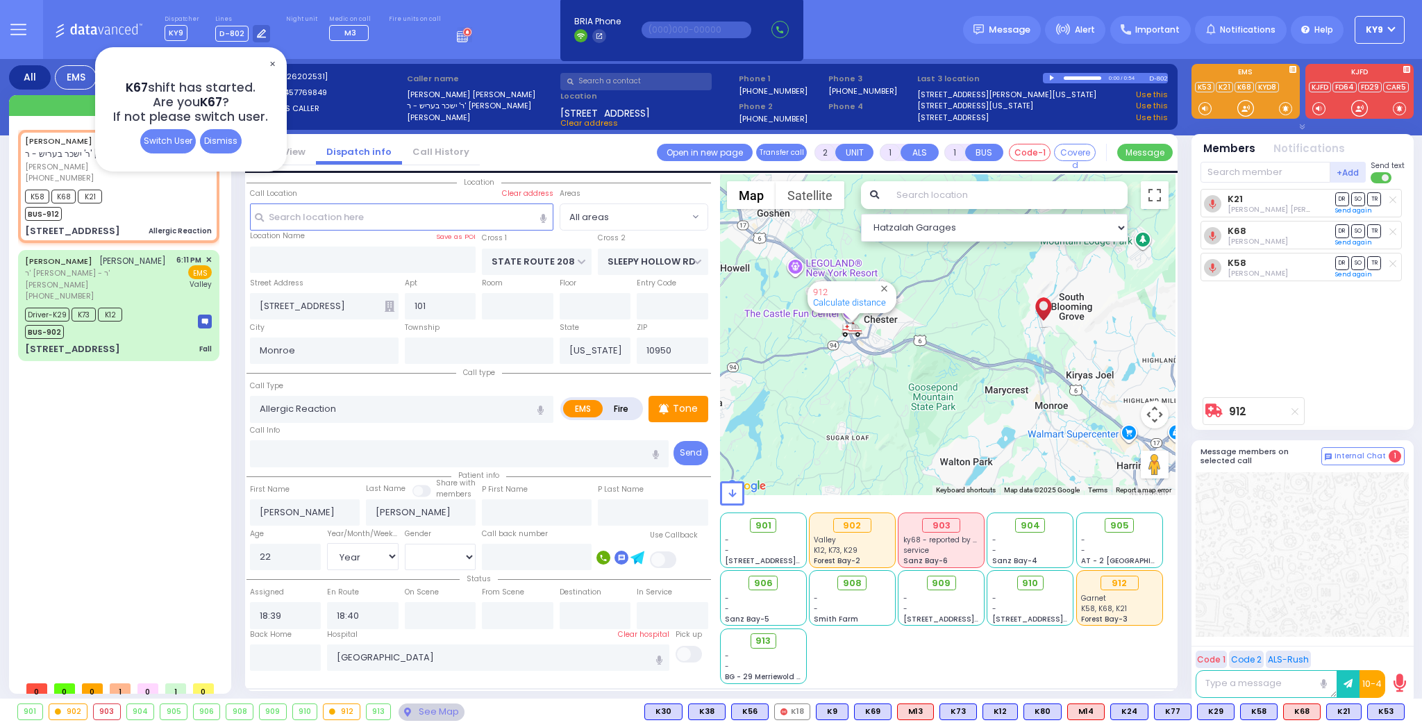
type input "6"
select select
radio input "true"
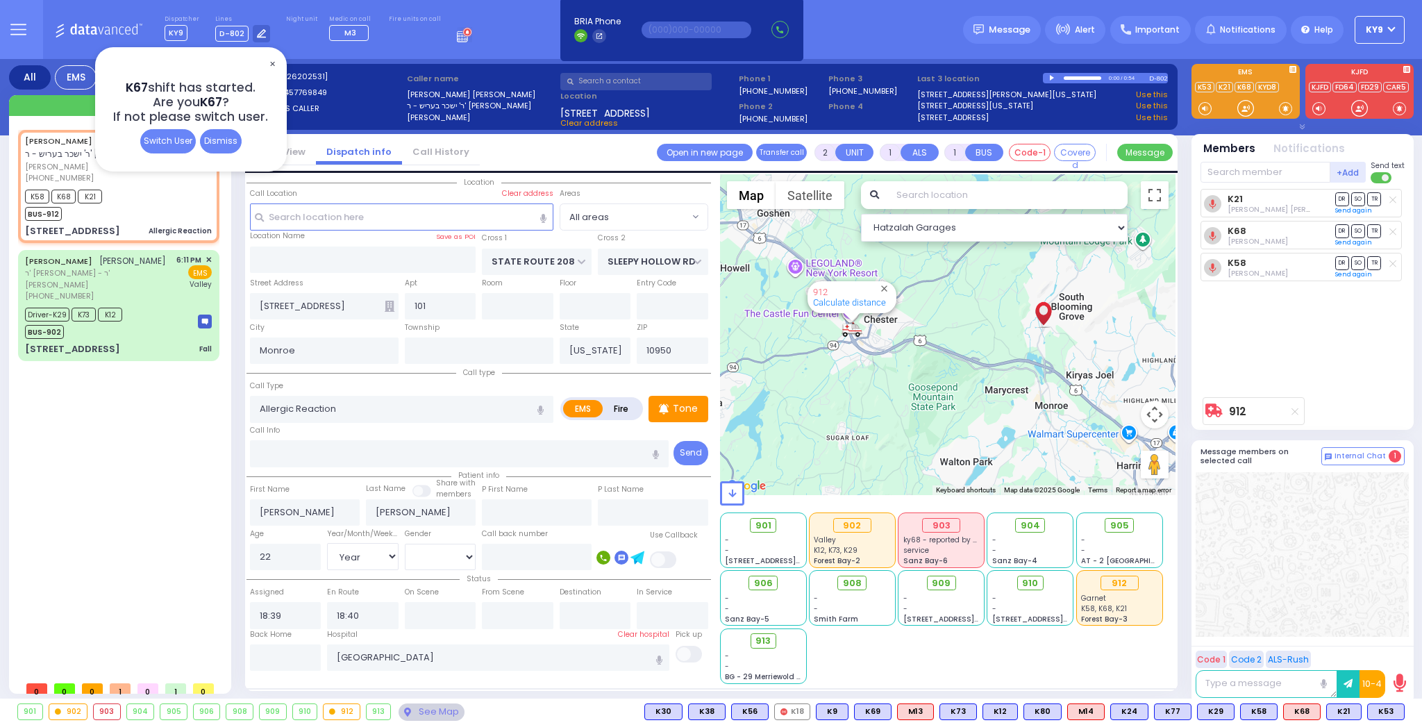
type input "Unknown"
select select "Year"
select select "[DEMOGRAPHIC_DATA]"
select select "Hatzalah Garages"
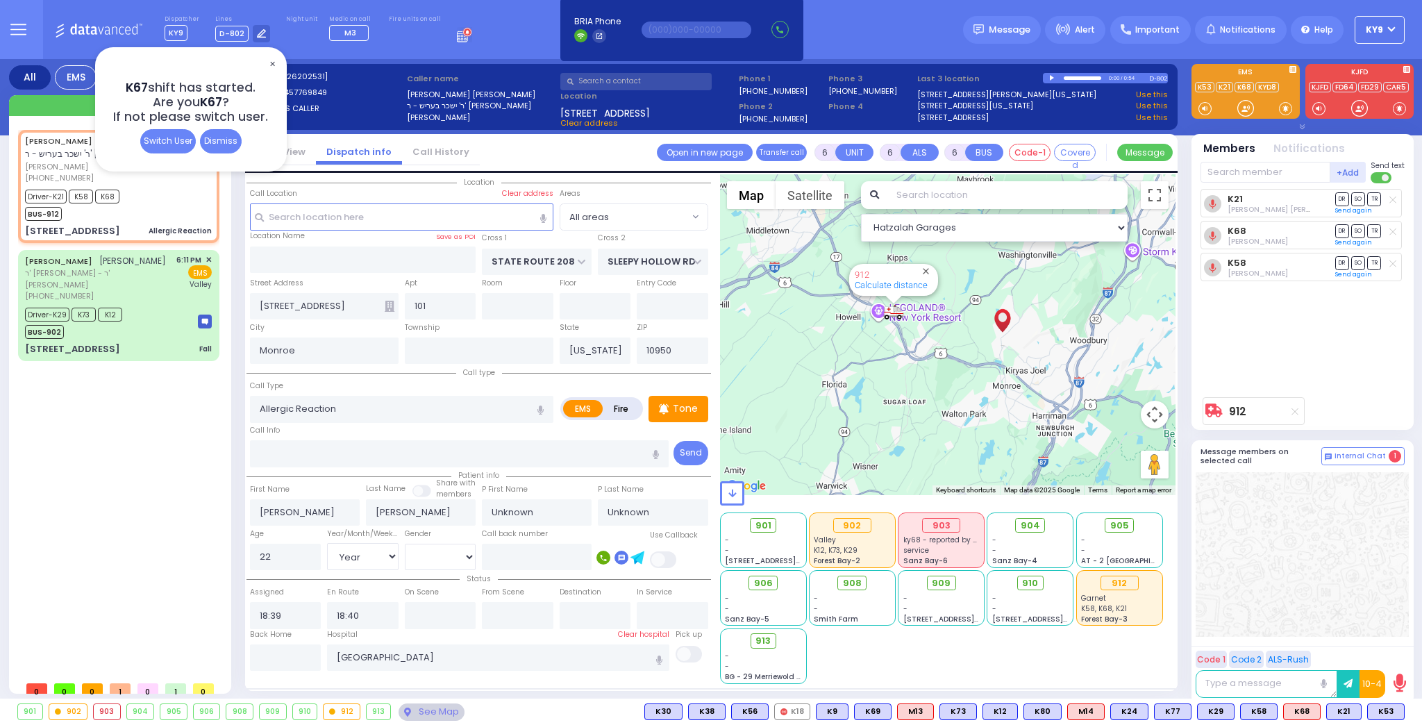
select select
radio input "true"
type input "Yoel"
type input "Brauner"
select select "Year"
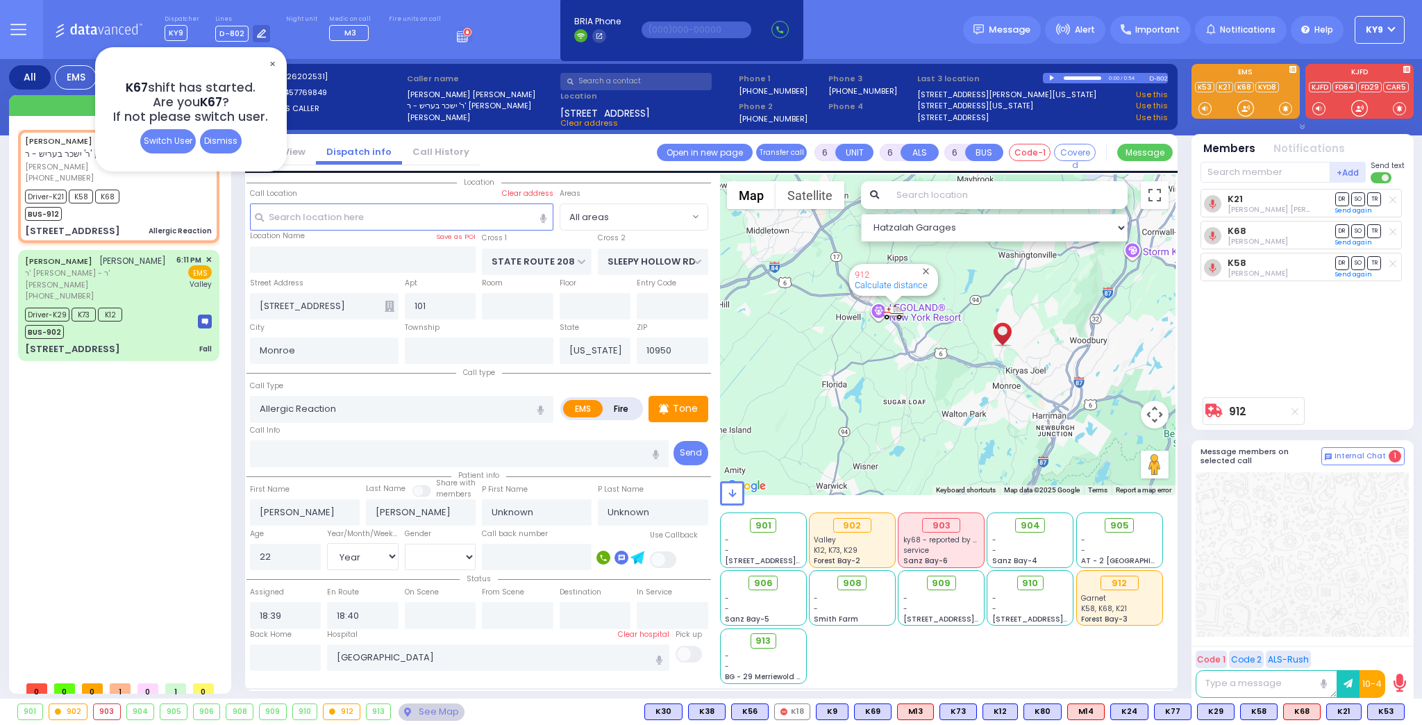
select select "[DEMOGRAPHIC_DATA]"
type input "18:43"
type input "19:00"
type input "19:25"
type input "19:50"
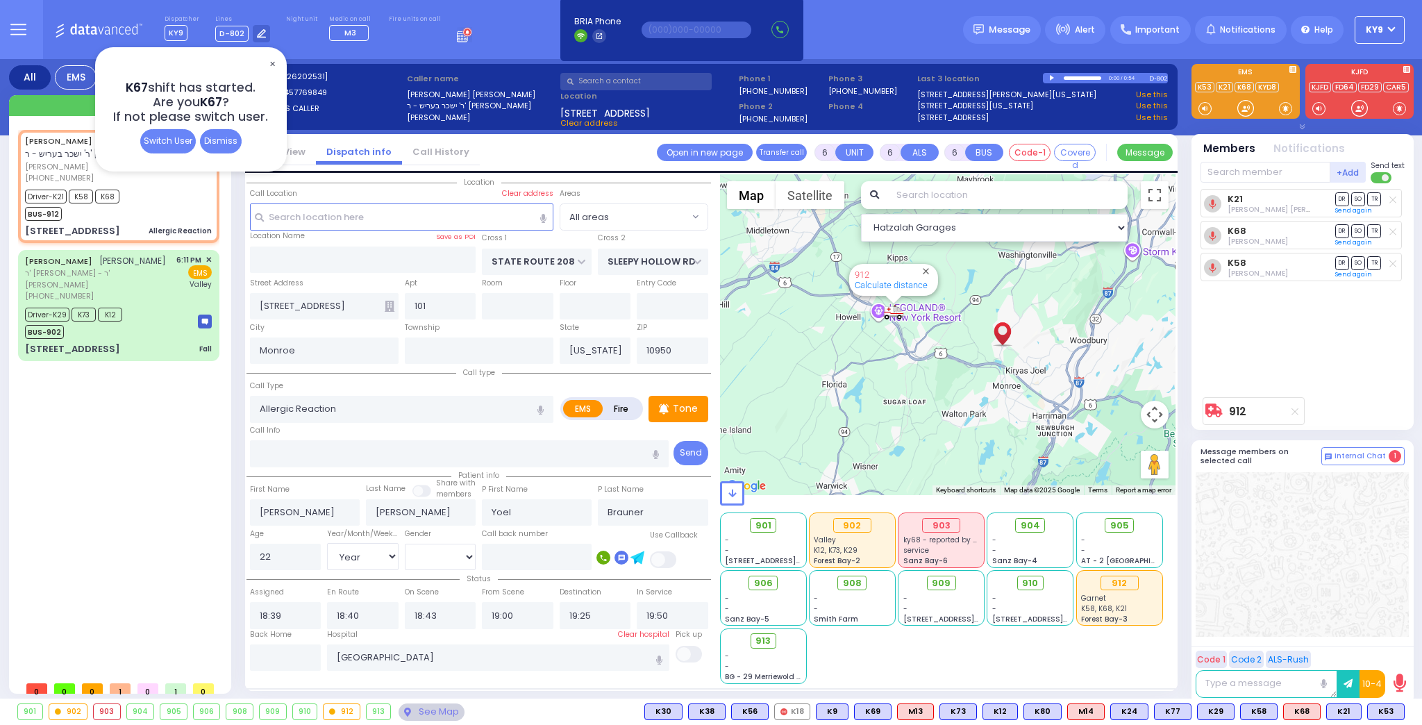
select select "Hatzalah Garages"
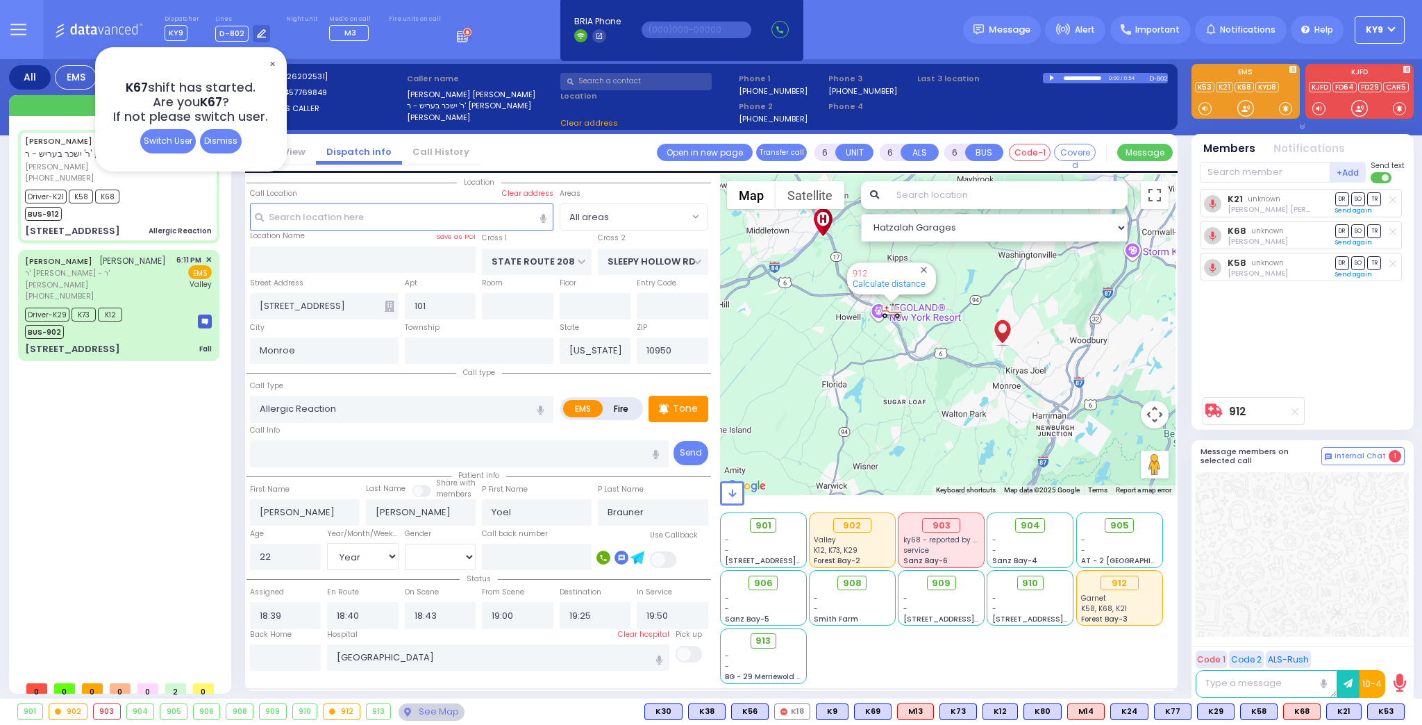
select select
radio input "true"
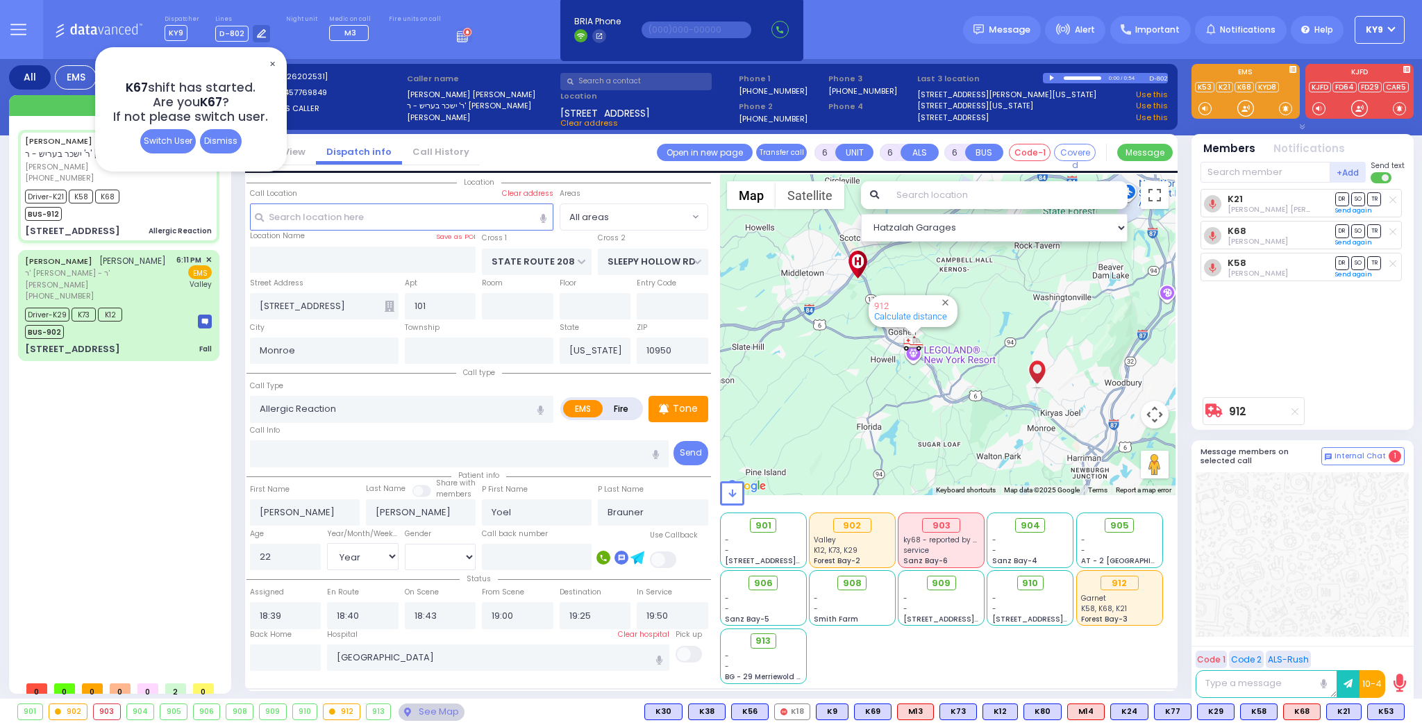
select select "Year"
select select "[DEMOGRAPHIC_DATA]"
select select
radio input "true"
select select "Year"
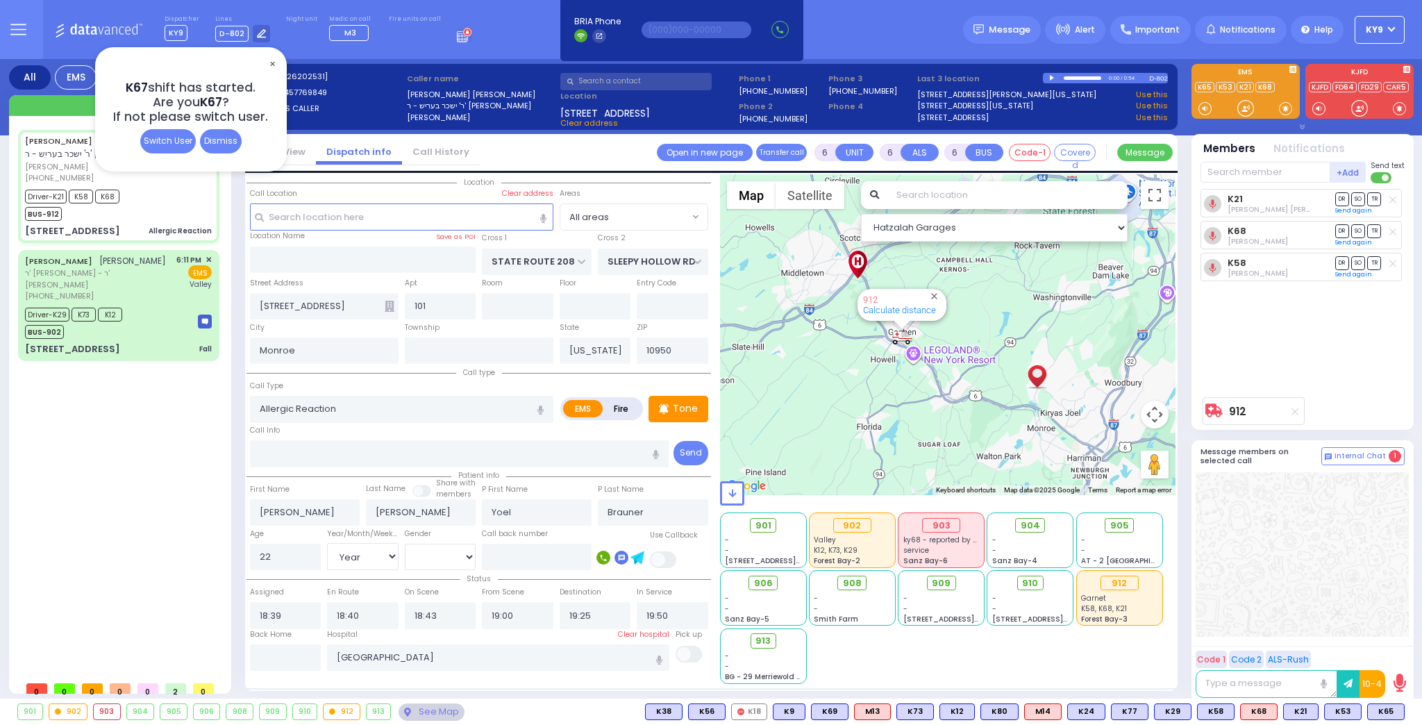
select select "[DEMOGRAPHIC_DATA]"
select select "Hatzalah Garages"
click at [274, 60] on span "✕" at bounding box center [272, 64] width 11 height 16
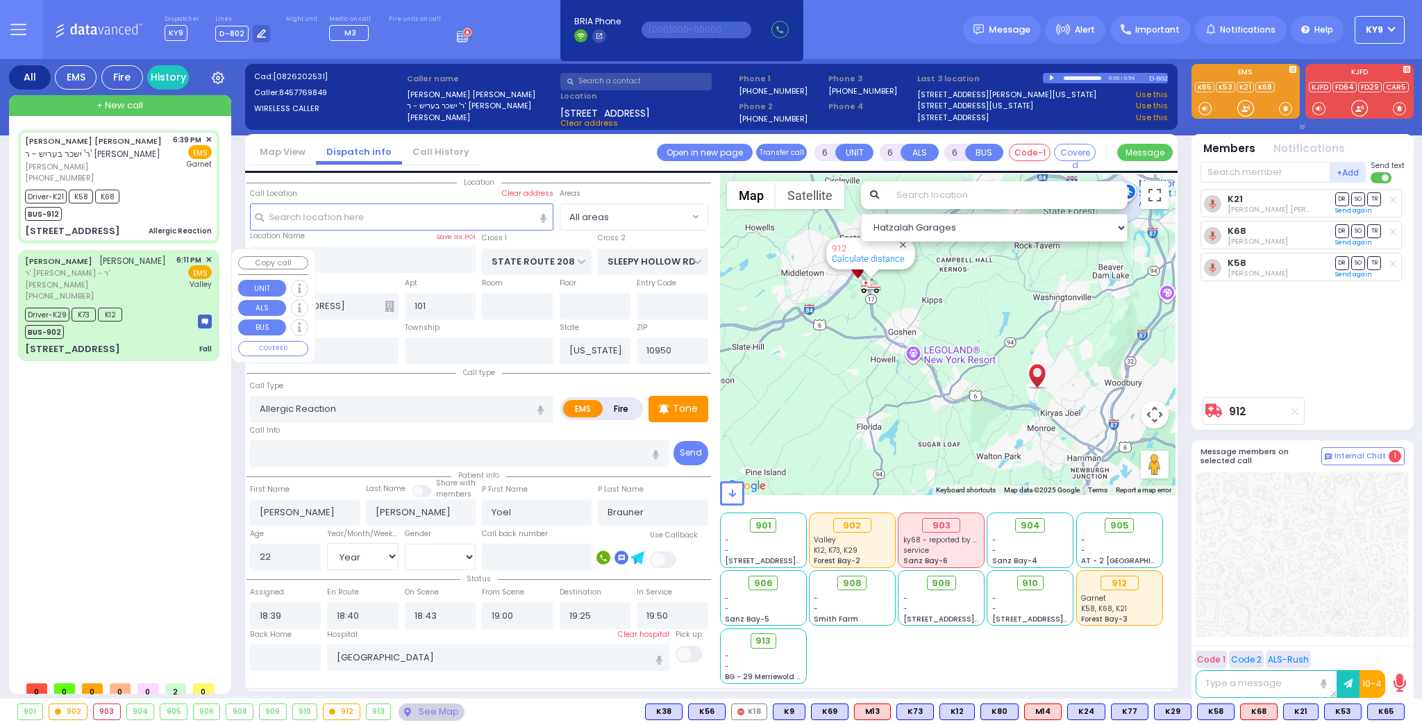
select select
radio input "true"
select select "Year"
select select "[DEMOGRAPHIC_DATA]"
select select "Hatzalah Garages"
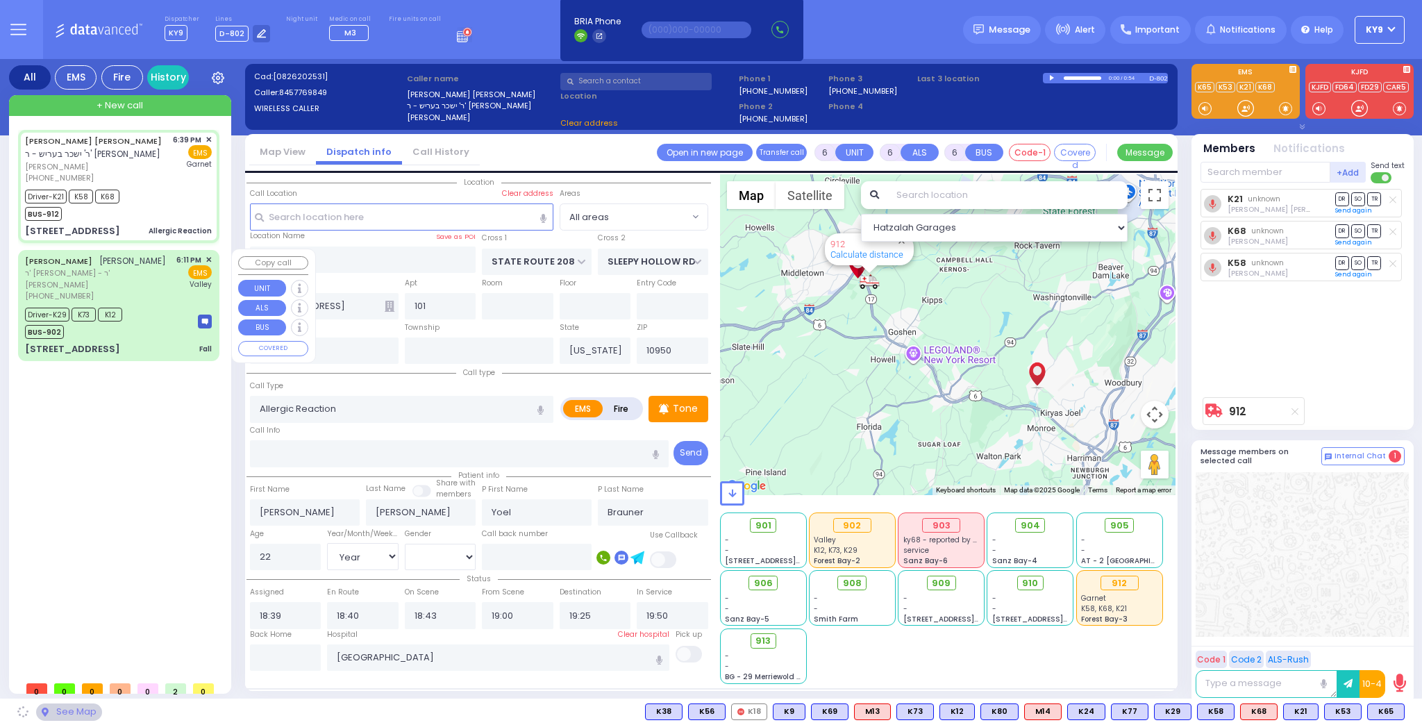
radio input "true"
select select "Year"
select select "[DEMOGRAPHIC_DATA]"
select select
select select "Hatzalah Garages"
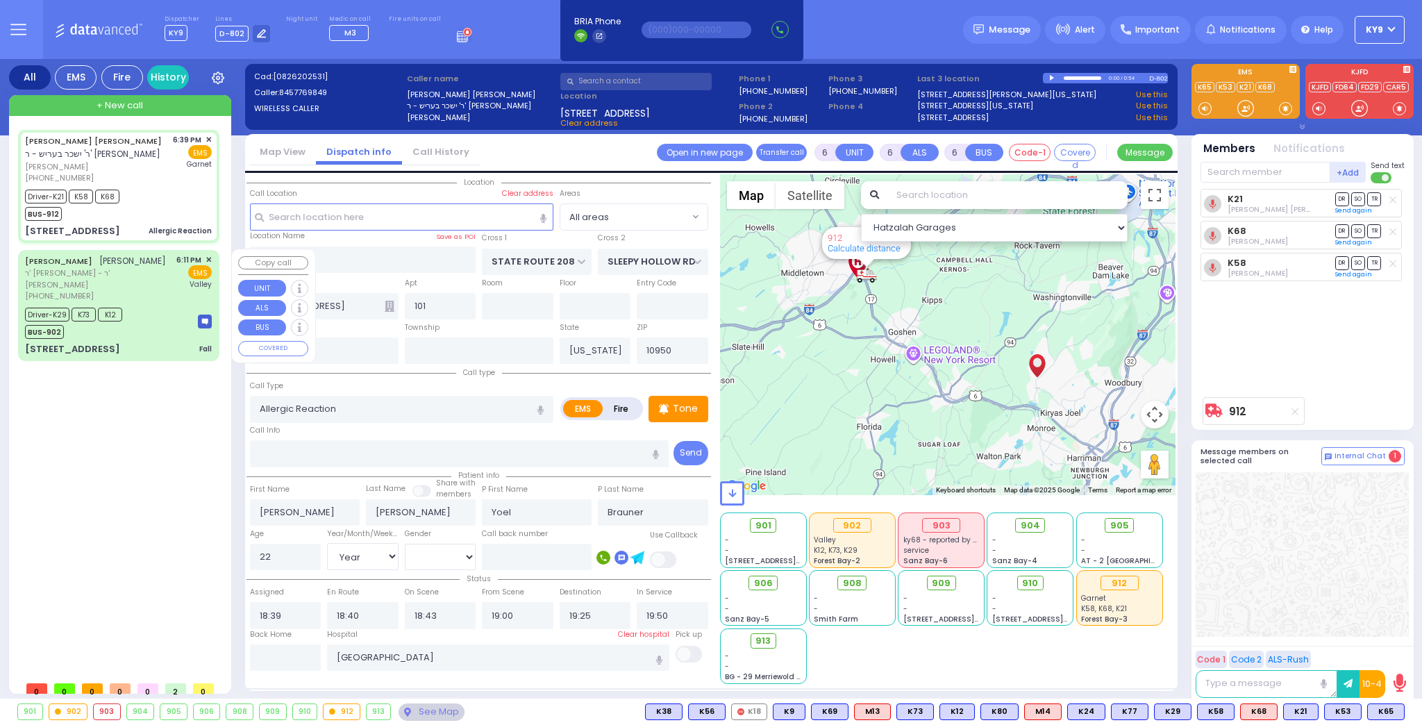
select select
radio input "true"
select select "Year"
select select "[DEMOGRAPHIC_DATA]"
select select "Hatzalah Garages"
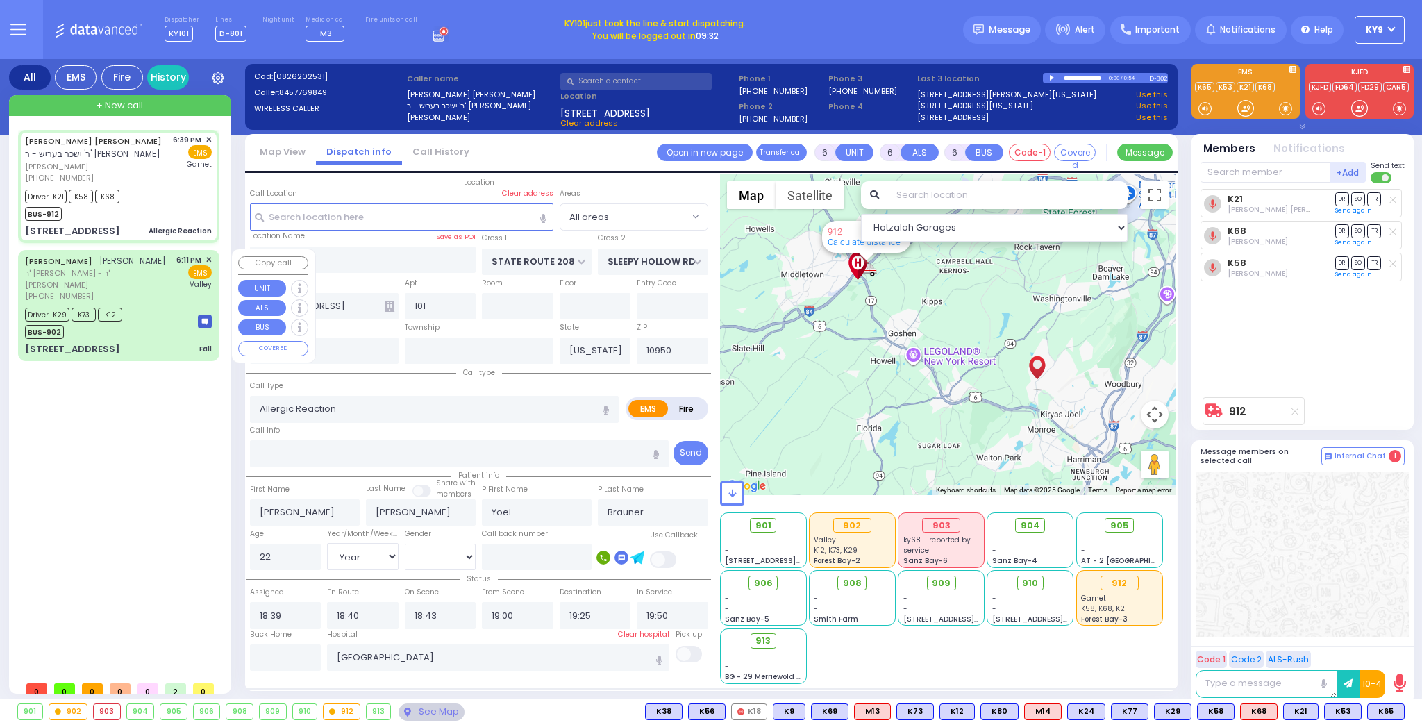
select select
radio input "true"
select select "Year"
select select "[DEMOGRAPHIC_DATA]"
select select "Hatzalah Garages"
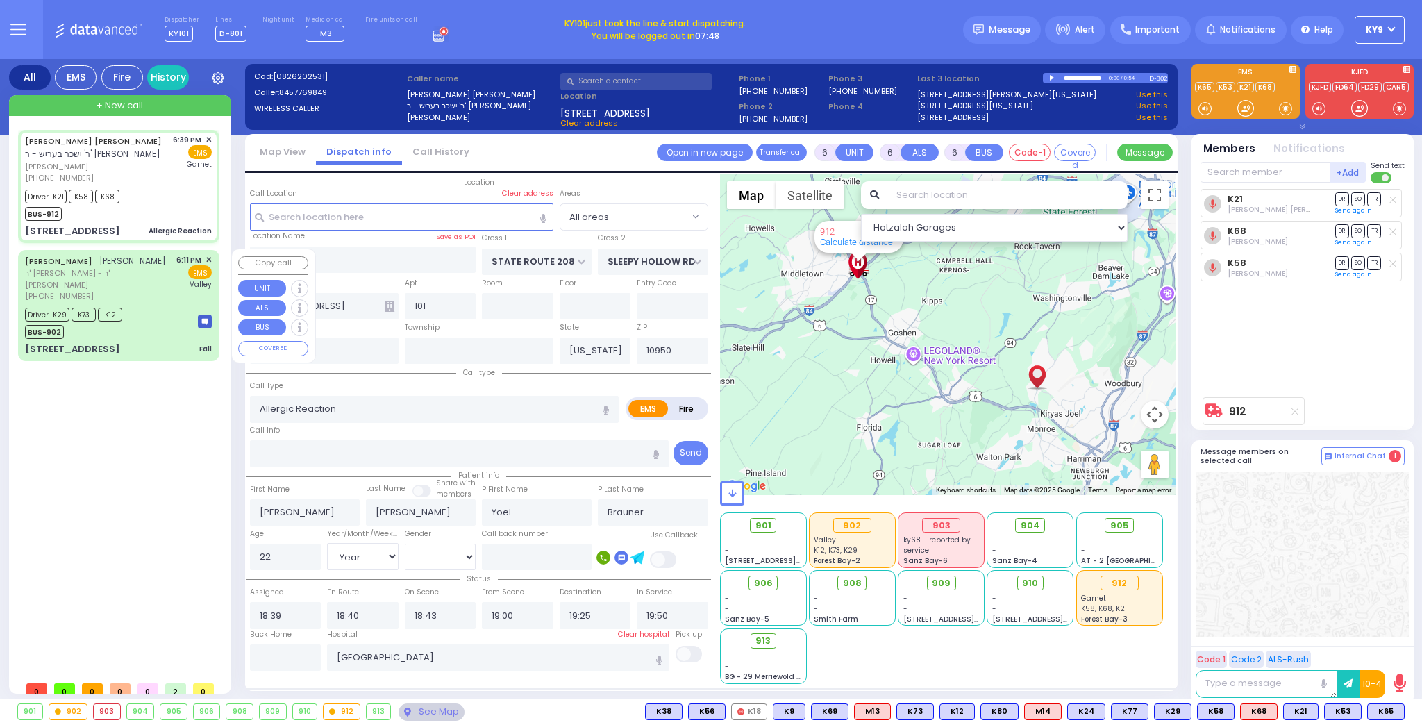
select select
radio input "true"
select select "Year"
select select "[DEMOGRAPHIC_DATA]"
select select "Hatzalah Garages"
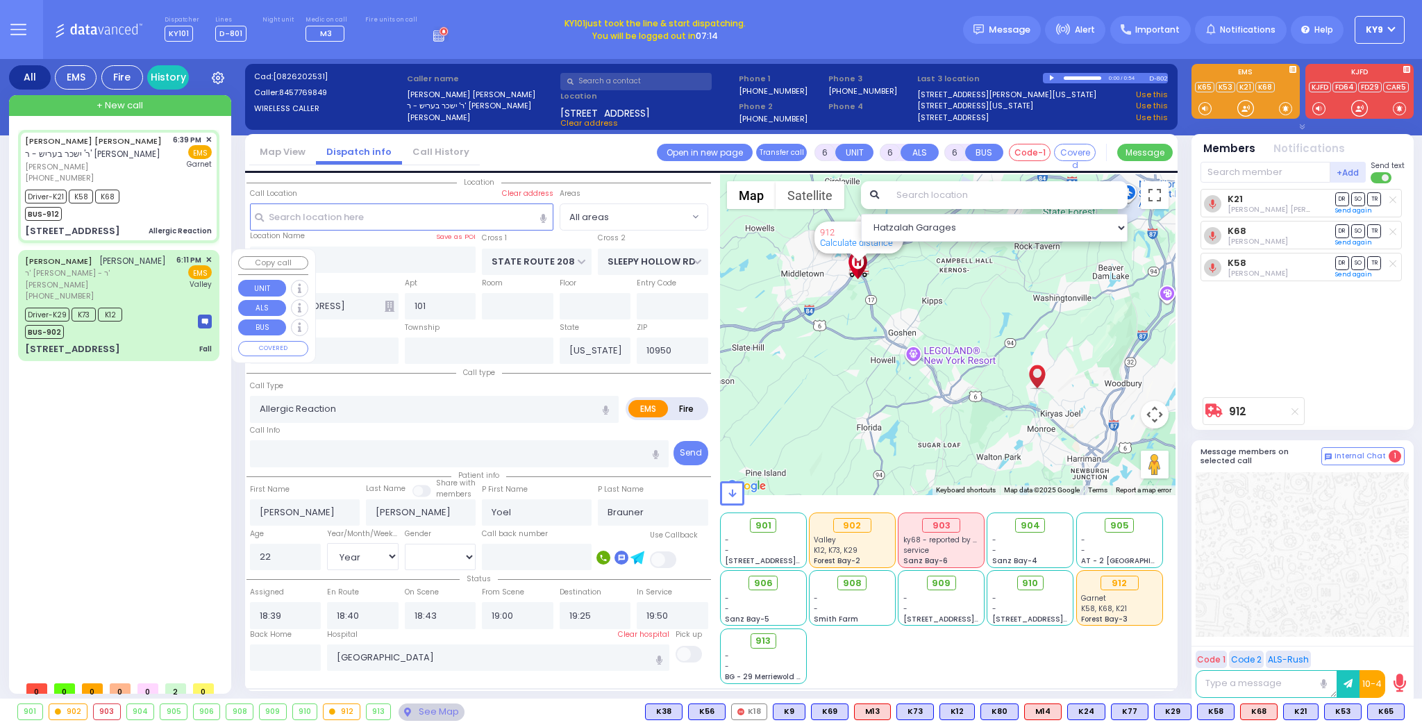
select select
radio input "true"
select select "Year"
select select "[DEMOGRAPHIC_DATA]"
select select "Hatzalah Garages"
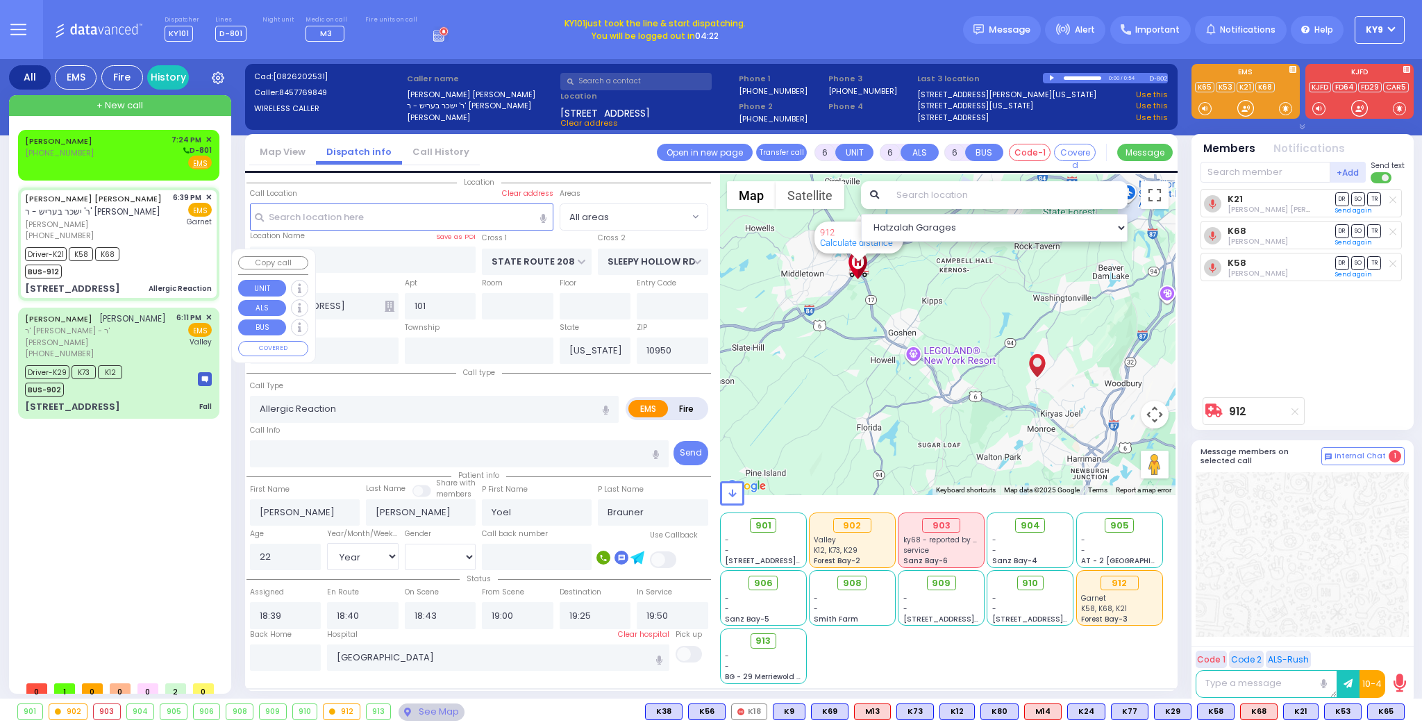
select select
radio input "true"
select select "Year"
select select "[DEMOGRAPHIC_DATA]"
select select "Hatzalah Garages"
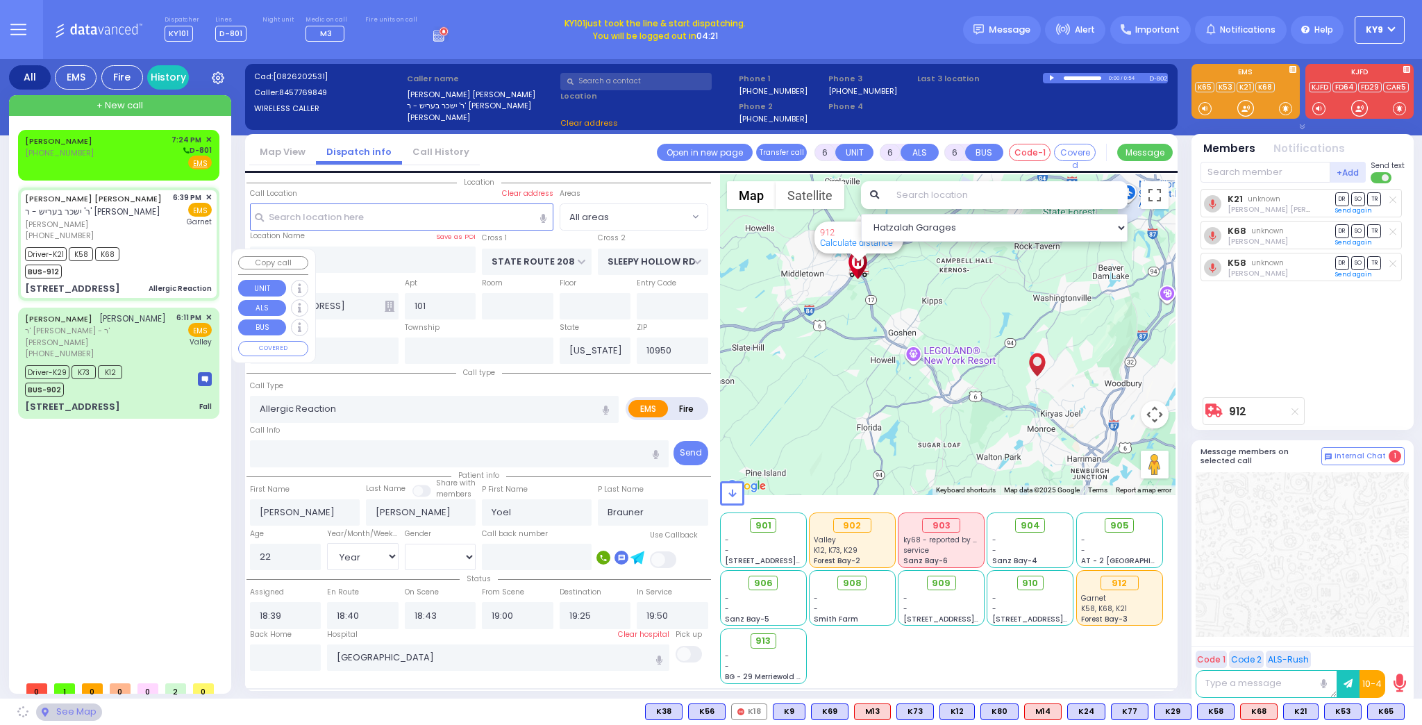
select select
radio input "true"
select select "Year"
select select "[DEMOGRAPHIC_DATA]"
select select "Hatzalah Garages"
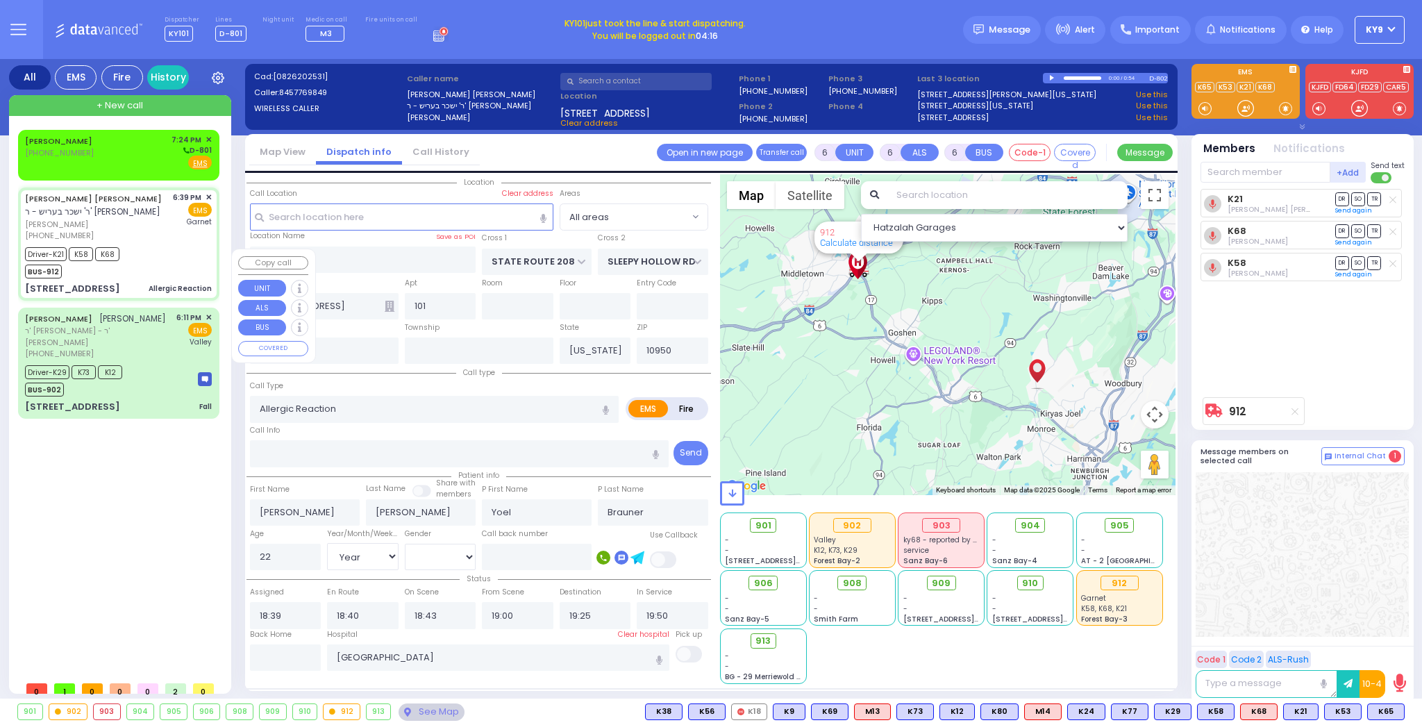
select select
radio input "true"
select select "Year"
select select "[DEMOGRAPHIC_DATA]"
select select "Hatzalah Garages"
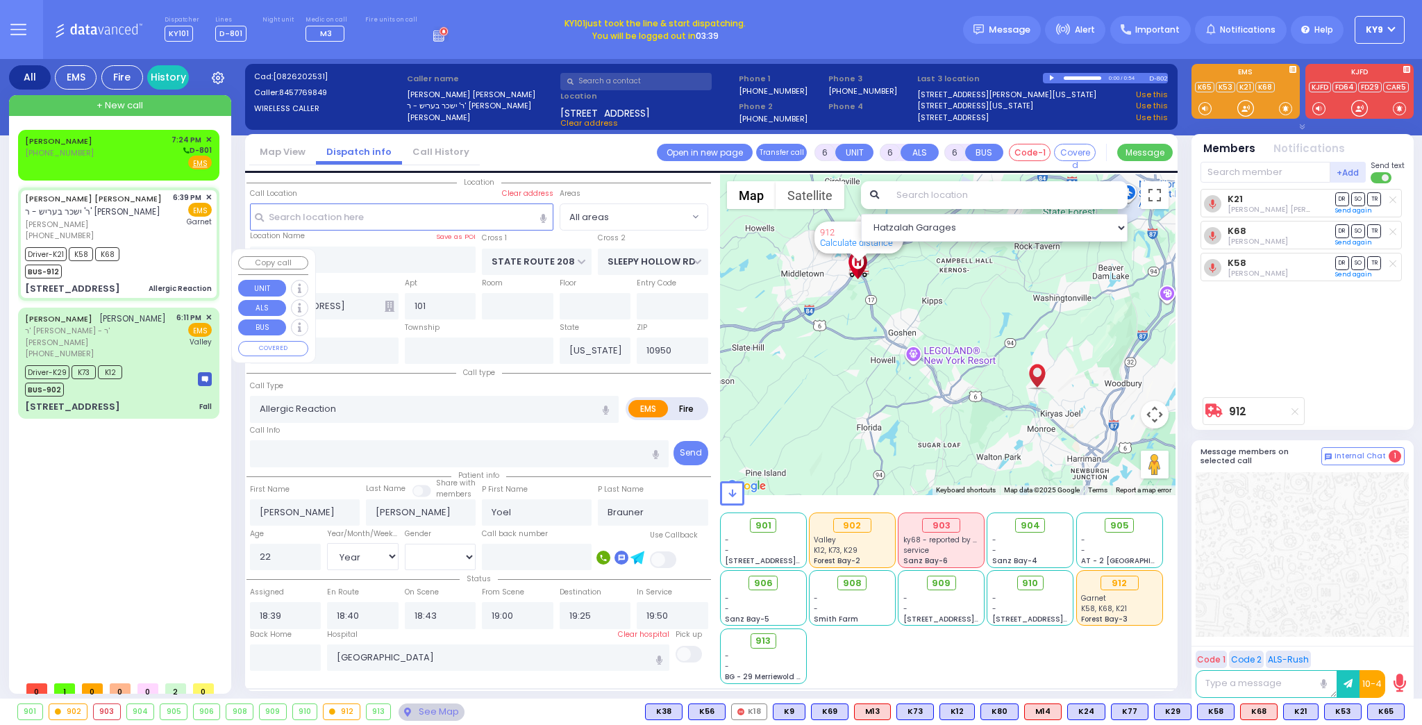
select select
radio input "true"
select select "Year"
select select "[DEMOGRAPHIC_DATA]"
select select "Hatzalah Garages"
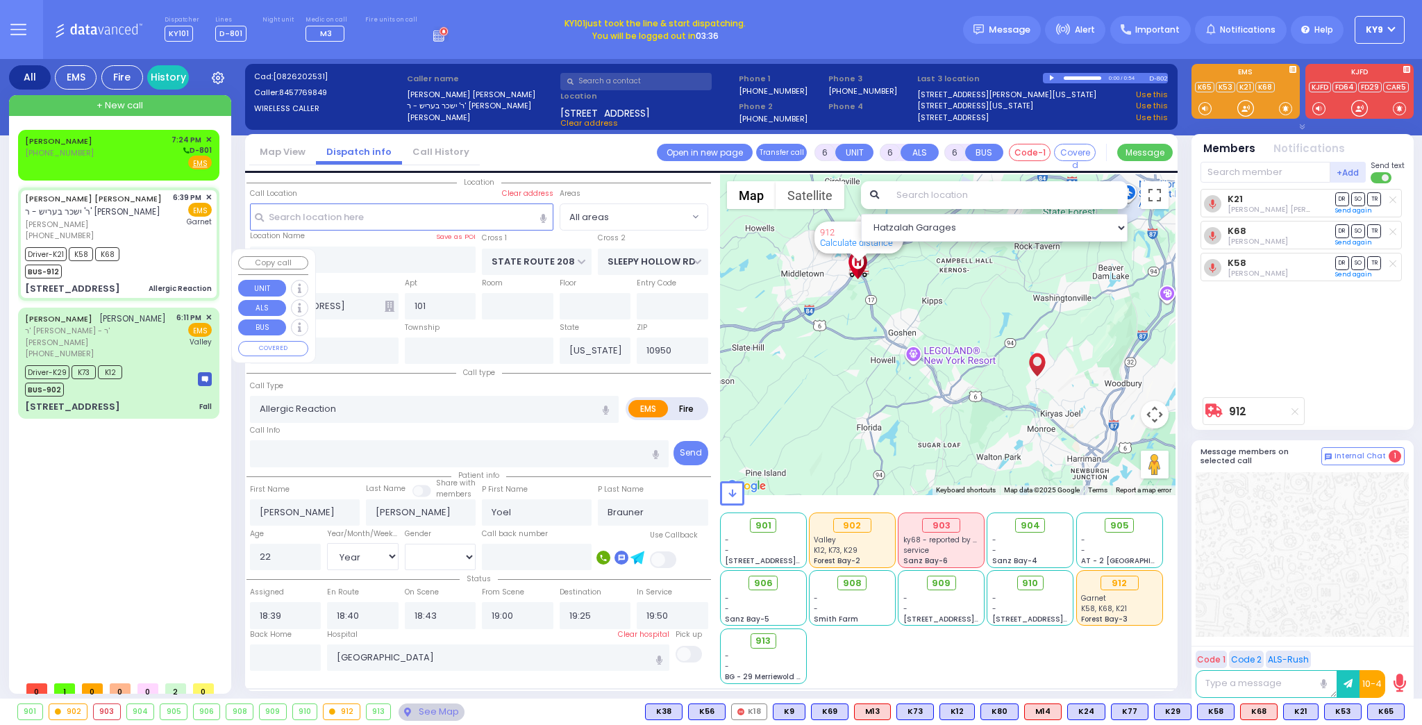
select select
radio input "true"
select select "Year"
select select "[DEMOGRAPHIC_DATA]"
select select "Hatzalah Garages"
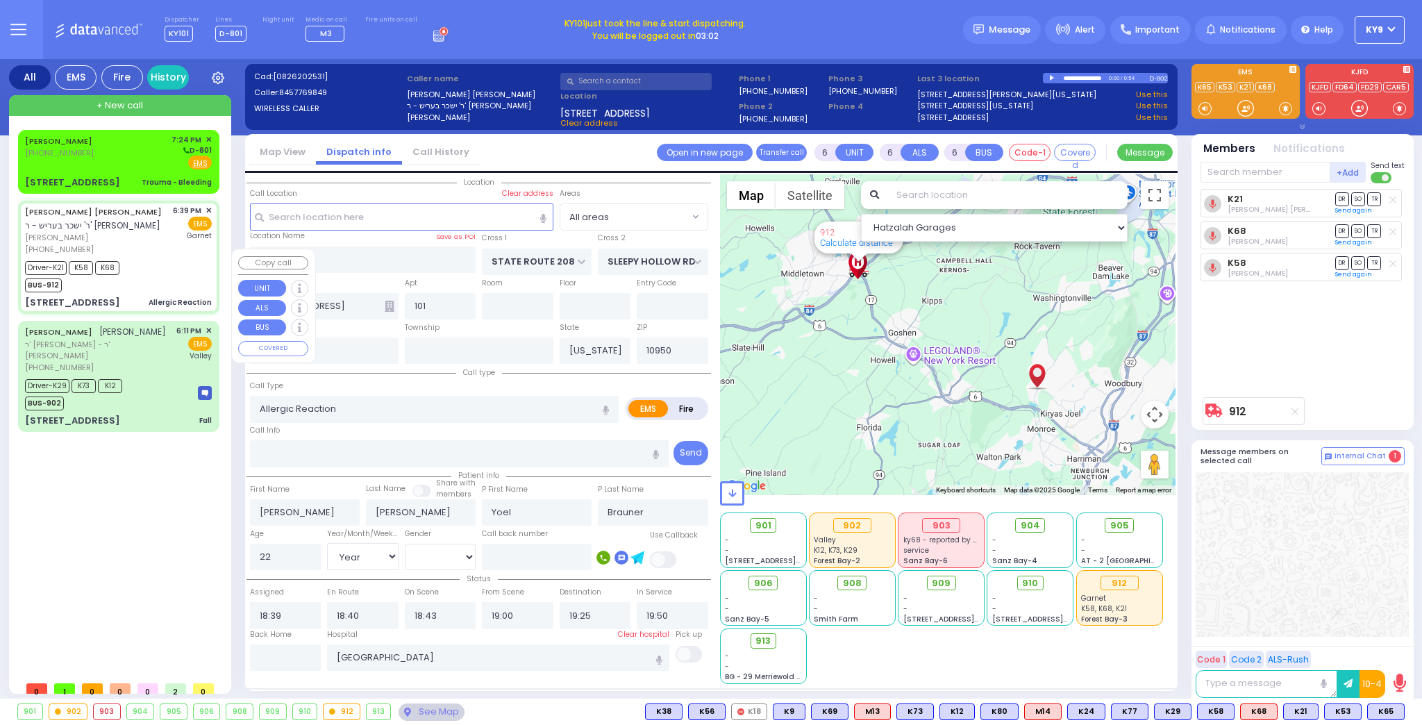
select select
radio input "true"
select select "Year"
select select "[DEMOGRAPHIC_DATA]"
select select "Hatzalah Garages"
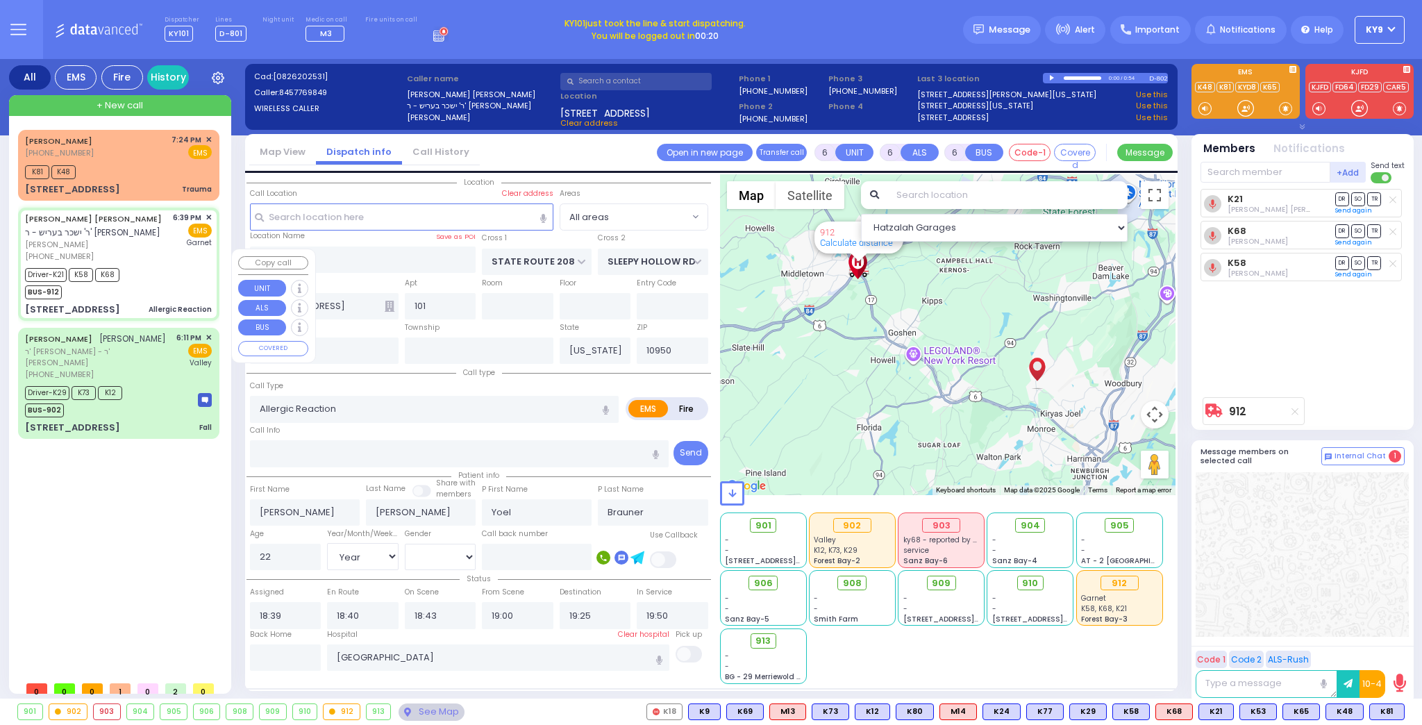
select select
radio input "true"
select select "Year"
select select "[DEMOGRAPHIC_DATA]"
select select "Hatzalah Garages"
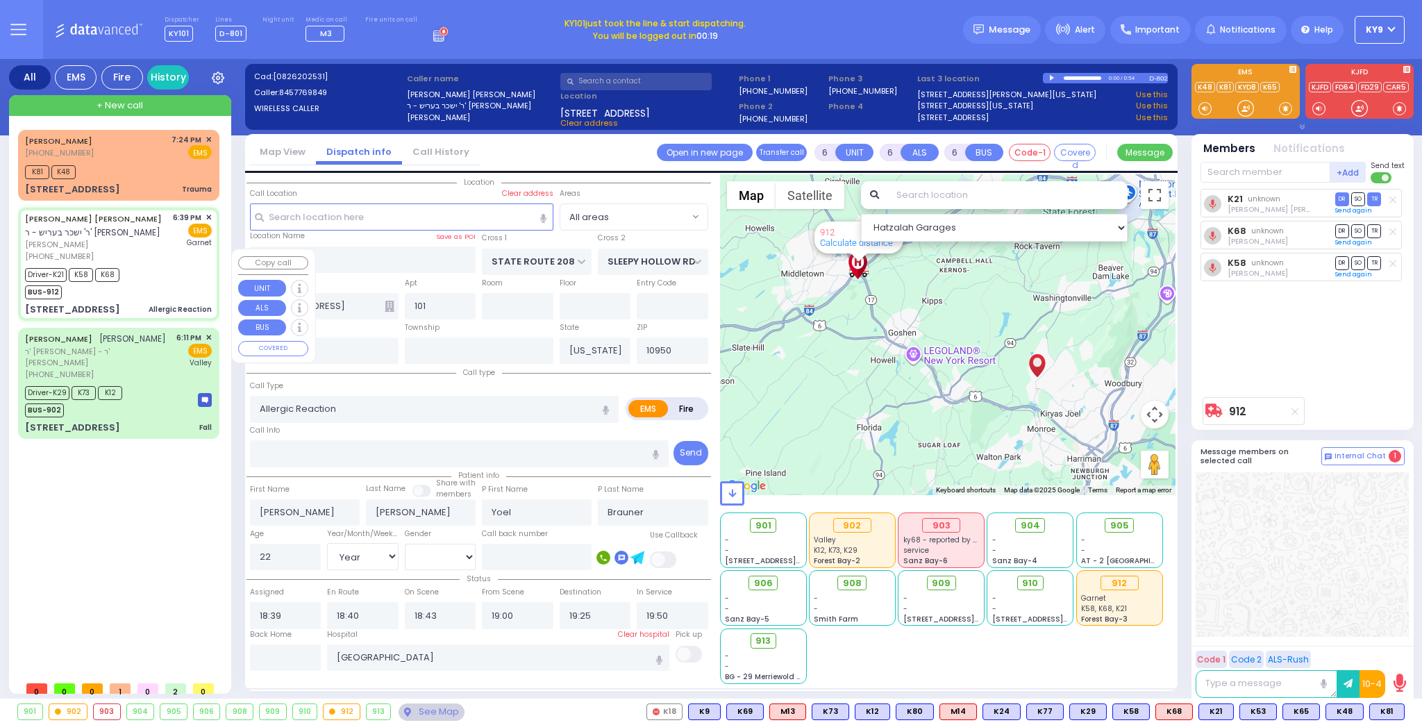
select select
radio input "true"
select select "Year"
select select "[DEMOGRAPHIC_DATA]"
select select "Hatzalah Garages"
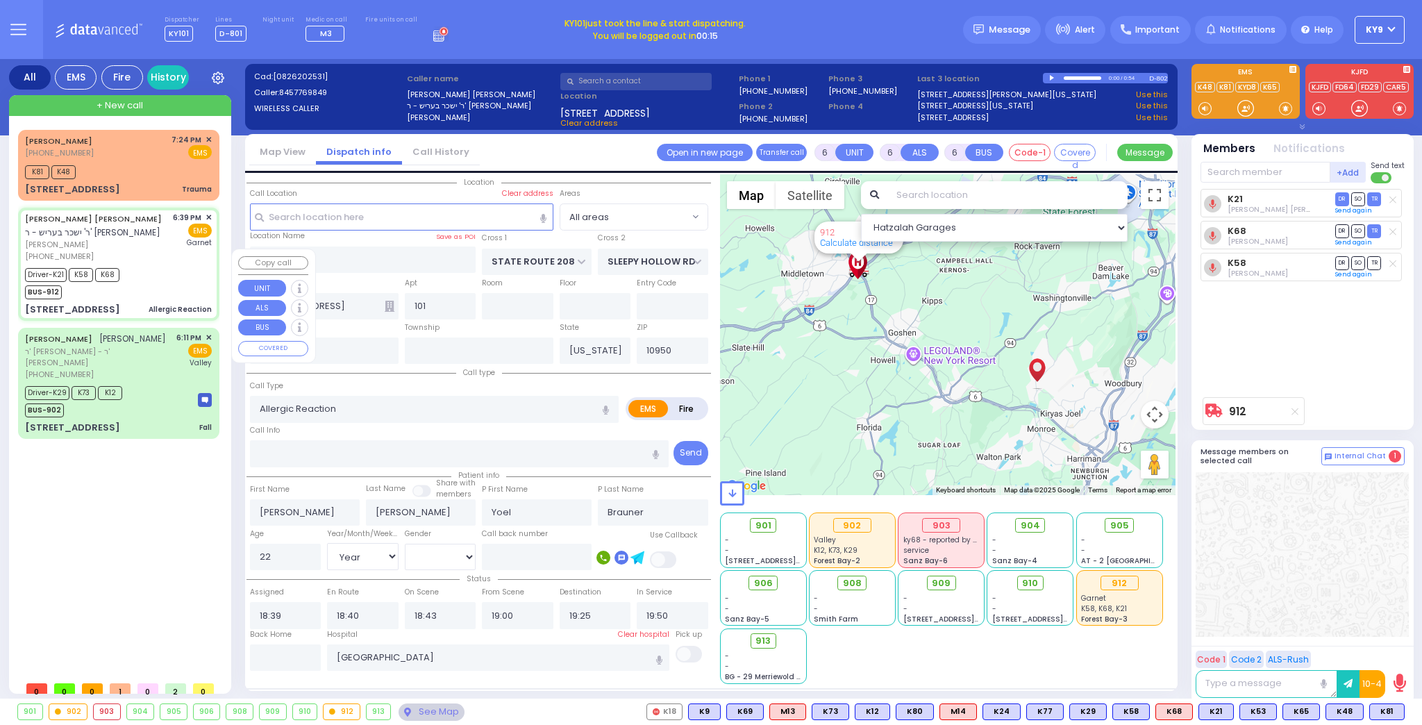
select select
radio input "true"
select select "Year"
select select "[DEMOGRAPHIC_DATA]"
select select "Hatzalah Garages"
